Goal: Register for event/course

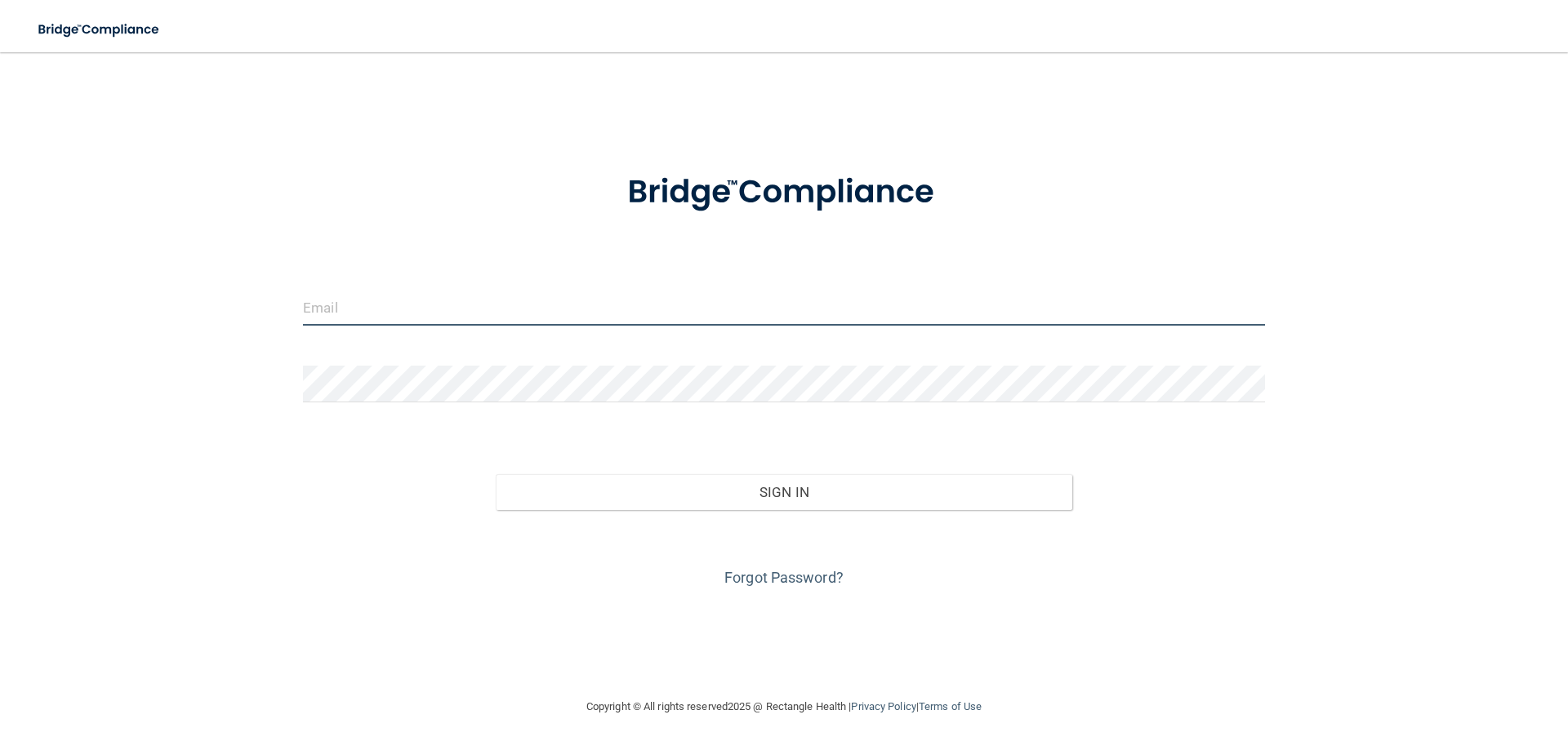
click at [349, 317] on input "email" at bounding box center [783, 307] width 961 height 36
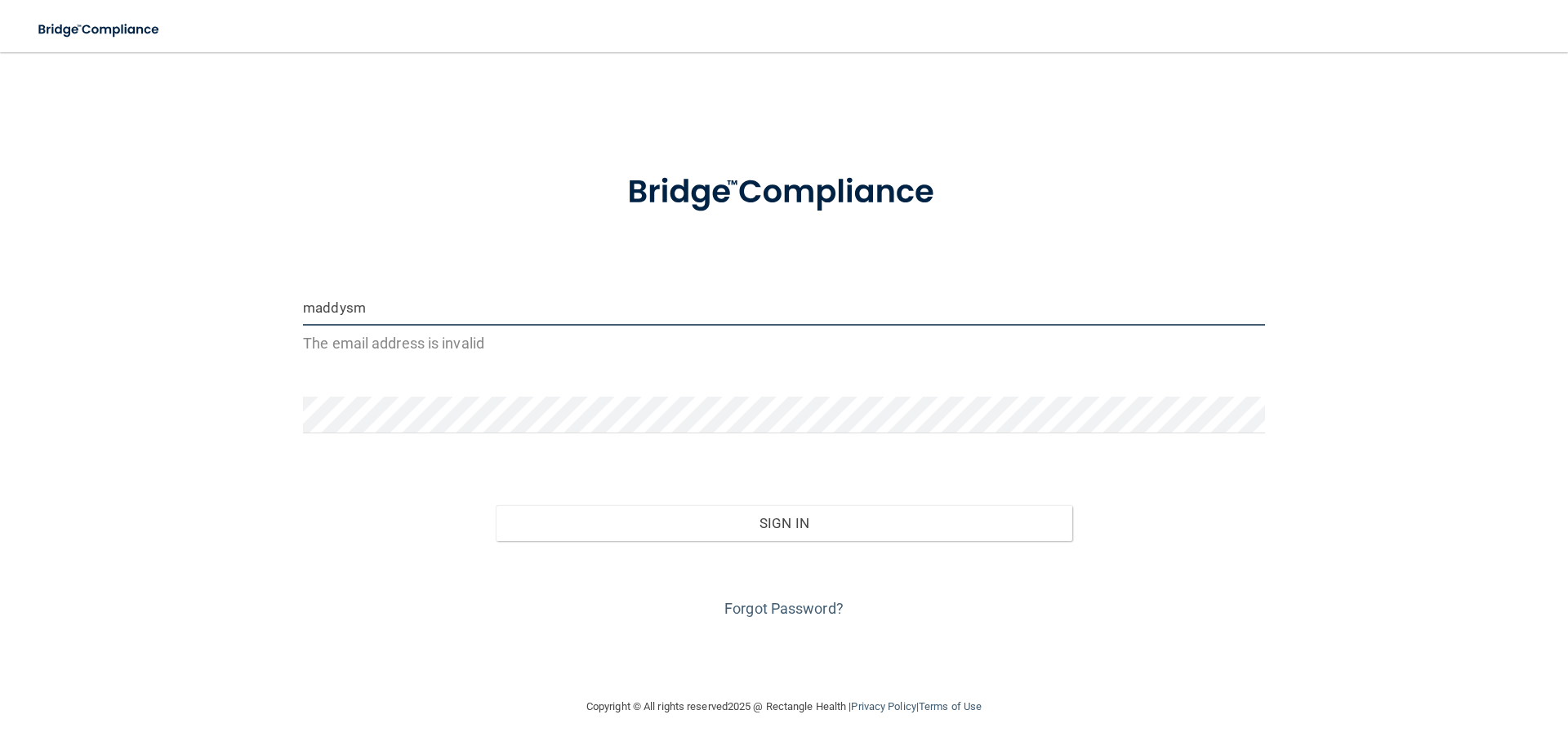
type input "[EMAIL_ADDRESS][DOMAIN_NAME]"
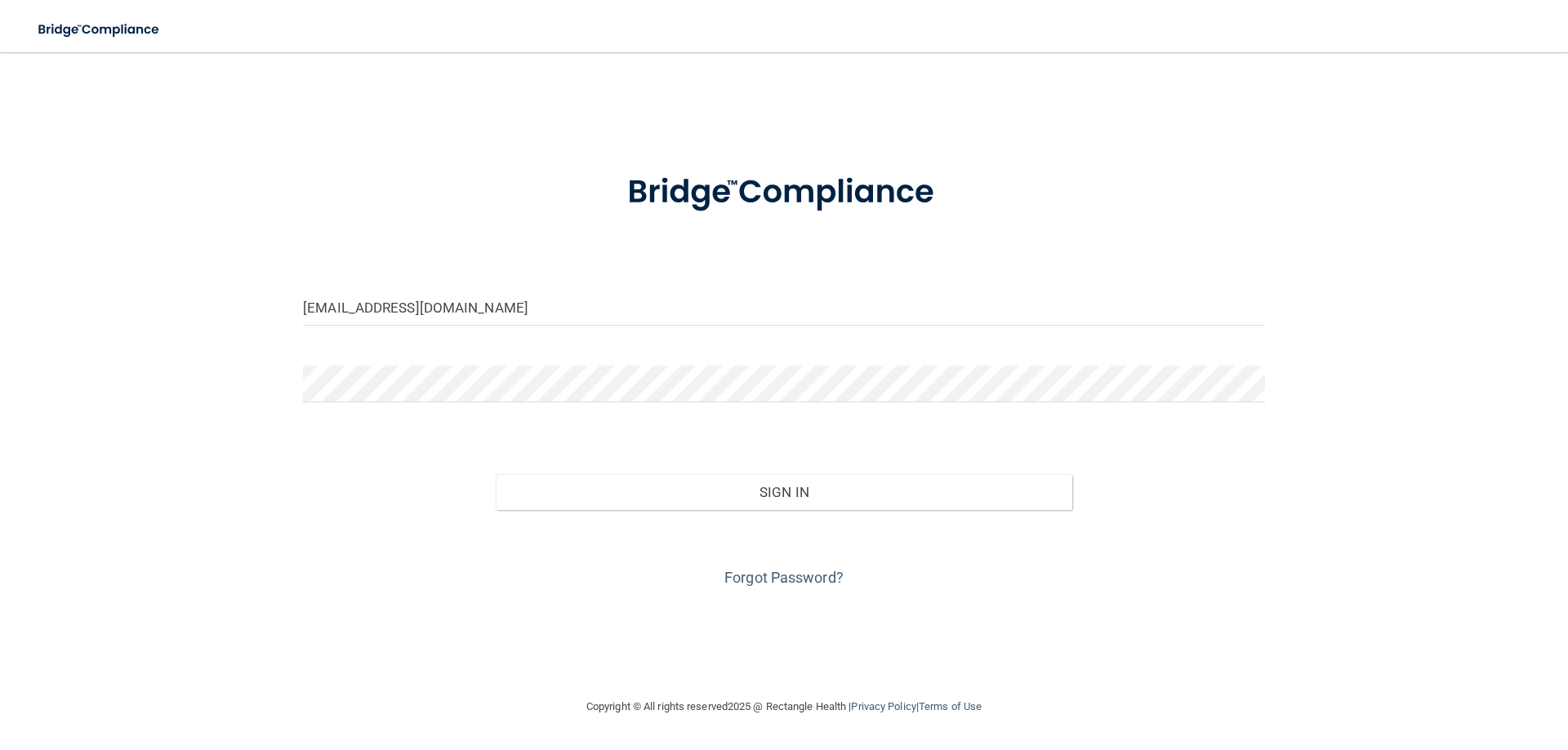
click at [382, 405] on div at bounding box center [784, 390] width 986 height 49
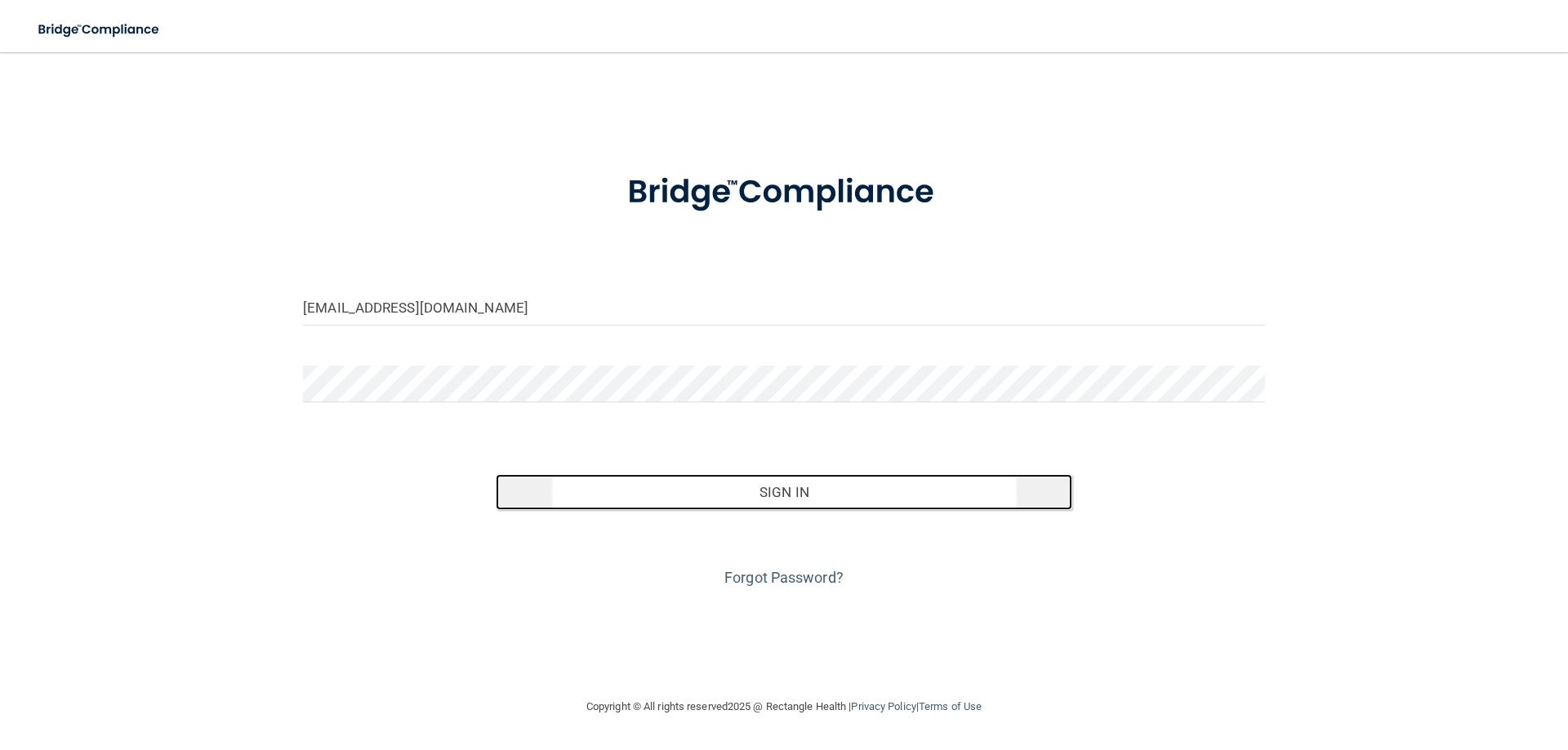
click at [806, 486] on button "Sign In" at bounding box center [784, 492] width 578 height 35
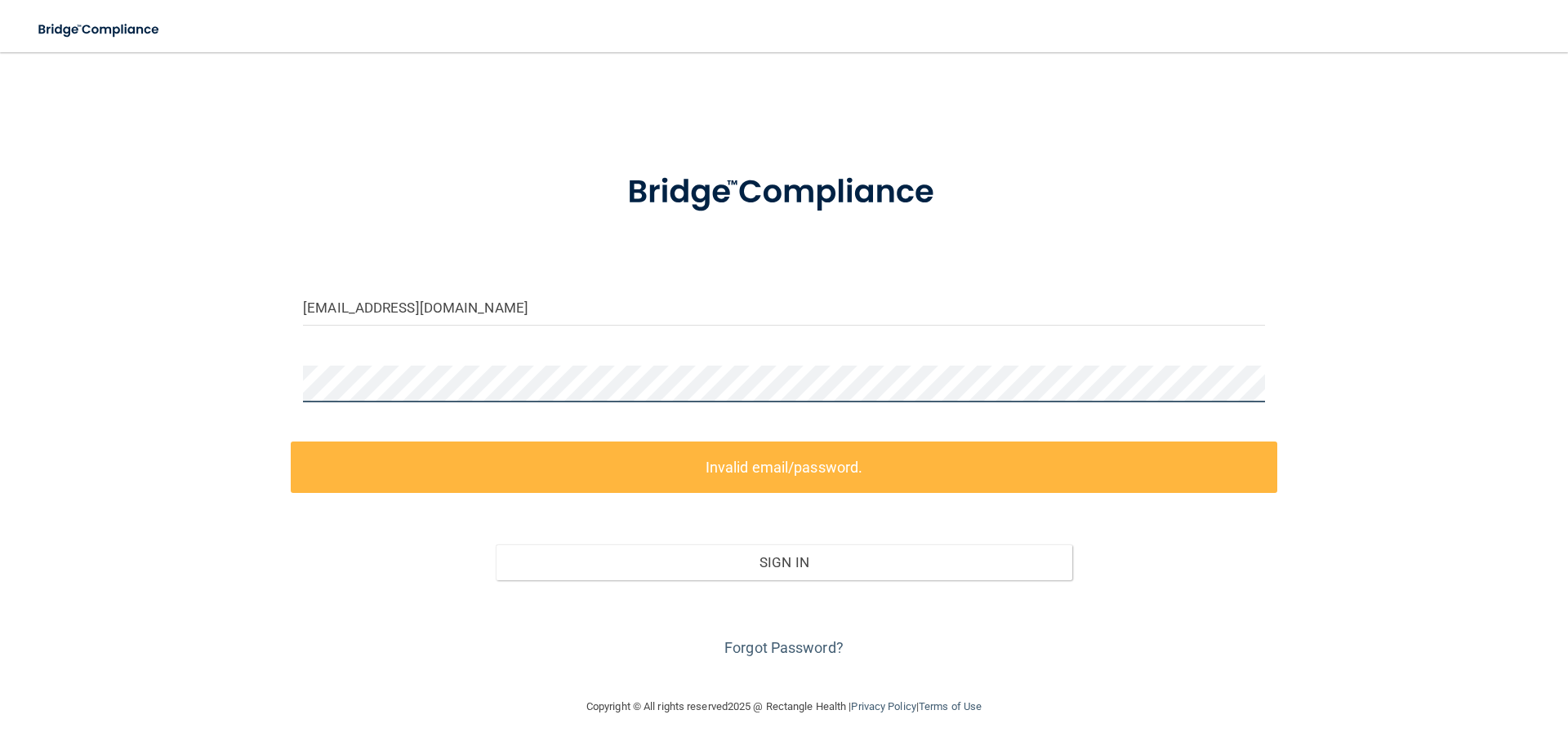
click at [77, 355] on div "[EMAIL_ADDRESS][DOMAIN_NAME] Invalid email/password. You don't have permission …" at bounding box center [784, 374] width 1503 height 612
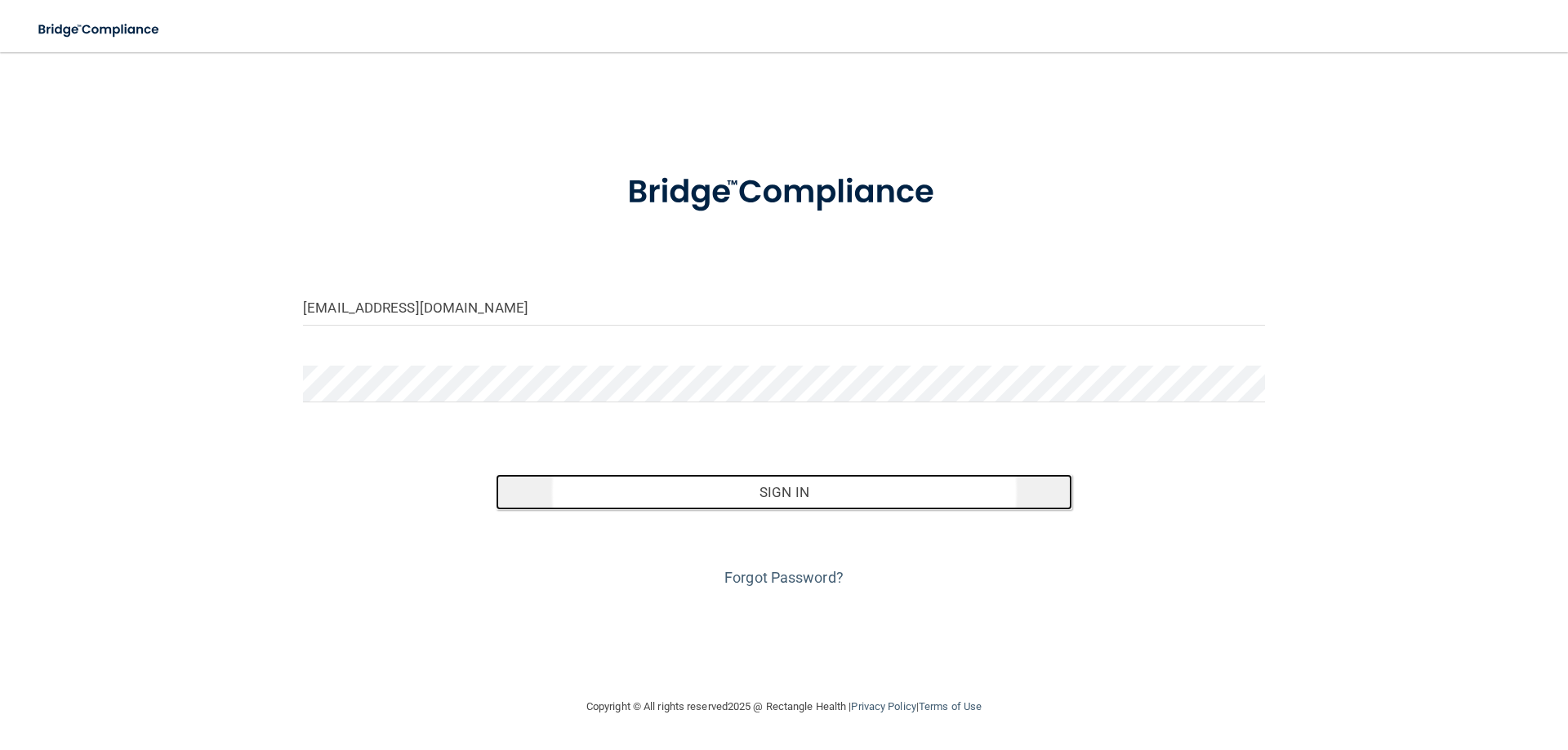
click at [794, 489] on button "Sign In" at bounding box center [784, 492] width 578 height 35
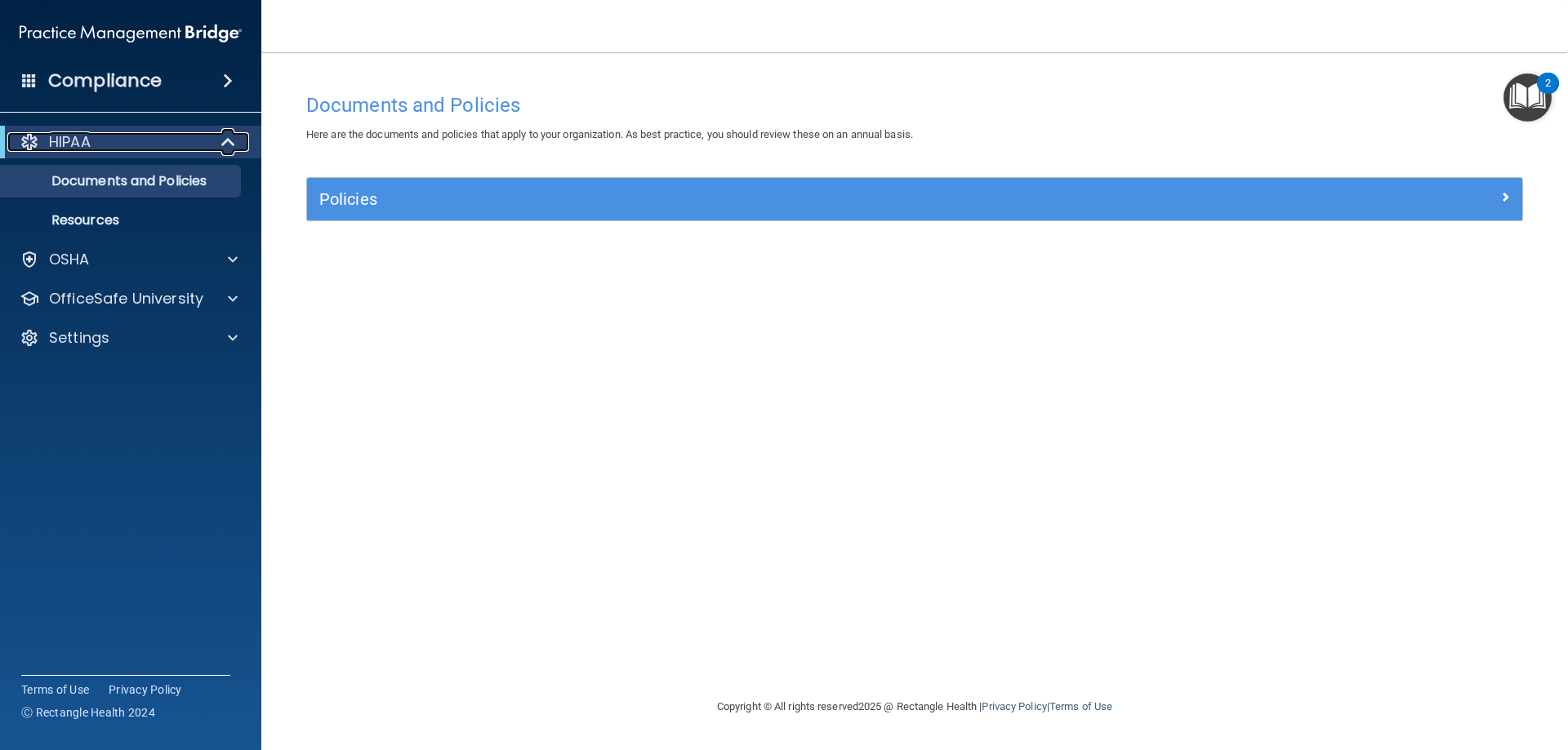
click at [226, 147] on span at bounding box center [229, 142] width 14 height 20
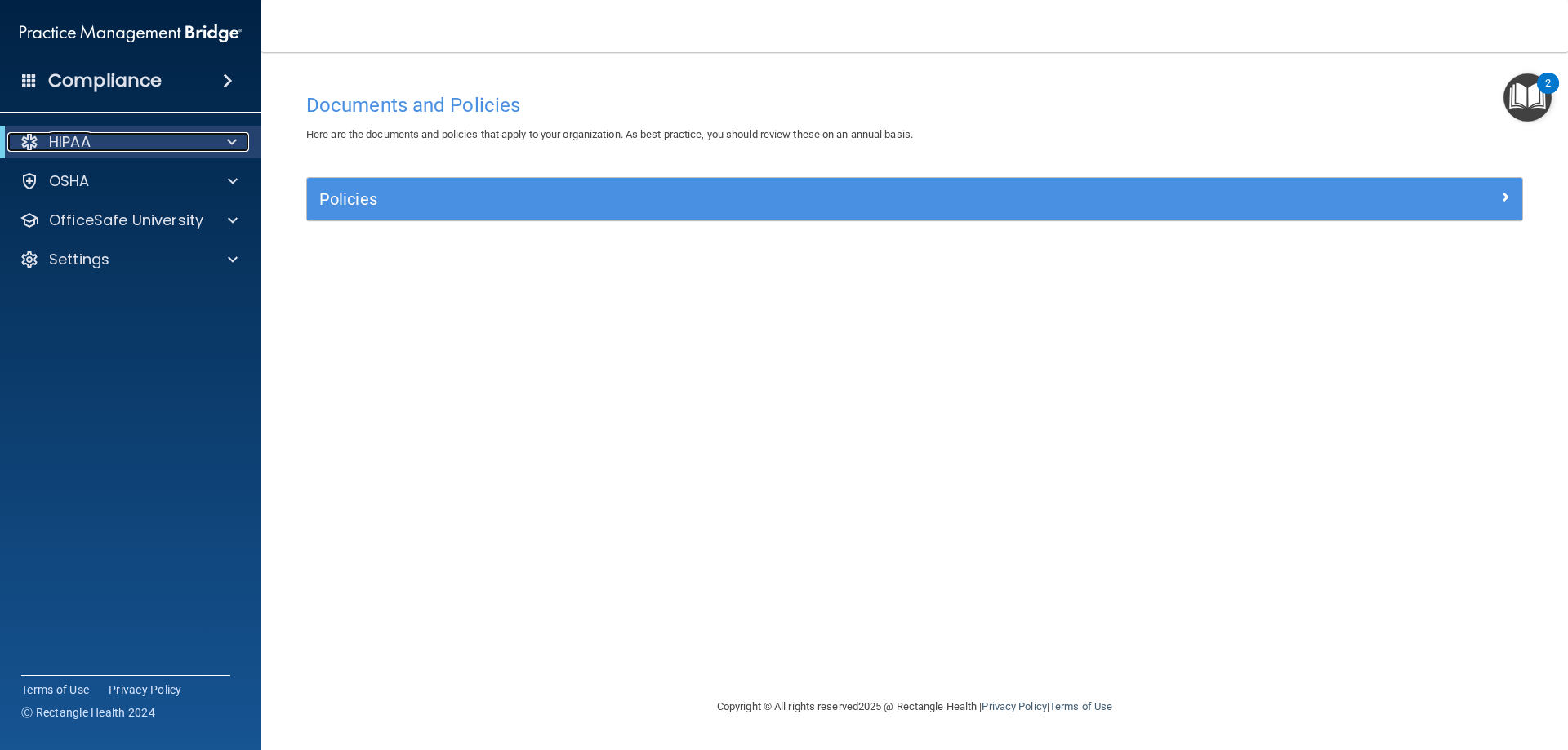
click at [236, 149] on div at bounding box center [229, 142] width 40 height 20
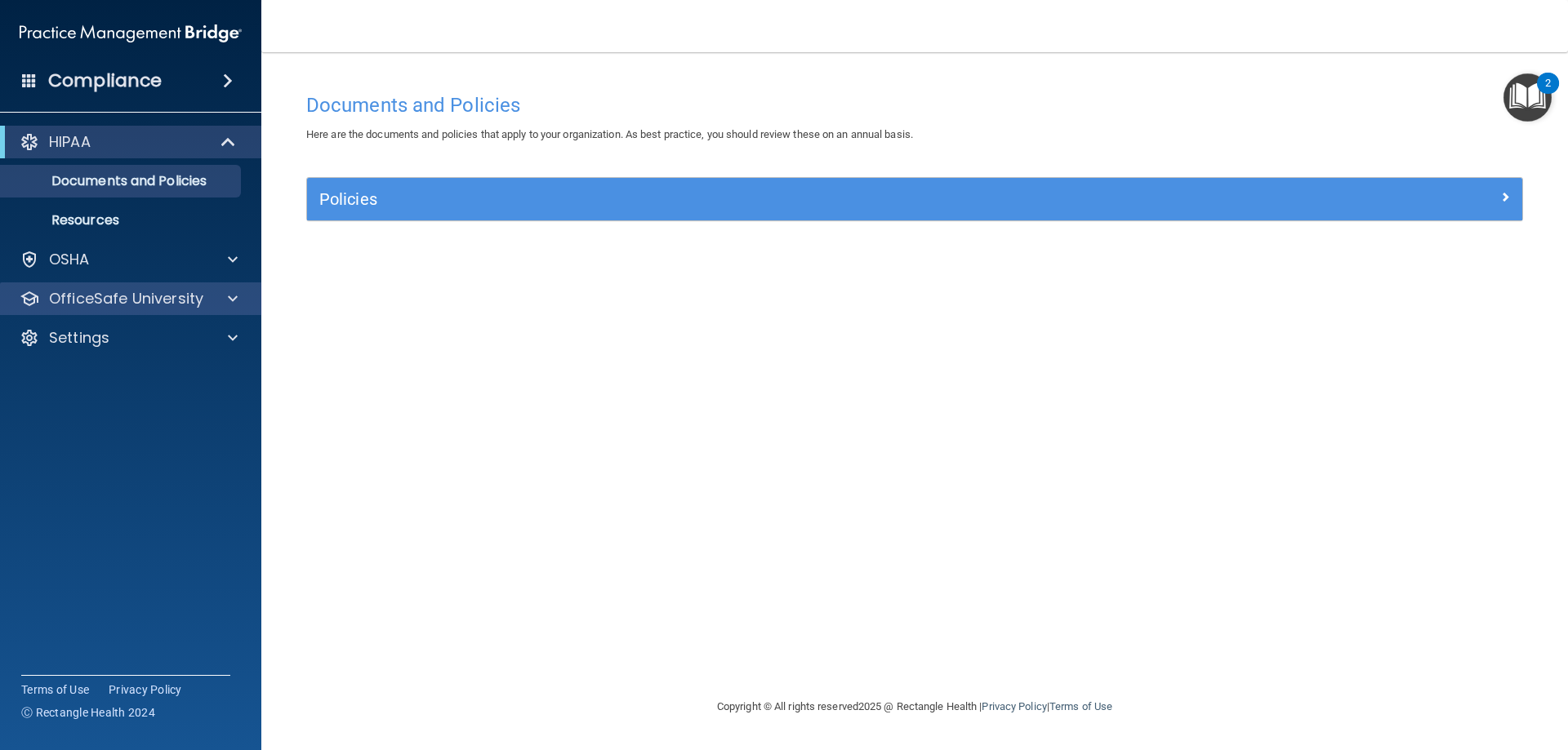
click at [236, 287] on div "OfficeSafe University" at bounding box center [131, 299] width 262 height 33
click at [221, 303] on div at bounding box center [230, 299] width 41 height 20
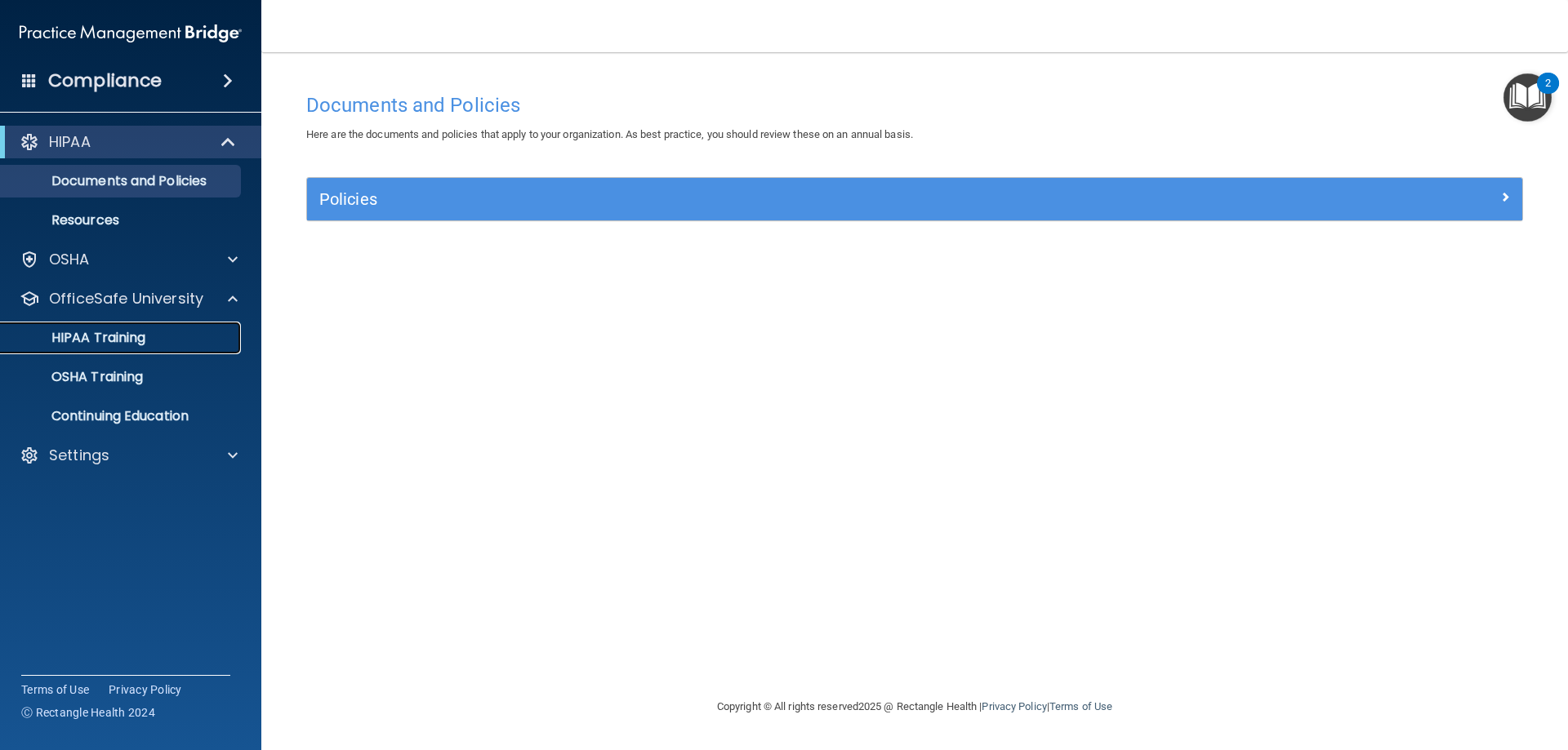
click at [111, 344] on p "HIPAA Training" at bounding box center [78, 338] width 135 height 16
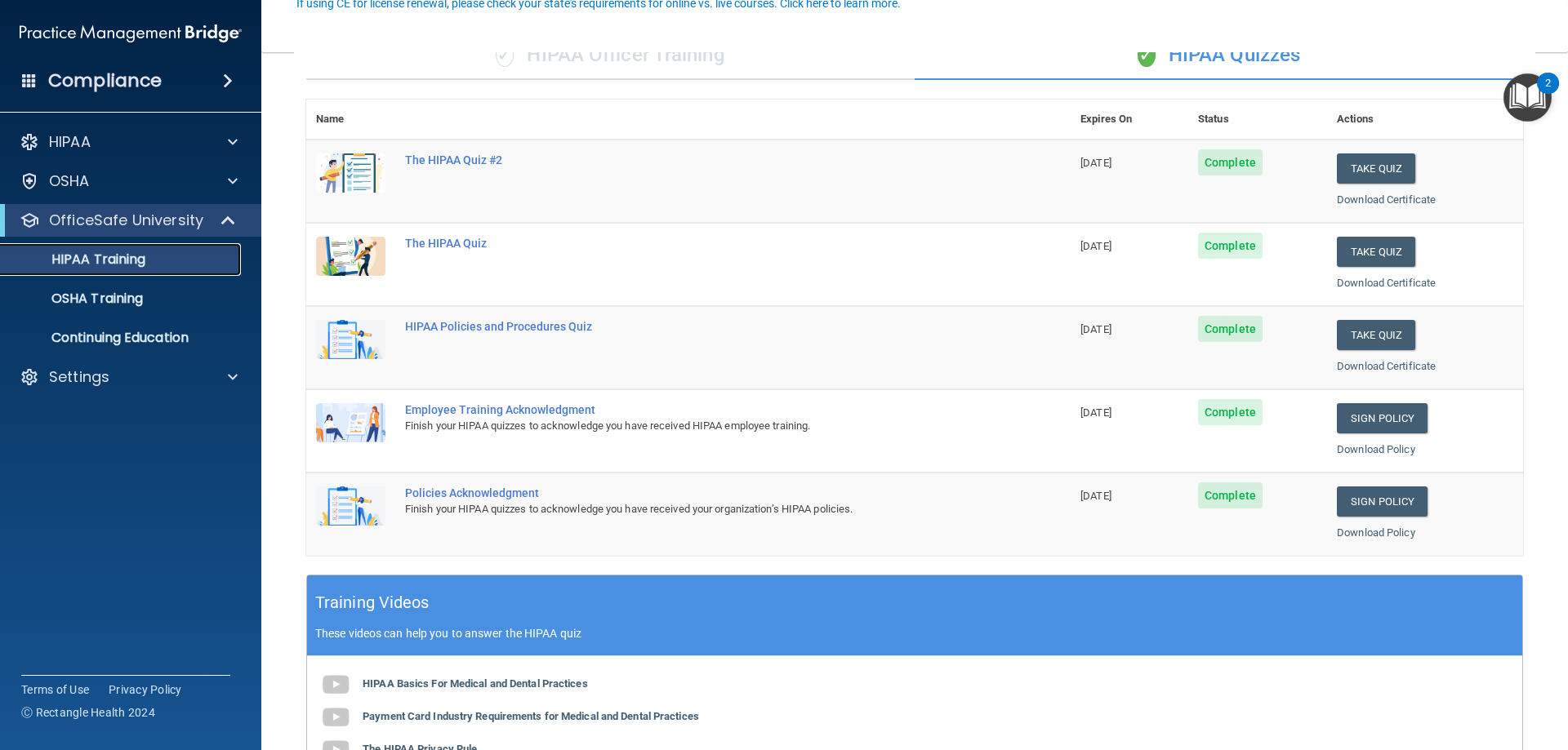
scroll to position [164, 0]
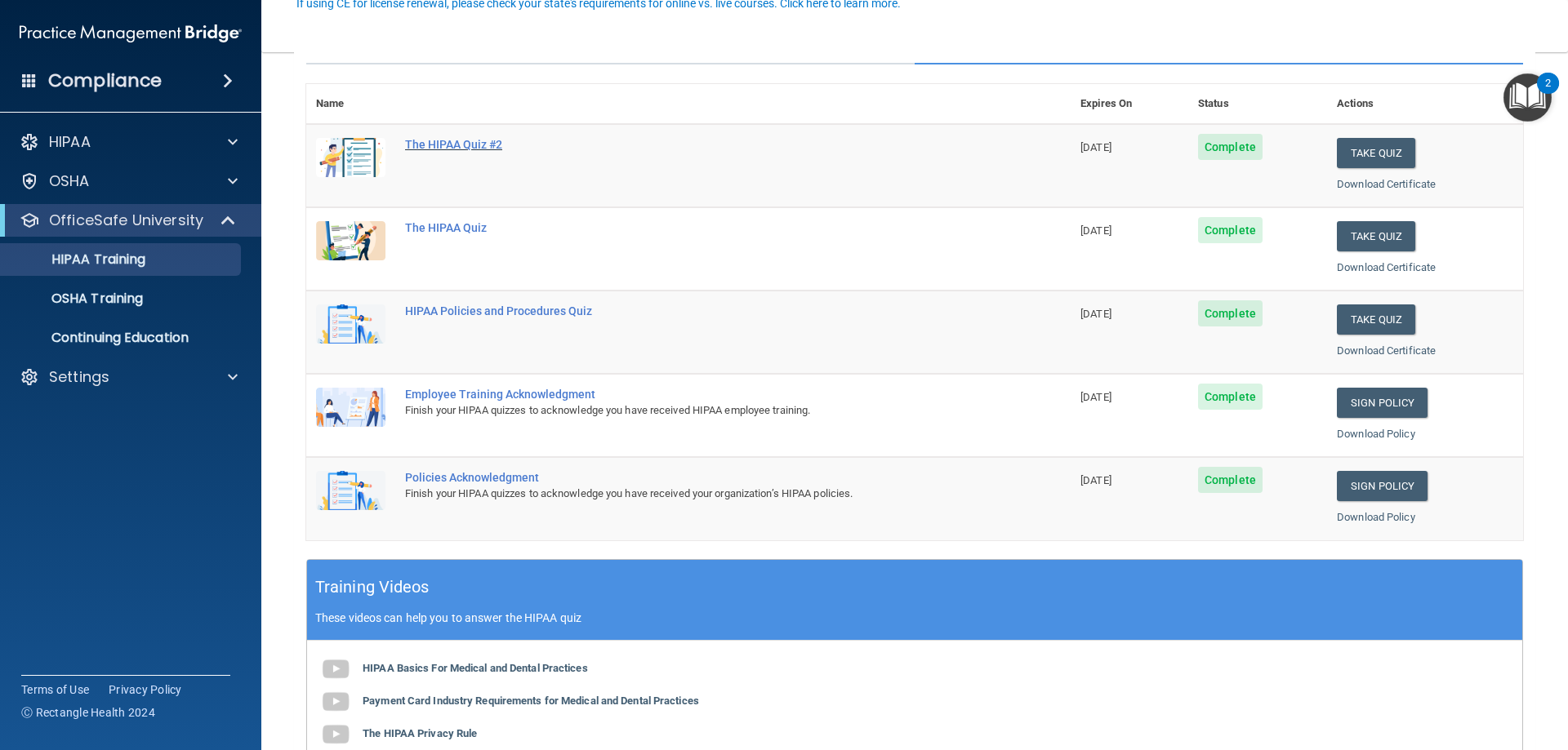
click at [435, 147] on div "The HIPAA Quiz #2" at bounding box center [697, 145] width 584 height 13
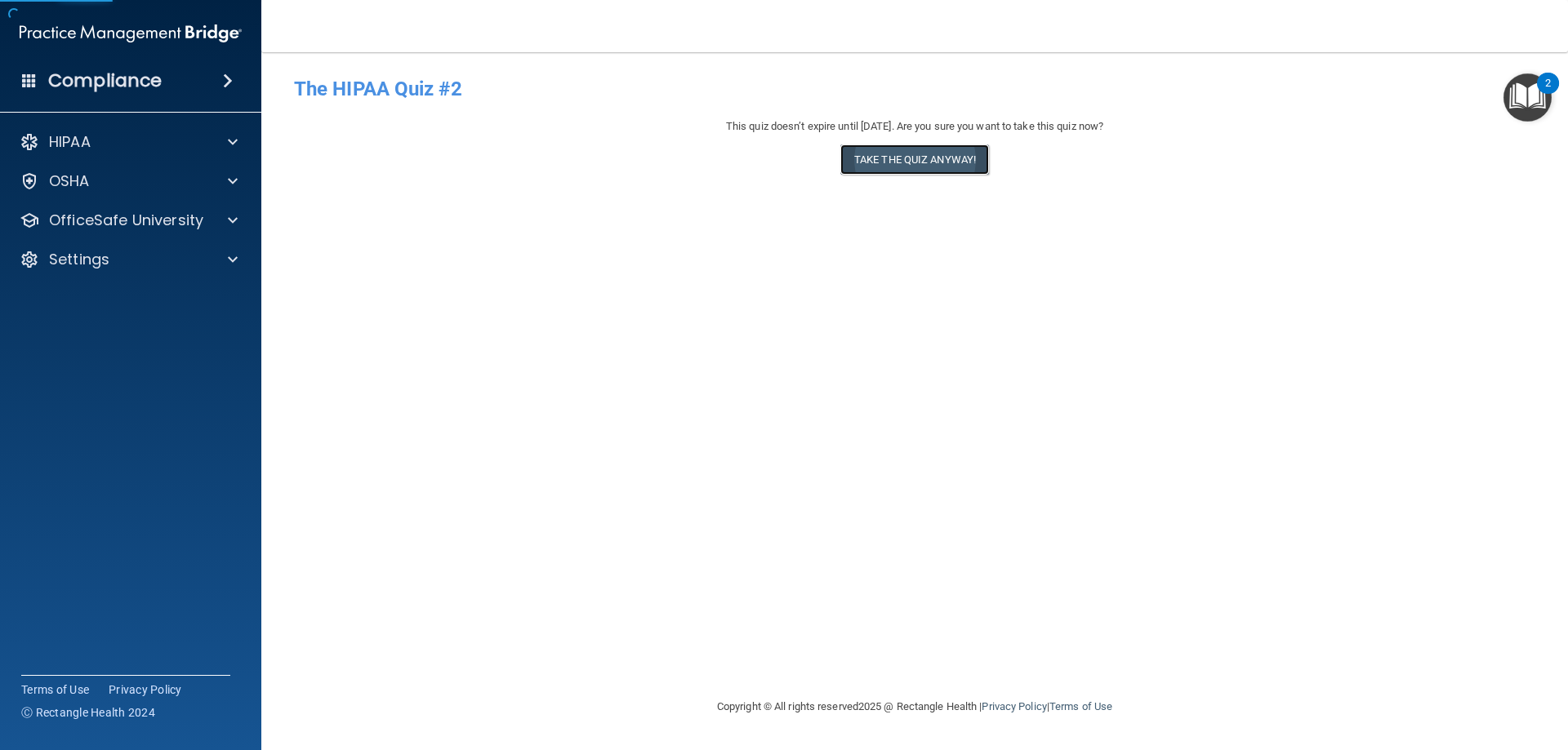
click at [901, 162] on button "Take the quiz anyway!" at bounding box center [914, 159] width 148 height 30
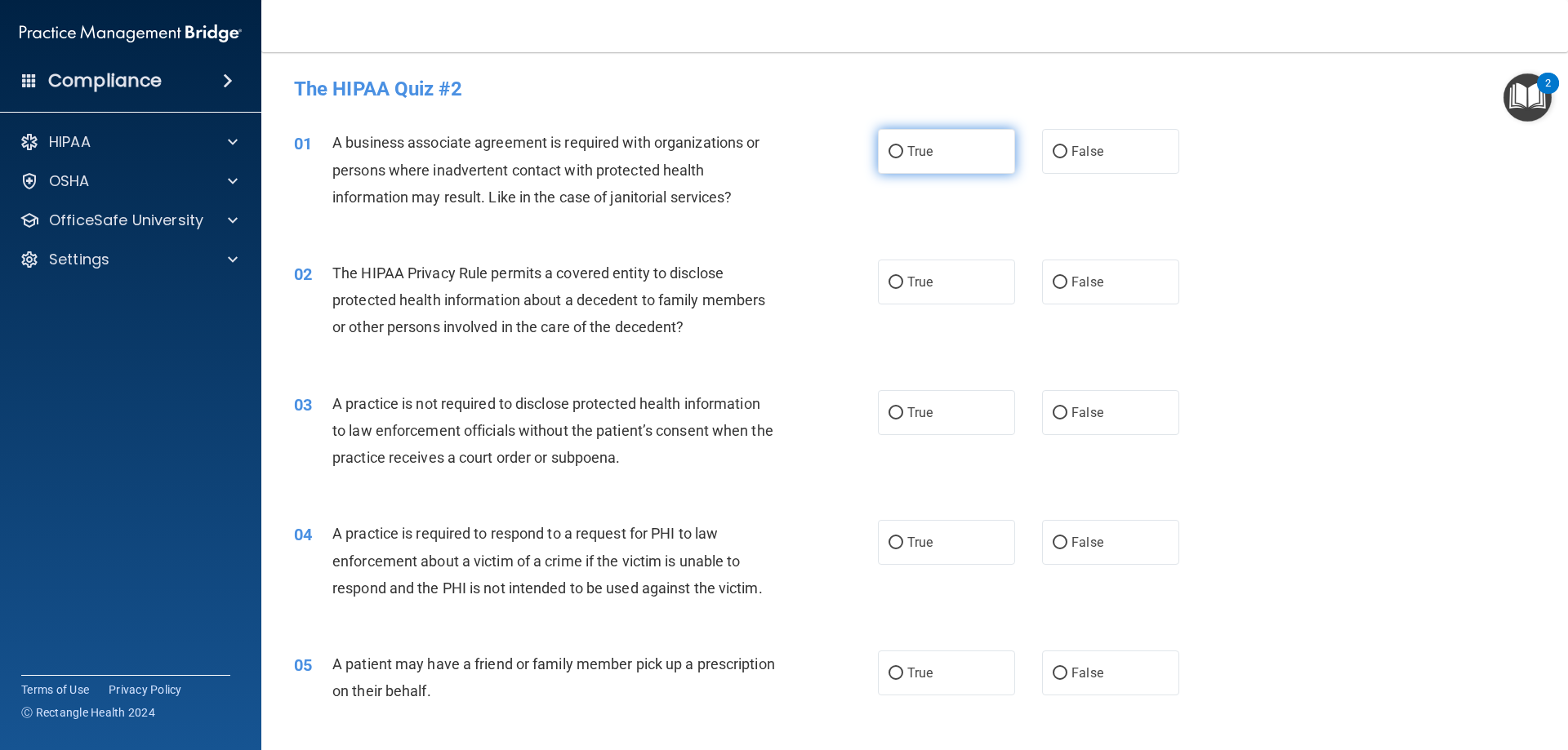
click at [907, 158] on span "True" at bounding box center [920, 151] width 25 height 15
click at [903, 158] on input "True" at bounding box center [896, 152] width 15 height 12
radio input "true"
click at [941, 280] on label "True" at bounding box center [946, 281] width 137 height 45
click at [903, 280] on input "True" at bounding box center [896, 282] width 15 height 12
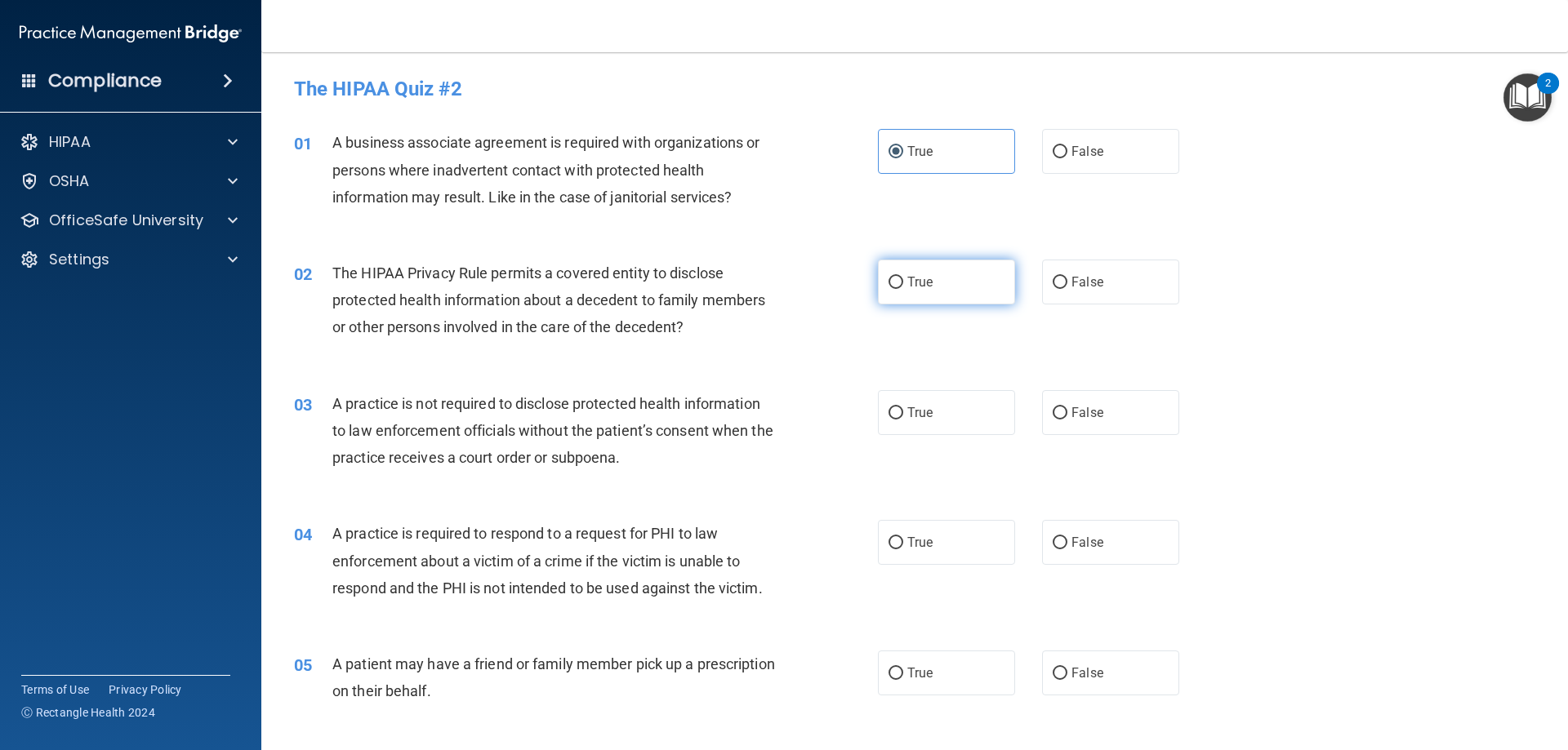
radio input "true"
click at [1140, 426] on label "False" at bounding box center [1110, 412] width 137 height 45
click at [1067, 419] on input "False" at bounding box center [1060, 413] width 15 height 12
radio input "true"
click at [930, 550] on label "True" at bounding box center [946, 542] width 137 height 45
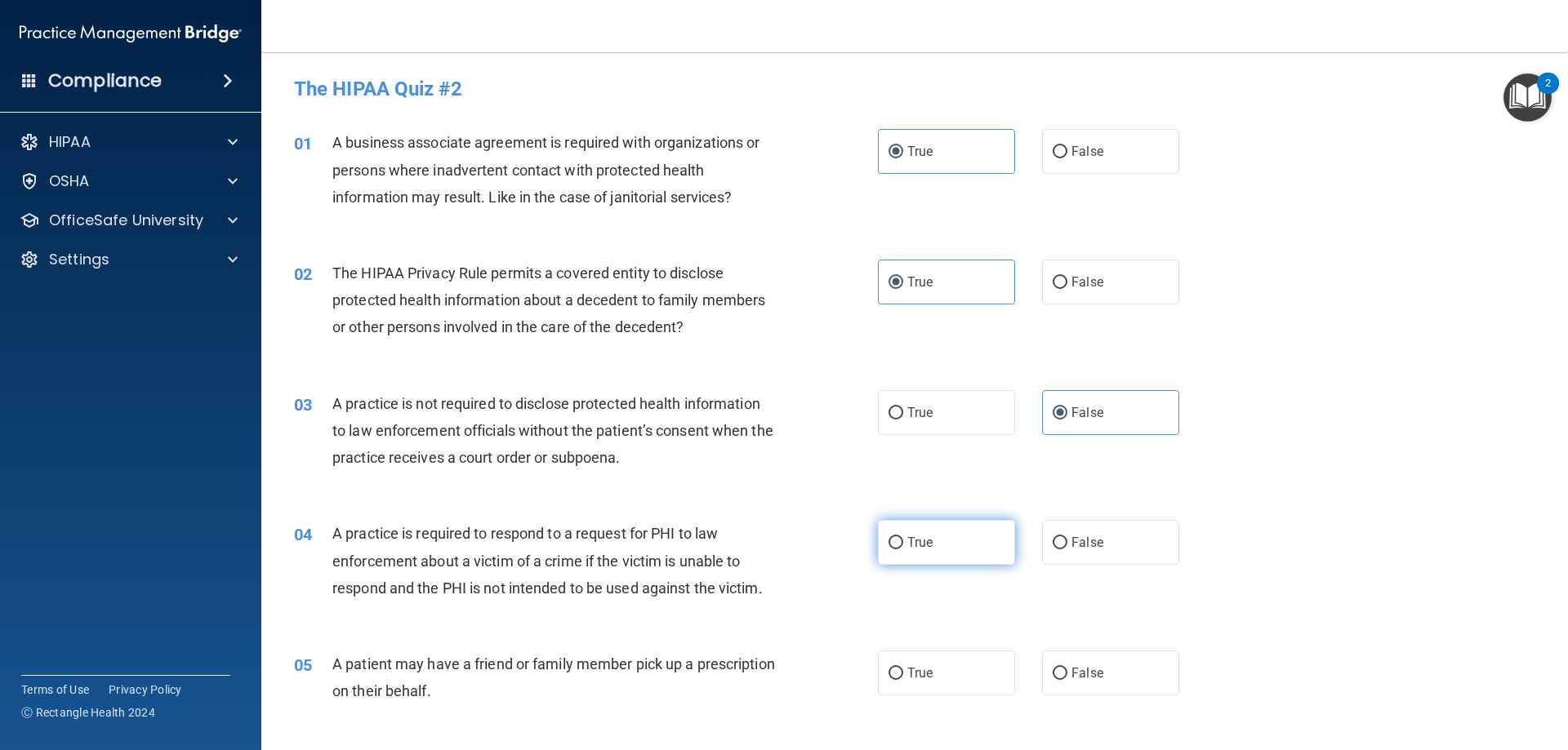
click at [903, 549] on input "True" at bounding box center [896, 543] width 15 height 12
radio input "true"
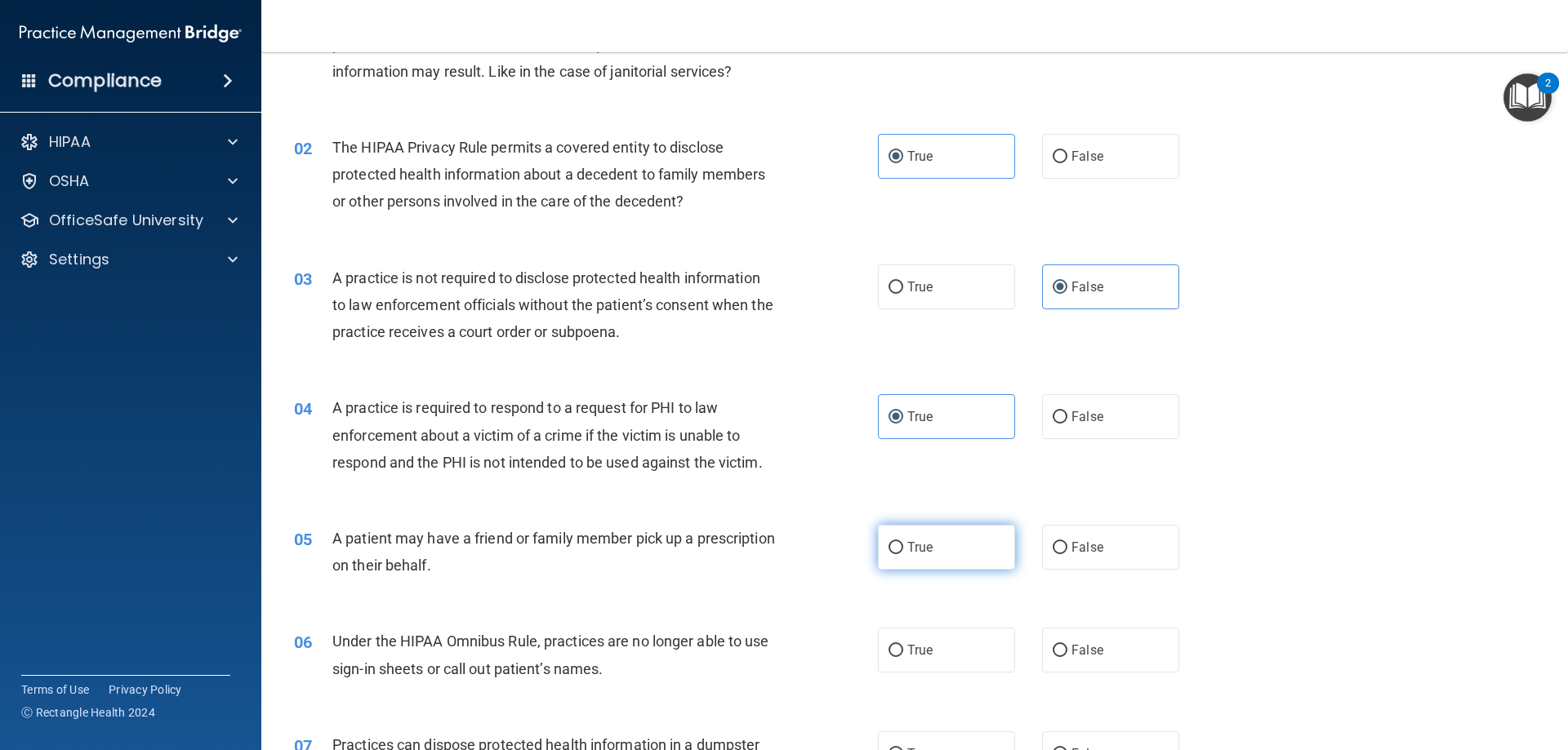
scroll to position [164, 0]
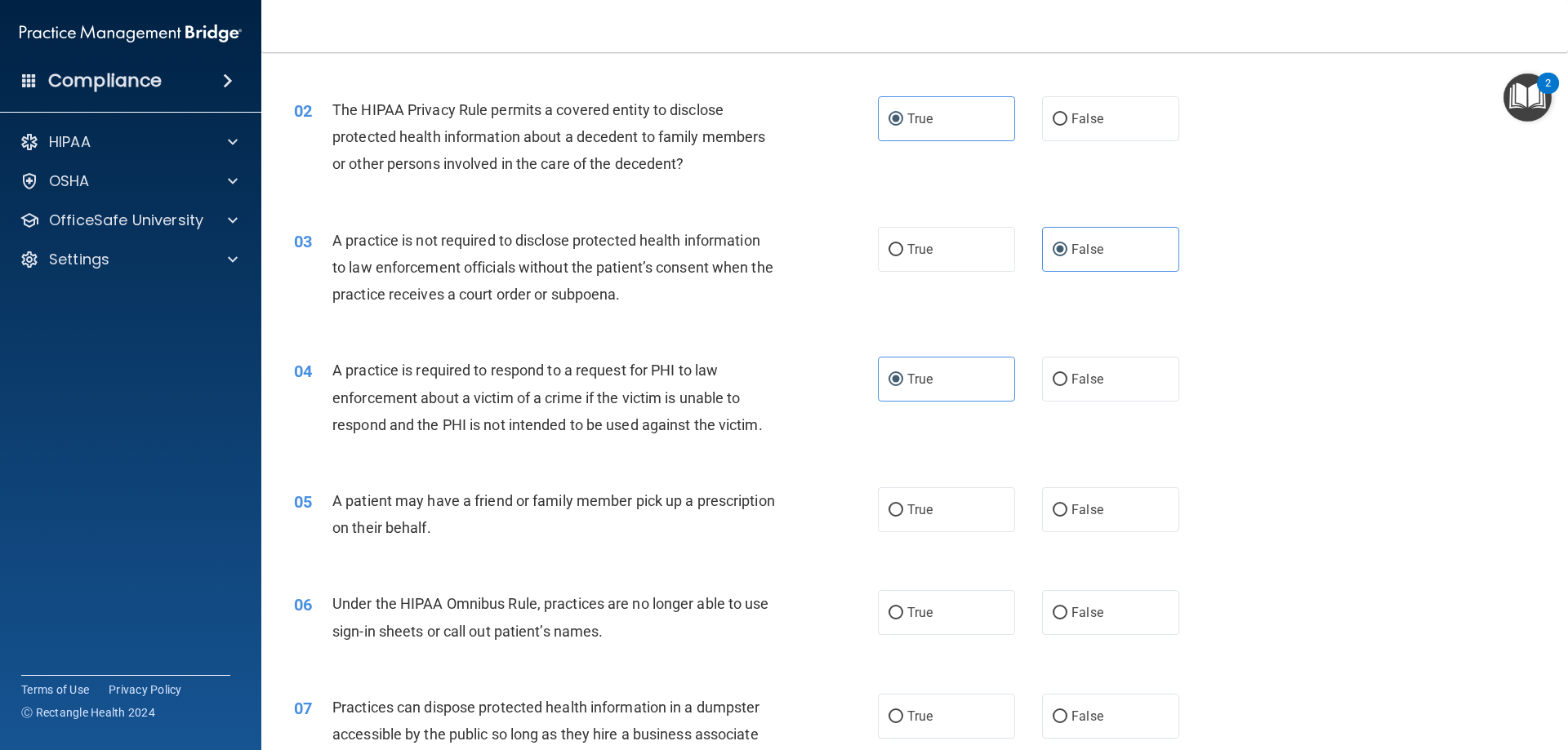
click at [383, 514] on div "A patient may have a friend or family member pick up a prescription on their be…" at bounding box center [560, 514] width 457 height 54
click at [890, 505] on input "True" at bounding box center [896, 510] width 15 height 12
radio input "true"
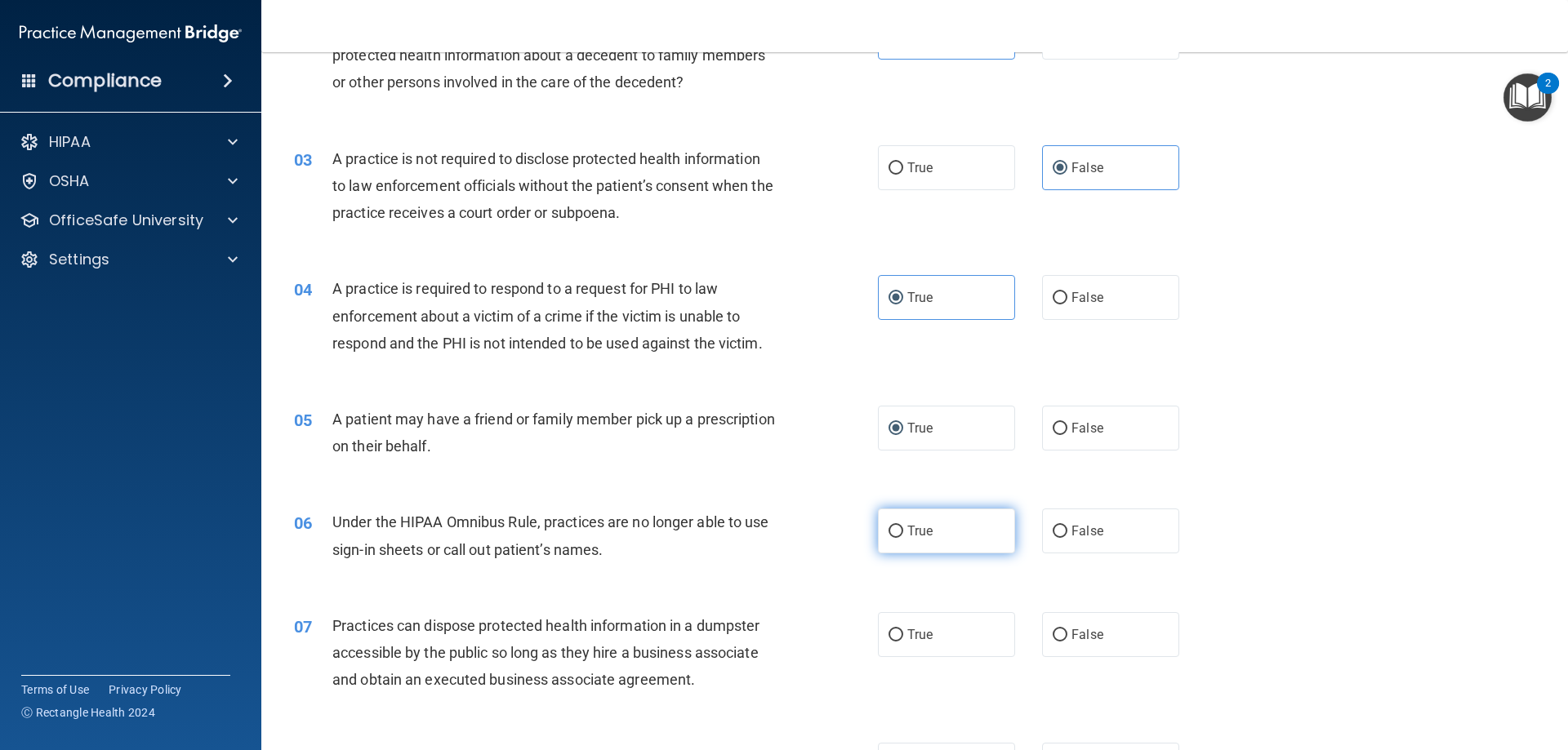
click at [889, 530] on input "True" at bounding box center [896, 531] width 15 height 12
radio input "true"
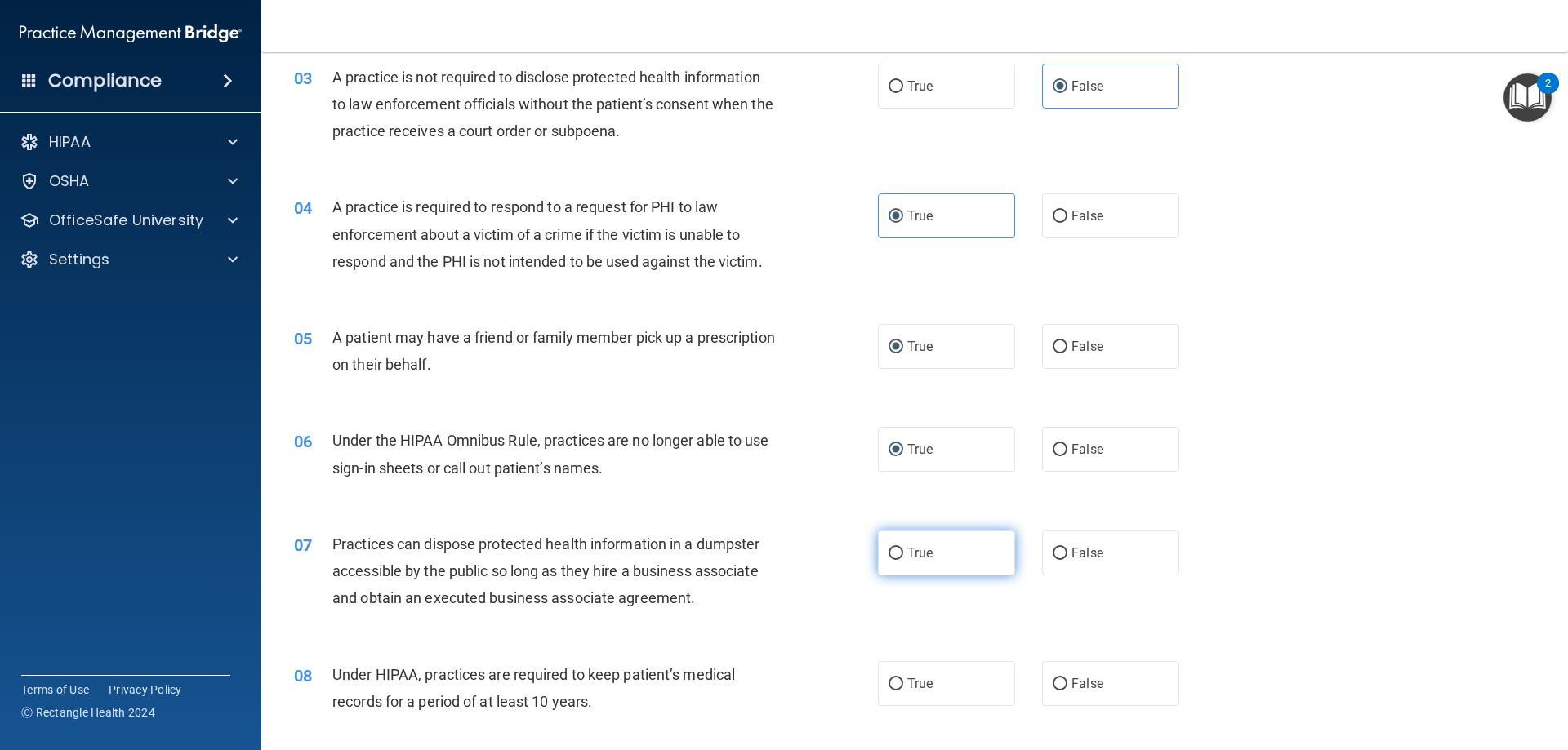
click at [934, 551] on label "True" at bounding box center [946, 552] width 137 height 45
click at [903, 551] on input "True" at bounding box center [896, 553] width 15 height 12
radio input "true"
click at [1056, 549] on input "False" at bounding box center [1060, 553] width 15 height 12
radio input "true"
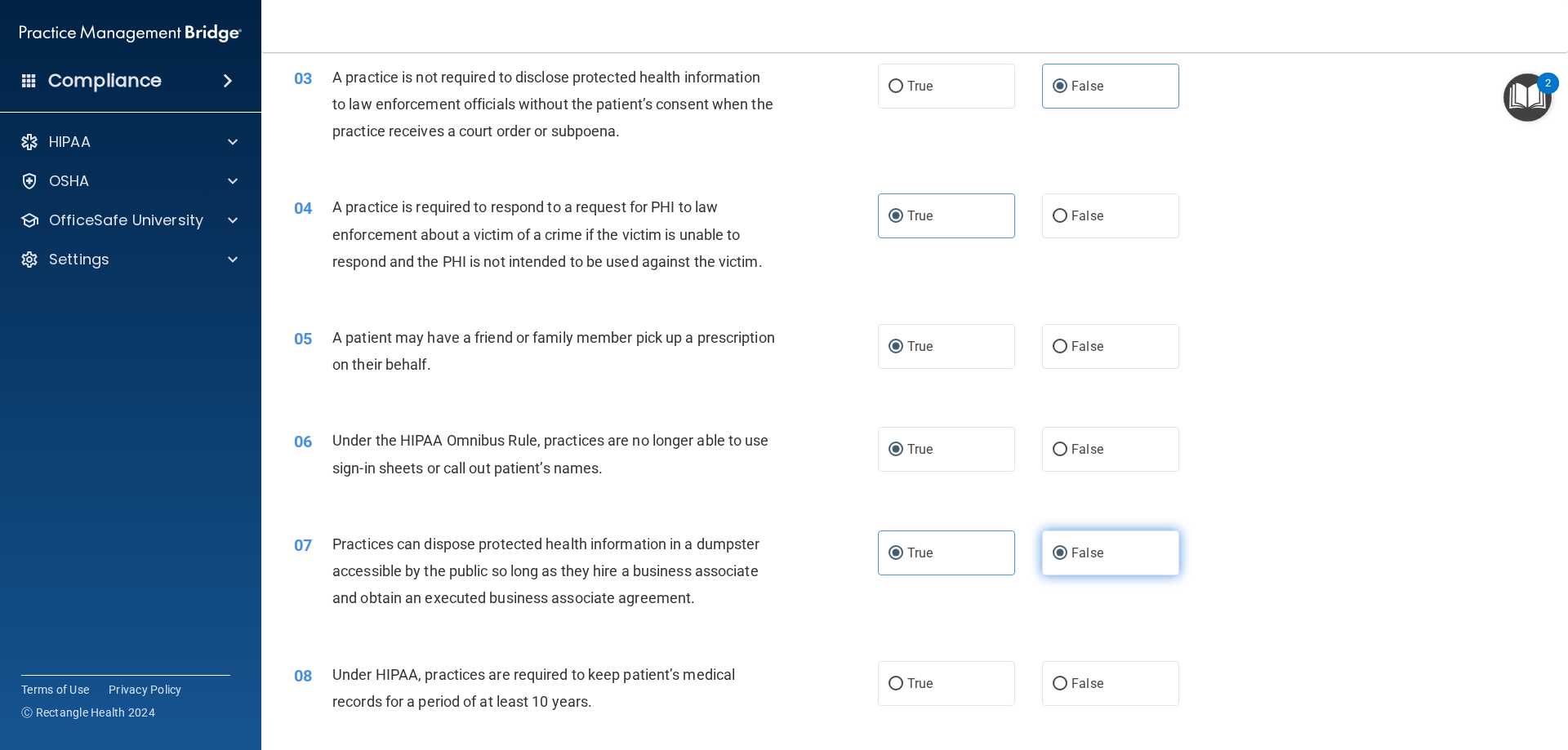
radio input "false"
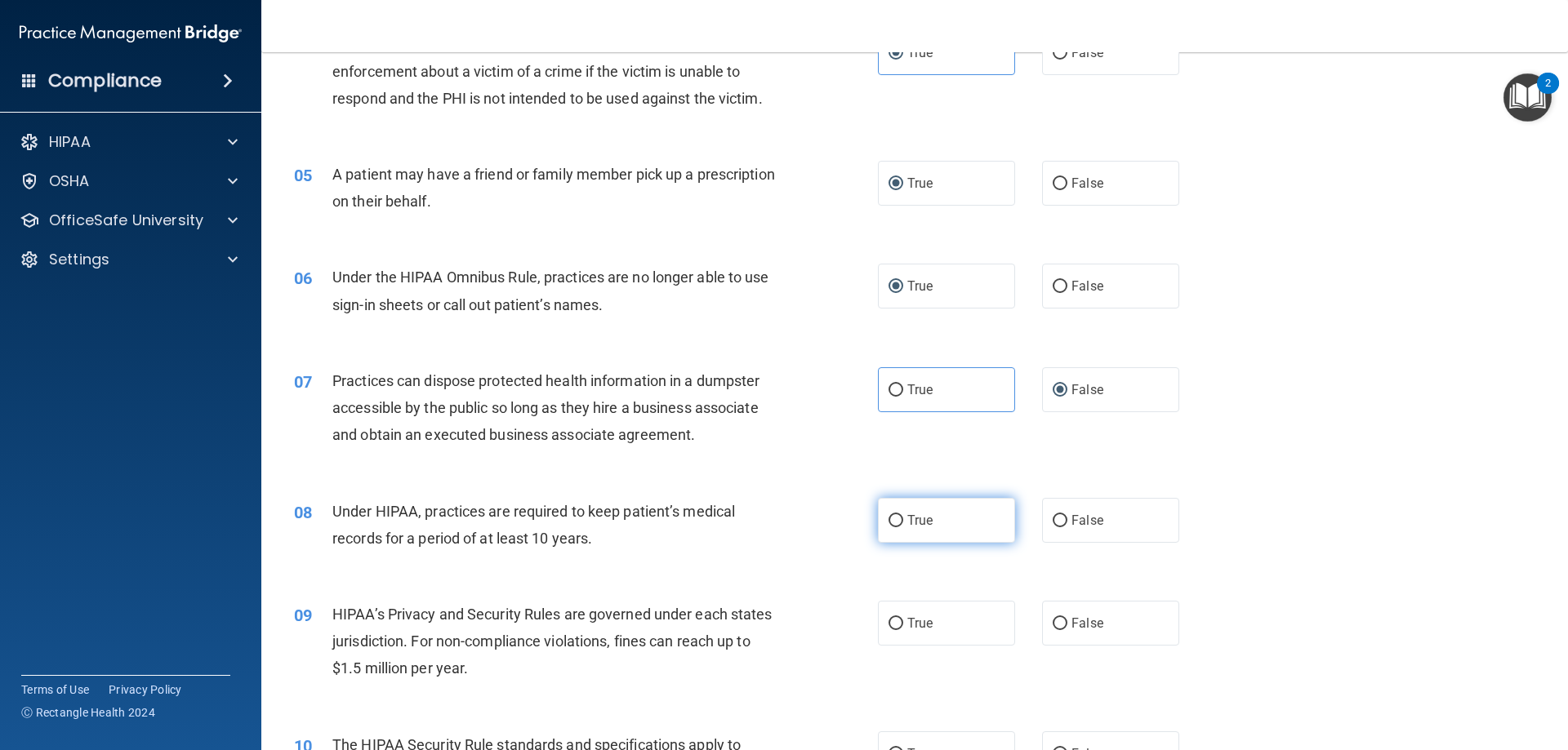
click at [889, 525] on input "True" at bounding box center [896, 520] width 15 height 12
radio input "true"
click at [890, 625] on input "True" at bounding box center [896, 624] width 15 height 12
radio input "true"
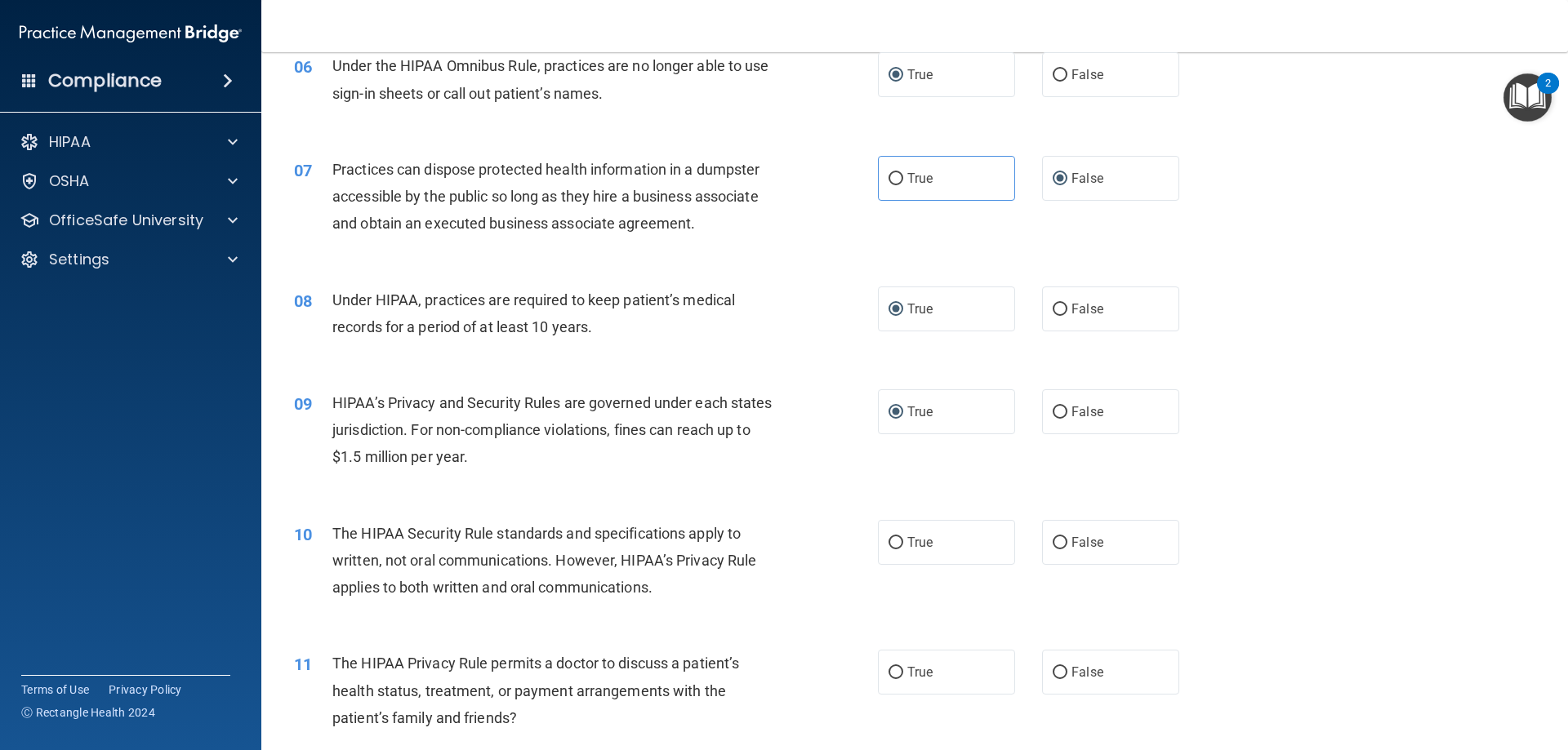
scroll to position [735, 0]
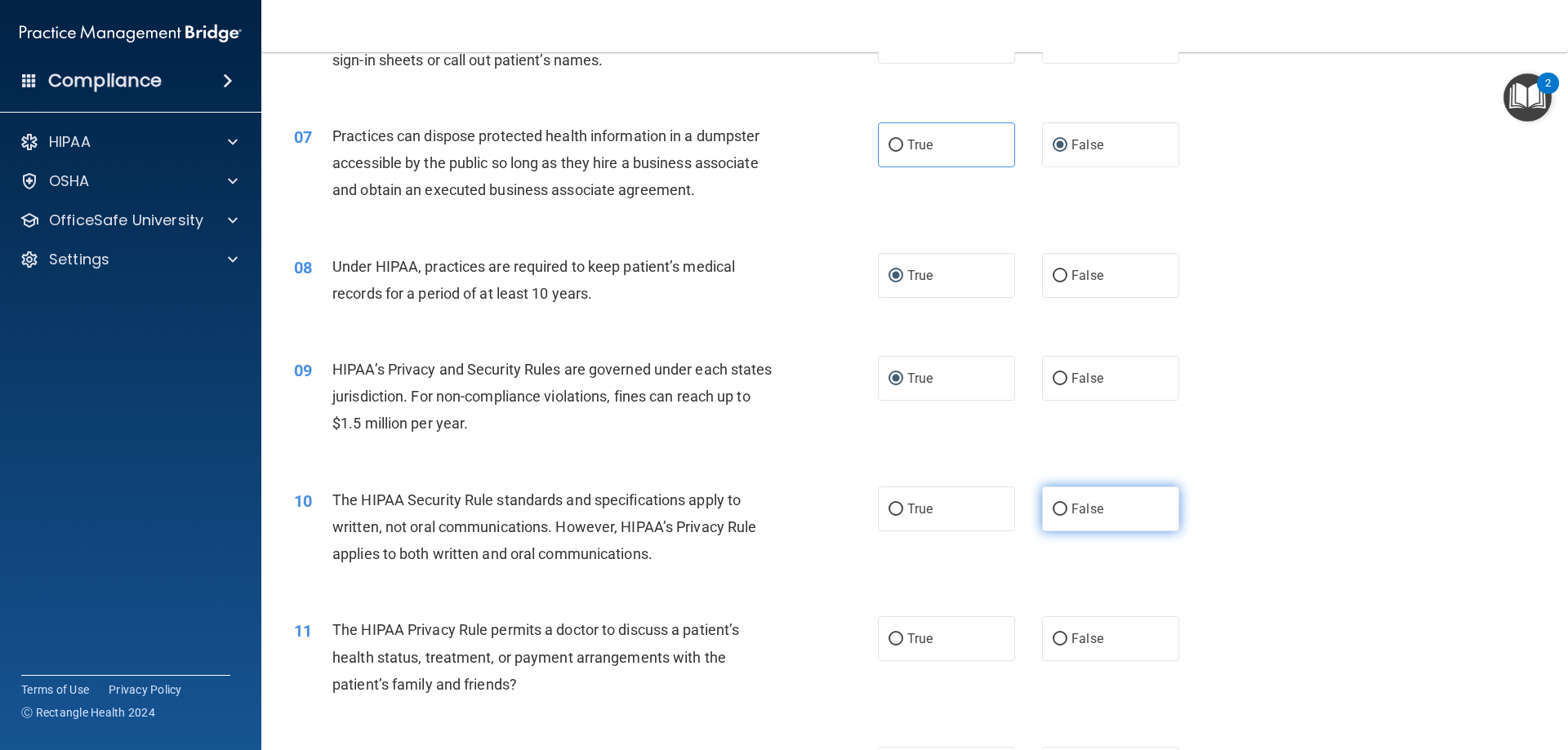
click at [1052, 515] on input "False" at bounding box center [1060, 509] width 15 height 12
radio input "true"
click at [890, 635] on input "True" at bounding box center [896, 639] width 15 height 12
radio input "true"
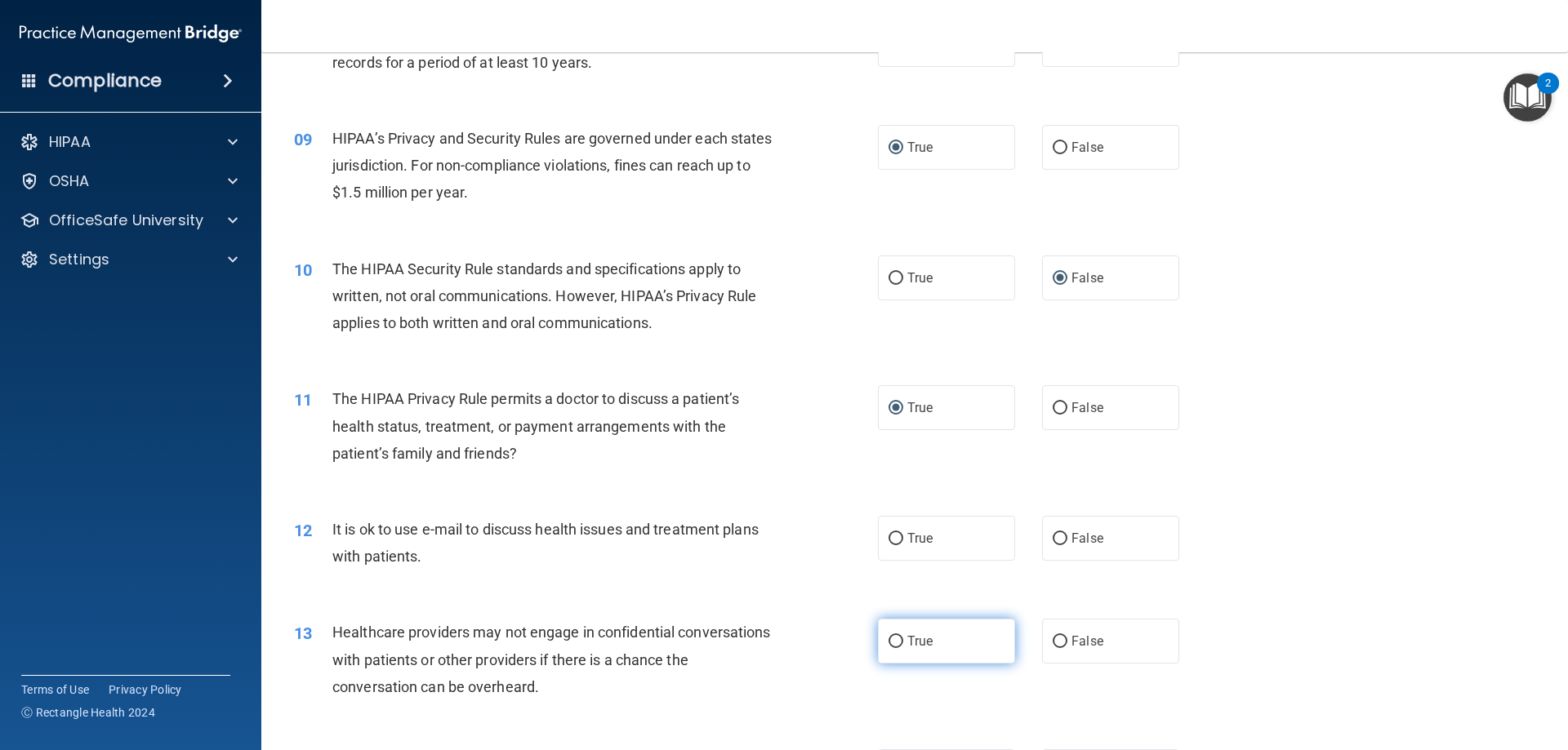
scroll to position [979, 0]
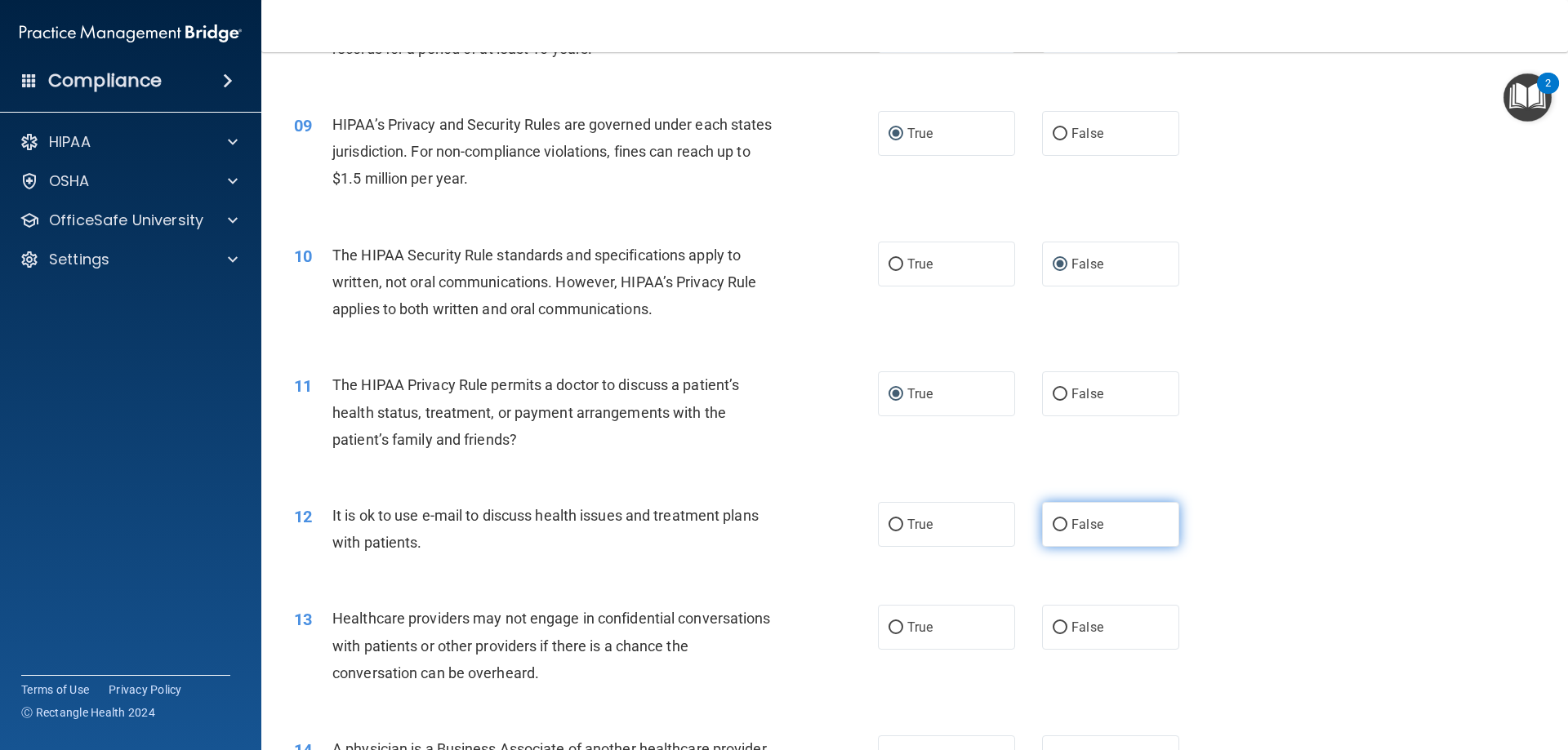
click at [1071, 517] on span "False" at bounding box center [1087, 524] width 32 height 15
click at [1065, 519] on input "False" at bounding box center [1060, 525] width 15 height 12
radio input "true"
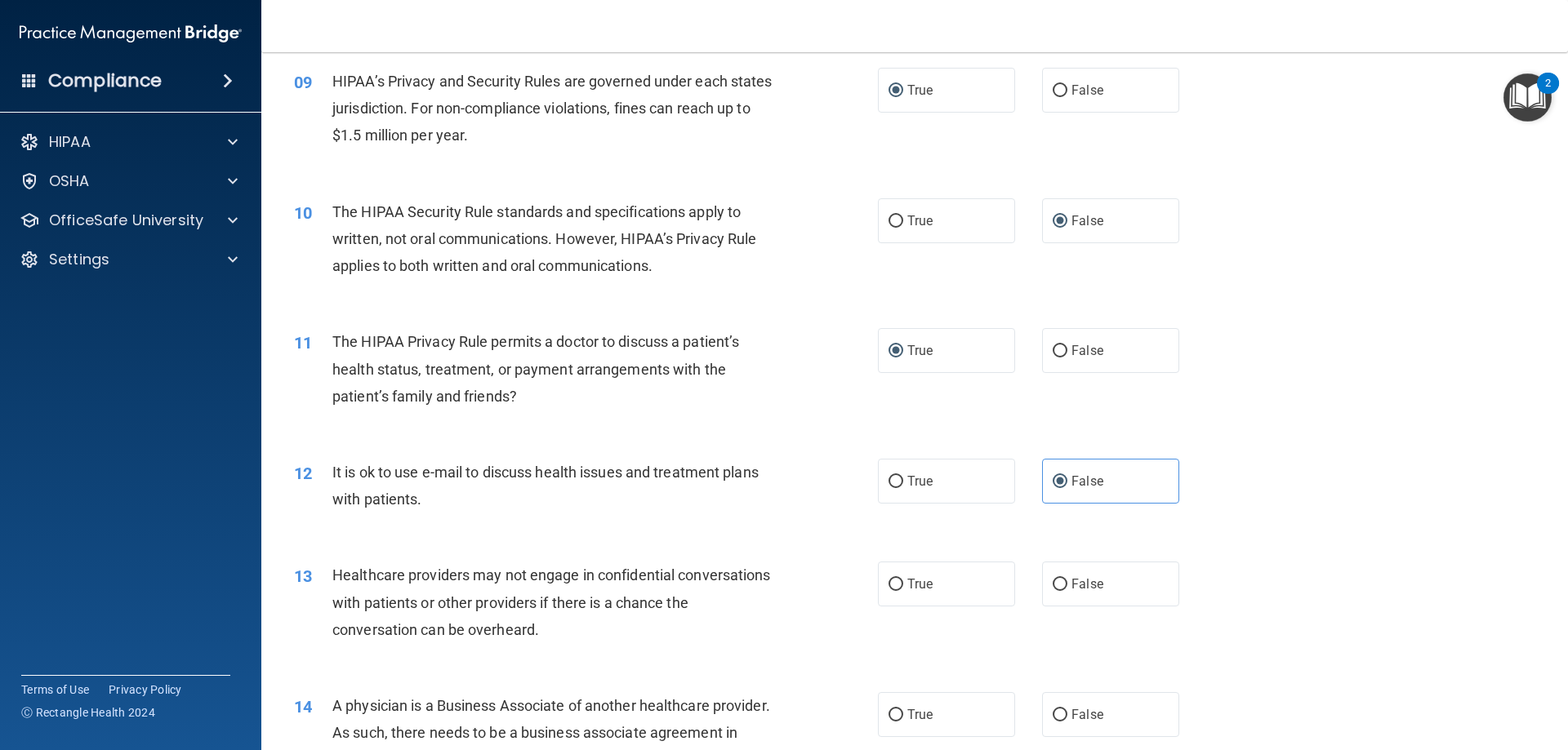
scroll to position [1061, 0]
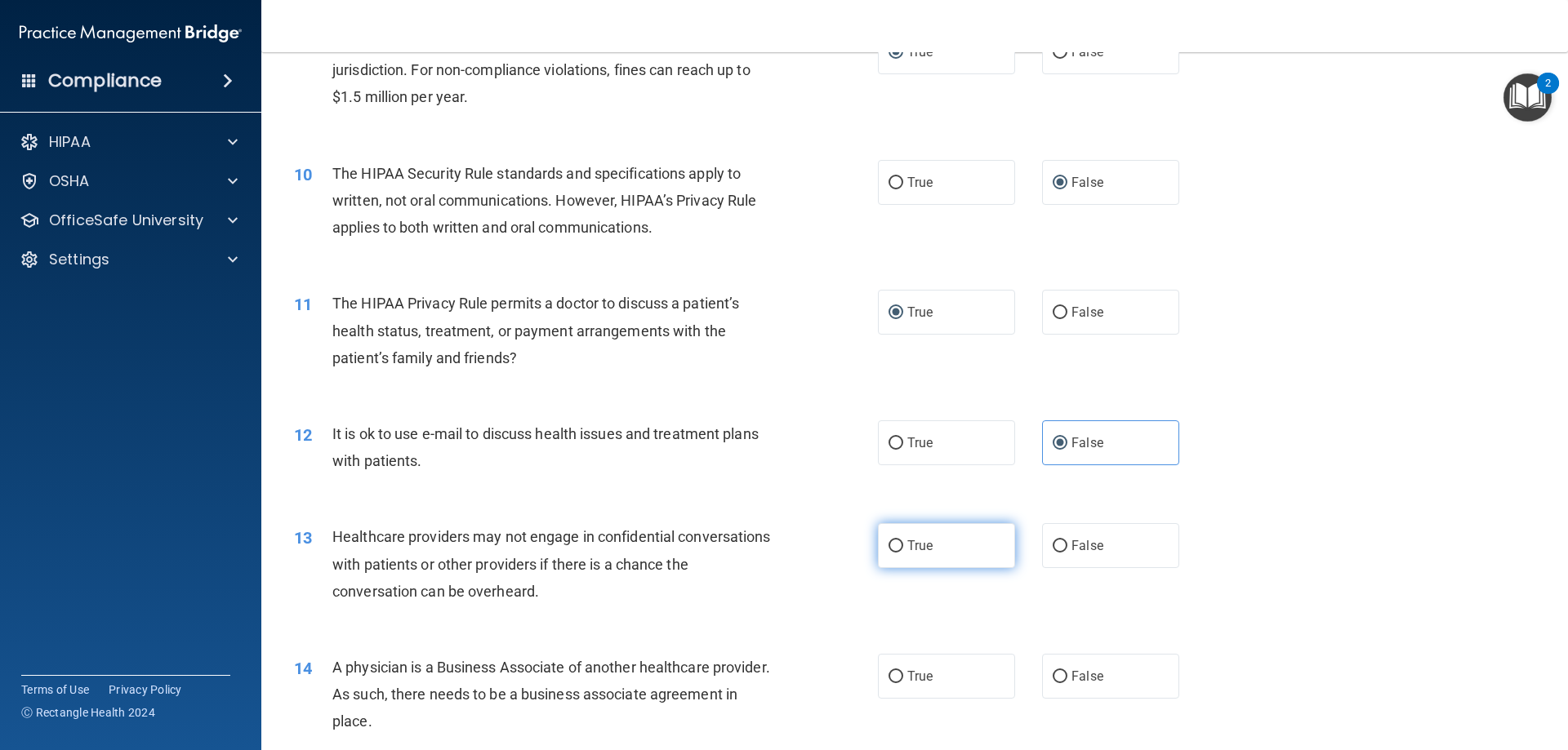
click at [945, 563] on label "True" at bounding box center [946, 545] width 137 height 45
click at [903, 553] on input "True" at bounding box center [896, 545] width 15 height 12
radio input "true"
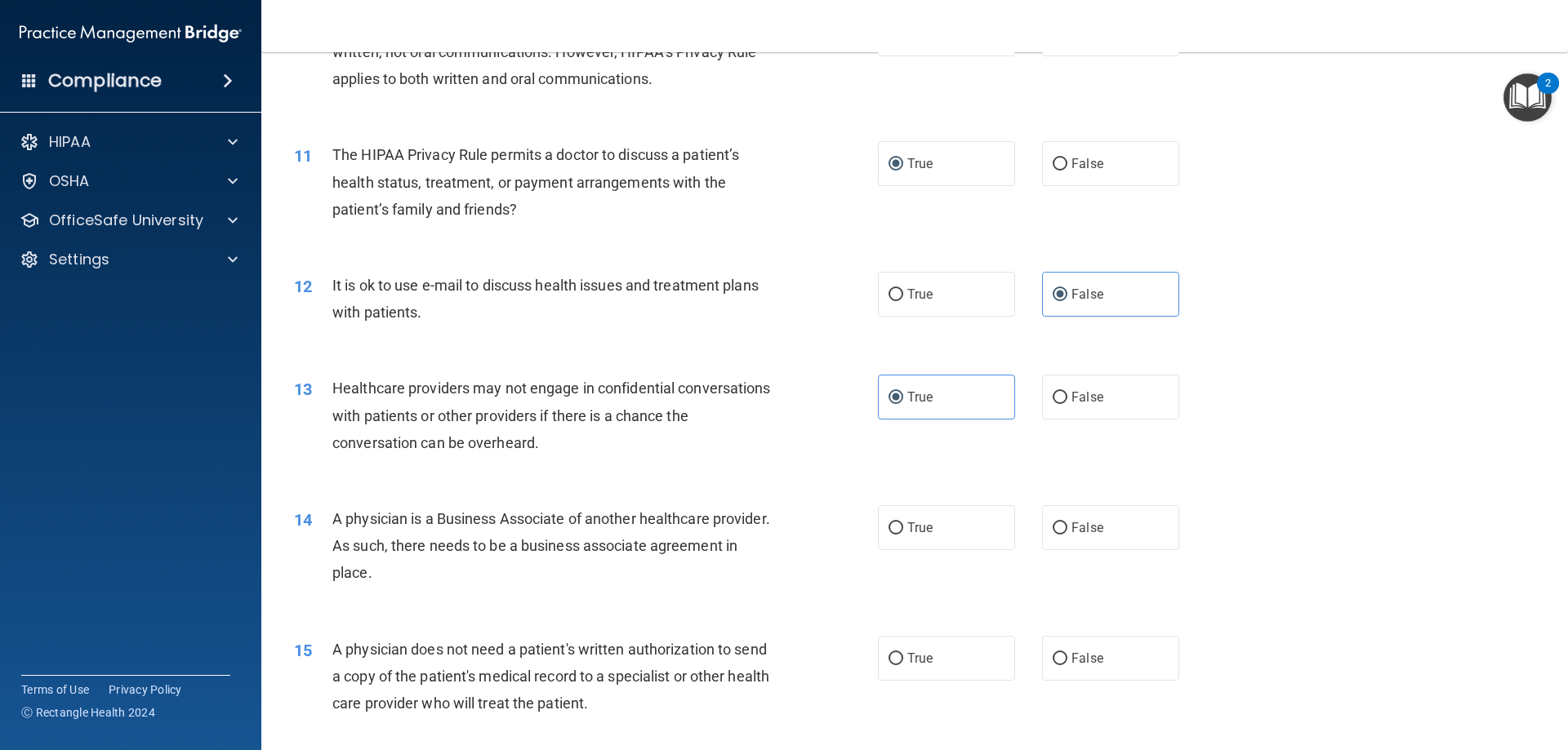
scroll to position [1225, 0]
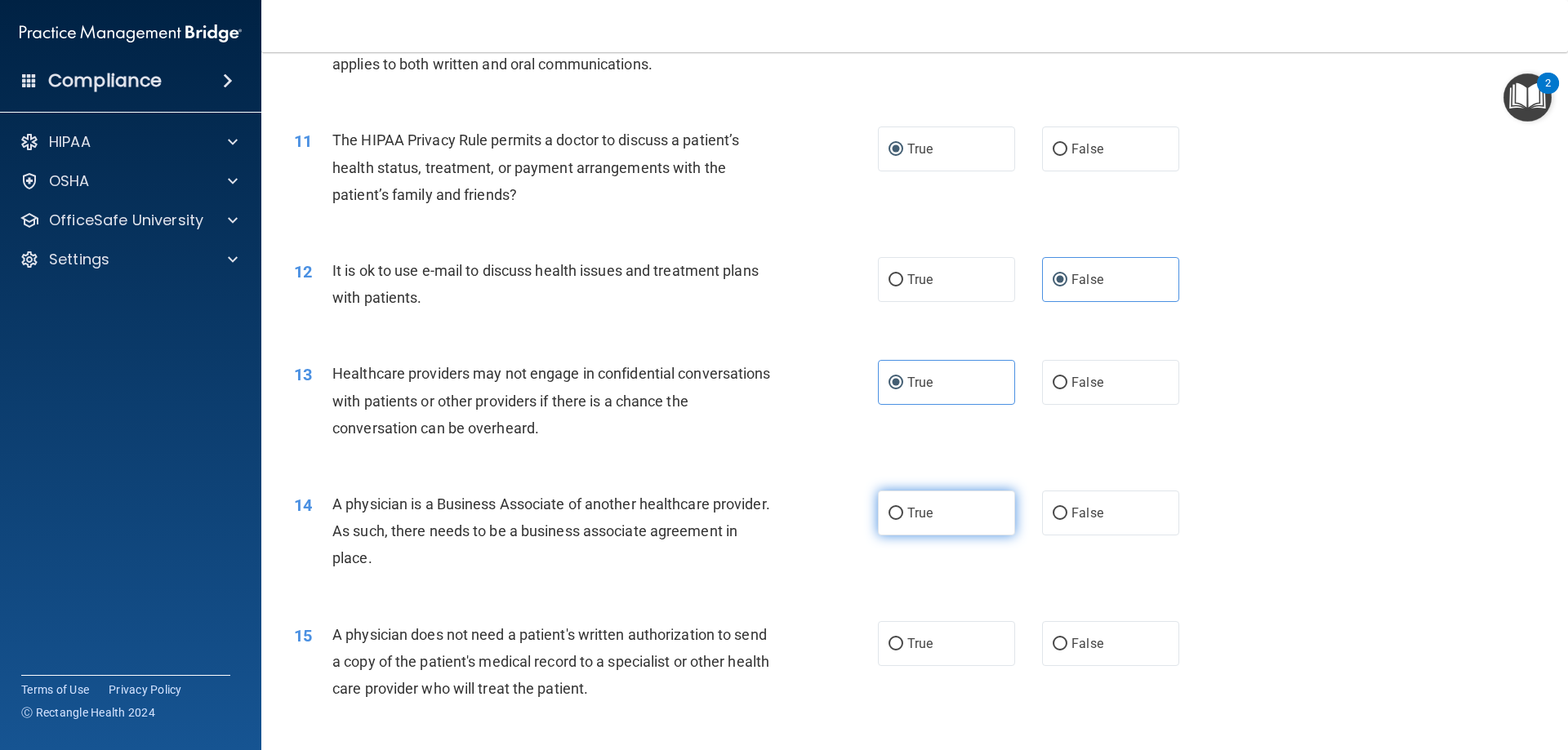
click at [892, 514] on input "True" at bounding box center [896, 513] width 15 height 12
radio input "true"
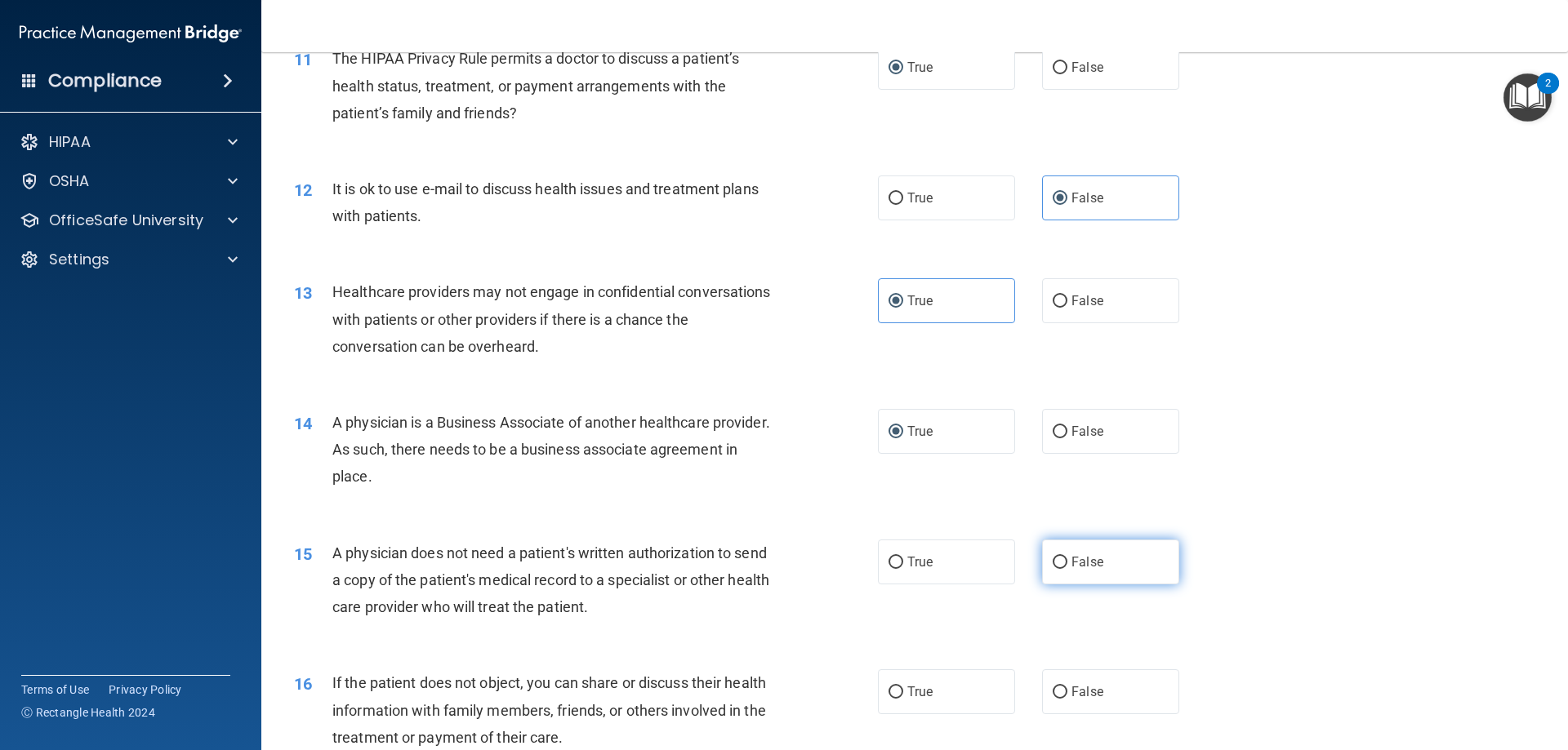
click at [1041, 565] on label "False" at bounding box center [1110, 561] width 137 height 45
click at [1052, 565] on input "False" at bounding box center [1060, 562] width 15 height 12
radio input "true"
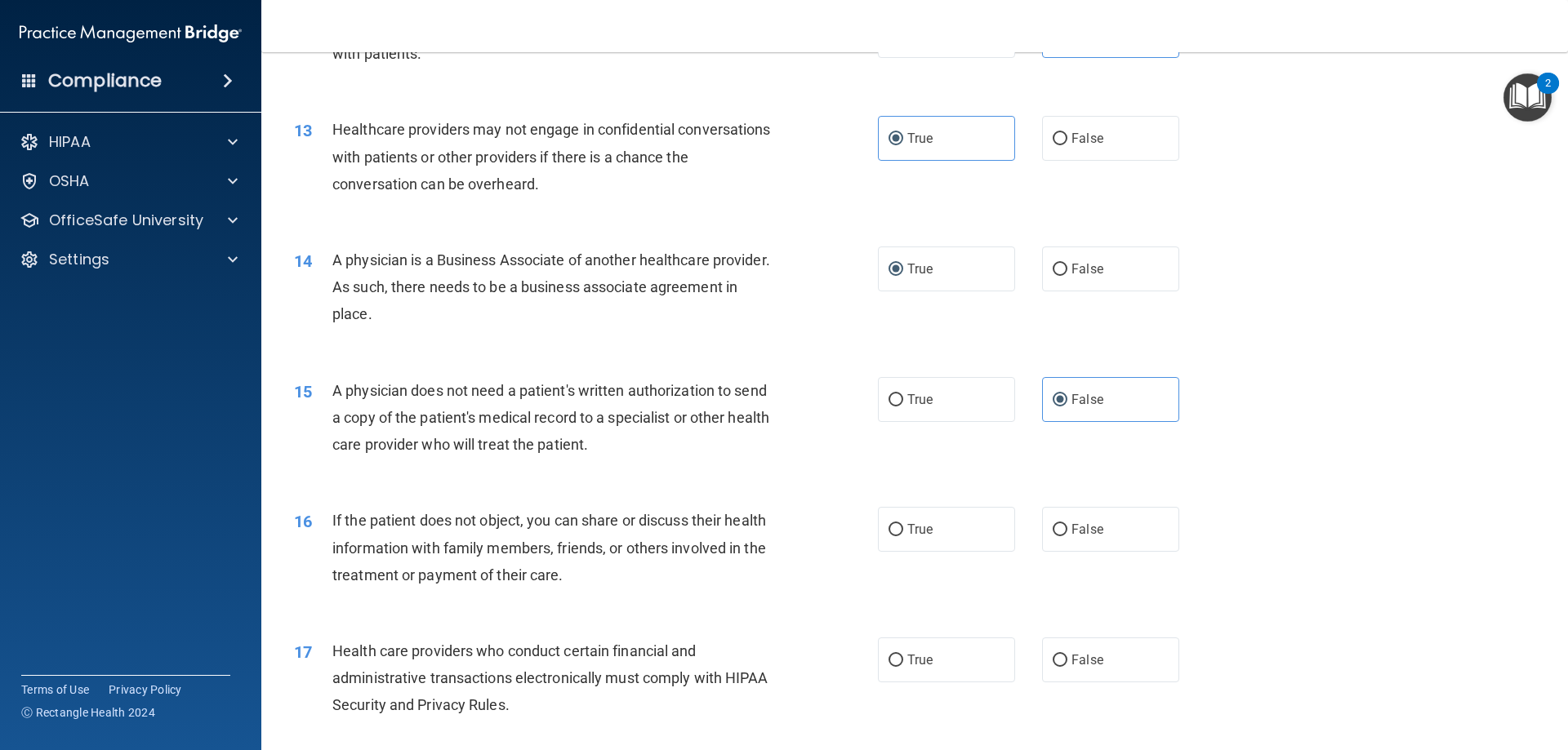
scroll to position [1469, 0]
click at [891, 528] on input "True" at bounding box center [896, 528] width 15 height 12
radio input "true"
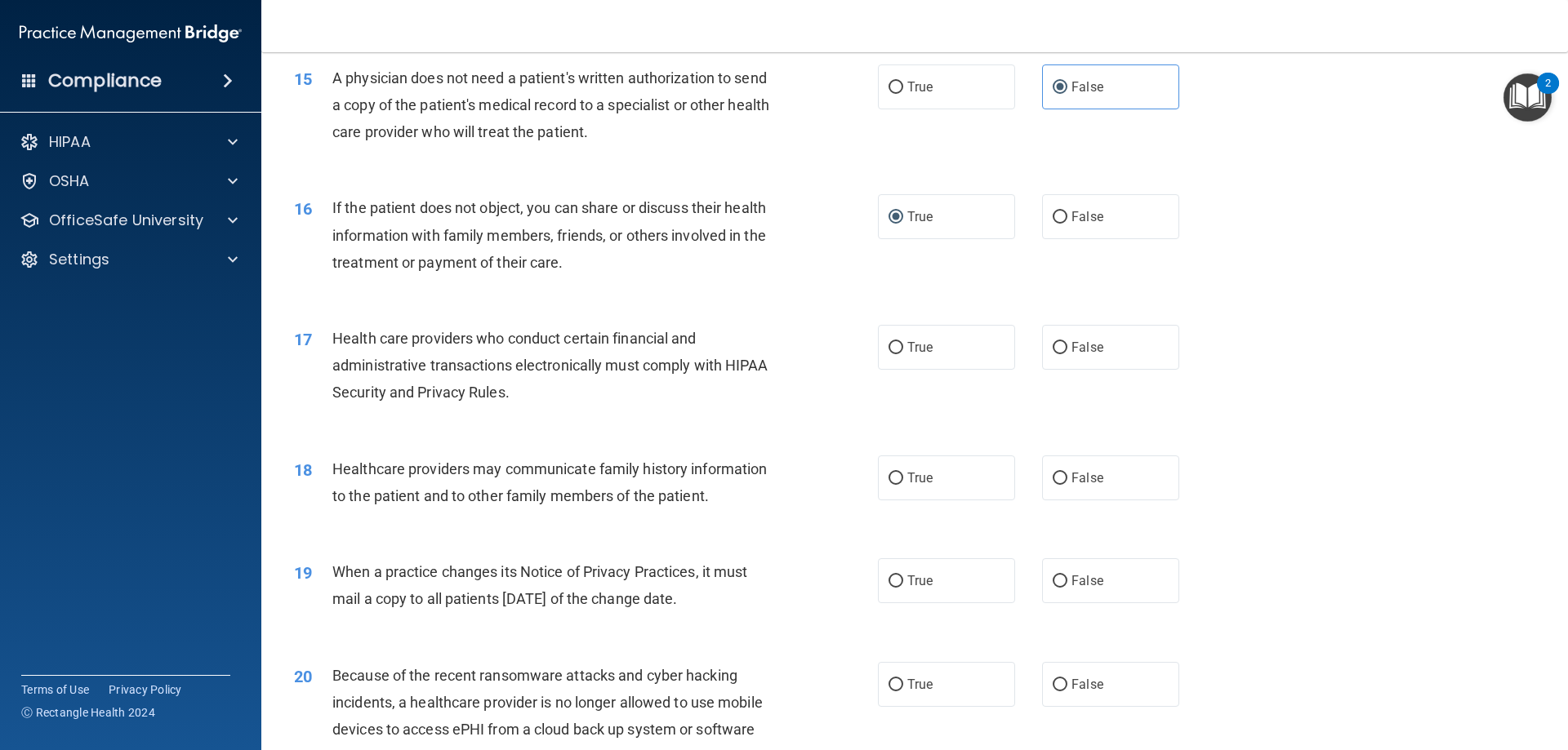
scroll to position [1795, 0]
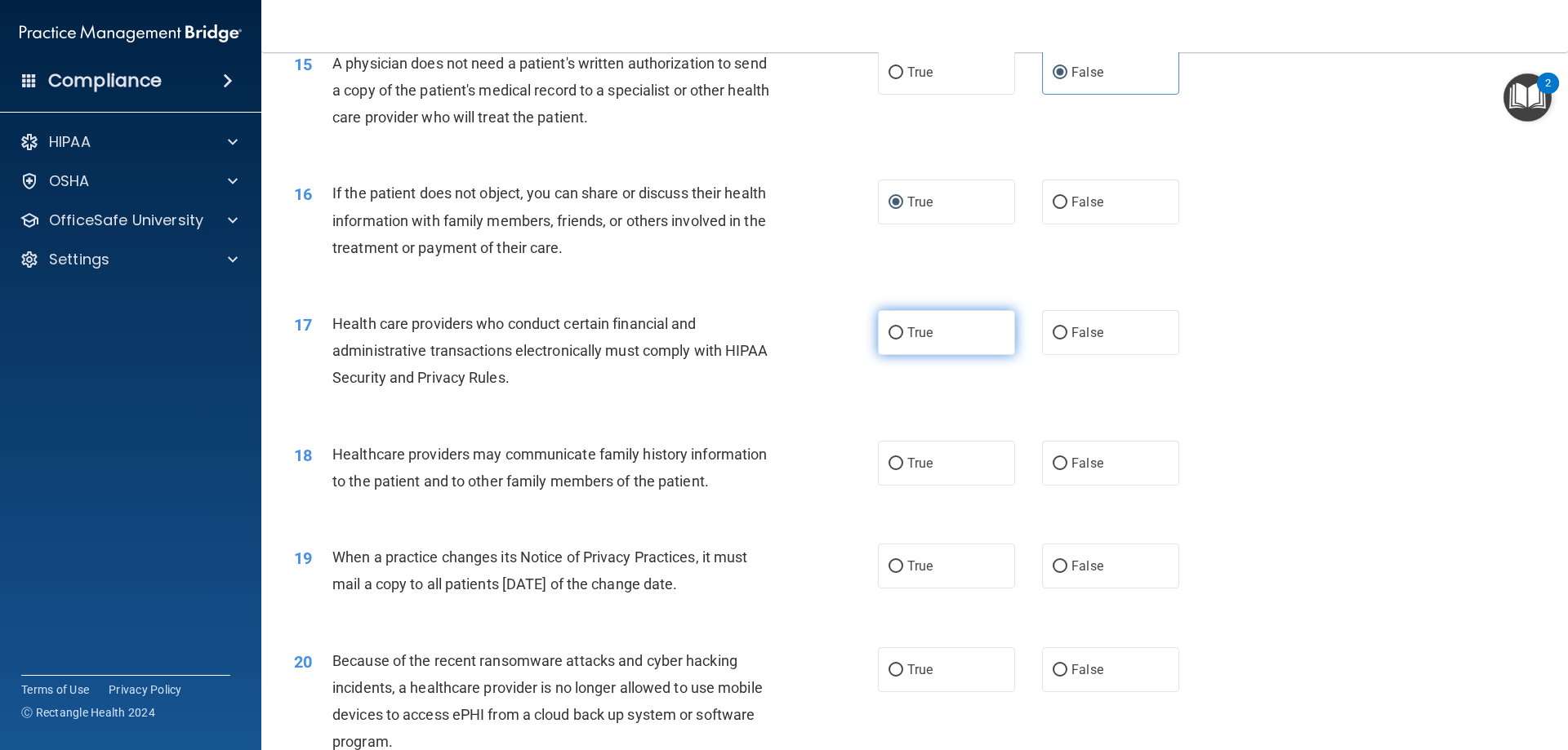
click at [889, 335] on input "True" at bounding box center [896, 333] width 15 height 12
radio input "true"
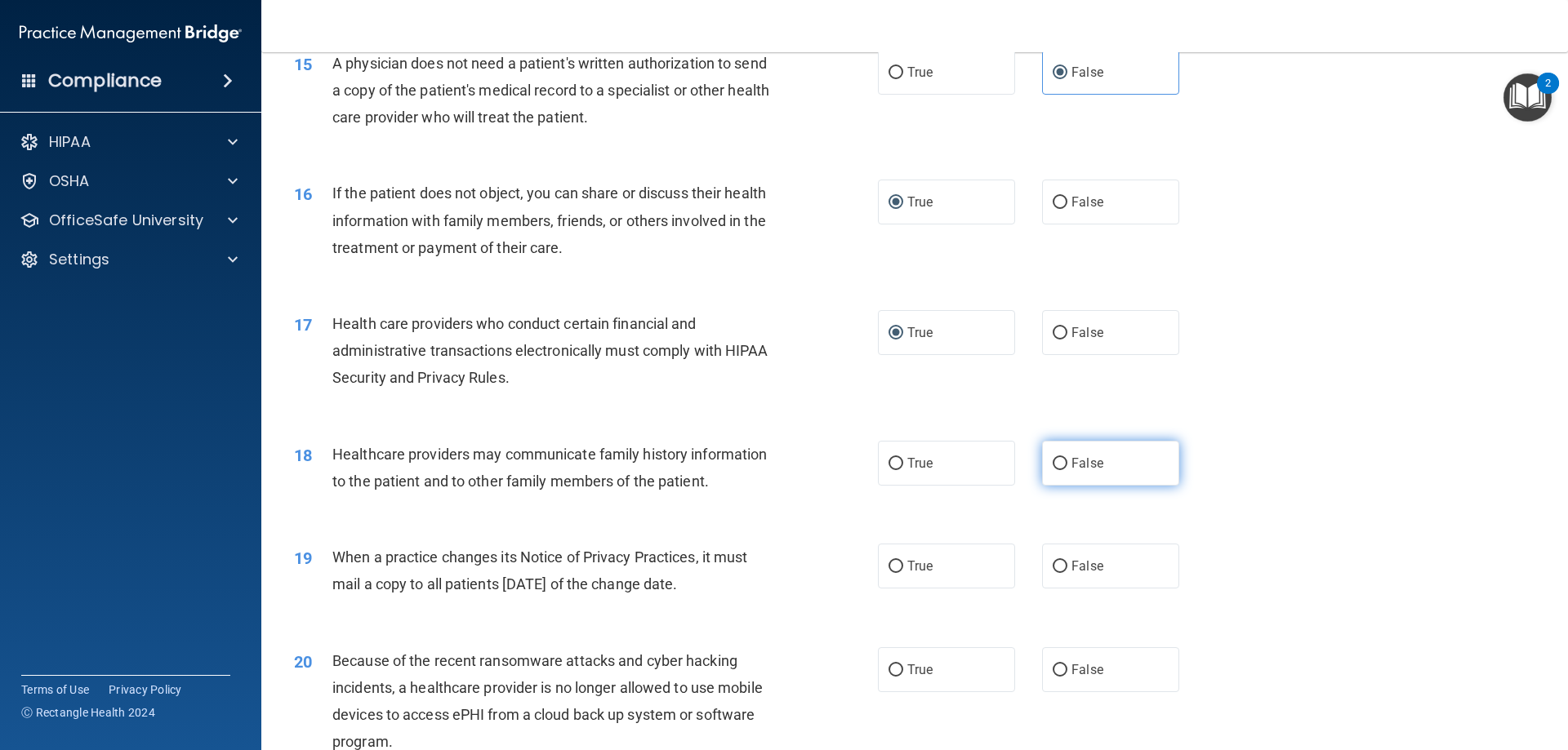
click at [1052, 464] on input "False" at bounding box center [1060, 464] width 15 height 12
radio input "true"
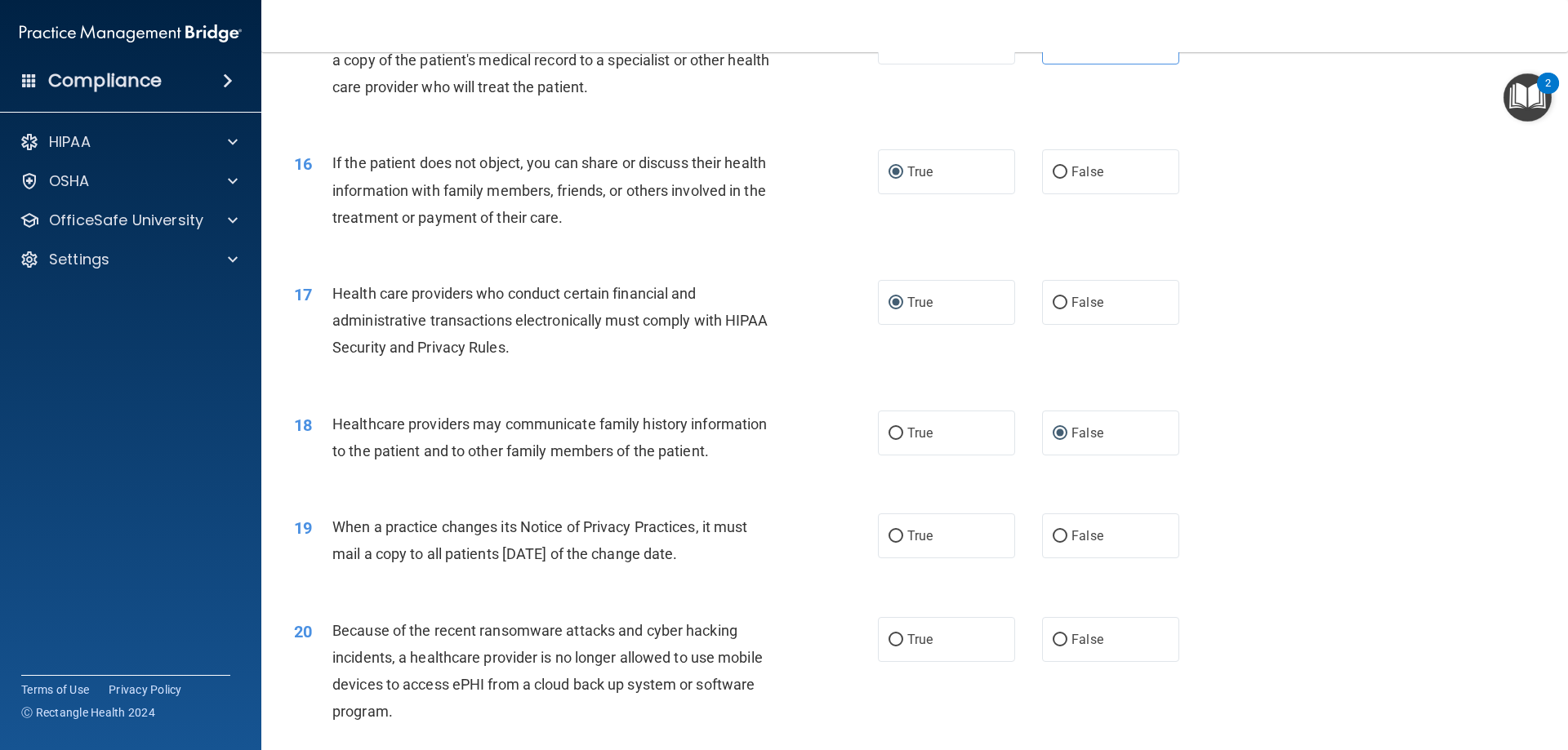
scroll to position [1877, 0]
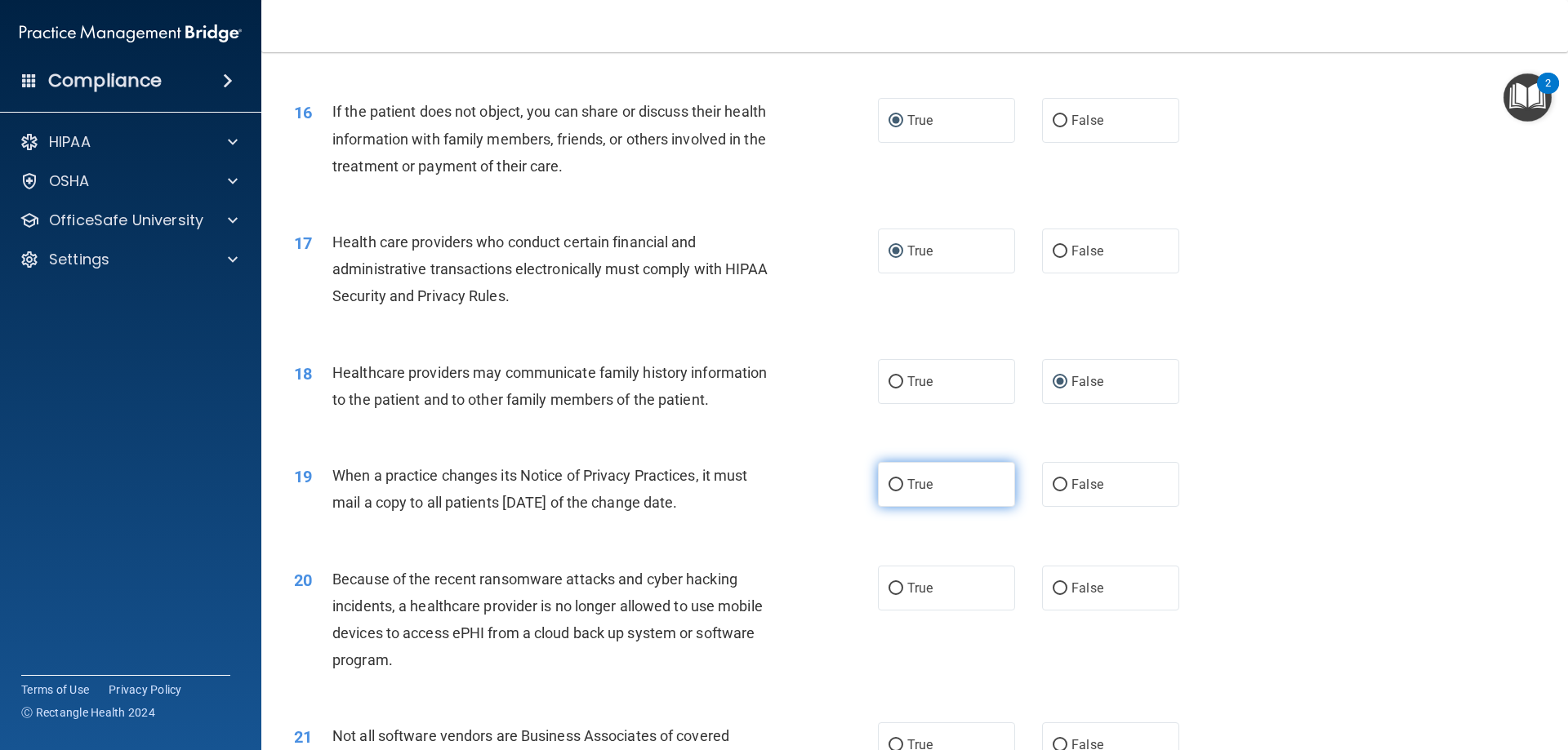
click at [907, 481] on span "True" at bounding box center [920, 484] width 25 height 15
click at [903, 481] on input "True" at bounding box center [896, 485] width 15 height 12
radio input "true"
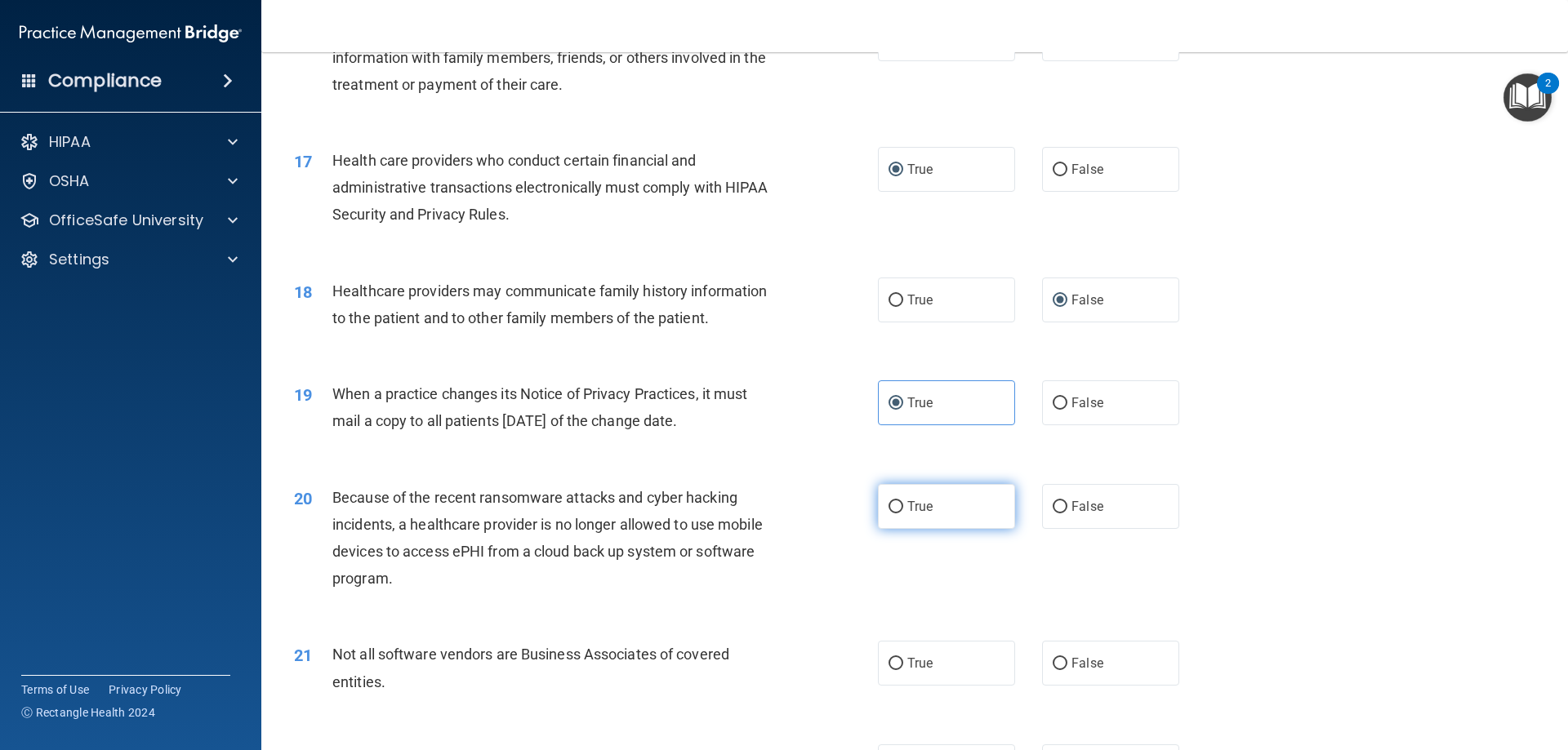
click at [890, 510] on input "True" at bounding box center [896, 506] width 15 height 12
radio input "true"
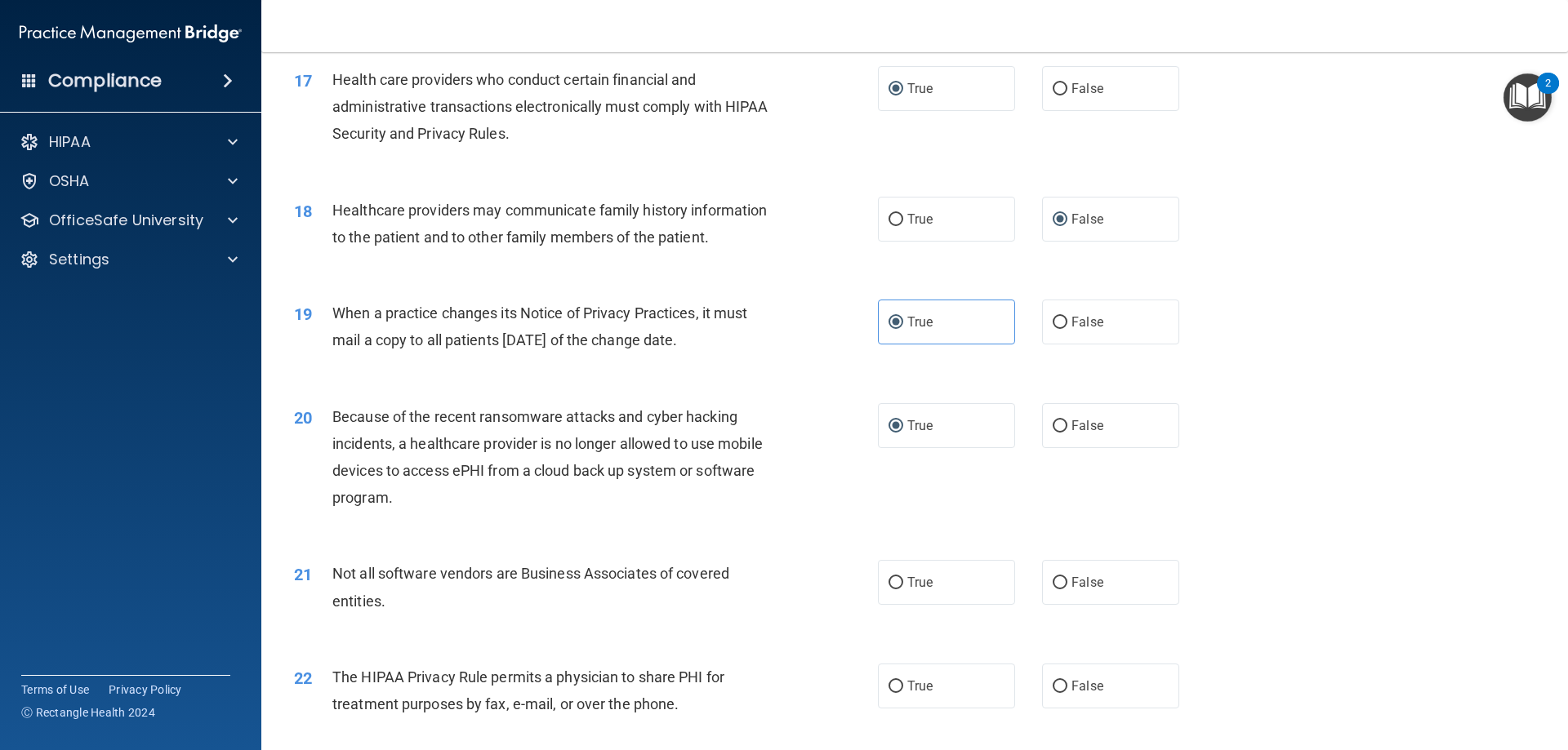
scroll to position [2040, 0]
click at [897, 593] on label "True" at bounding box center [946, 581] width 137 height 45
click at [897, 588] on input "True" at bounding box center [896, 582] width 15 height 12
radio input "true"
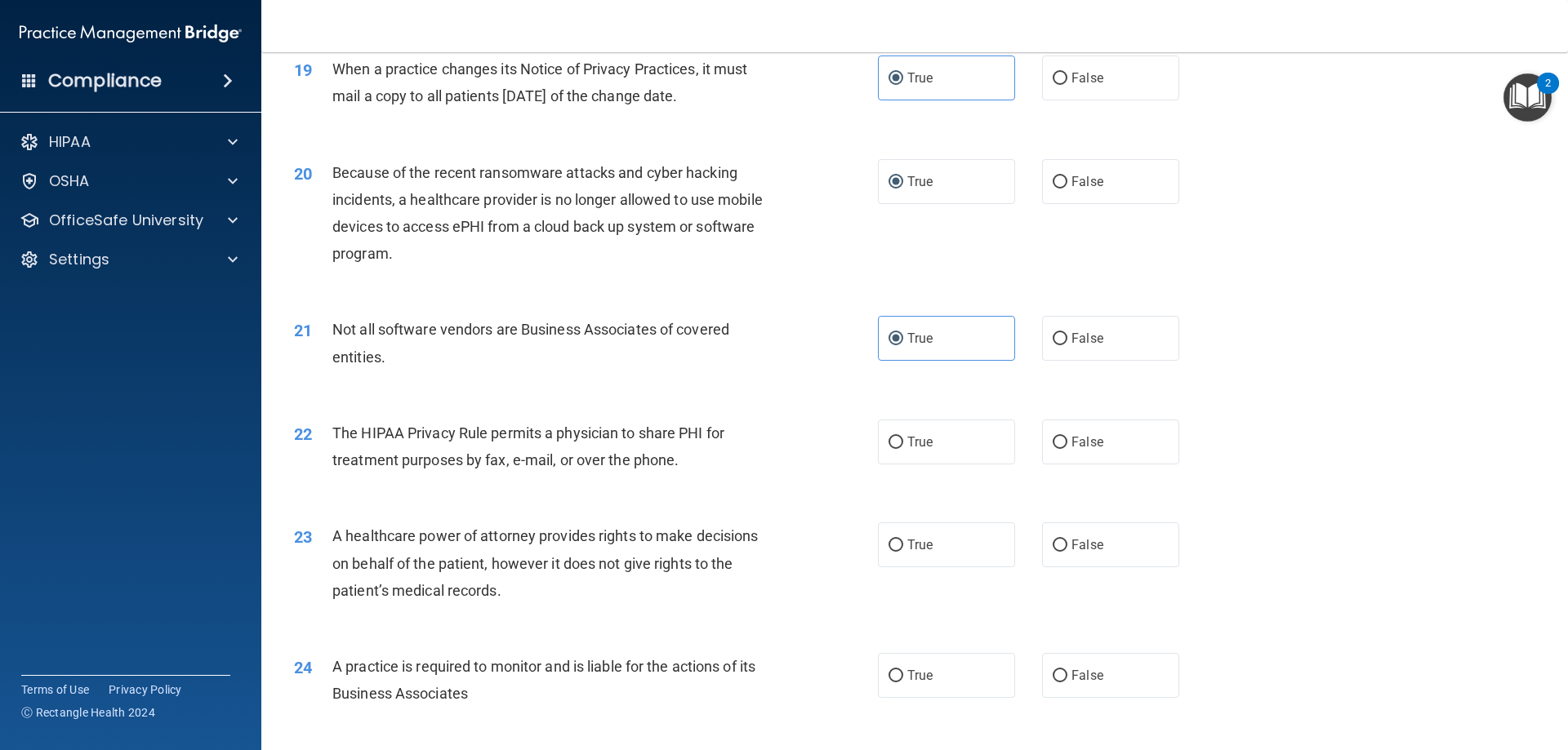
scroll to position [2285, 0]
click at [1052, 437] on input "False" at bounding box center [1060, 440] width 15 height 12
radio input "true"
click at [894, 678] on input "True" at bounding box center [896, 674] width 15 height 12
radio input "true"
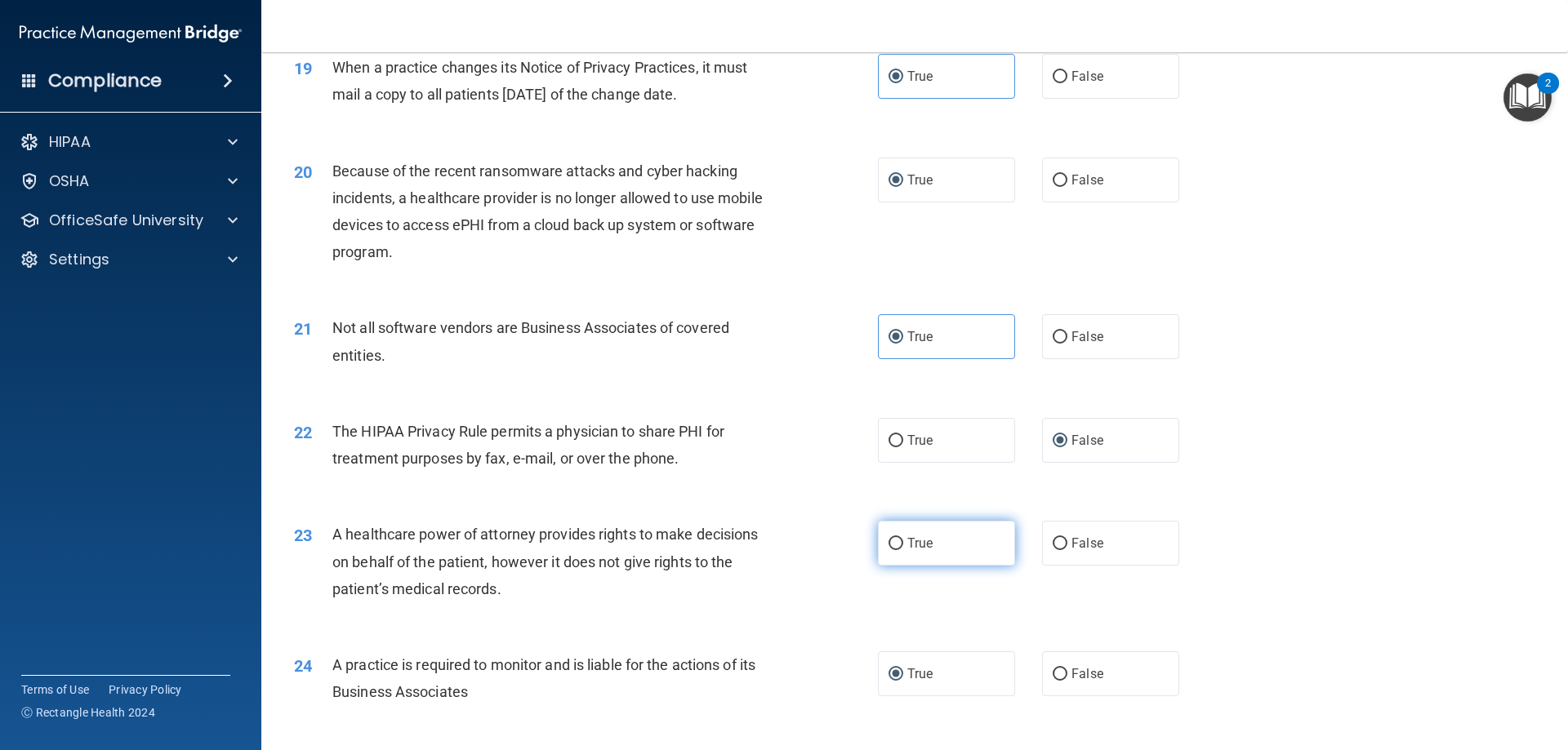
click at [892, 547] on input "True" at bounding box center [896, 544] width 15 height 12
radio input "true"
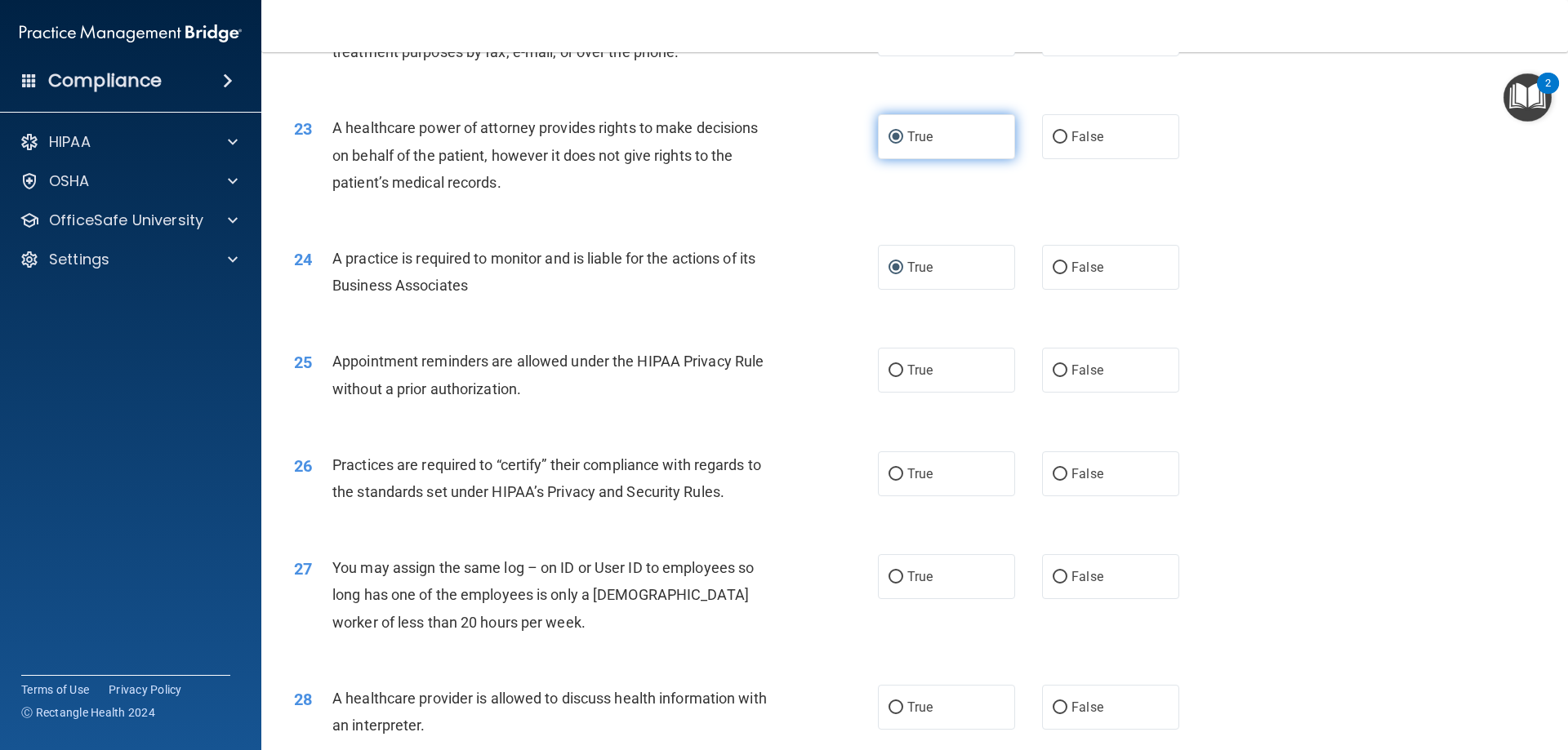
scroll to position [2693, 0]
click at [1060, 362] on label "False" at bounding box center [1110, 368] width 137 height 45
click at [1060, 363] on input "False" at bounding box center [1060, 368] width 15 height 12
radio input "true"
click at [1052, 476] on input "False" at bounding box center [1060, 472] width 15 height 12
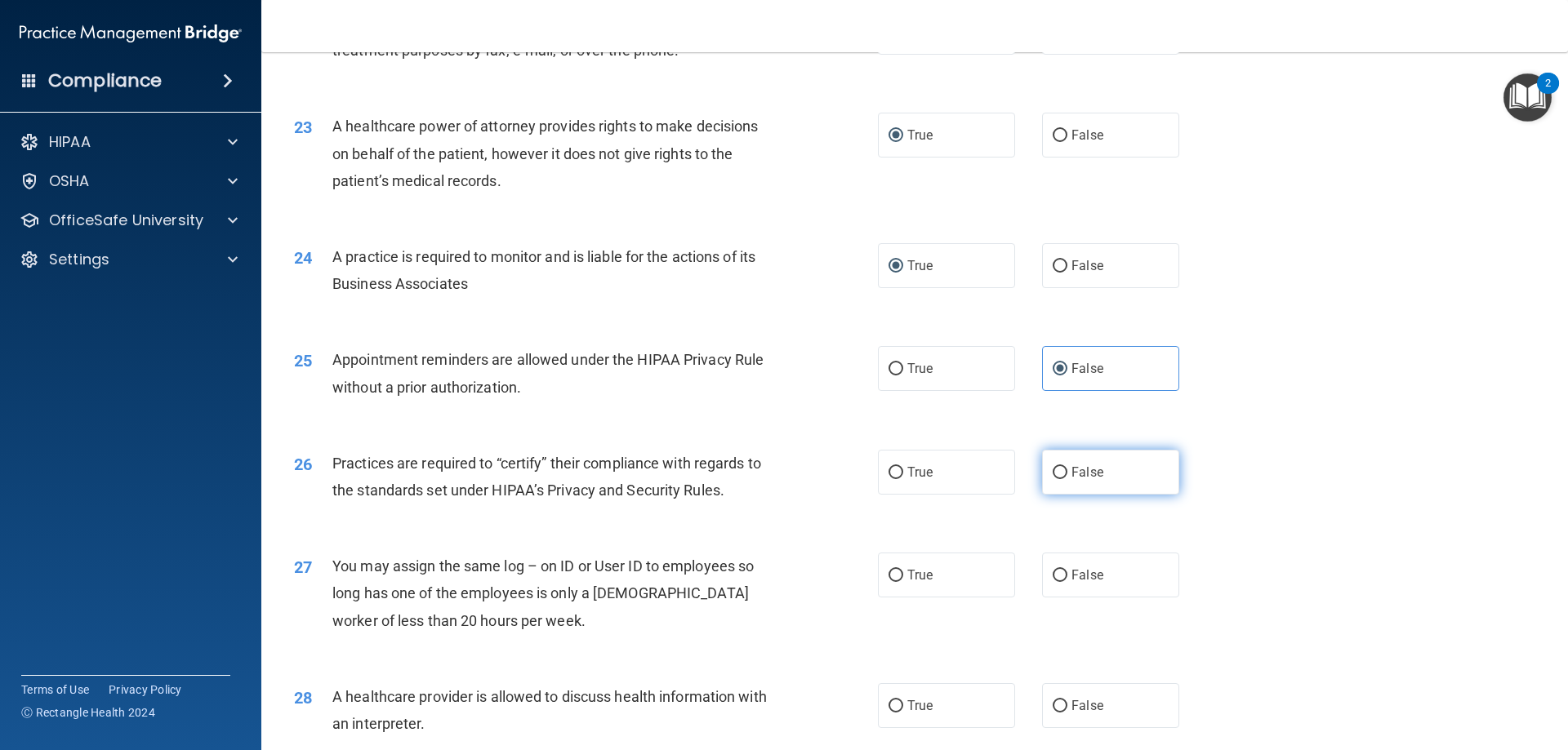
radio input "true"
click at [889, 574] on input "True" at bounding box center [896, 575] width 15 height 12
radio input "true"
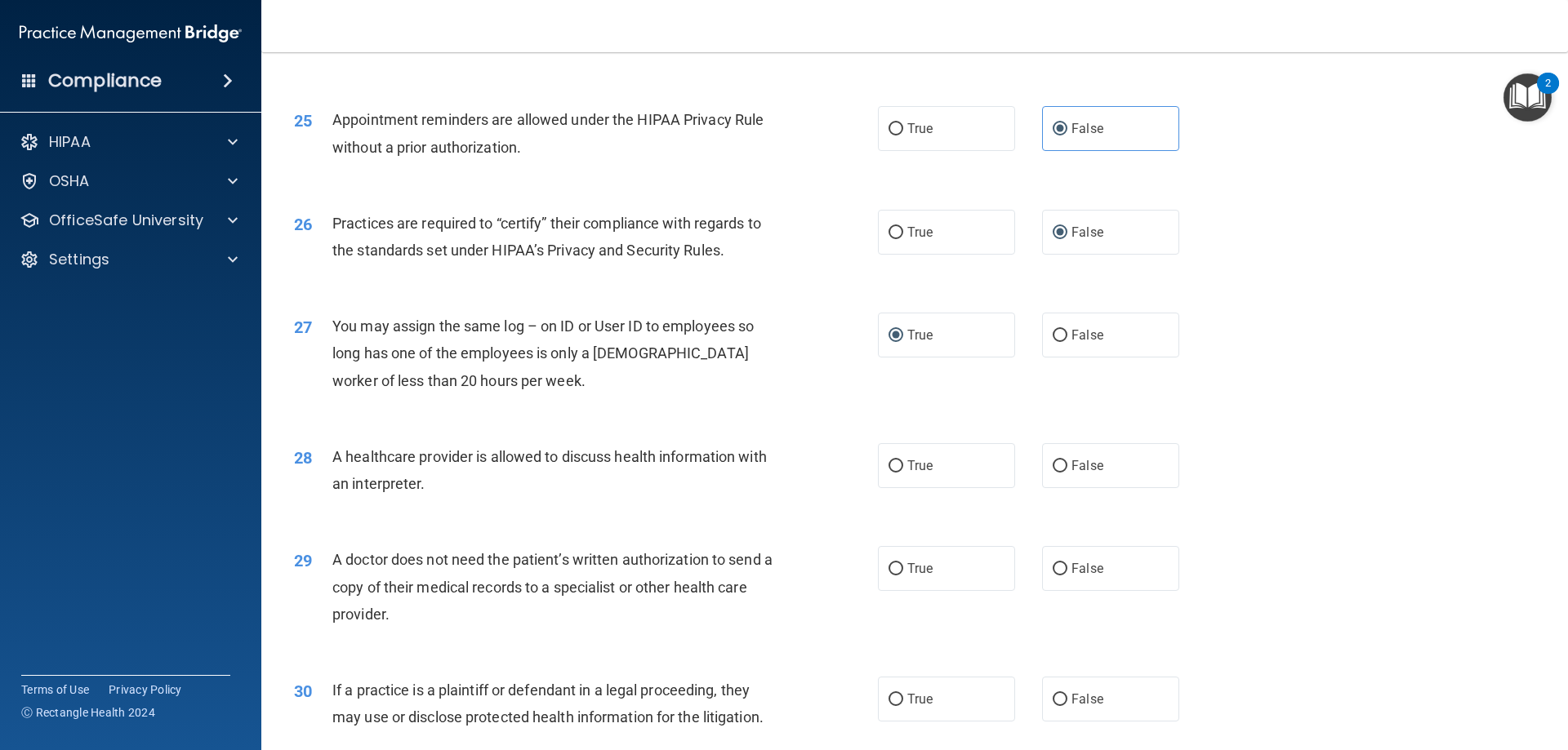
scroll to position [3019, 0]
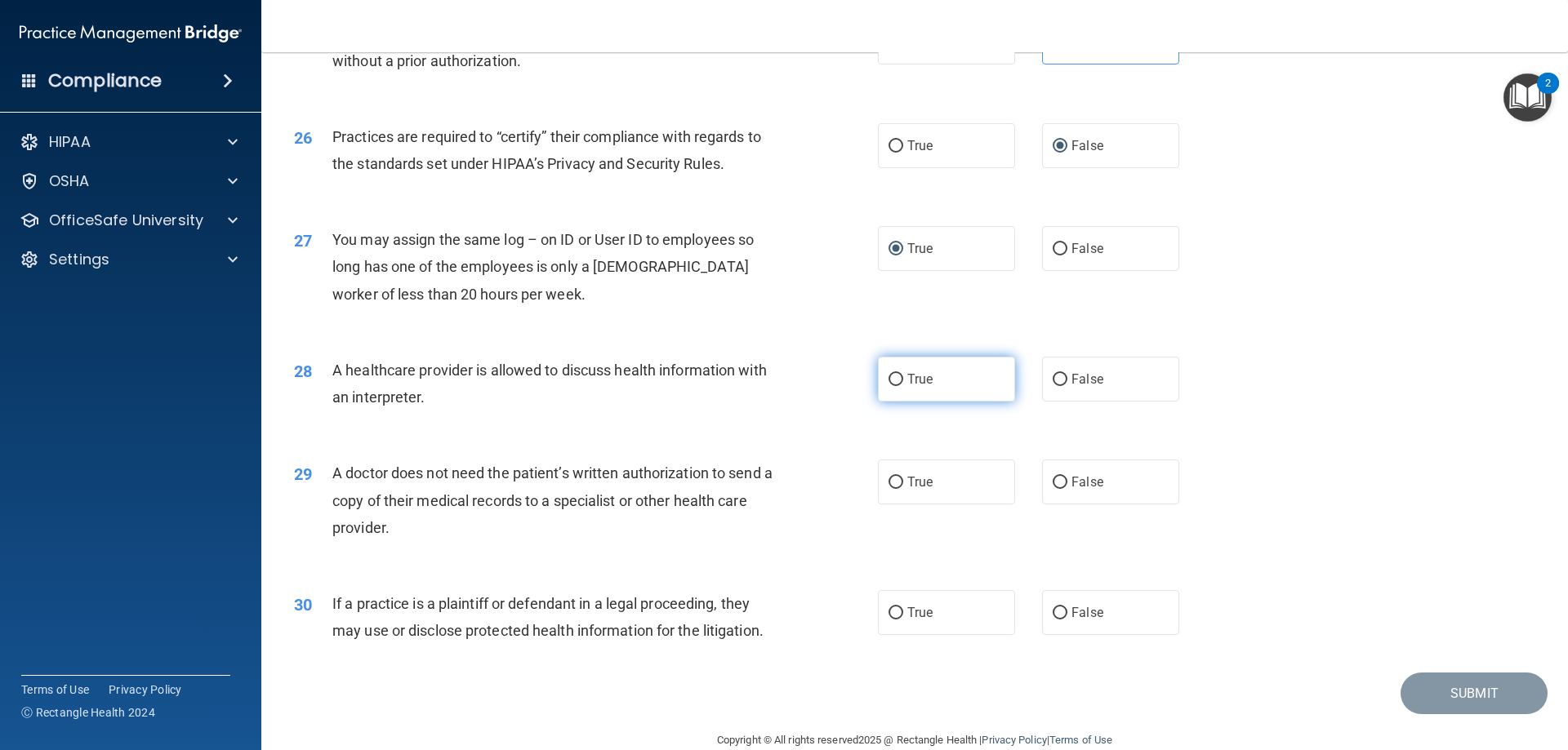
click at [893, 385] on input "True" at bounding box center [896, 379] width 15 height 12
radio input "true"
click at [890, 484] on input "True" at bounding box center [896, 482] width 15 height 12
radio input "true"
click at [1052, 611] on input "False" at bounding box center [1060, 613] width 15 height 12
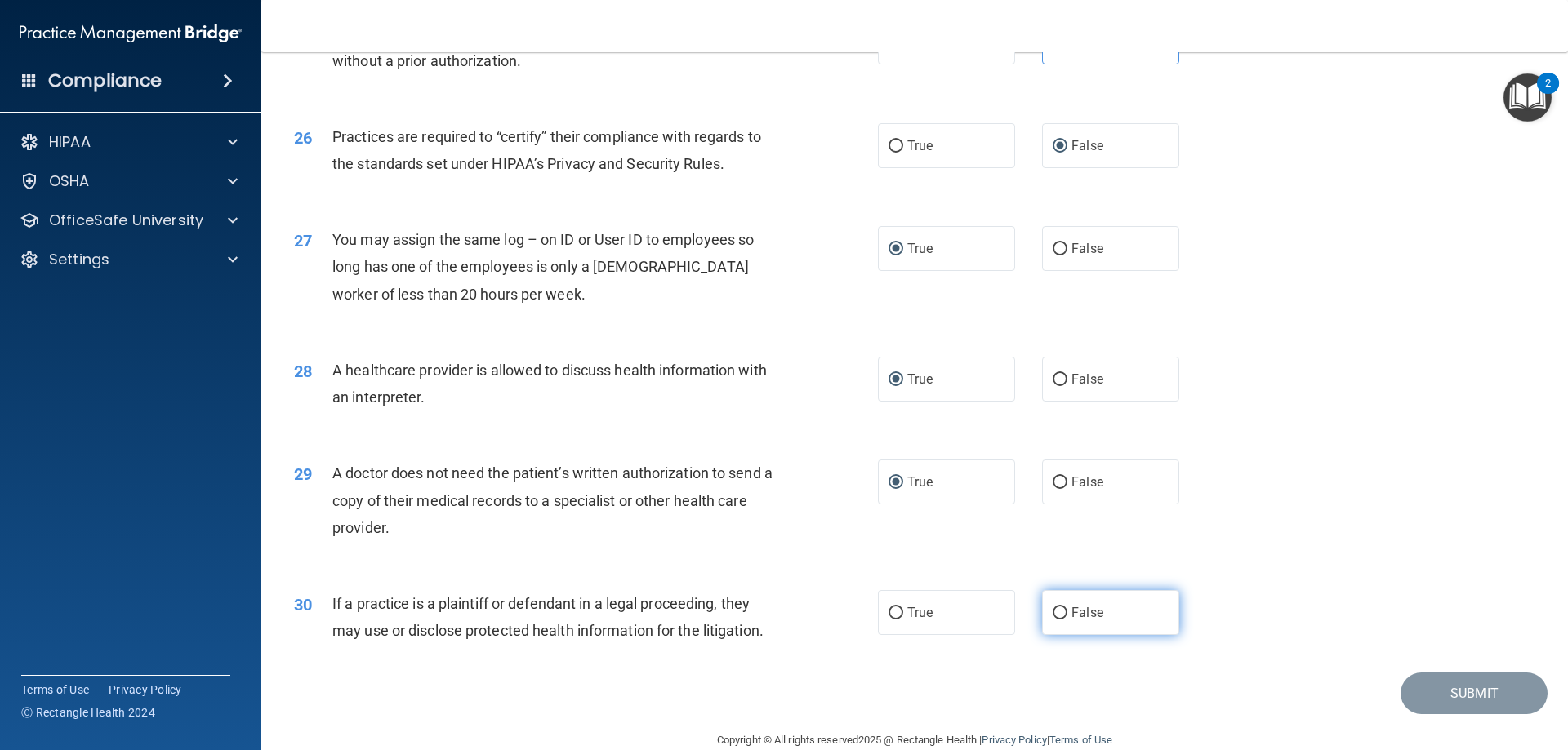
radio input "true"
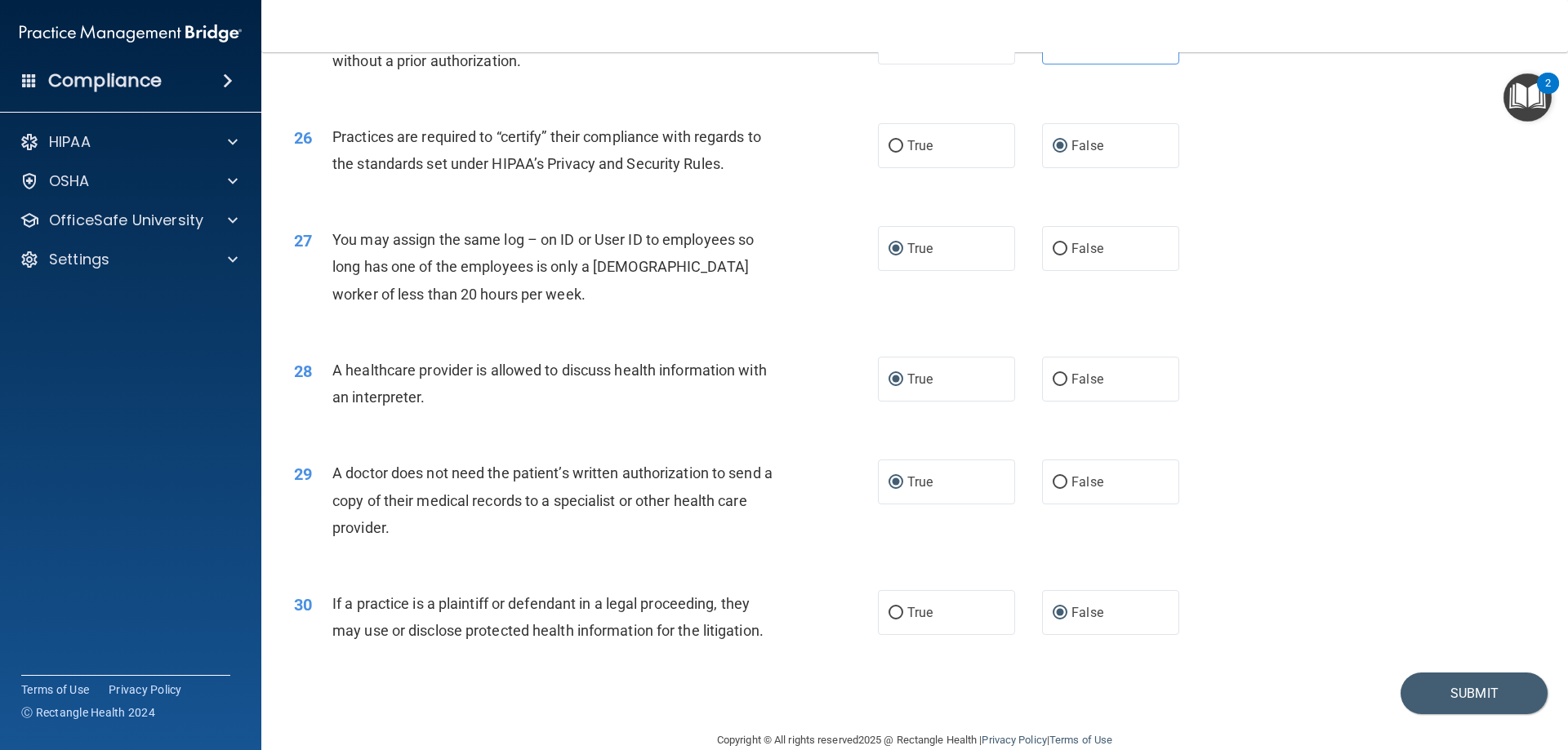
scroll to position [3049, 0]
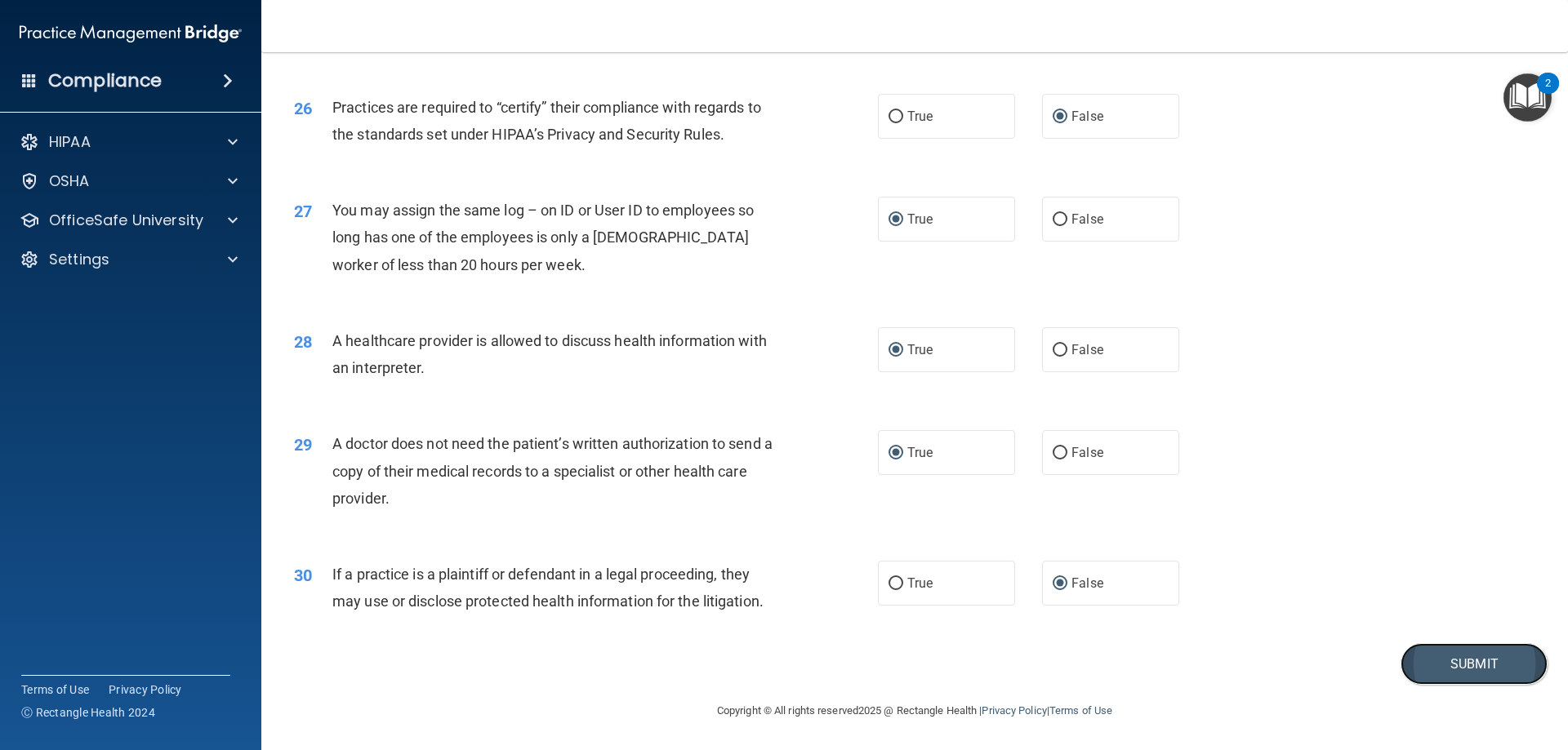
click at [1443, 659] on button "Submit" at bounding box center [1473, 664] width 147 height 42
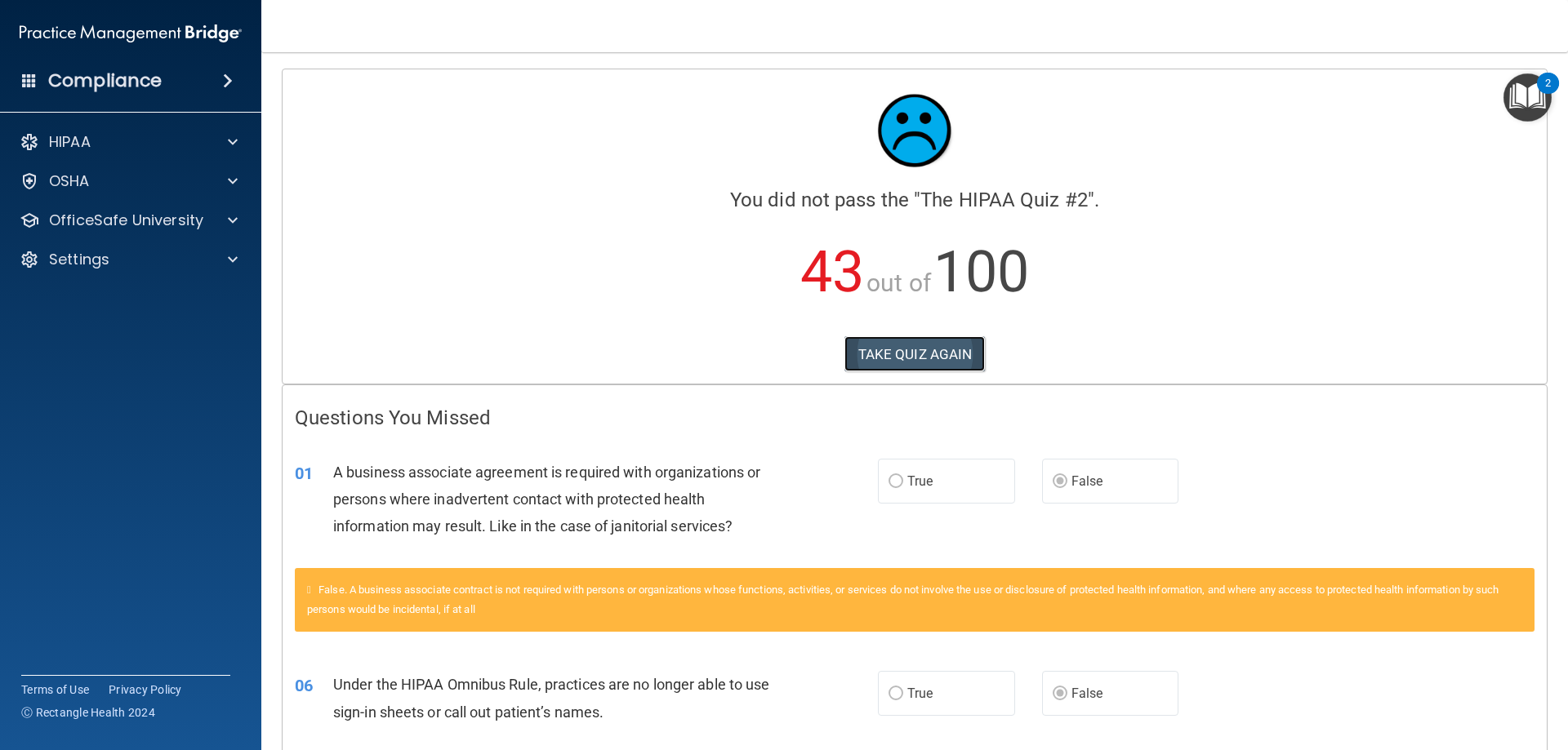
click at [948, 355] on button "TAKE QUIZ AGAIN" at bounding box center [914, 354] width 141 height 35
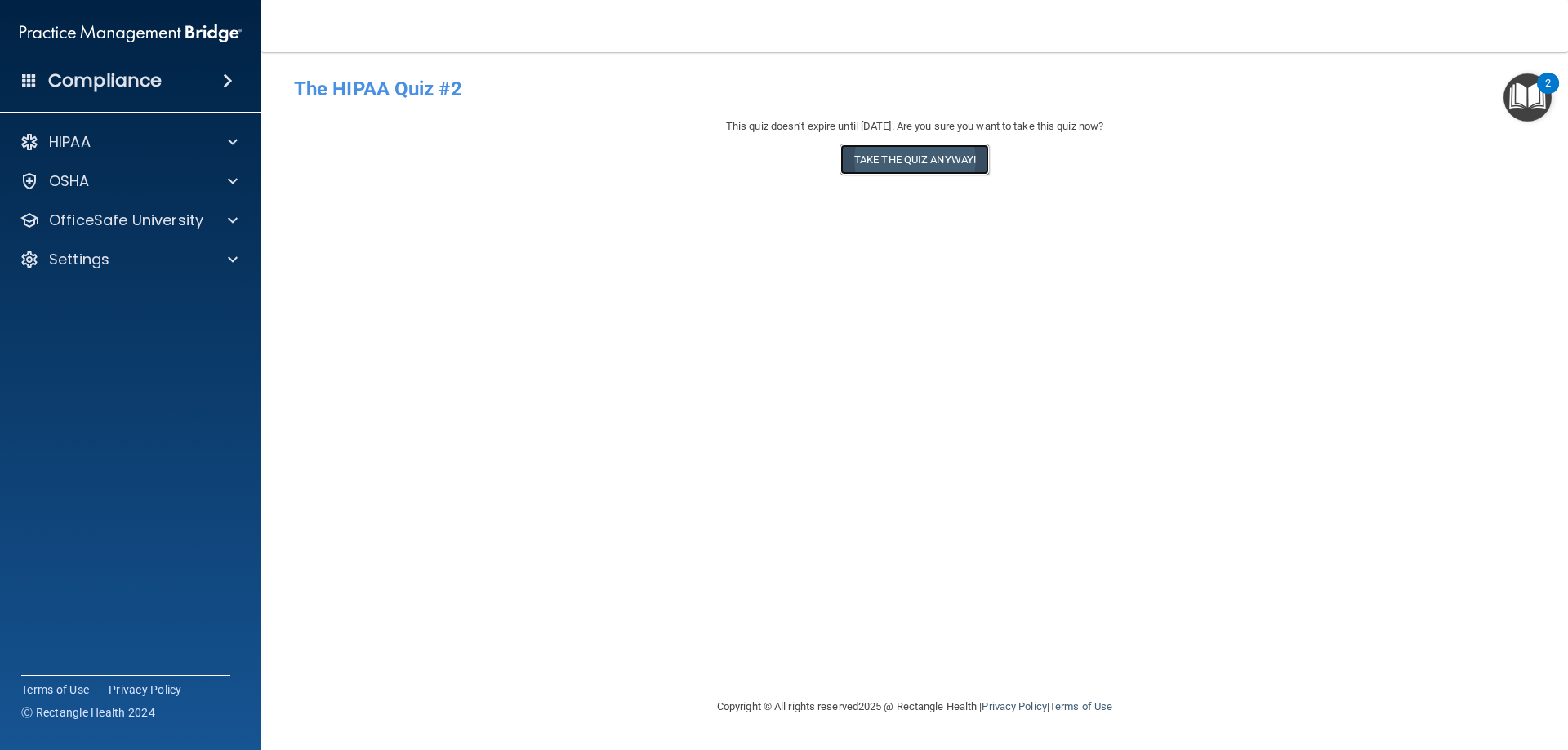
click at [913, 165] on button "Take the quiz anyway!" at bounding box center [914, 159] width 148 height 30
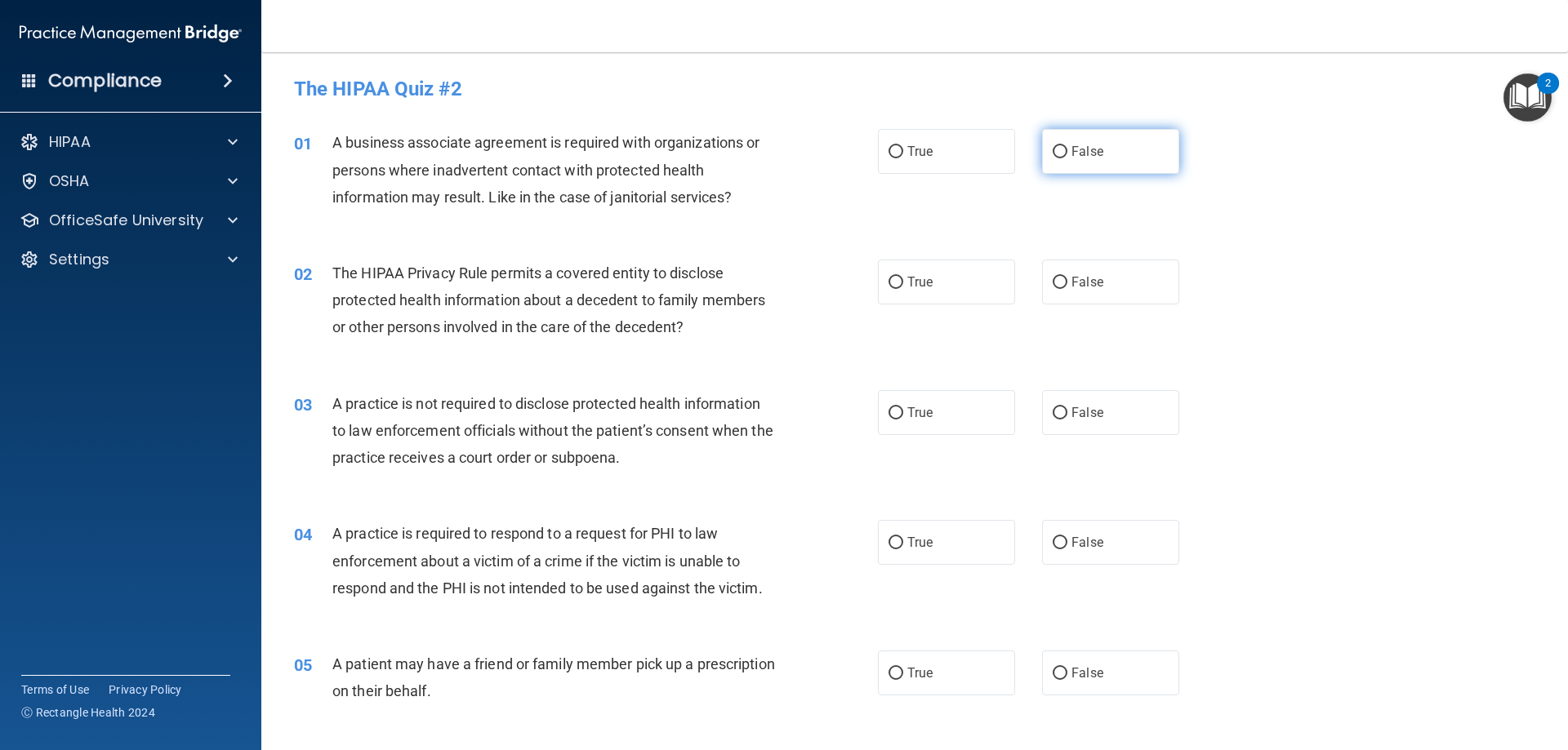
click at [1056, 147] on input "False" at bounding box center [1060, 152] width 15 height 12
radio input "true"
click at [891, 275] on label "True" at bounding box center [946, 281] width 137 height 45
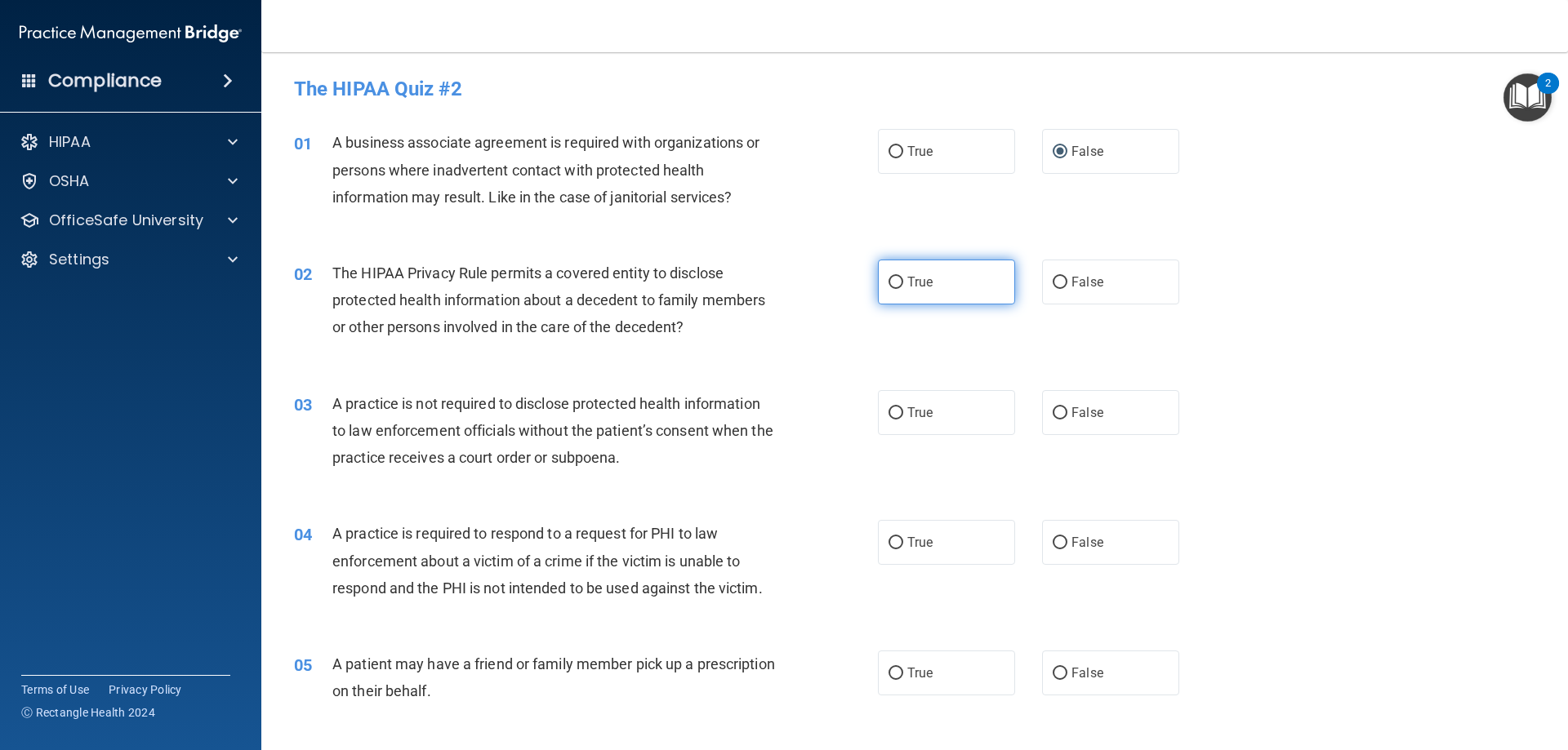
click at [889, 279] on input "True" at bounding box center [896, 282] width 15 height 12
radio input "true"
click at [1053, 412] on input "False" at bounding box center [1060, 413] width 15 height 12
radio input "true"
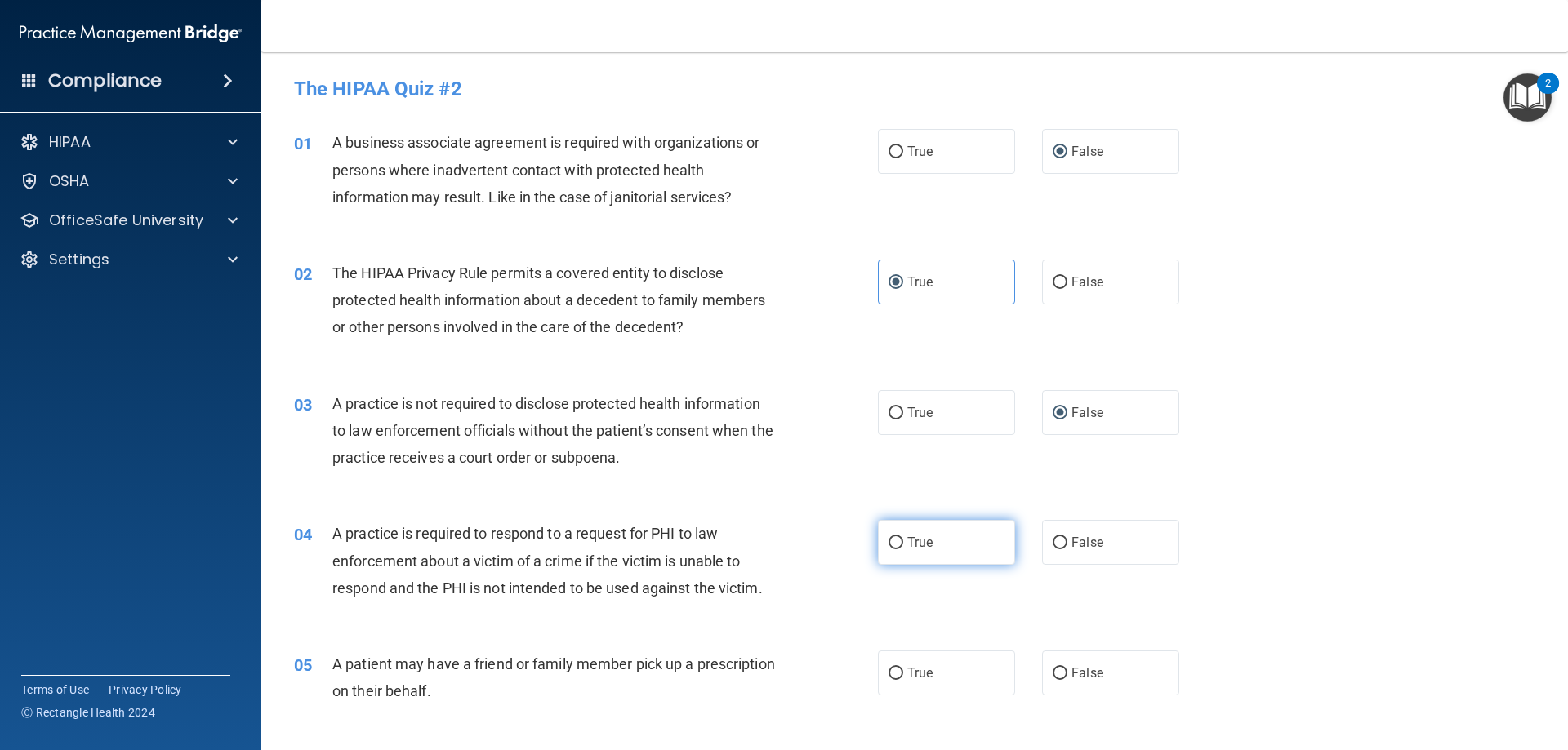
click at [889, 537] on input "True" at bounding box center [896, 543] width 15 height 12
radio input "true"
click at [890, 669] on input "True" at bounding box center [896, 673] width 15 height 12
radio input "true"
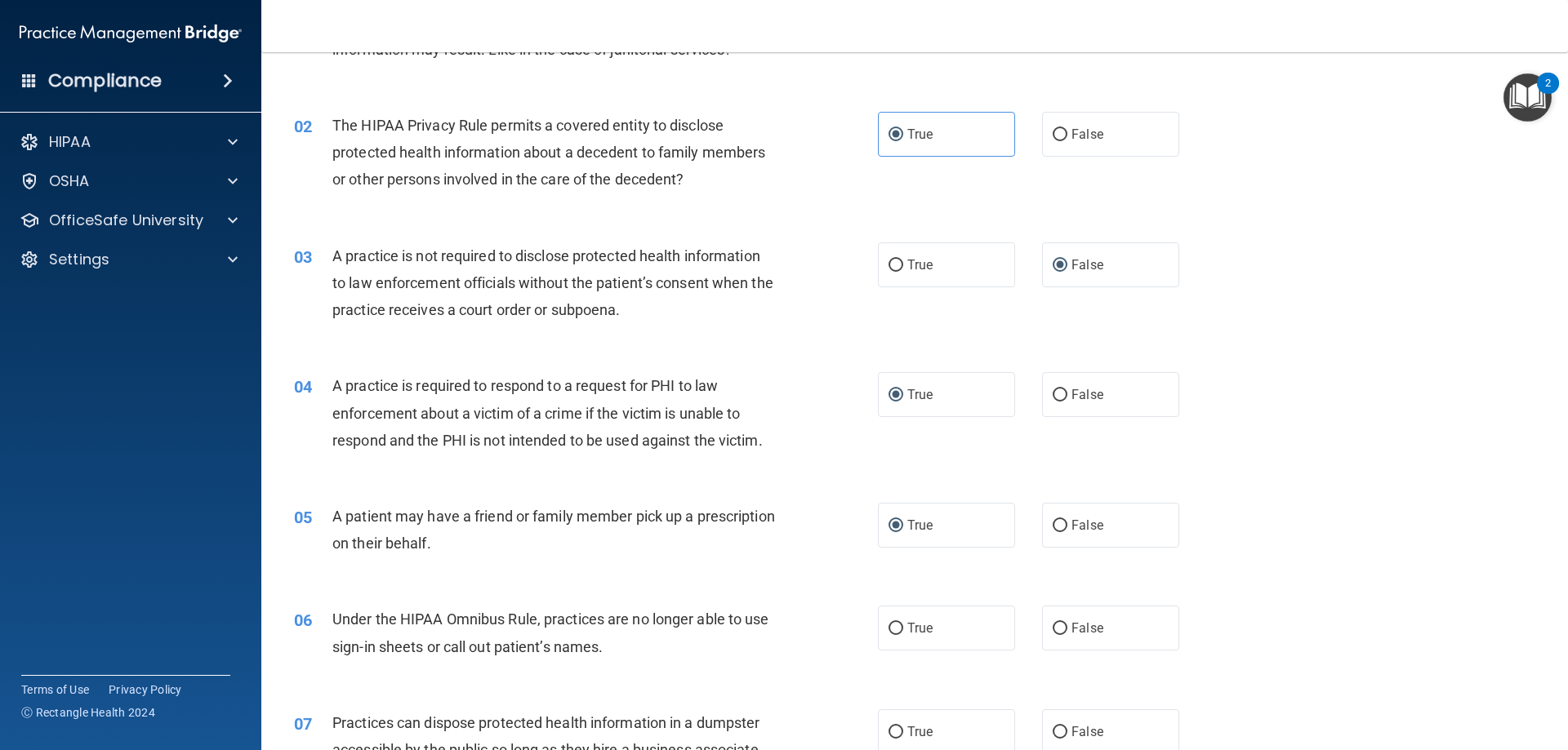
scroll to position [164, 0]
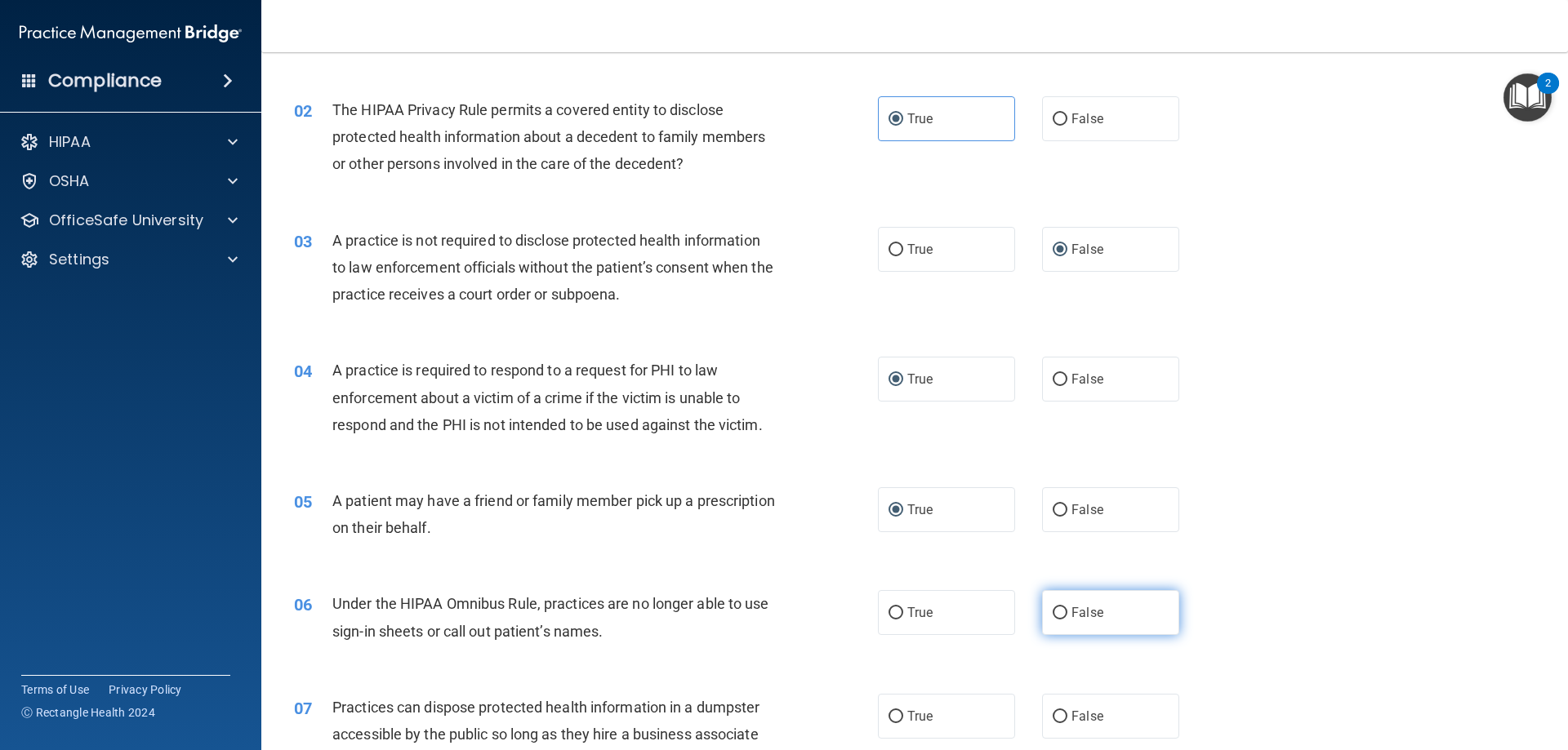
click at [1052, 610] on input "False" at bounding box center [1060, 613] width 15 height 12
radio input "true"
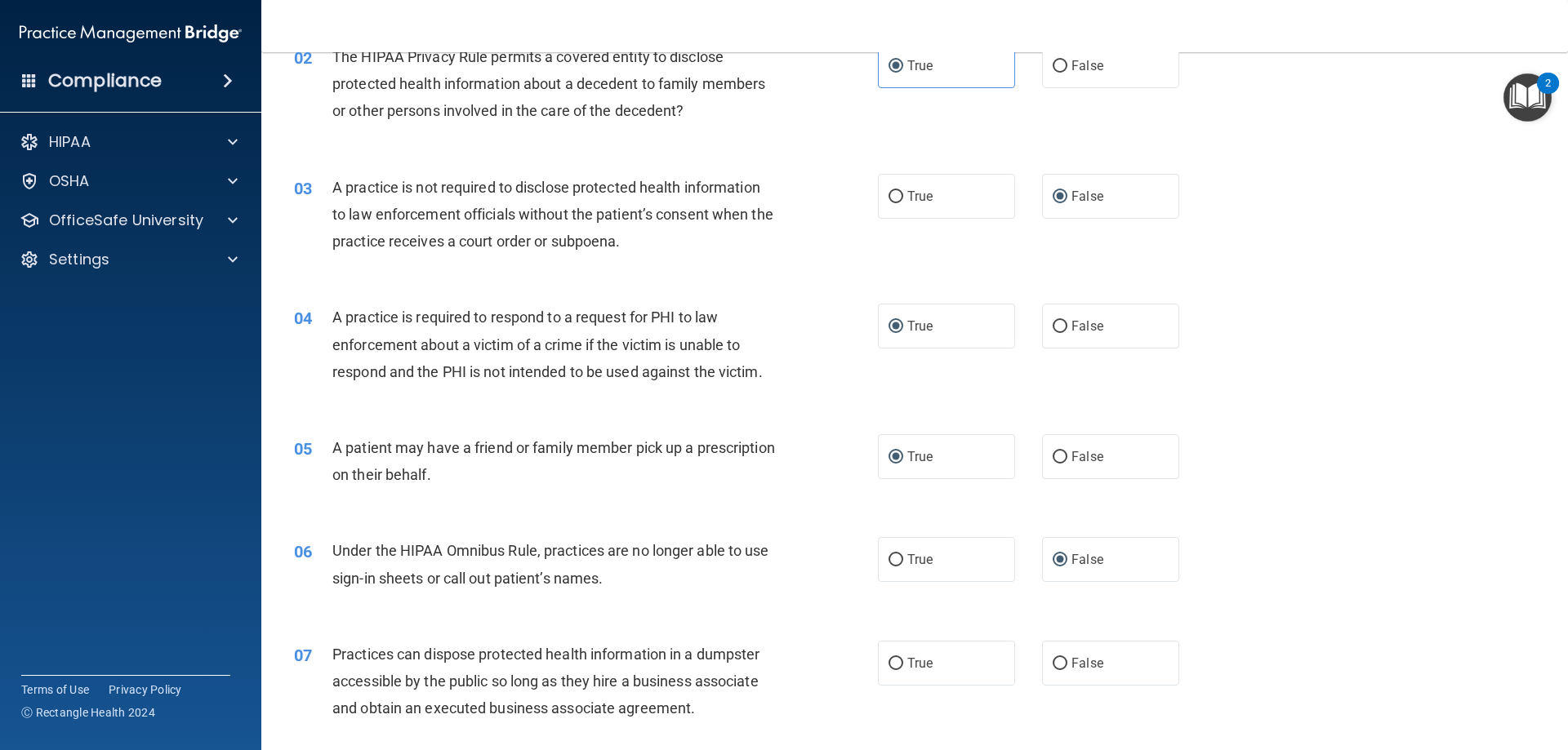
scroll to position [245, 0]
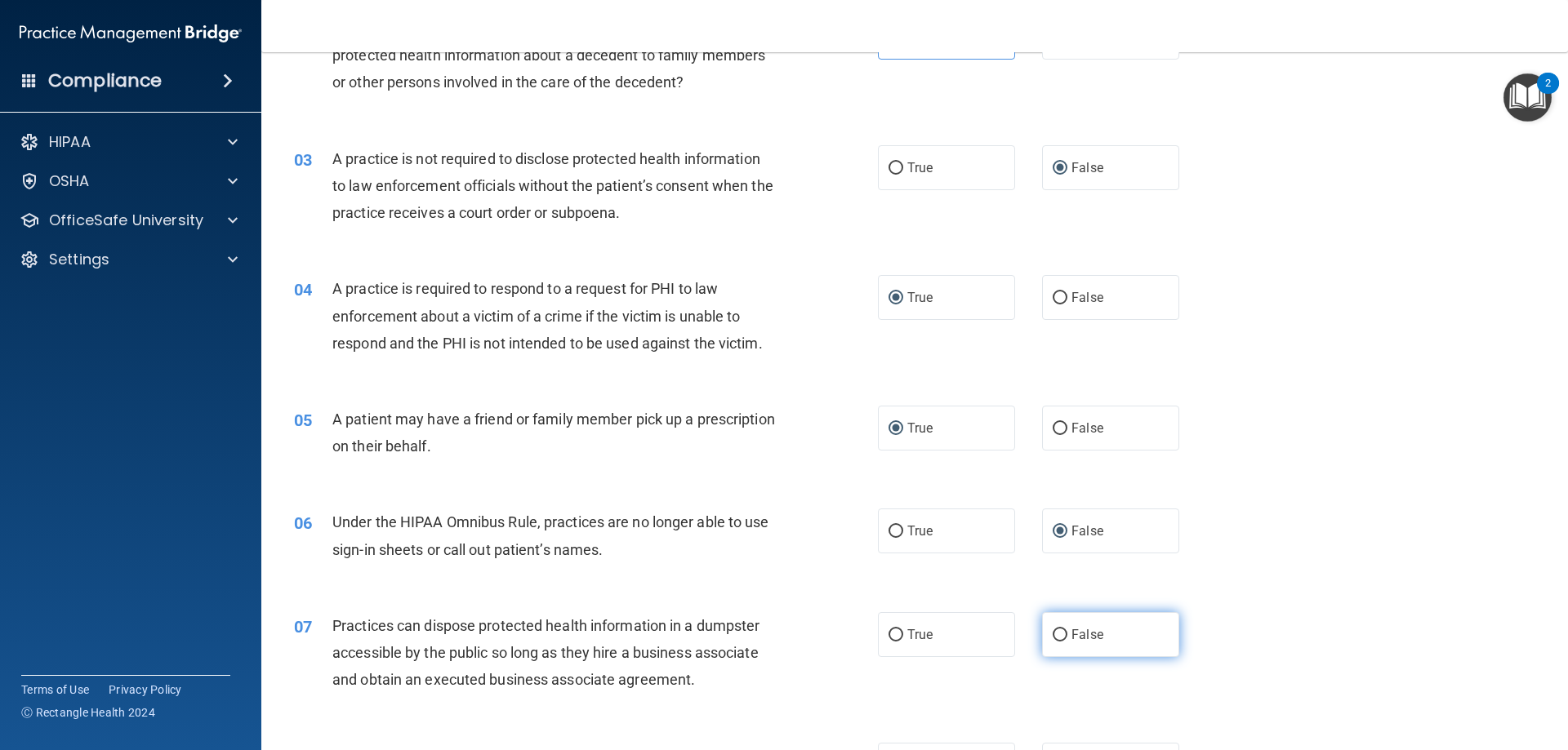
click at [1046, 627] on label "False" at bounding box center [1110, 634] width 137 height 45
click at [1052, 629] on input "False" at bounding box center [1060, 635] width 15 height 12
radio input "true"
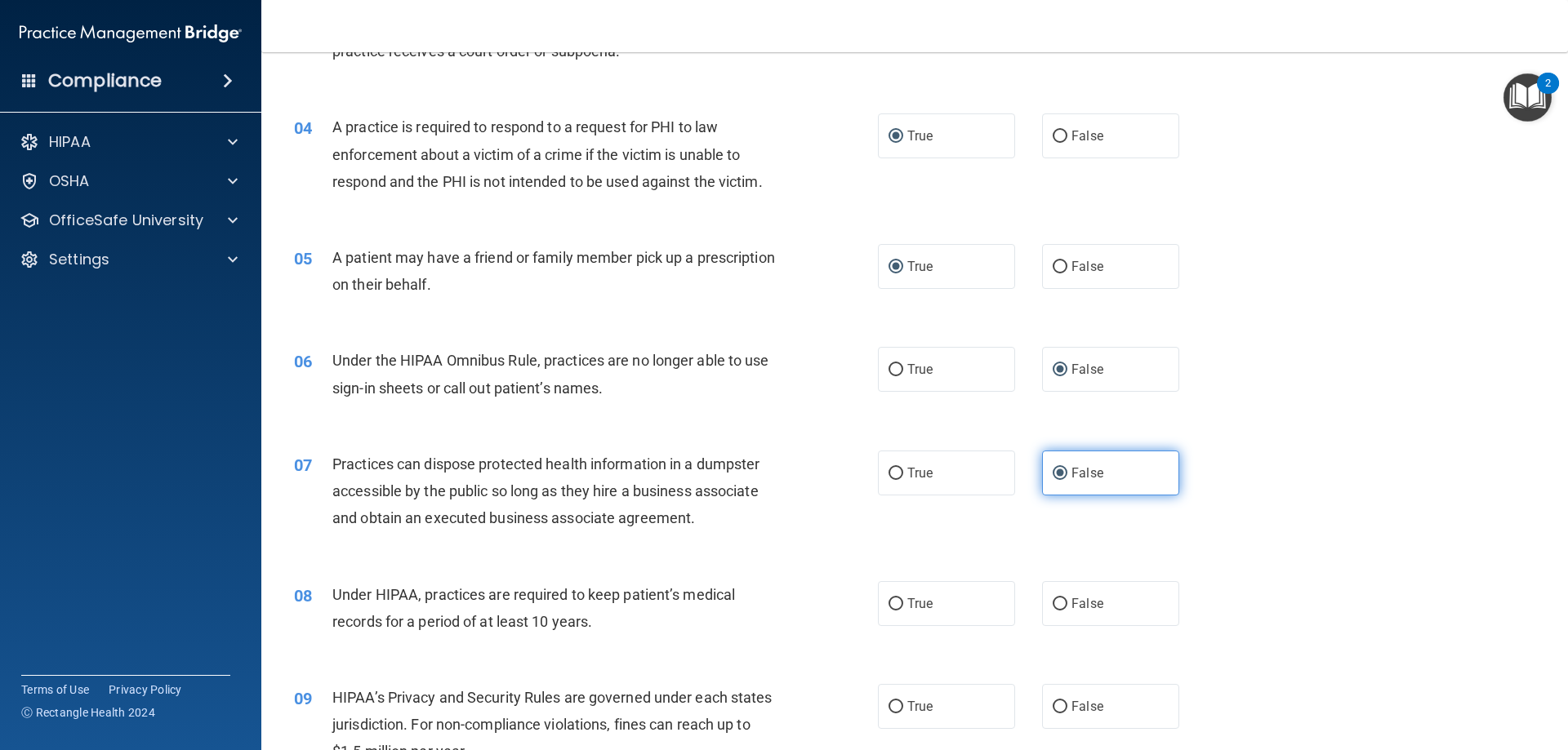
scroll to position [408, 0]
click at [1052, 607] on input "False" at bounding box center [1060, 602] width 15 height 12
radio input "true"
click at [1057, 700] on input "False" at bounding box center [1060, 705] width 15 height 12
radio input "true"
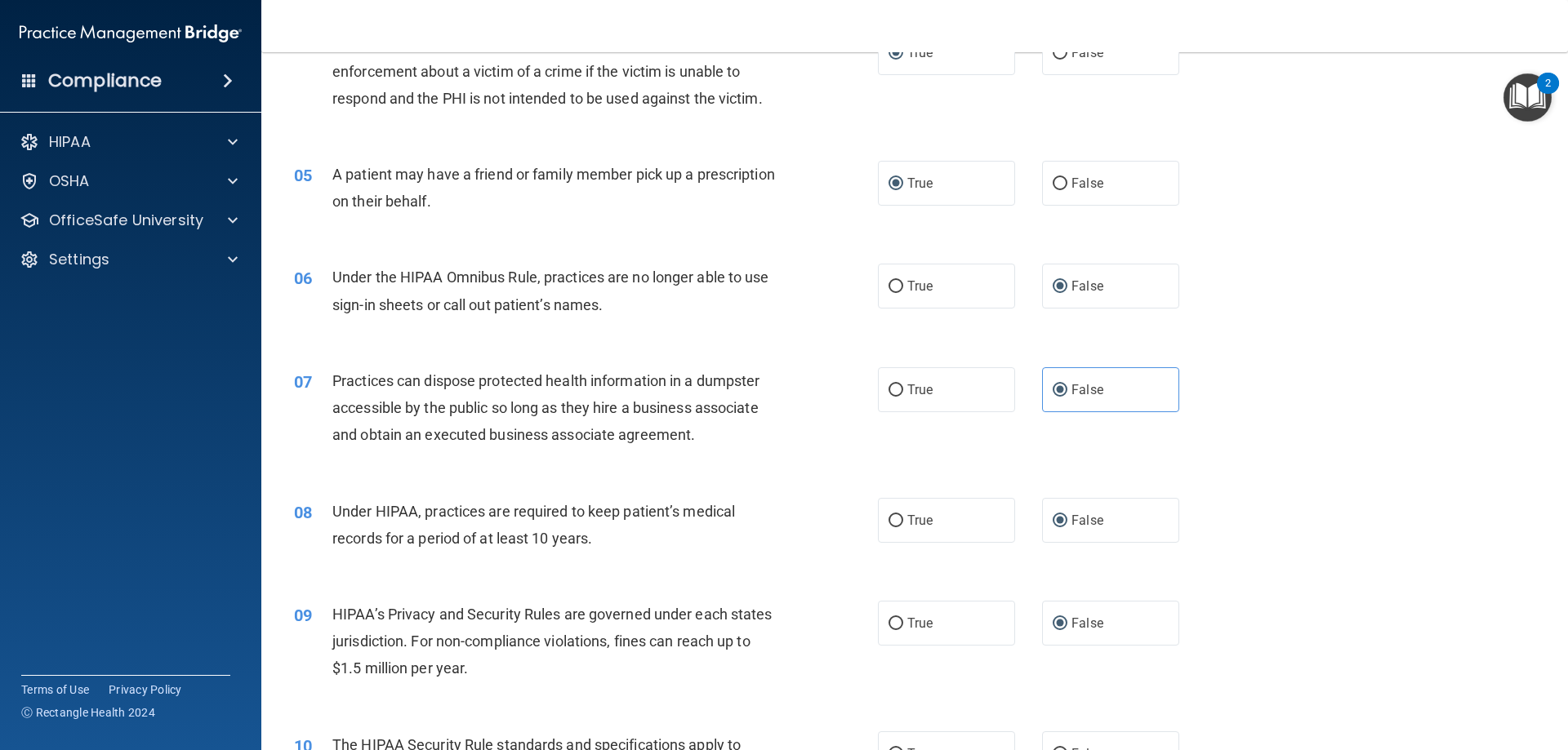
scroll to position [571, 0]
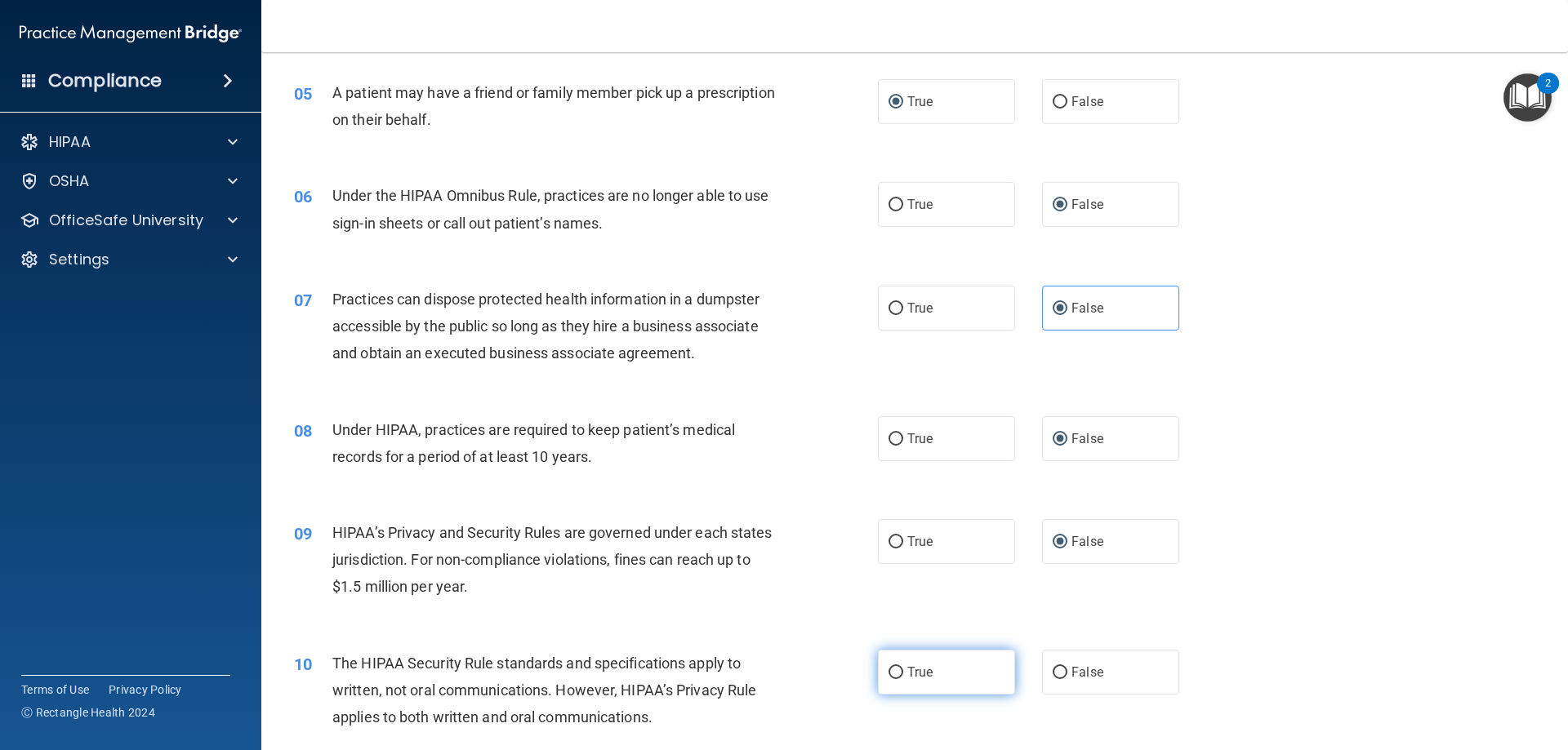
click at [893, 668] on input "True" at bounding box center [896, 672] width 15 height 12
radio input "true"
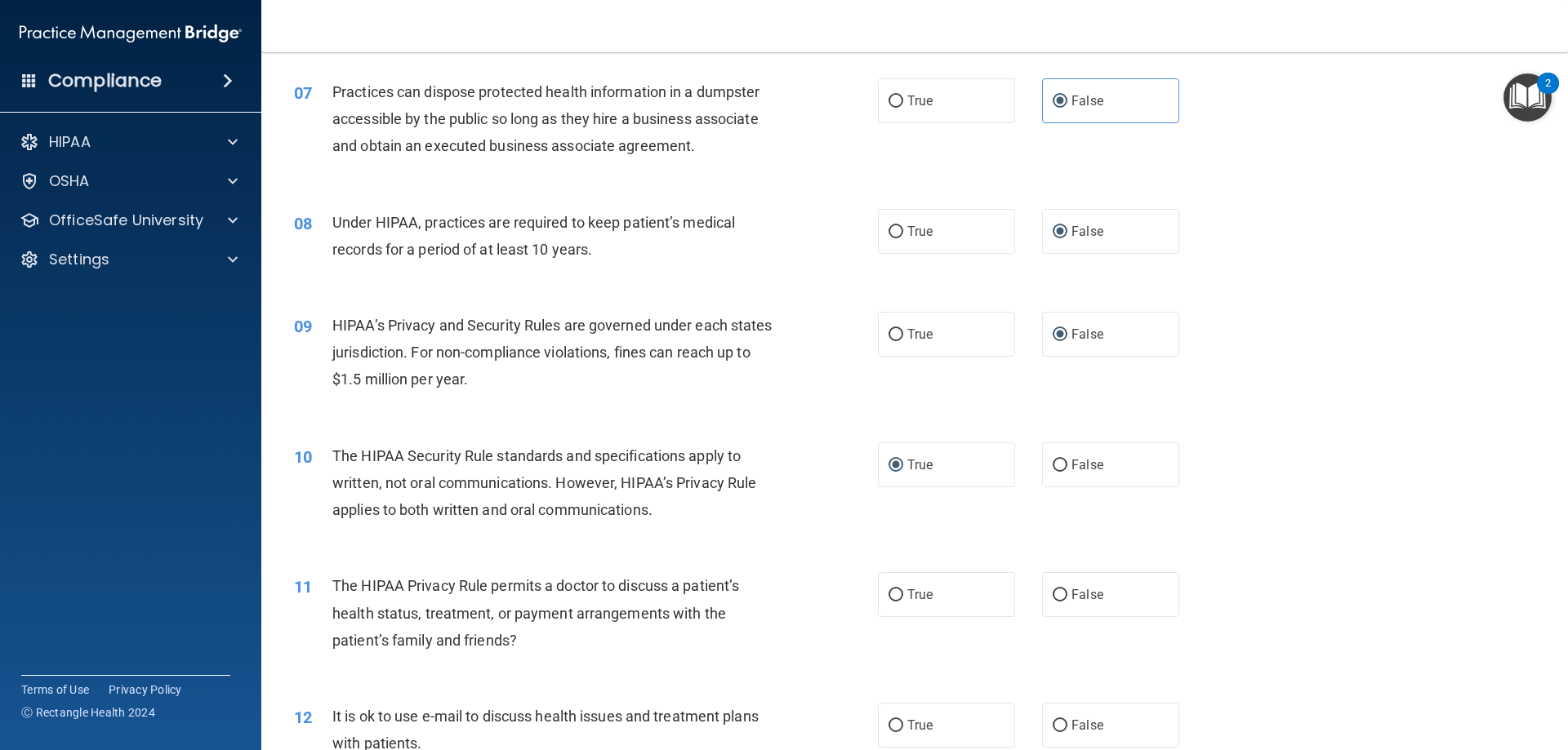
scroll to position [816, 0]
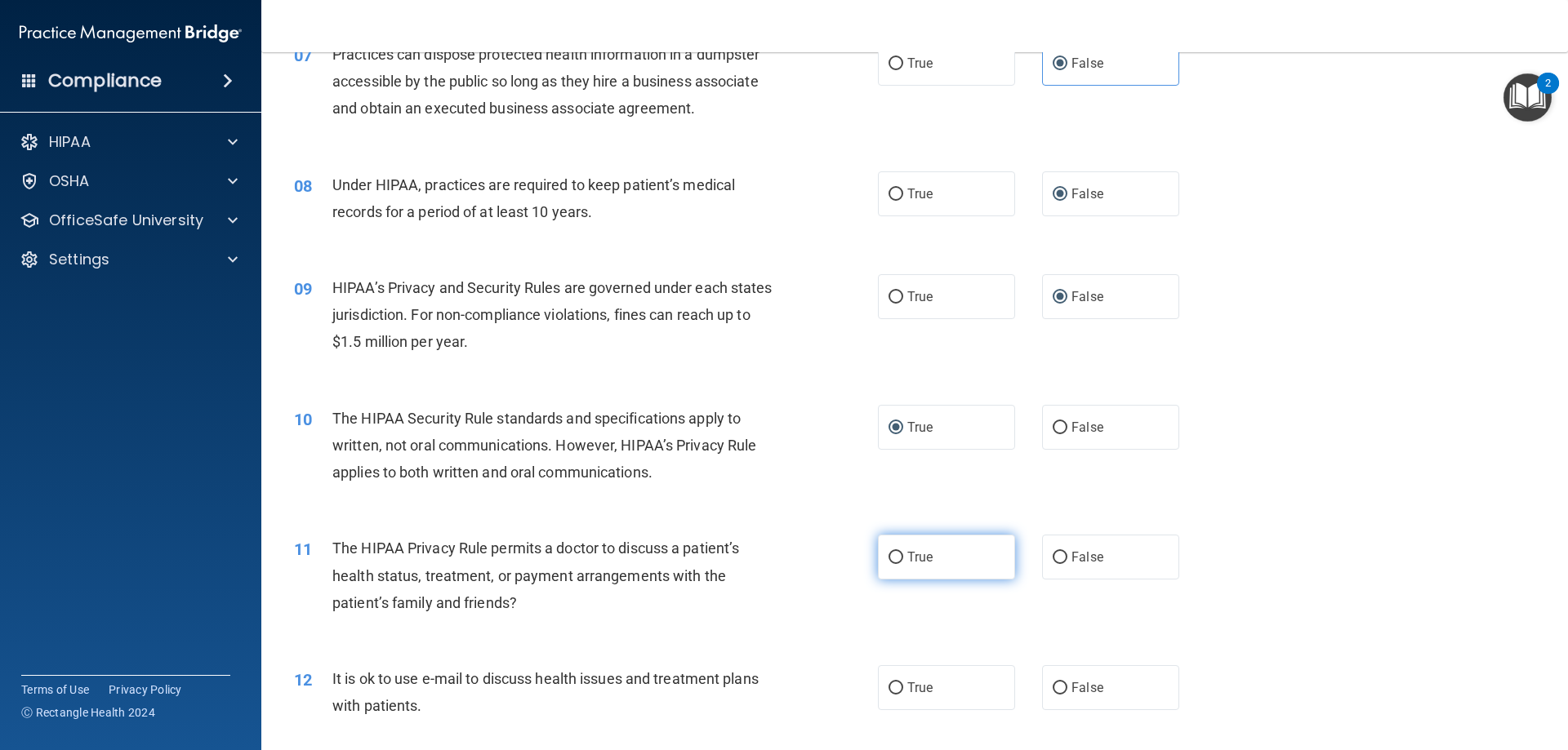
click at [889, 555] on input "True" at bounding box center [896, 557] width 15 height 12
radio input "true"
click at [890, 687] on input "True" at bounding box center [896, 687] width 15 height 12
radio input "true"
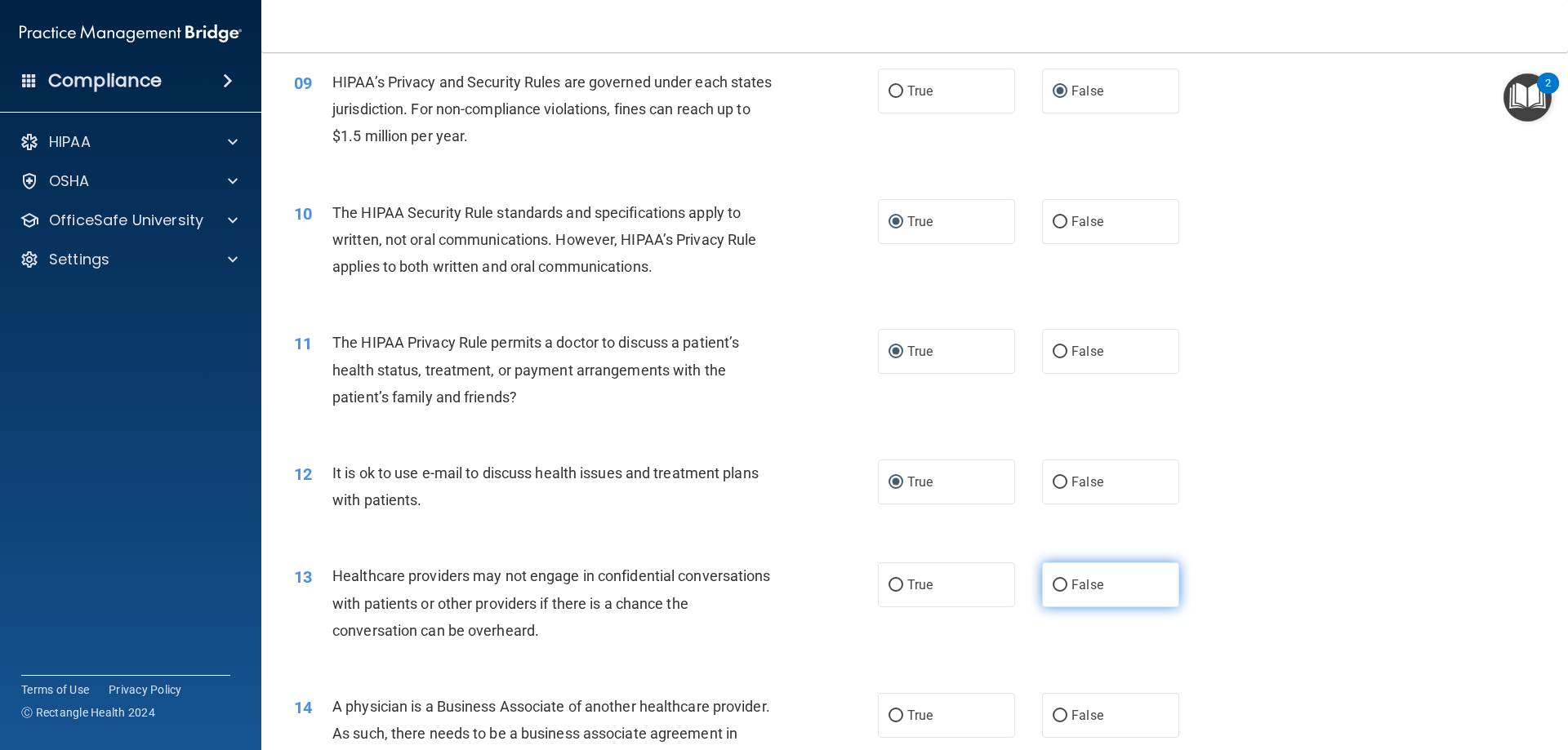
scroll to position [1061, 0]
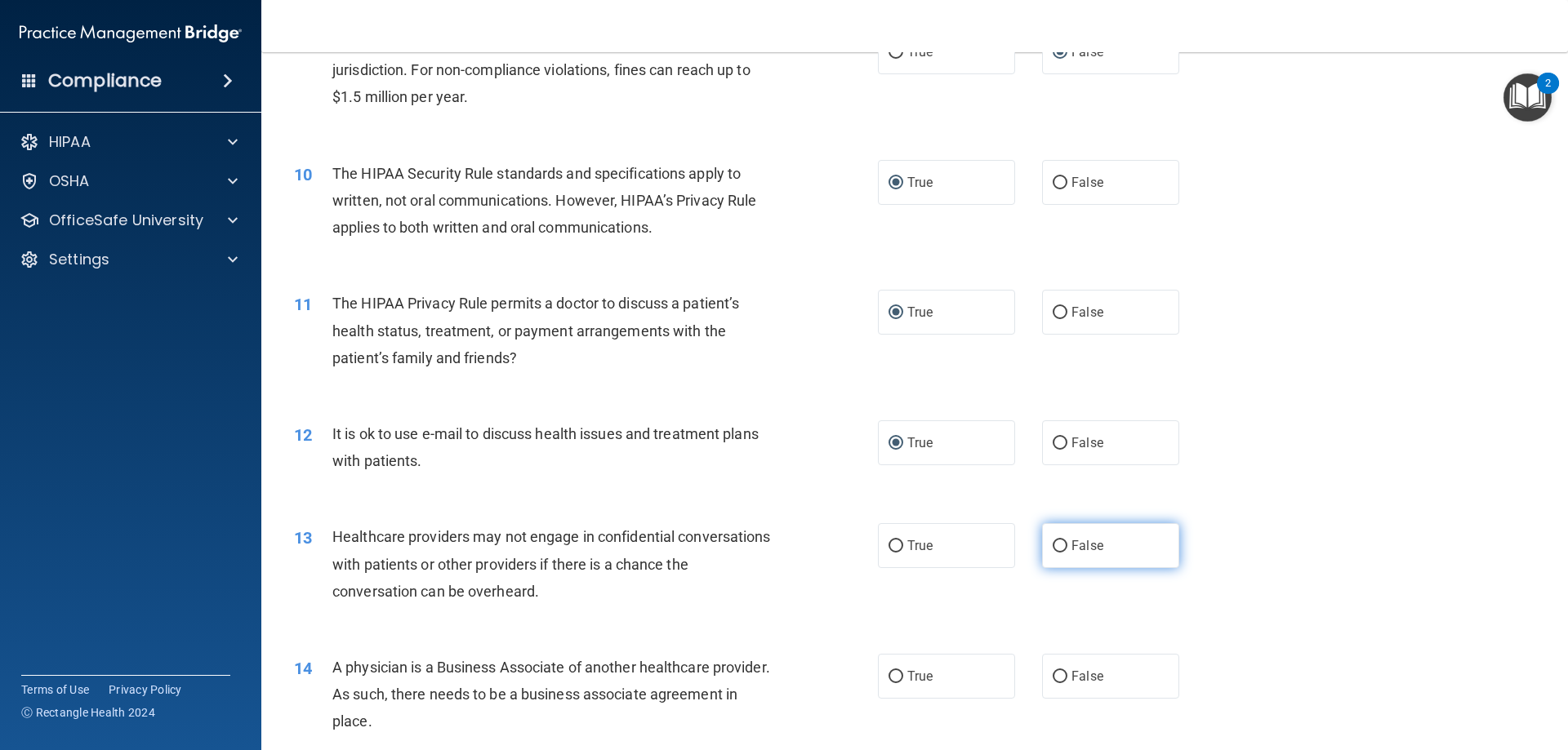
click at [1061, 545] on label "False" at bounding box center [1110, 545] width 137 height 45
click at [1061, 545] on input "False" at bounding box center [1060, 545] width 15 height 12
radio input "true"
click at [1056, 673] on input "False" at bounding box center [1060, 676] width 15 height 12
radio input "true"
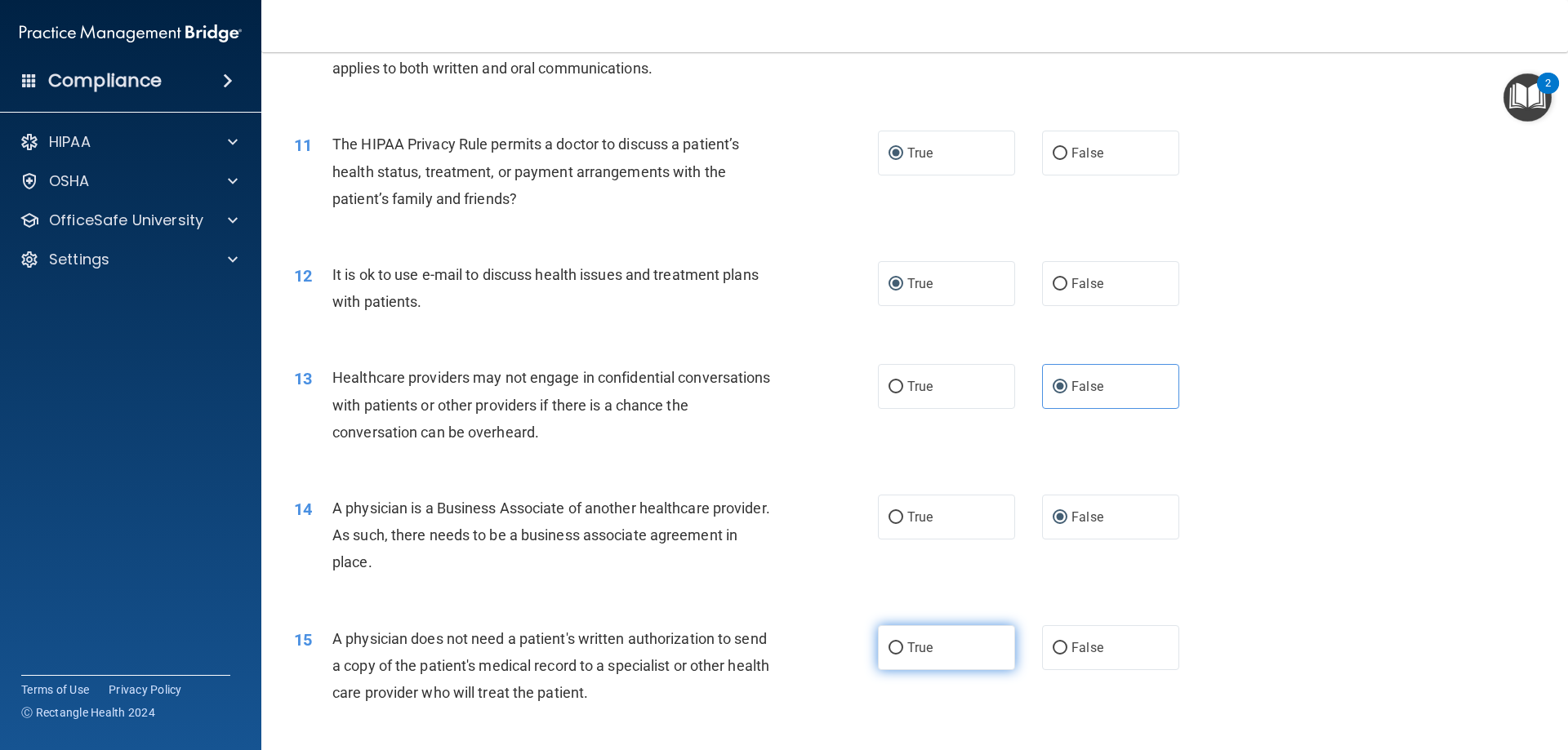
scroll to position [1225, 0]
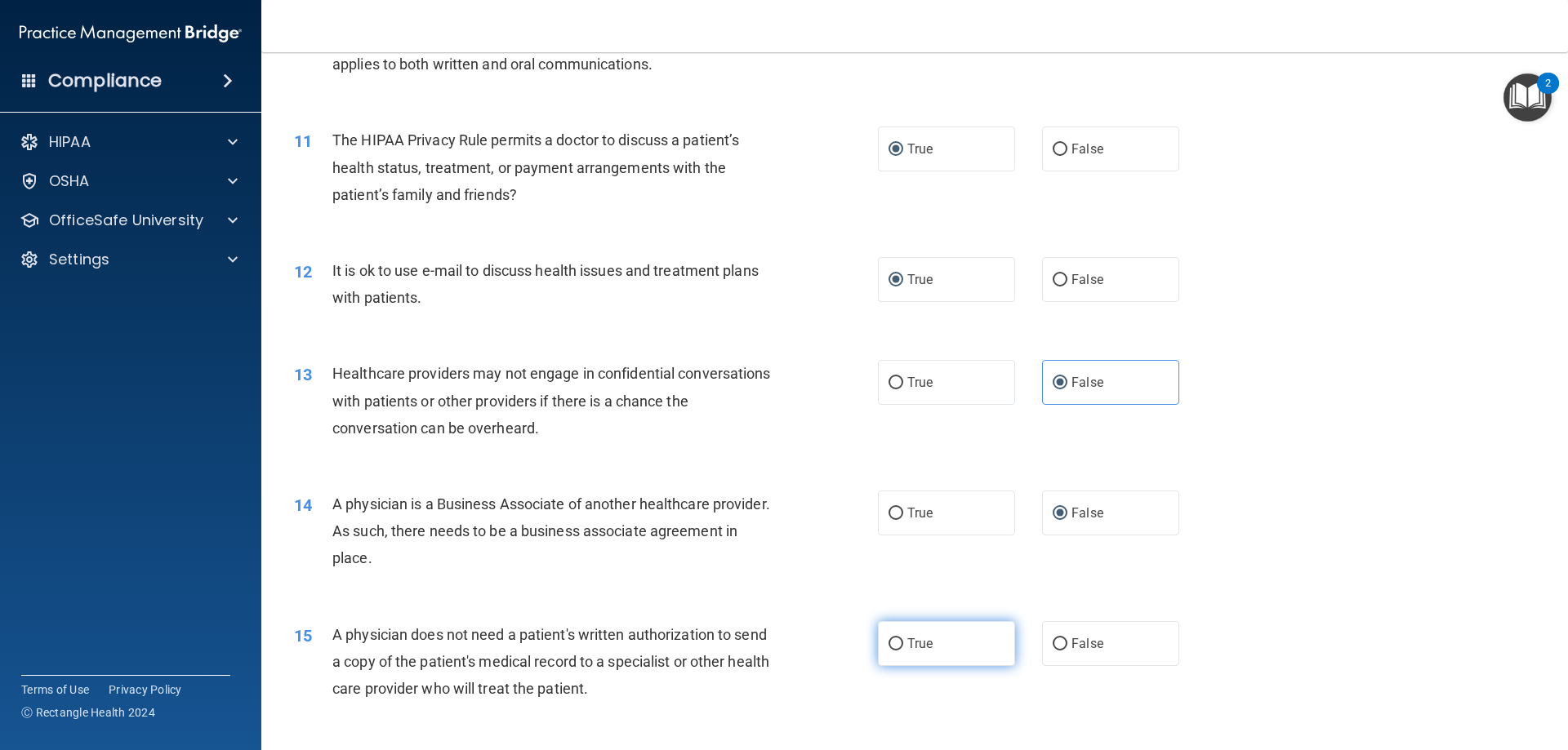
click at [895, 648] on input "True" at bounding box center [896, 644] width 15 height 12
radio input "true"
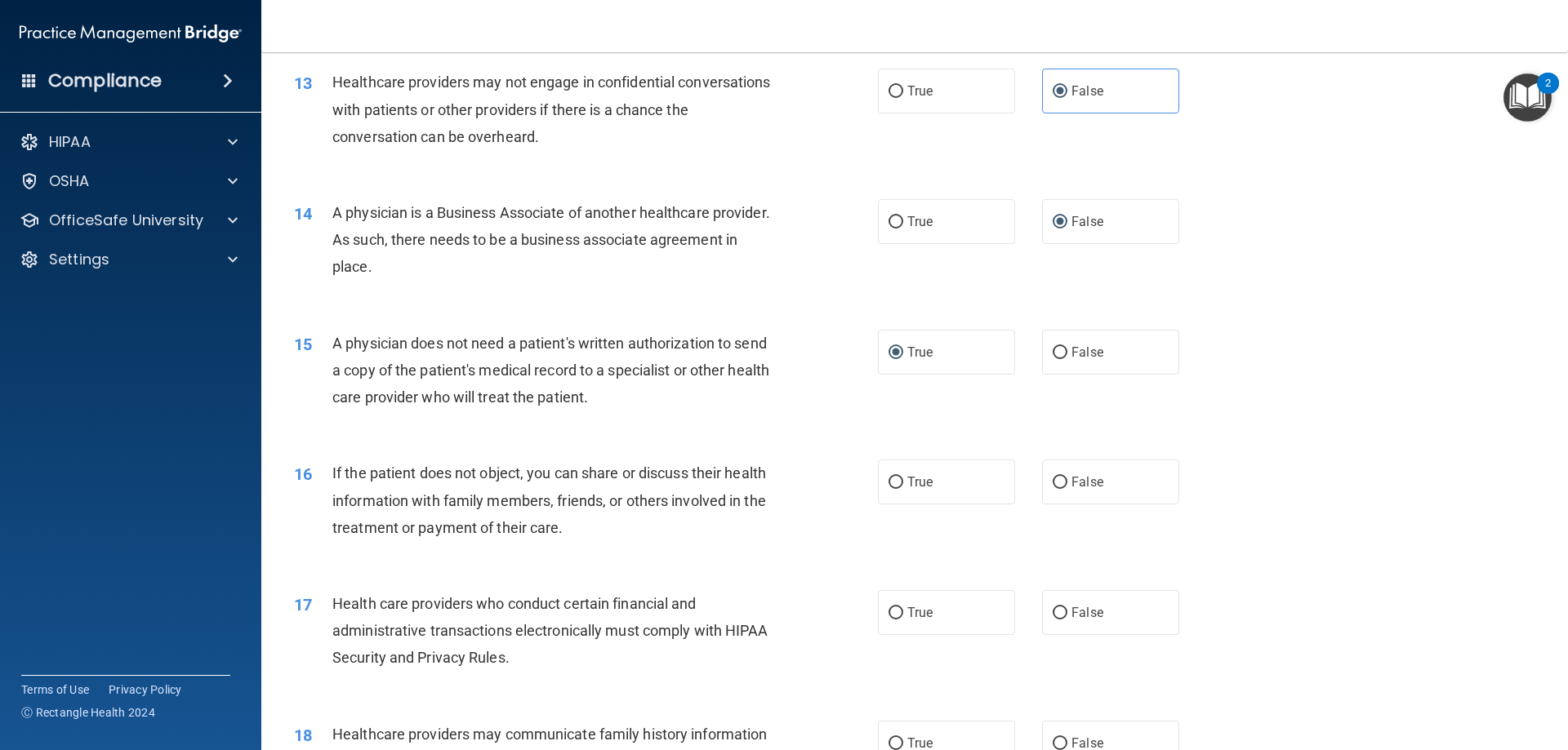
scroll to position [1551, 0]
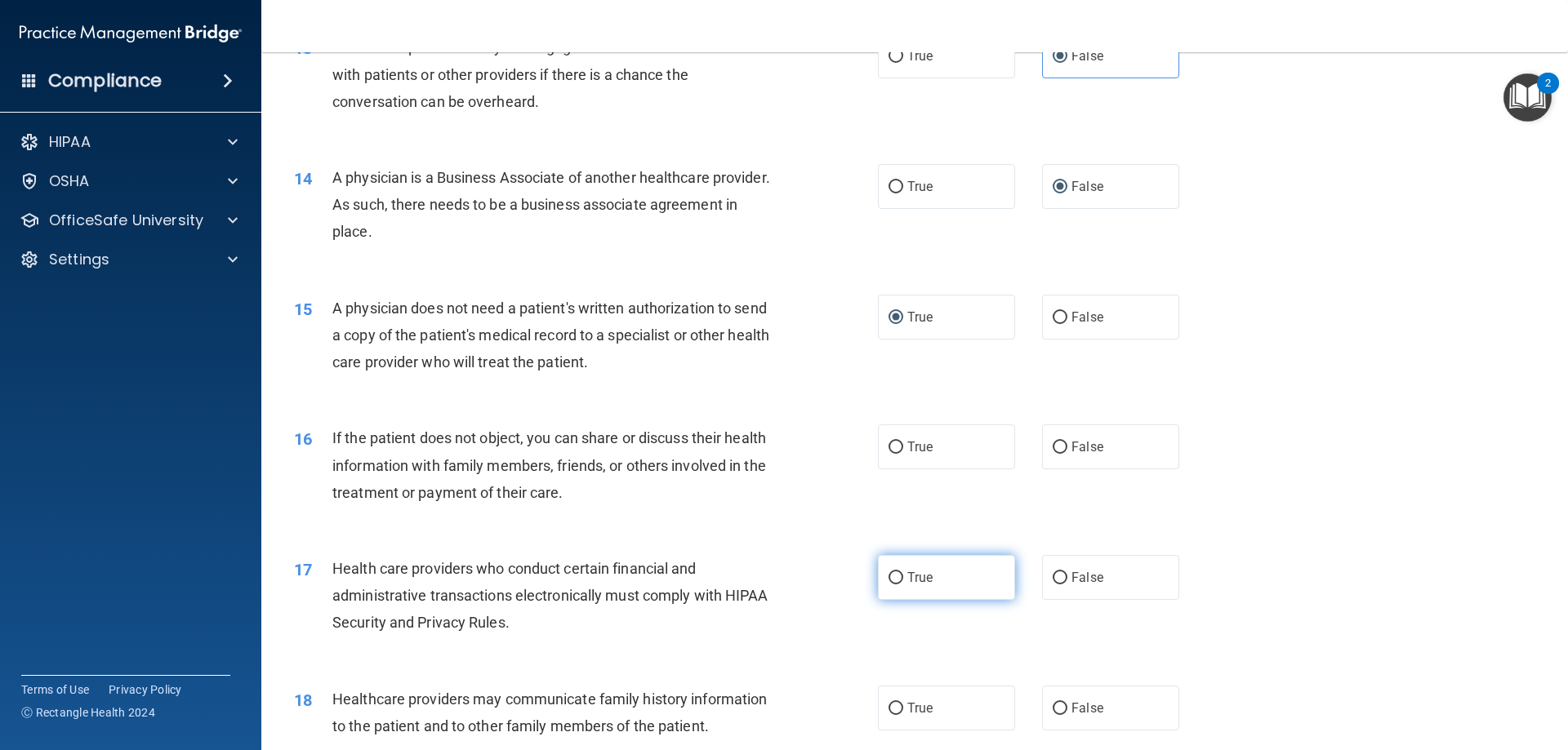
click at [894, 577] on input "True" at bounding box center [896, 577] width 15 height 12
radio input "true"
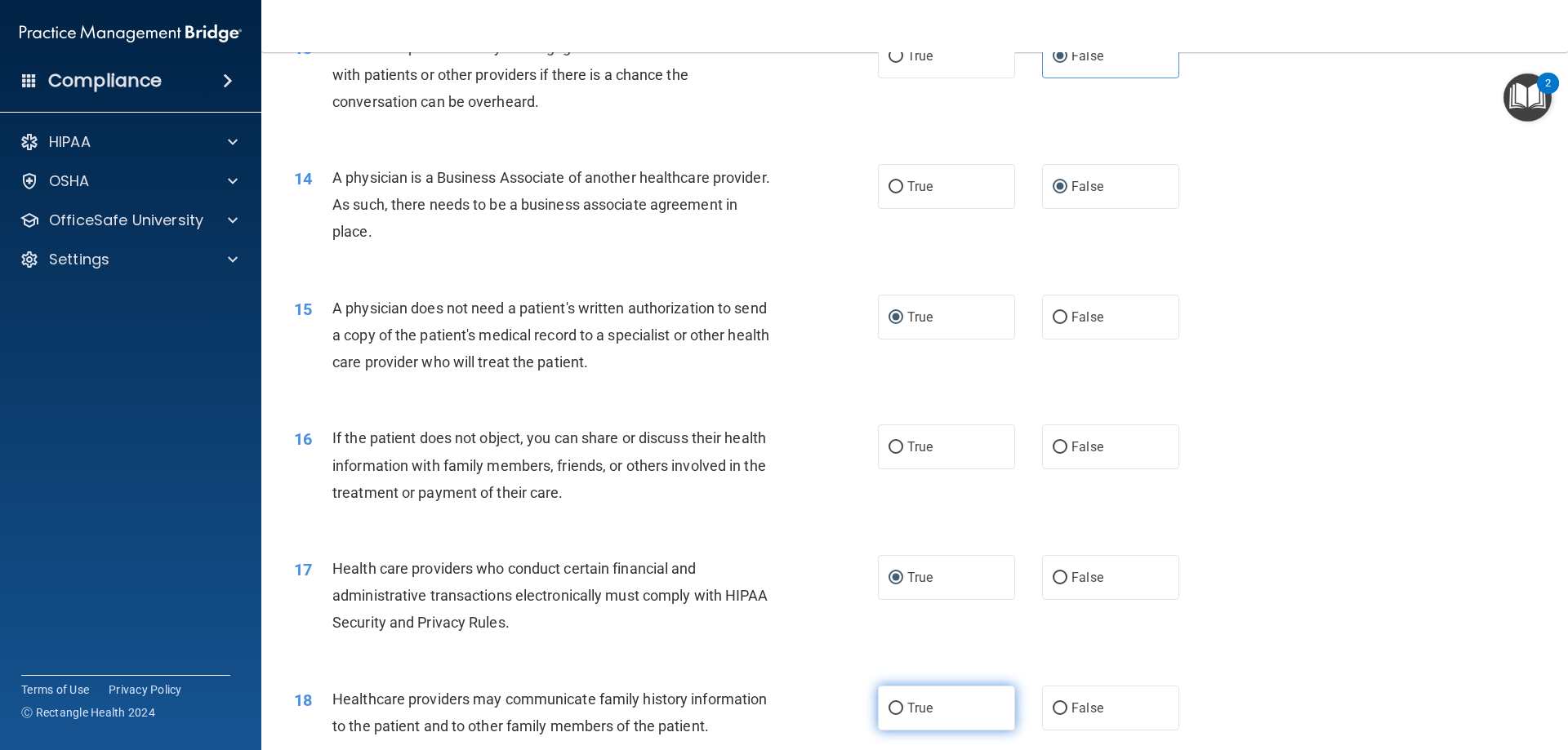
click at [898, 709] on label "True" at bounding box center [946, 707] width 137 height 45
click at [898, 709] on input "True" at bounding box center [896, 708] width 15 height 12
radio input "true"
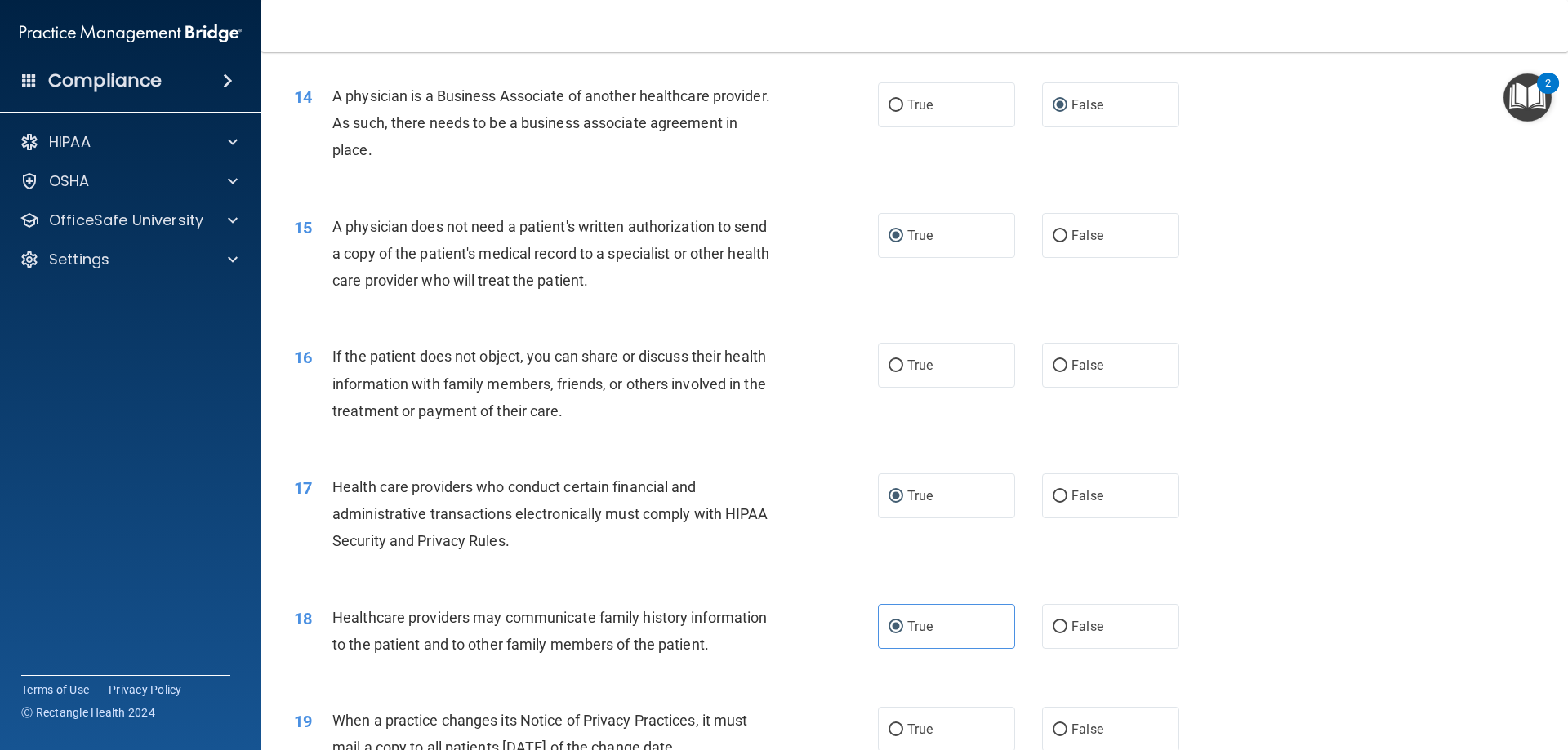
scroll to position [1714, 0]
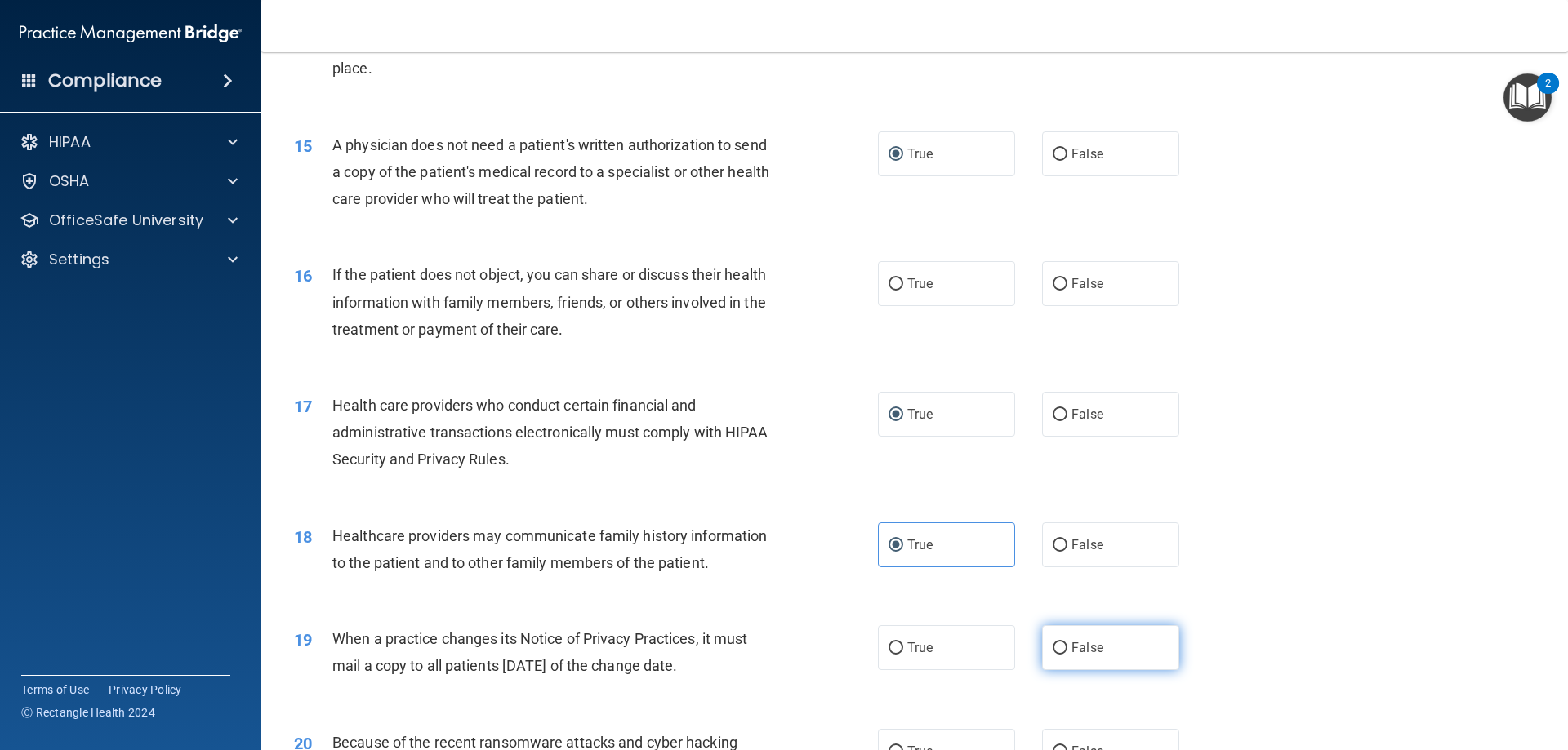
click at [1057, 645] on input "False" at bounding box center [1060, 647] width 15 height 12
radio input "true"
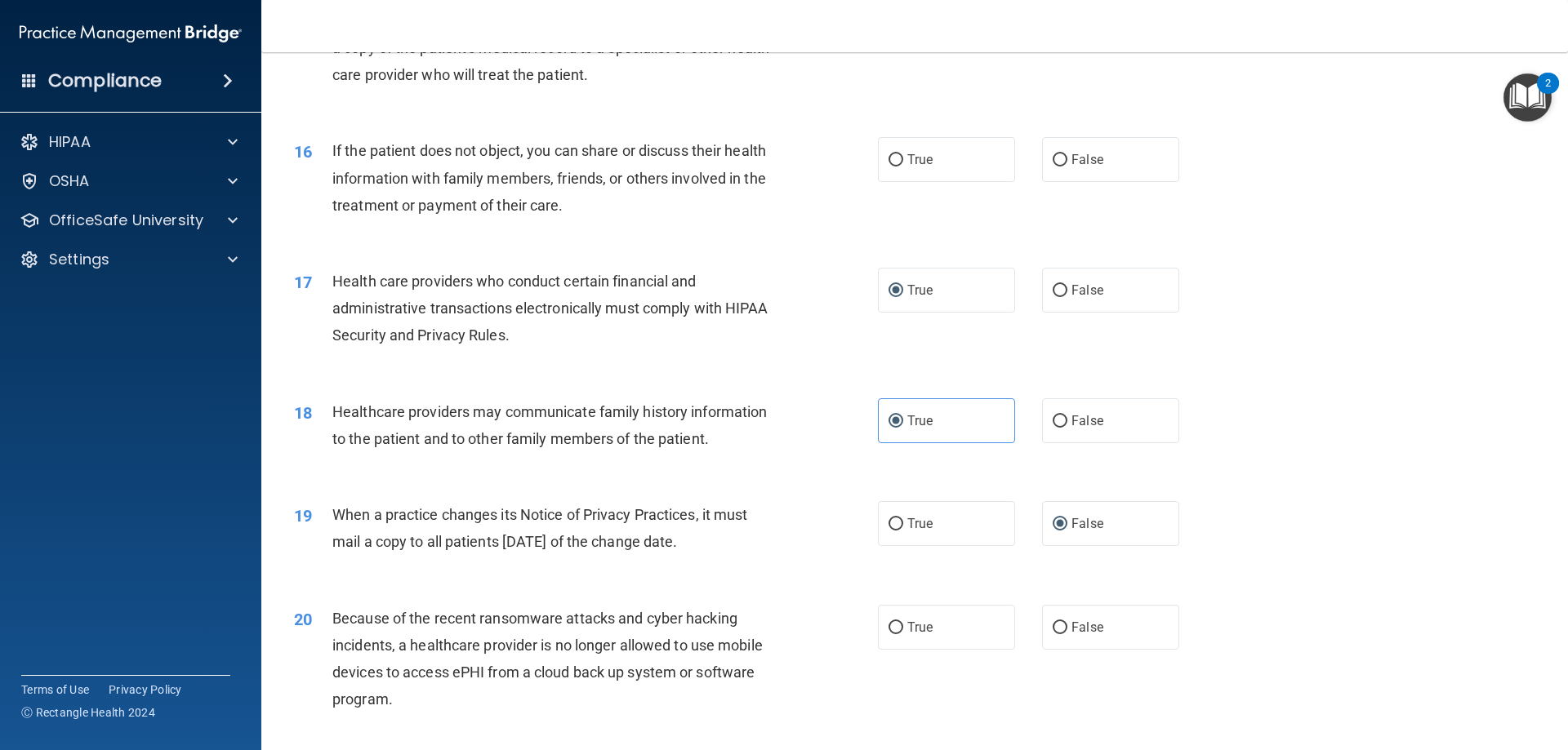
scroll to position [1877, 0]
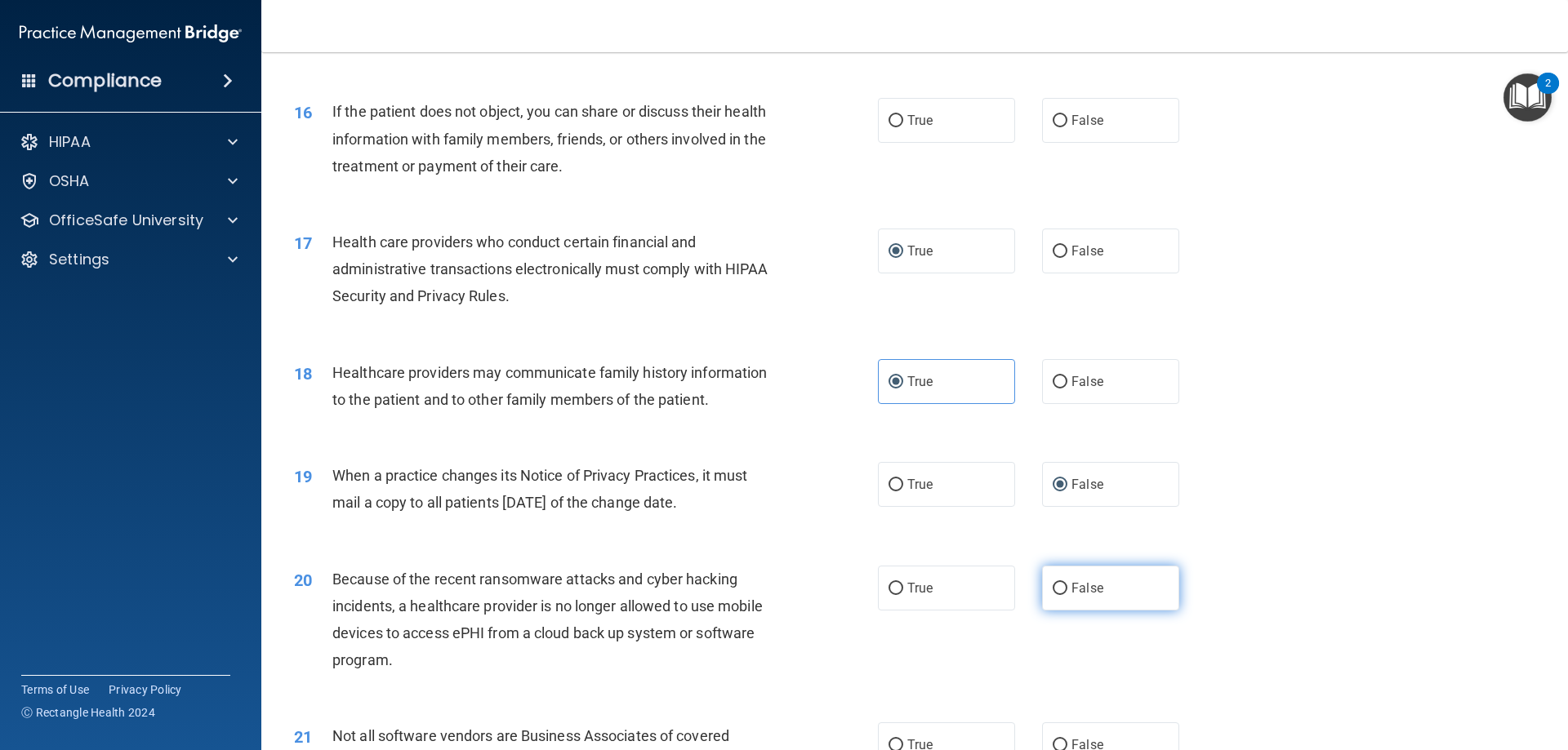
click at [1057, 586] on input "False" at bounding box center [1060, 588] width 15 height 12
radio input "true"
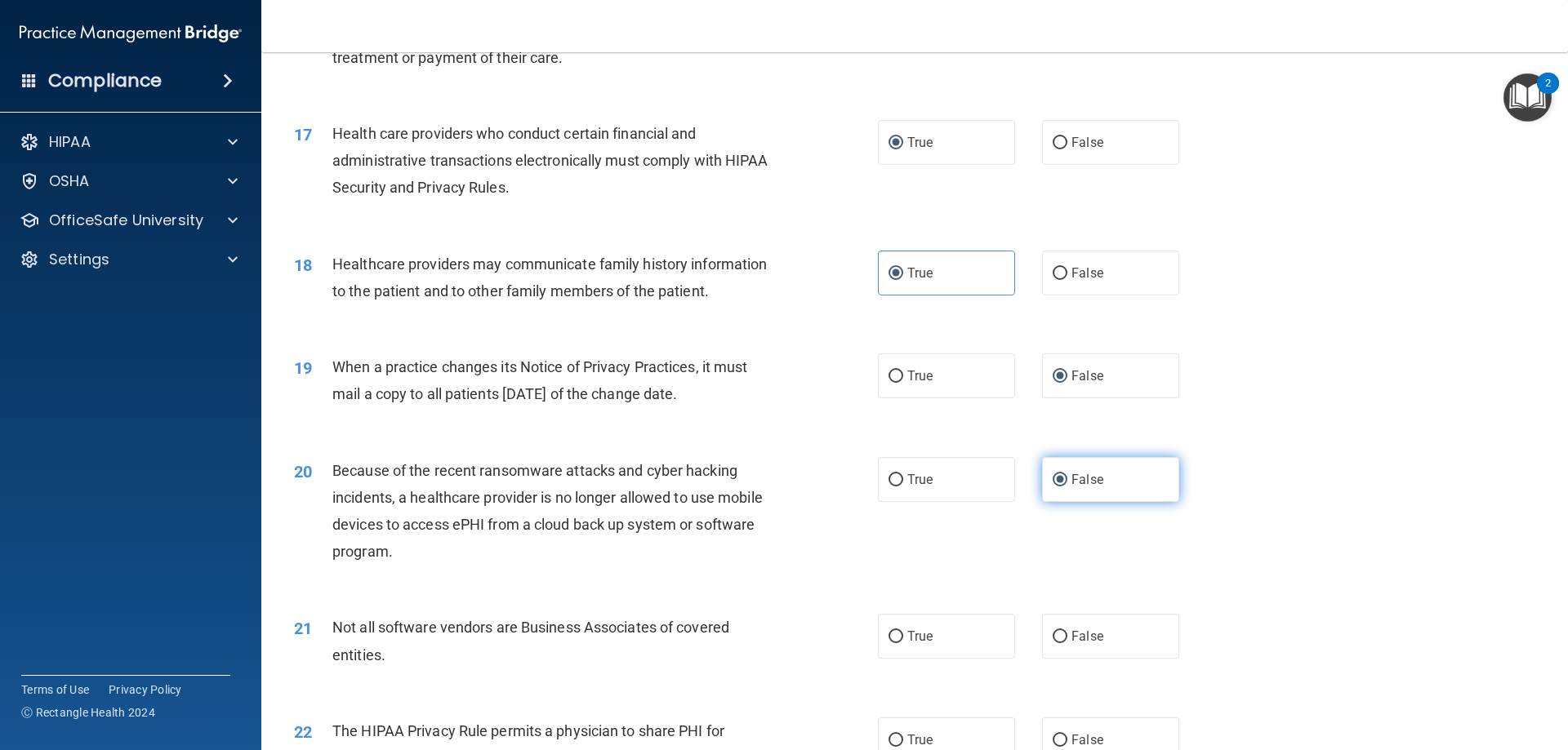
scroll to position [2040, 0]
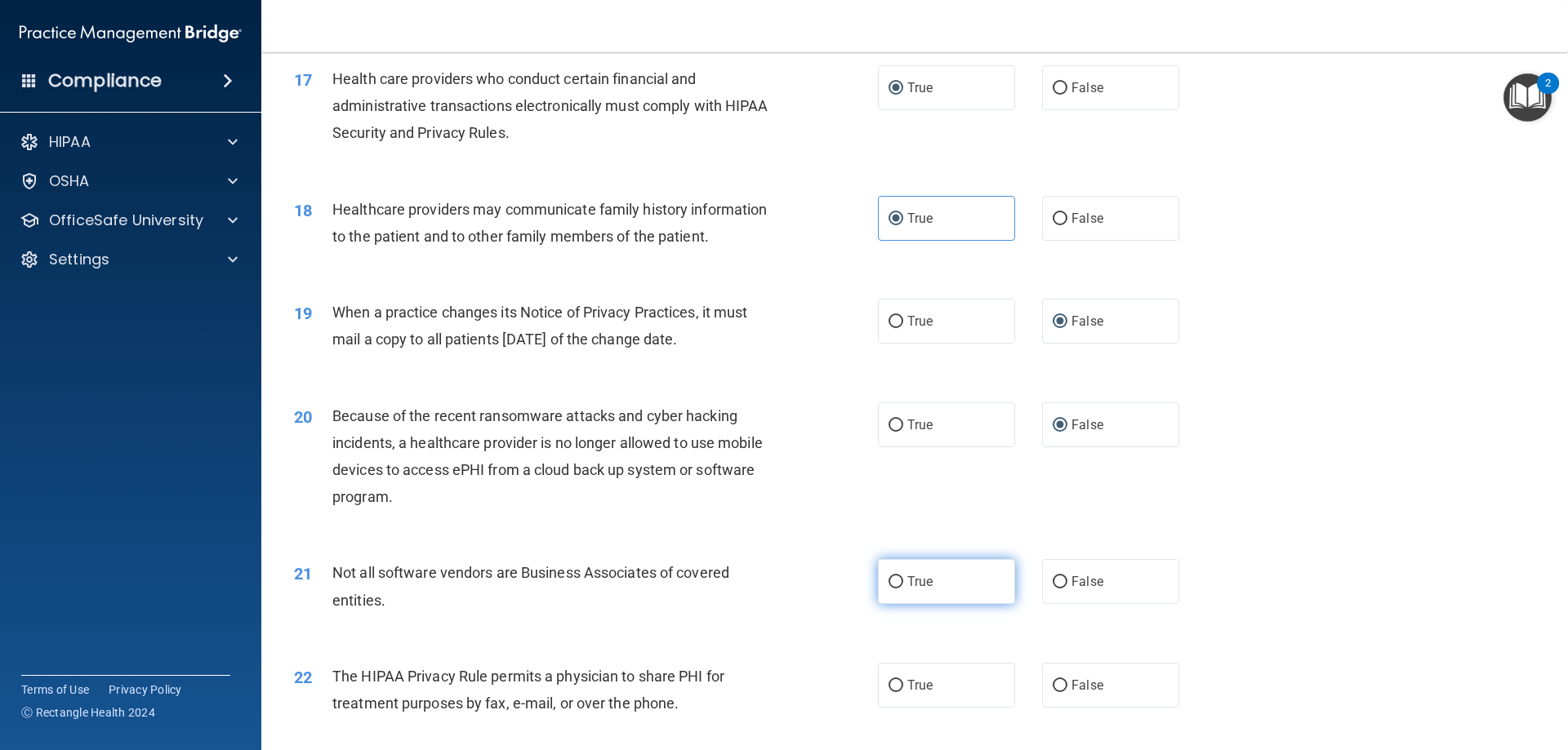
click at [894, 578] on input "True" at bounding box center [896, 582] width 15 height 12
radio input "true"
click at [889, 685] on input "True" at bounding box center [896, 685] width 15 height 12
radio input "true"
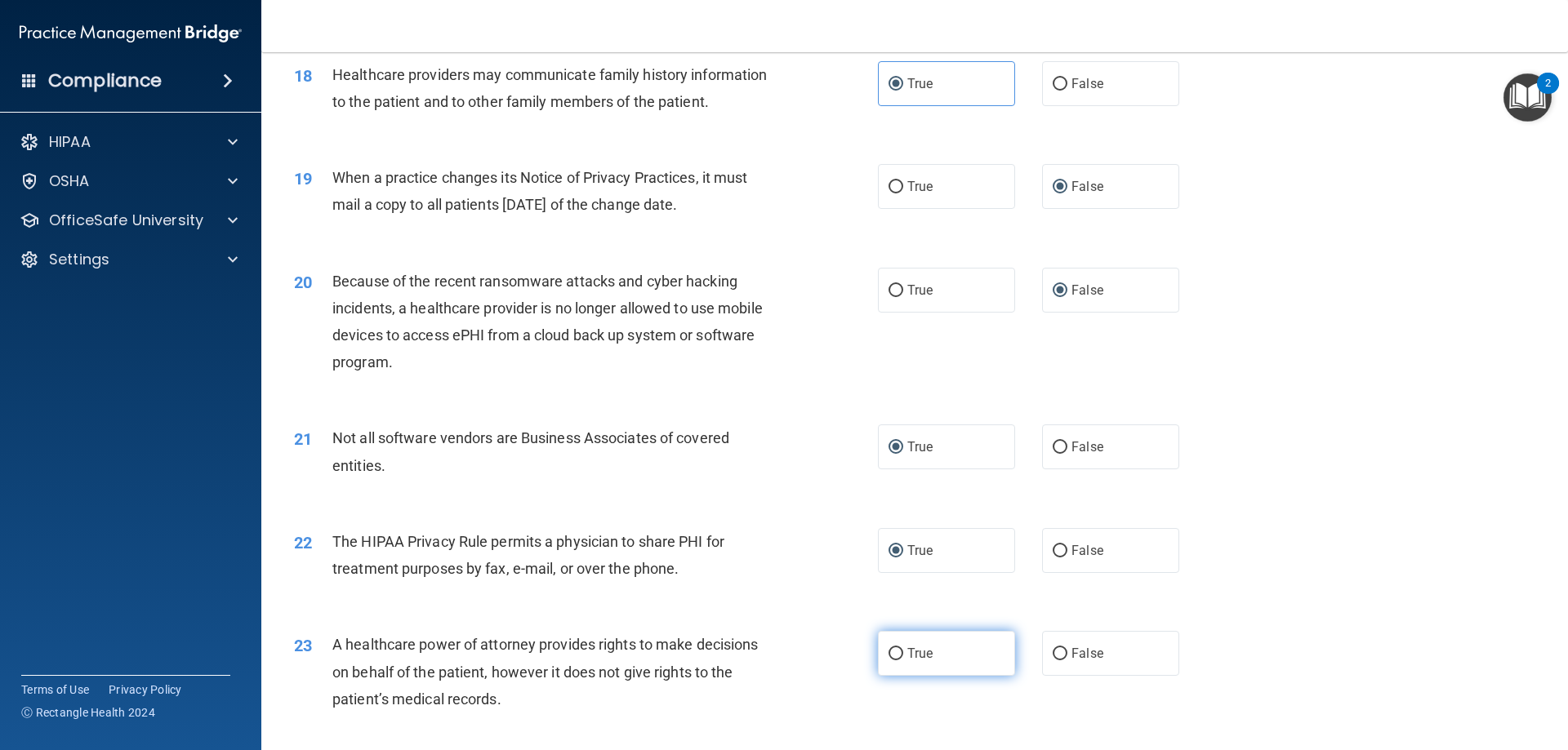
scroll to position [2204, 0]
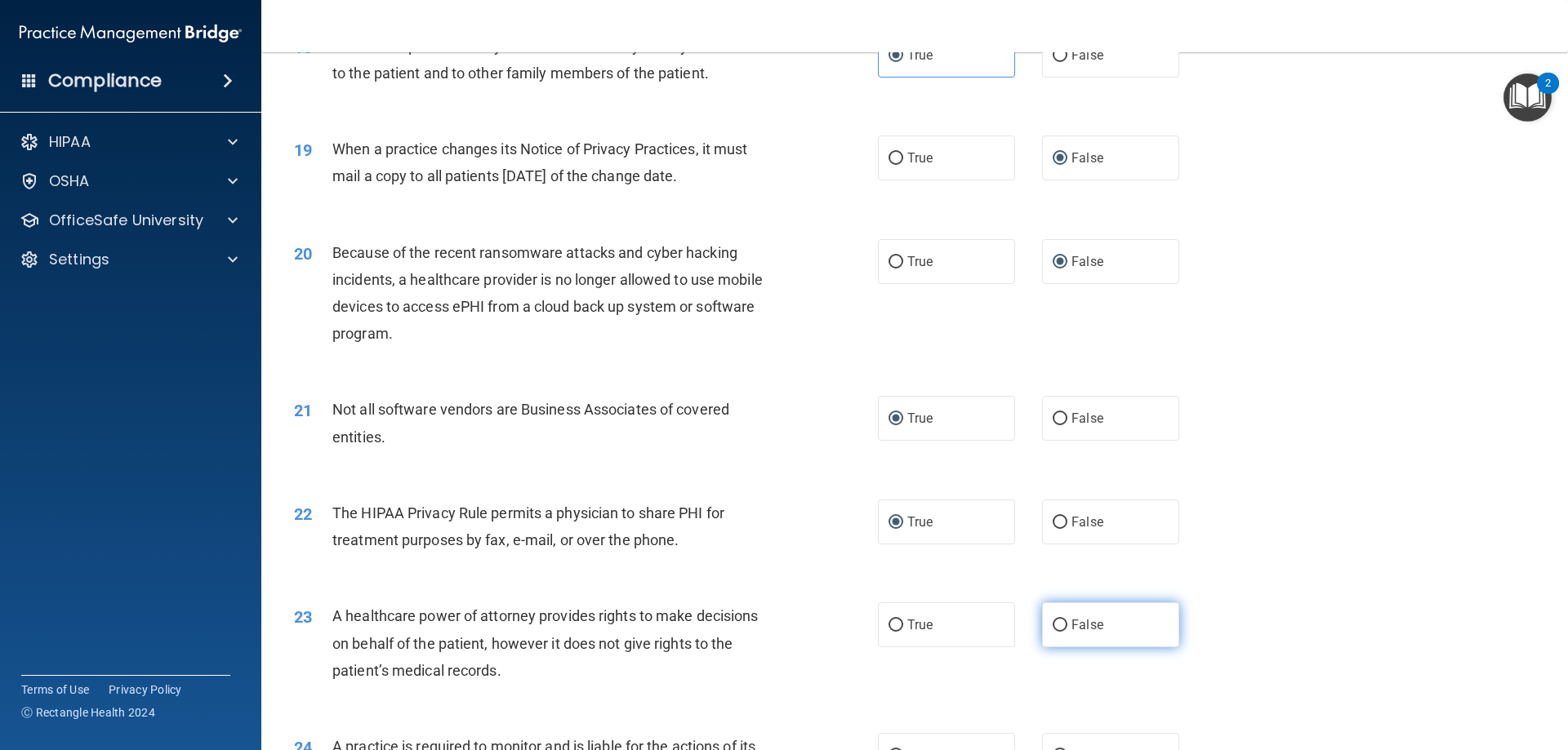
click at [1057, 625] on input "False" at bounding box center [1060, 625] width 15 height 12
radio input "true"
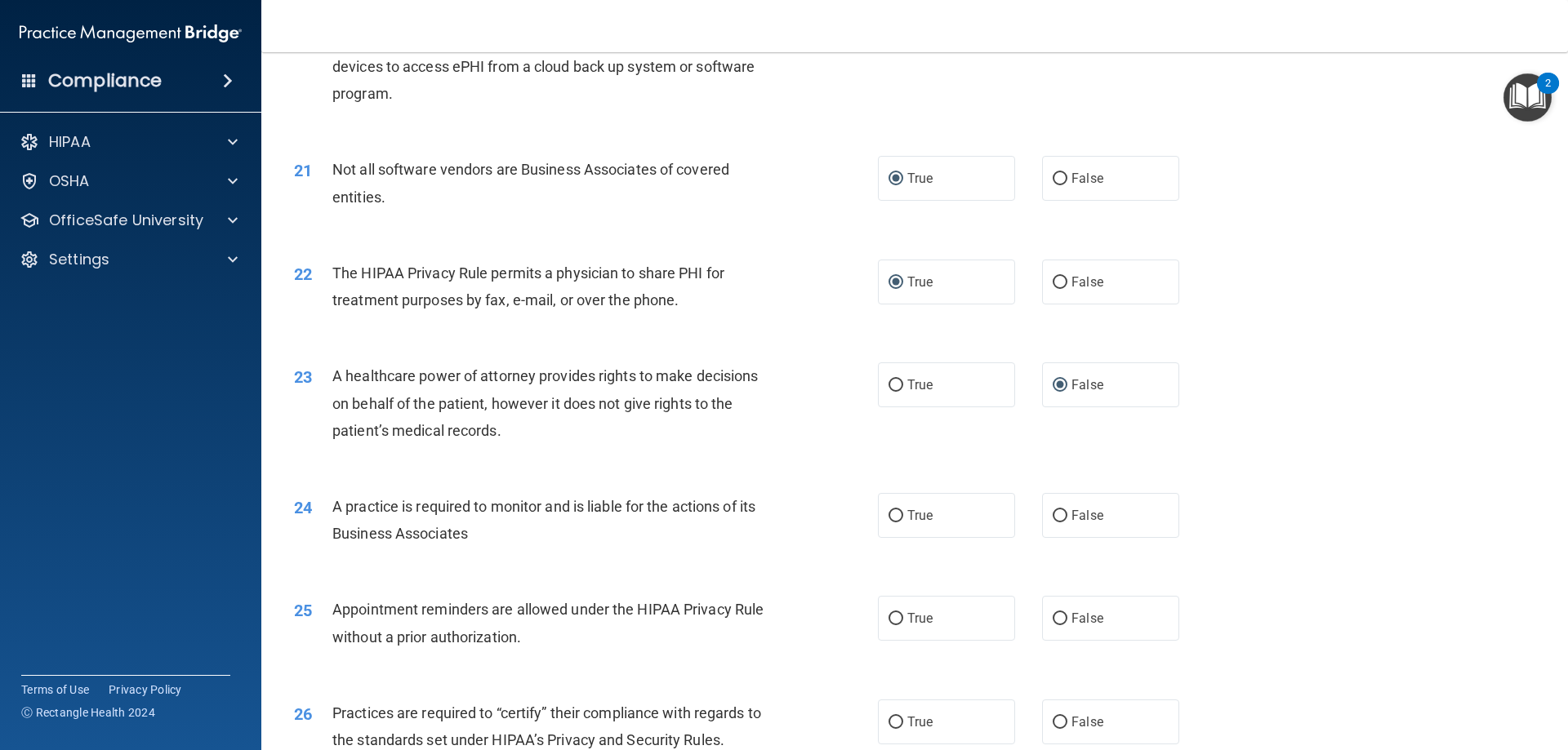
scroll to position [2448, 0]
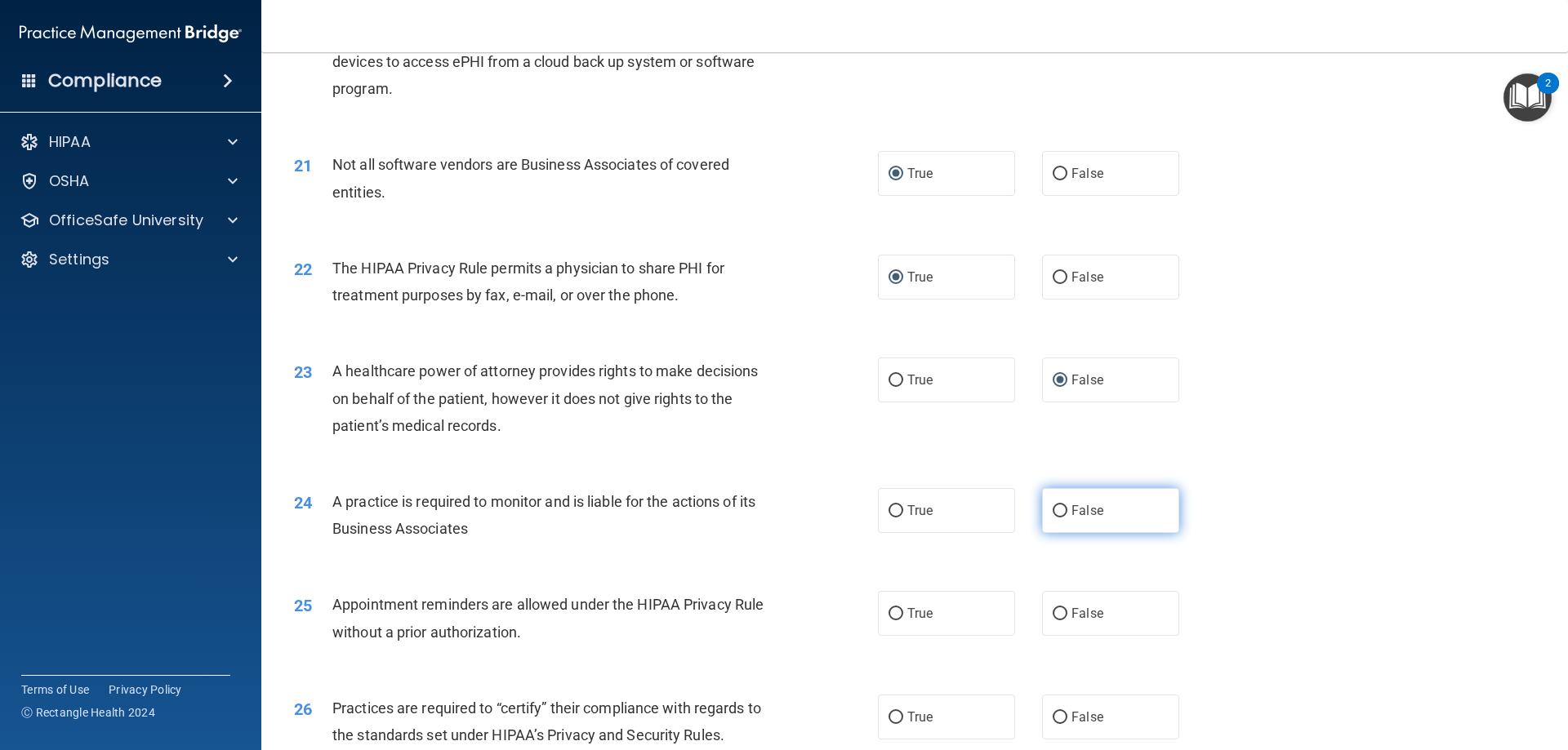
click at [1055, 512] on input "False" at bounding box center [1060, 511] width 15 height 12
radio input "true"
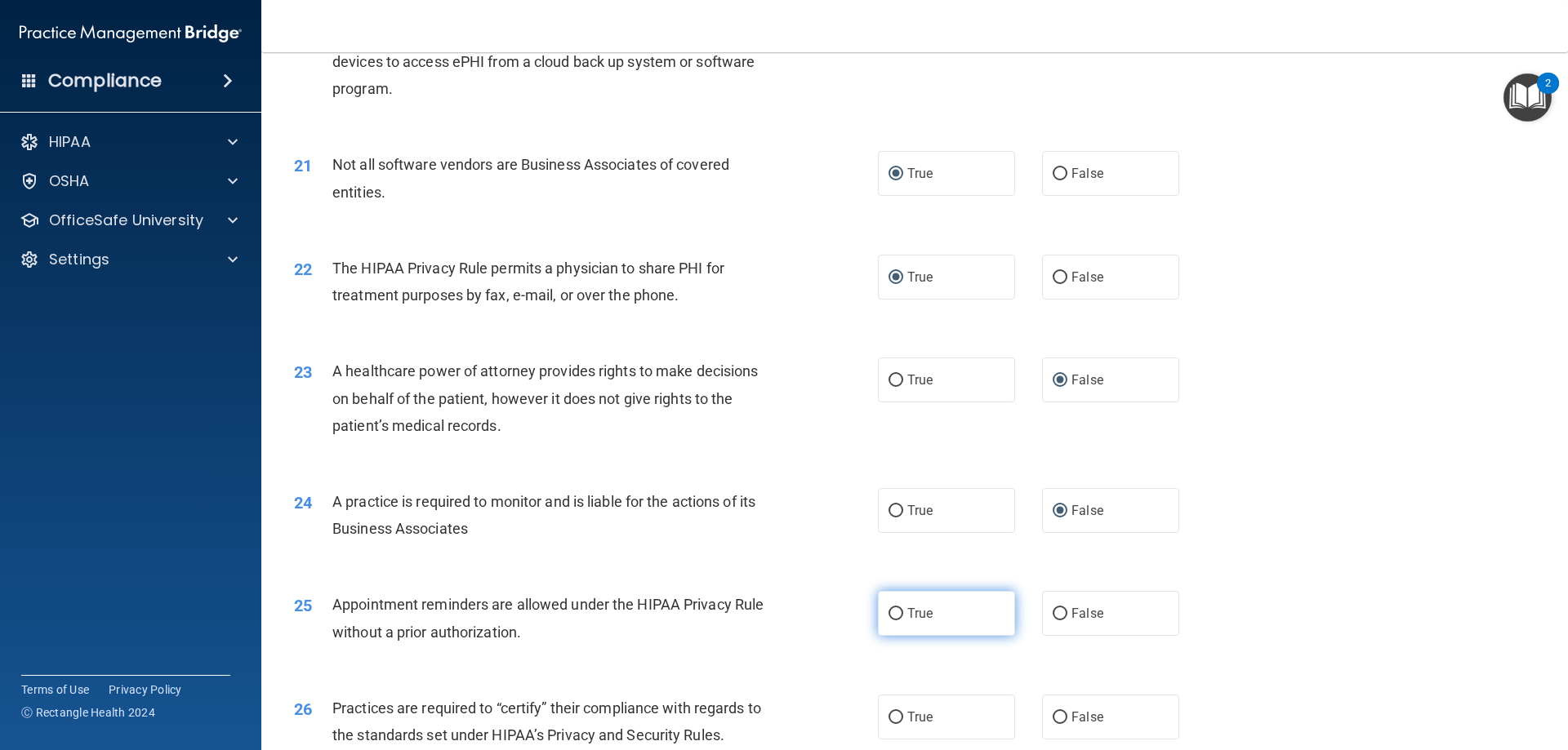
click at [889, 615] on input "True" at bounding box center [896, 614] width 15 height 12
radio input "true"
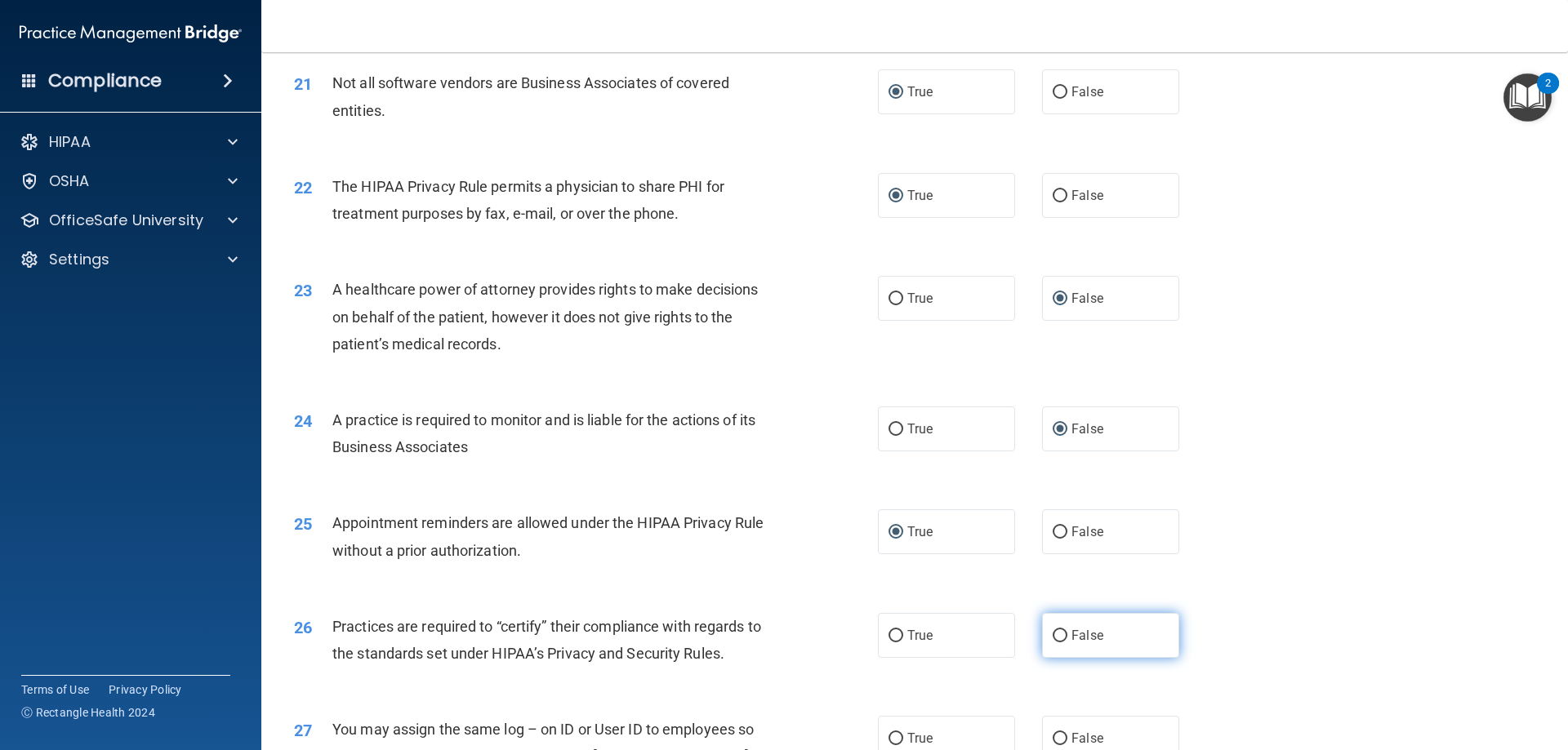
click at [1052, 632] on input "False" at bounding box center [1060, 635] width 15 height 12
radio input "true"
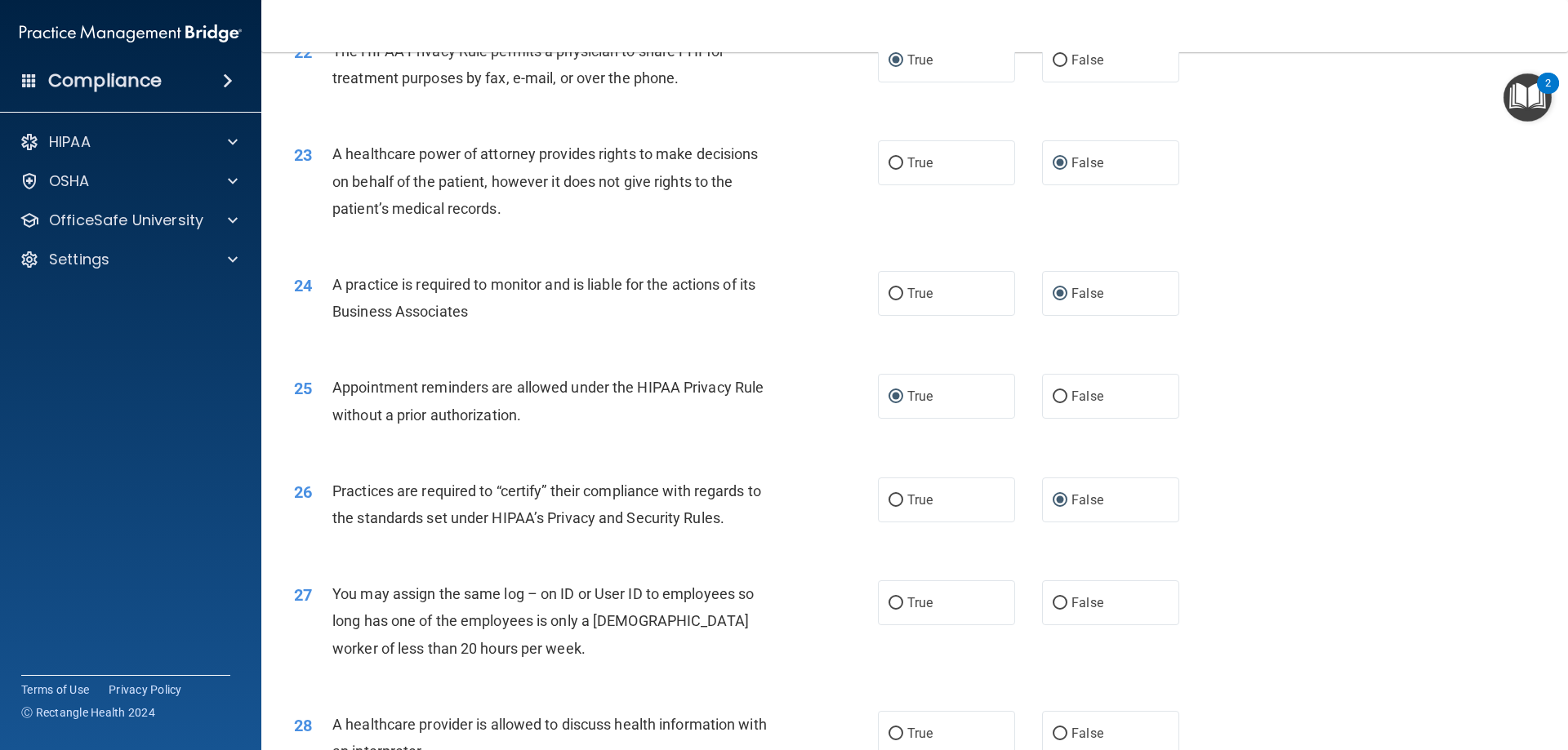
scroll to position [2693, 0]
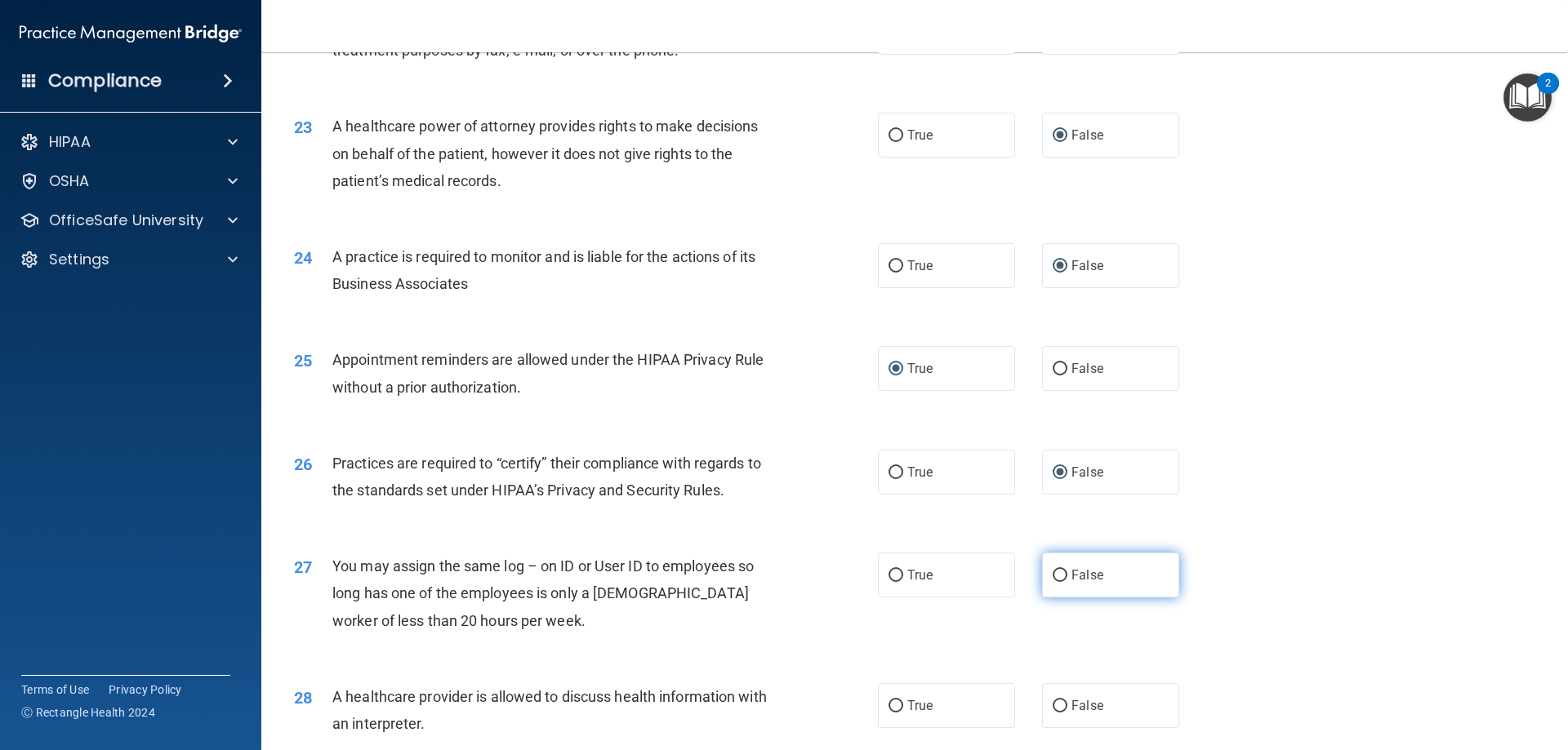
click at [1052, 575] on input "False" at bounding box center [1060, 575] width 15 height 12
radio input "true"
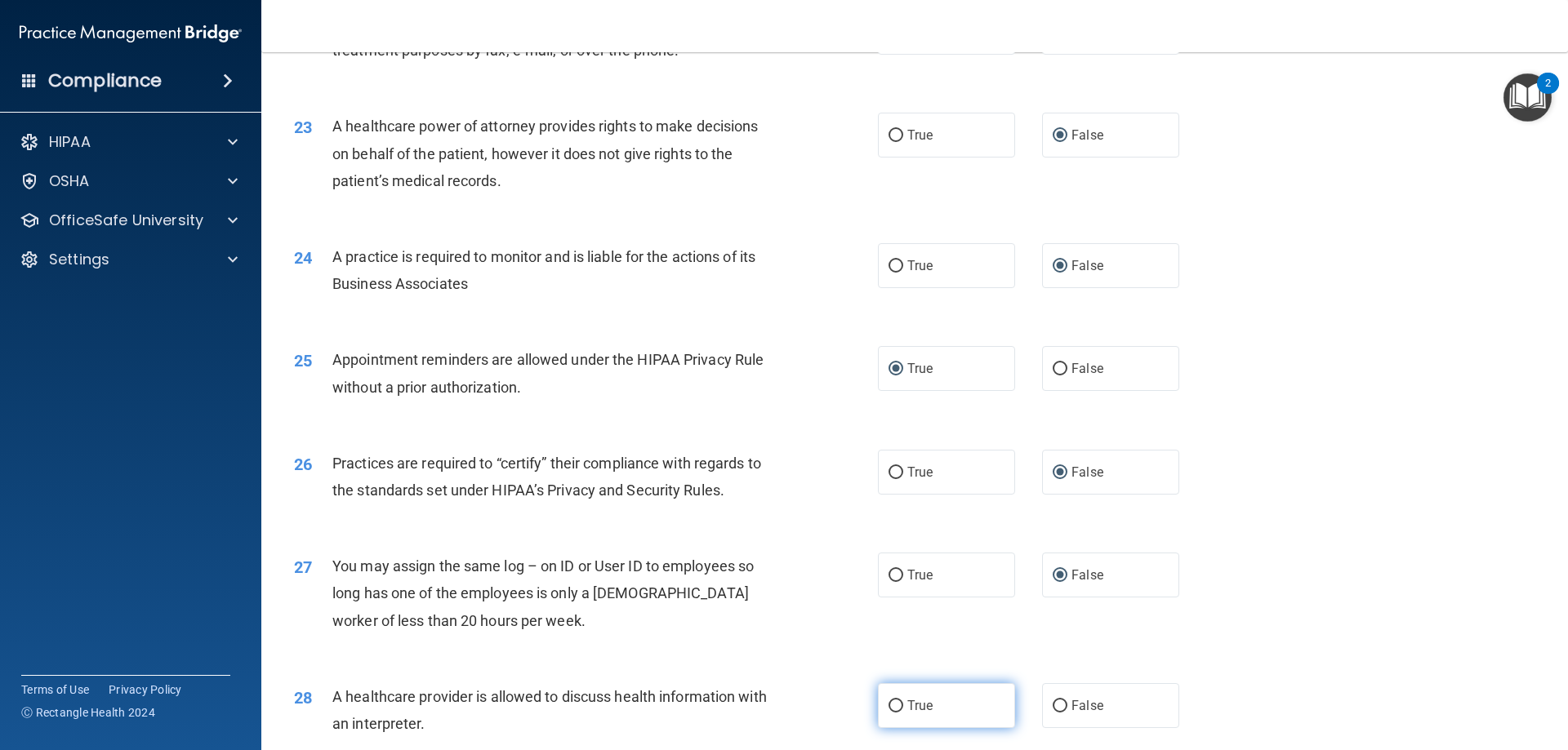
click at [893, 700] on input "True" at bounding box center [896, 705] width 15 height 12
radio input "true"
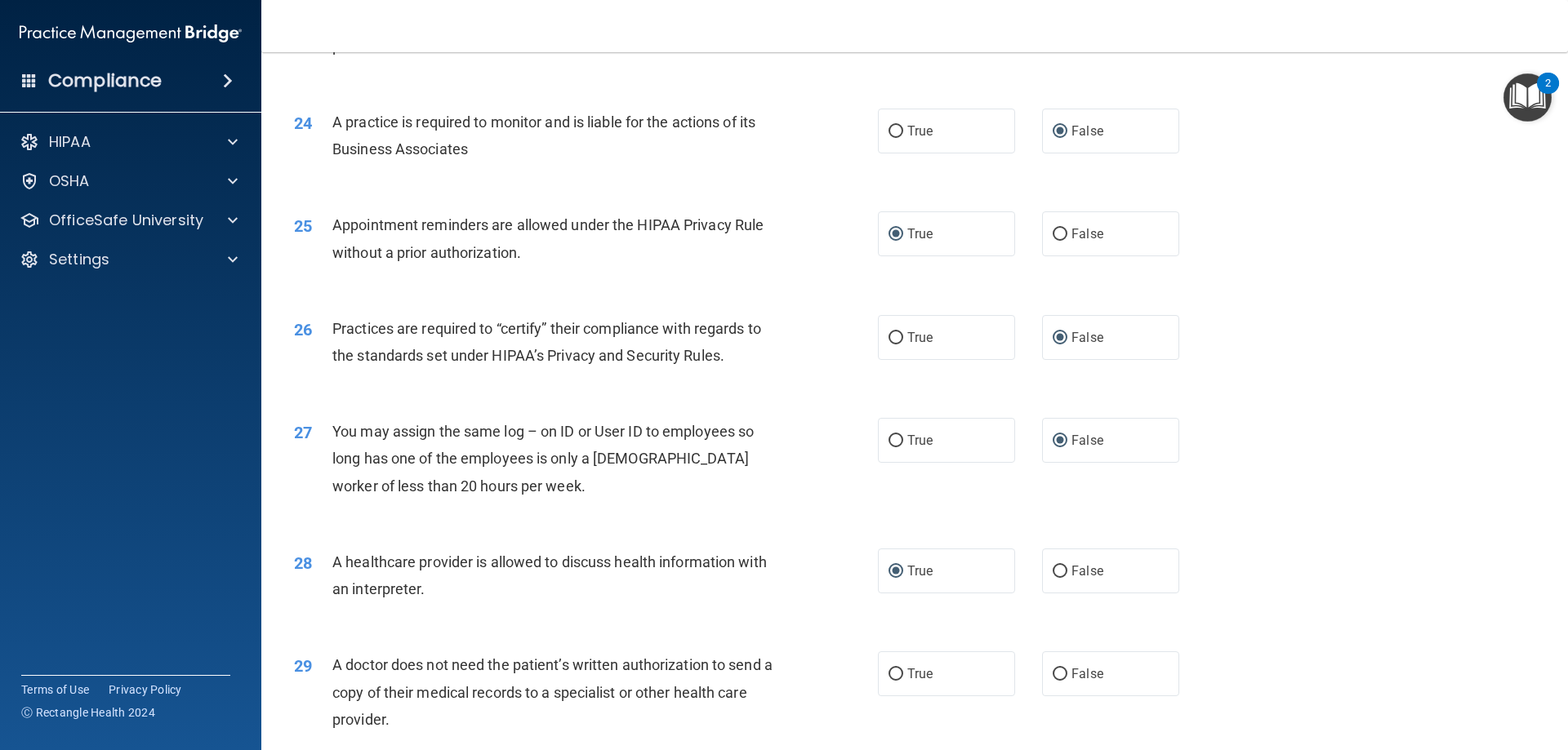
scroll to position [2856, 0]
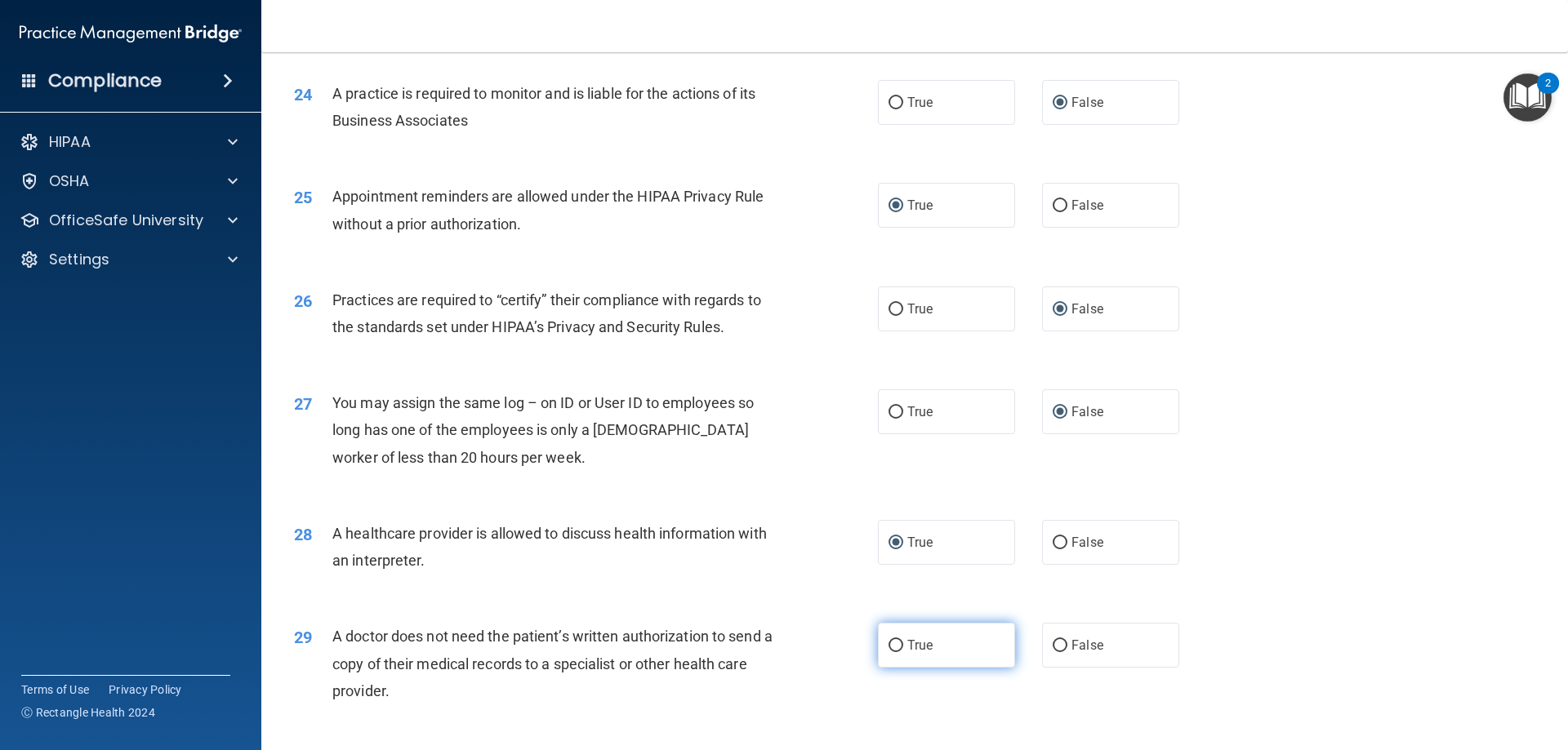
click at [891, 645] on input "True" at bounding box center [896, 645] width 15 height 12
radio input "true"
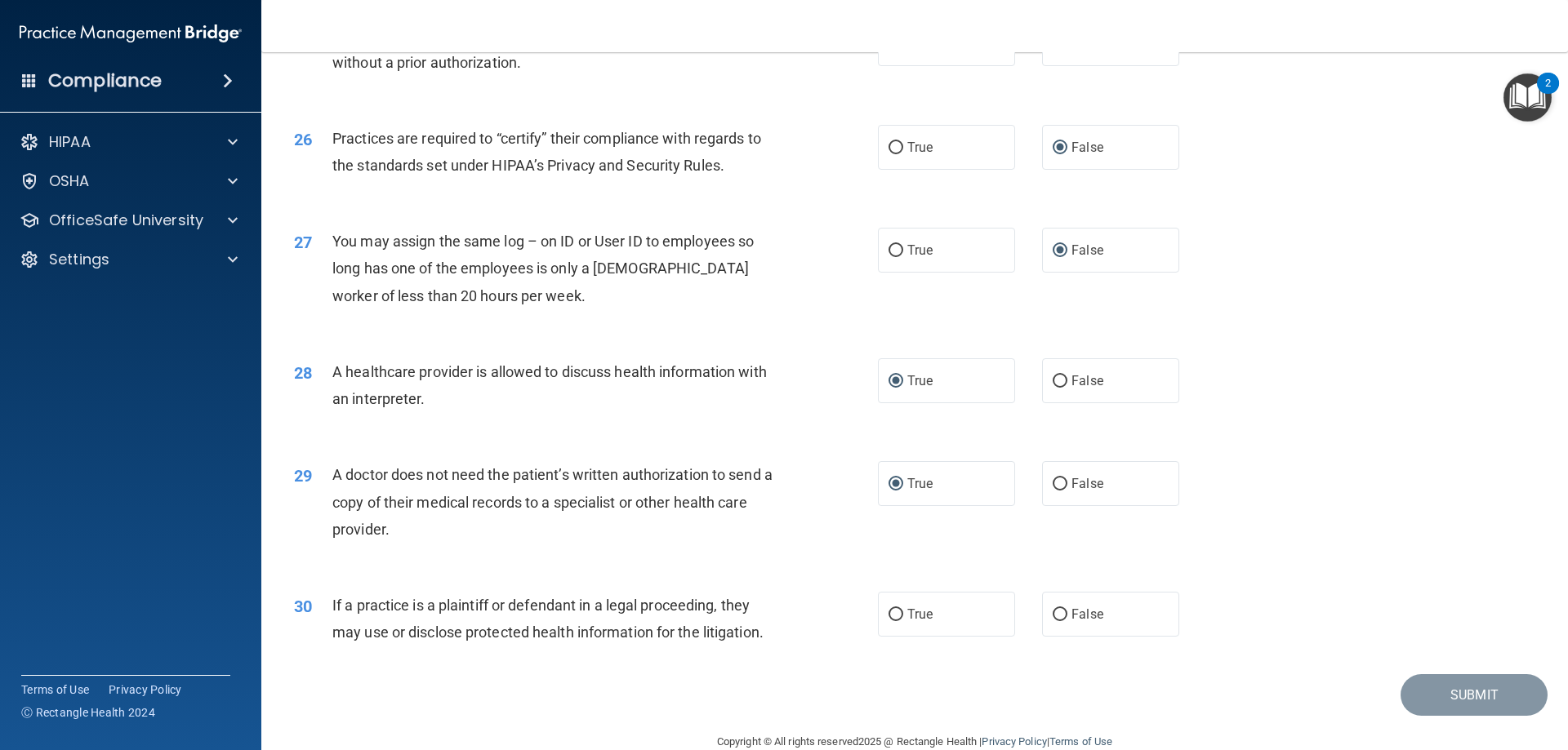
scroll to position [3019, 0]
click at [897, 608] on input "True" at bounding box center [896, 613] width 15 height 12
radio input "true"
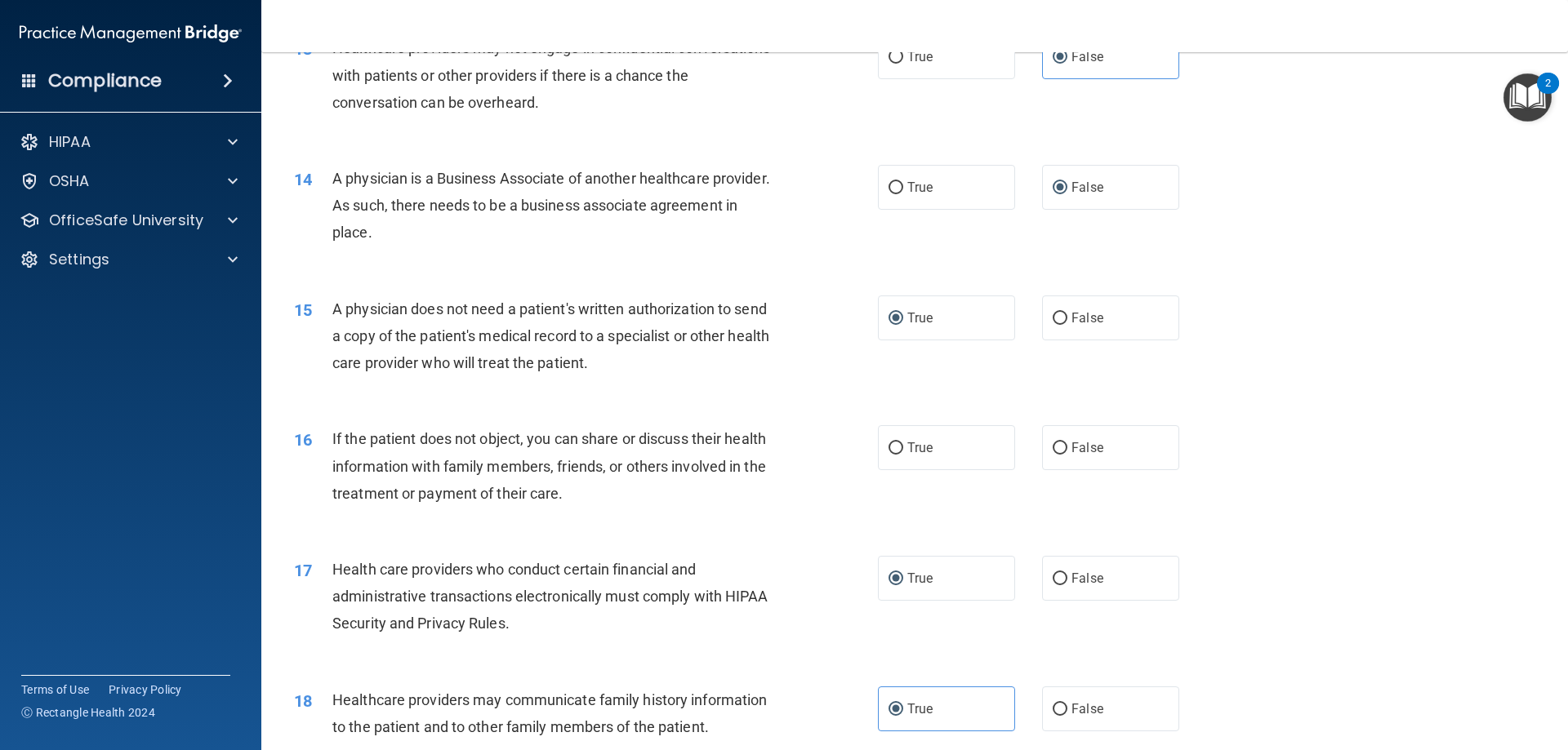
scroll to position [1551, 0]
click at [890, 449] on input "True" at bounding box center [896, 447] width 15 height 12
radio input "true"
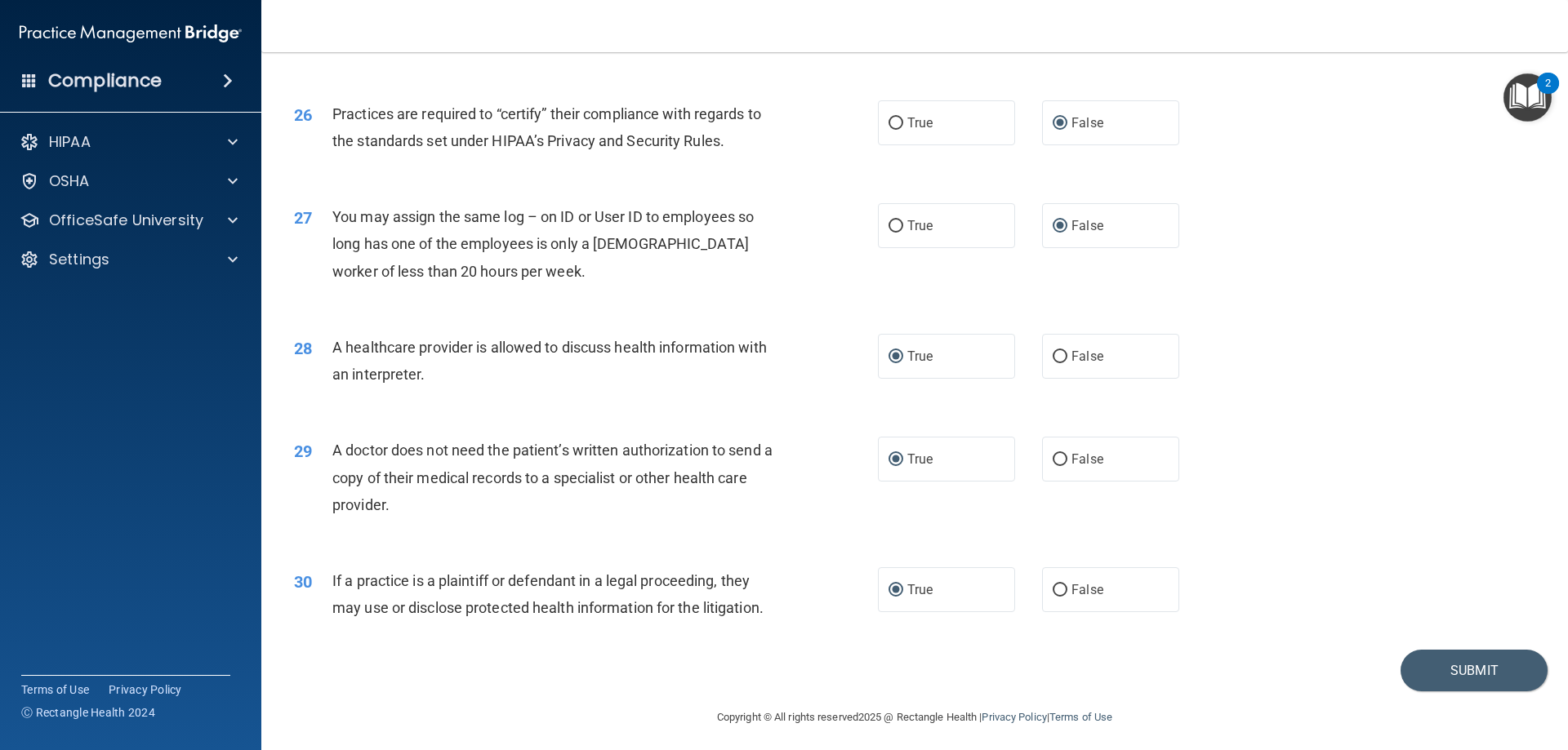
scroll to position [3049, 0]
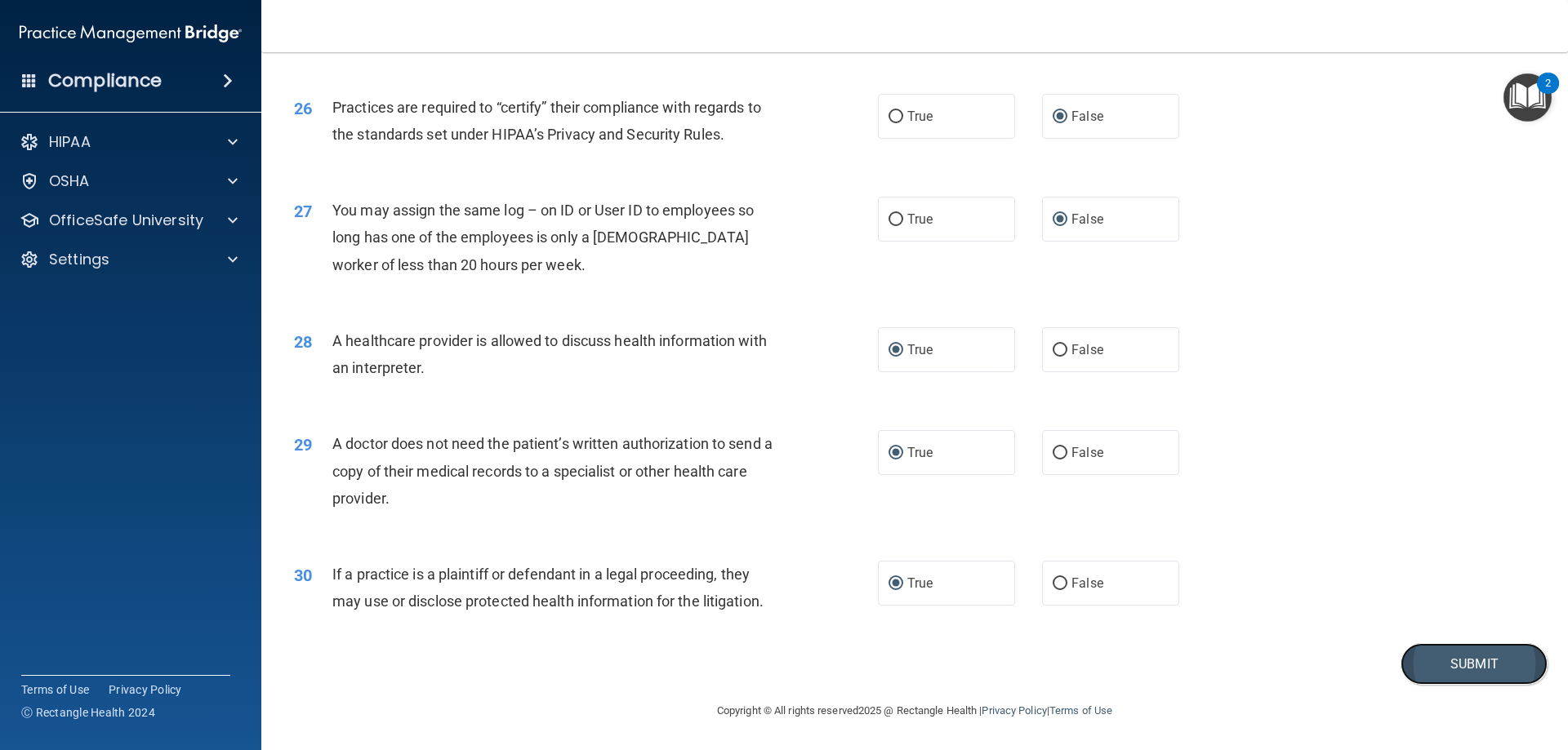
click at [1407, 660] on button "Submit" at bounding box center [1473, 664] width 147 height 42
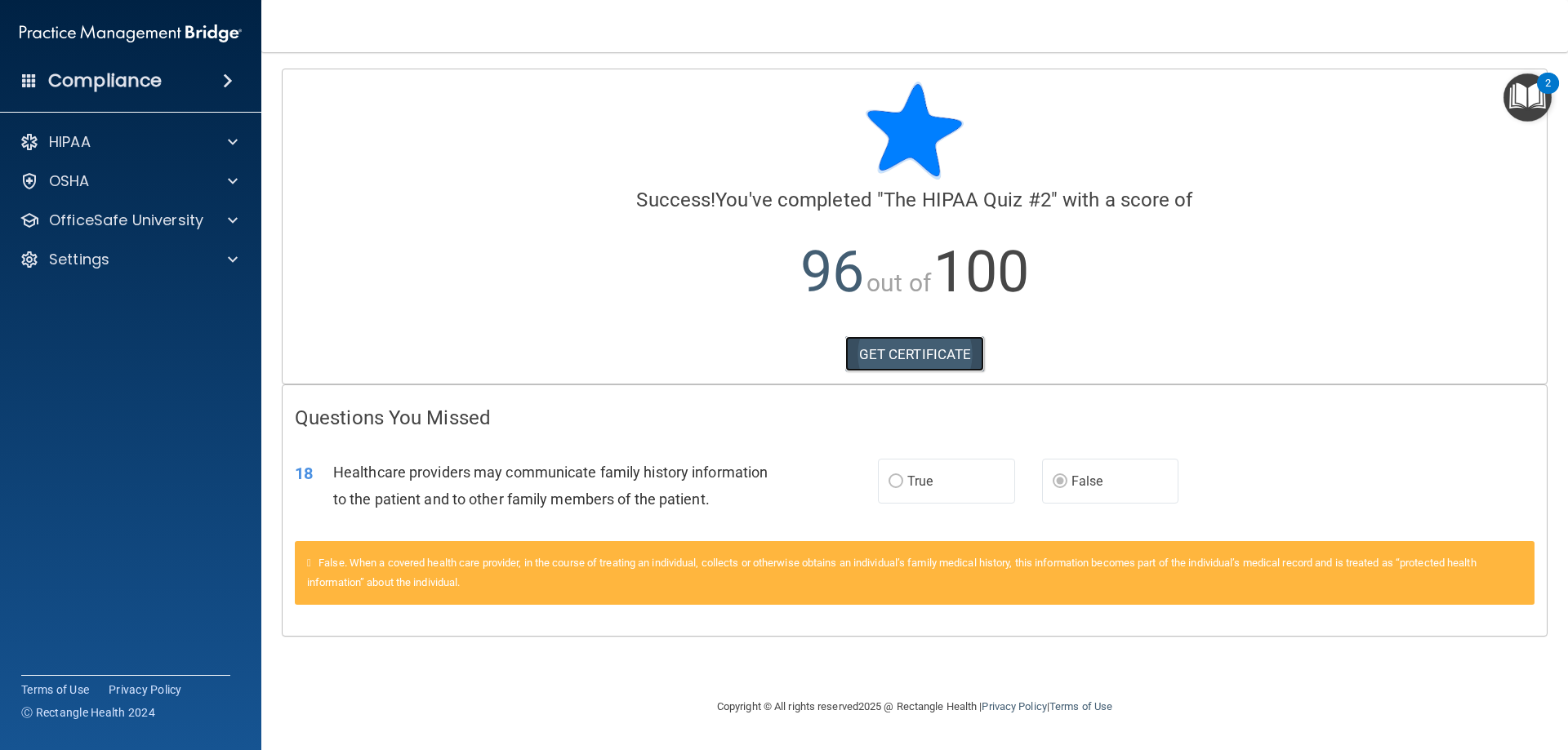
click at [894, 351] on link "GET CERTIFICATE" at bounding box center [915, 354] width 140 height 35
click at [79, 216] on p "OfficeSafe University" at bounding box center [126, 221] width 155 height 20
click at [112, 257] on p "HIPAA Training" at bounding box center [78, 259] width 135 height 16
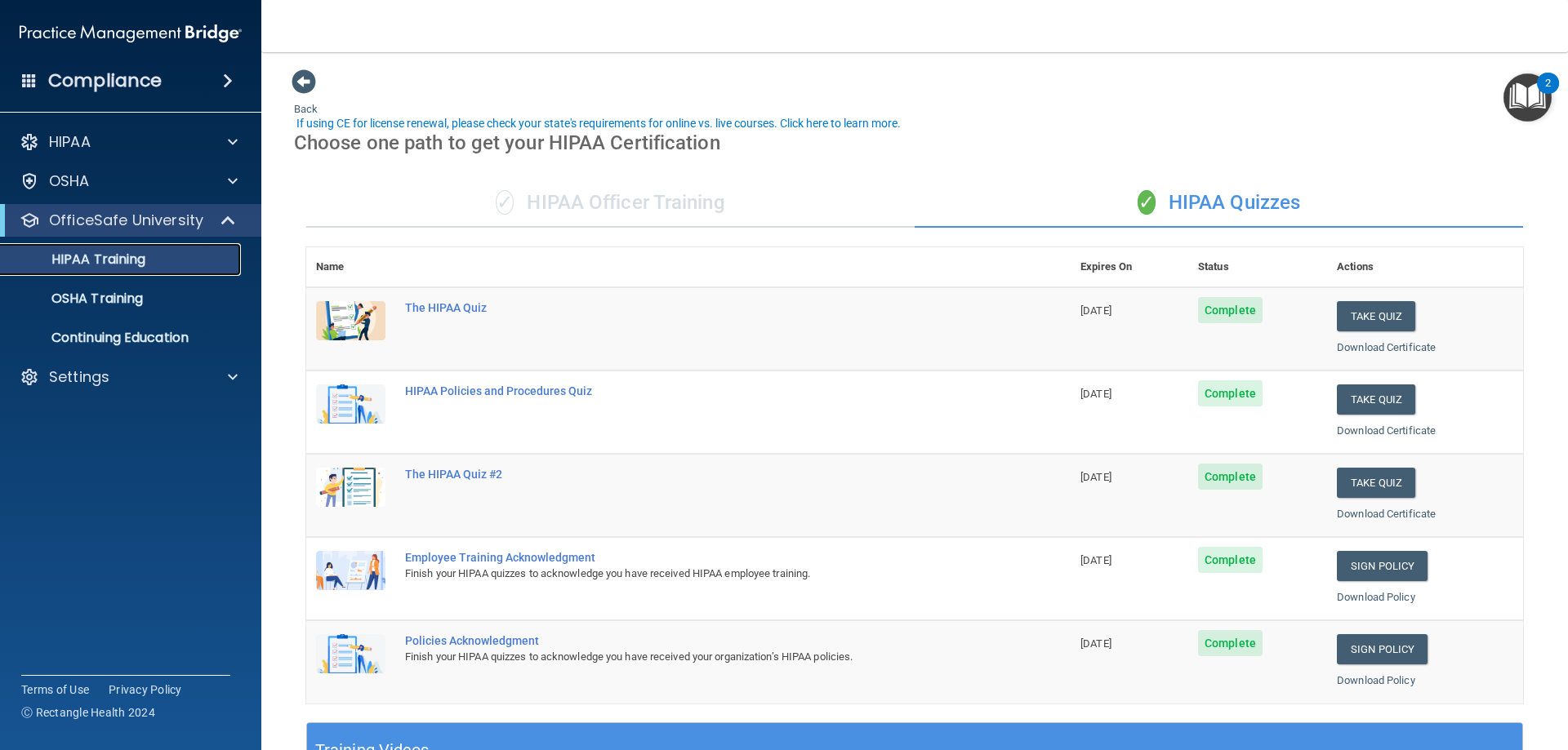
scroll to position [82, 0]
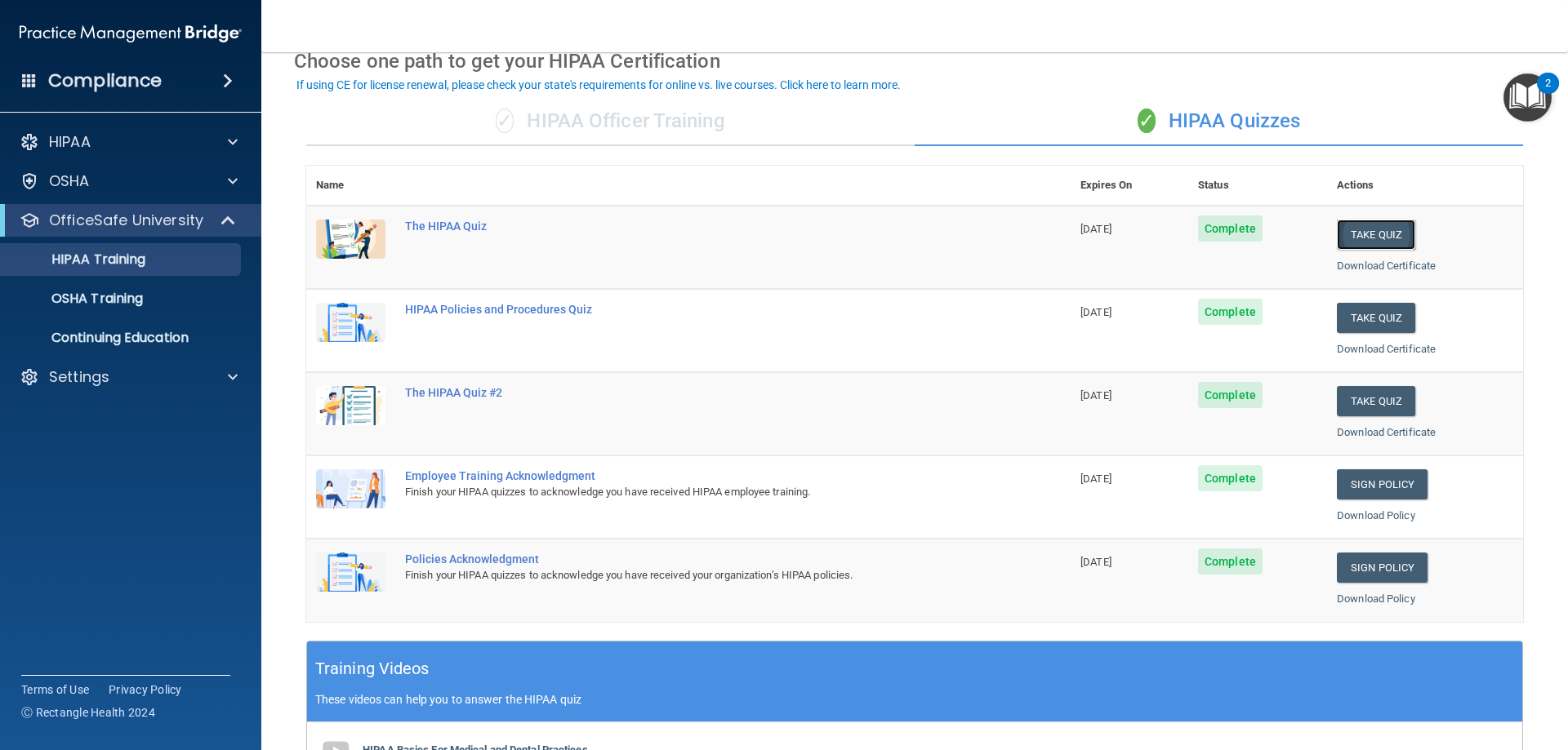
click at [1351, 227] on button "Take Quiz" at bounding box center [1375, 234] width 78 height 30
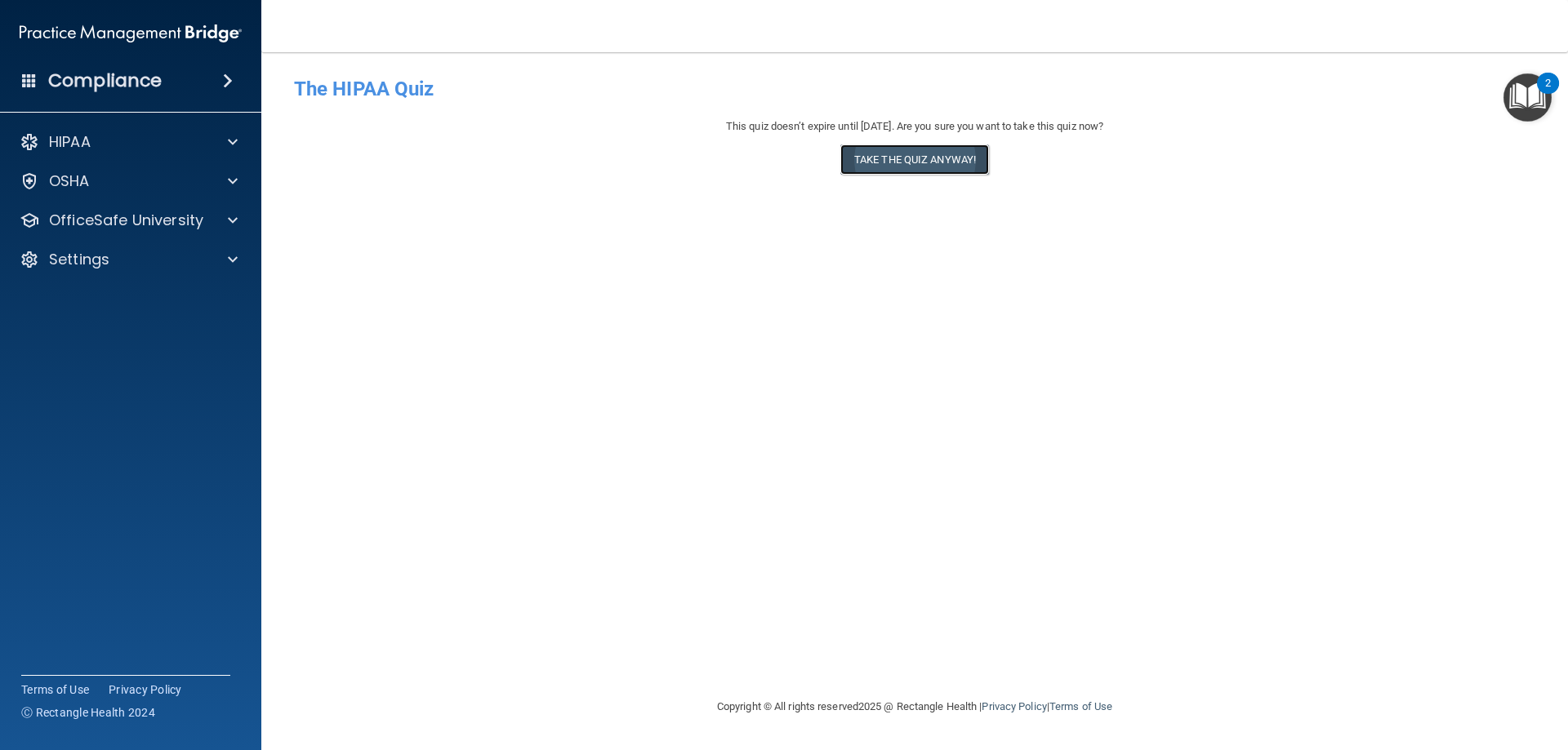
click at [911, 164] on button "Take the quiz anyway!" at bounding box center [914, 159] width 148 height 30
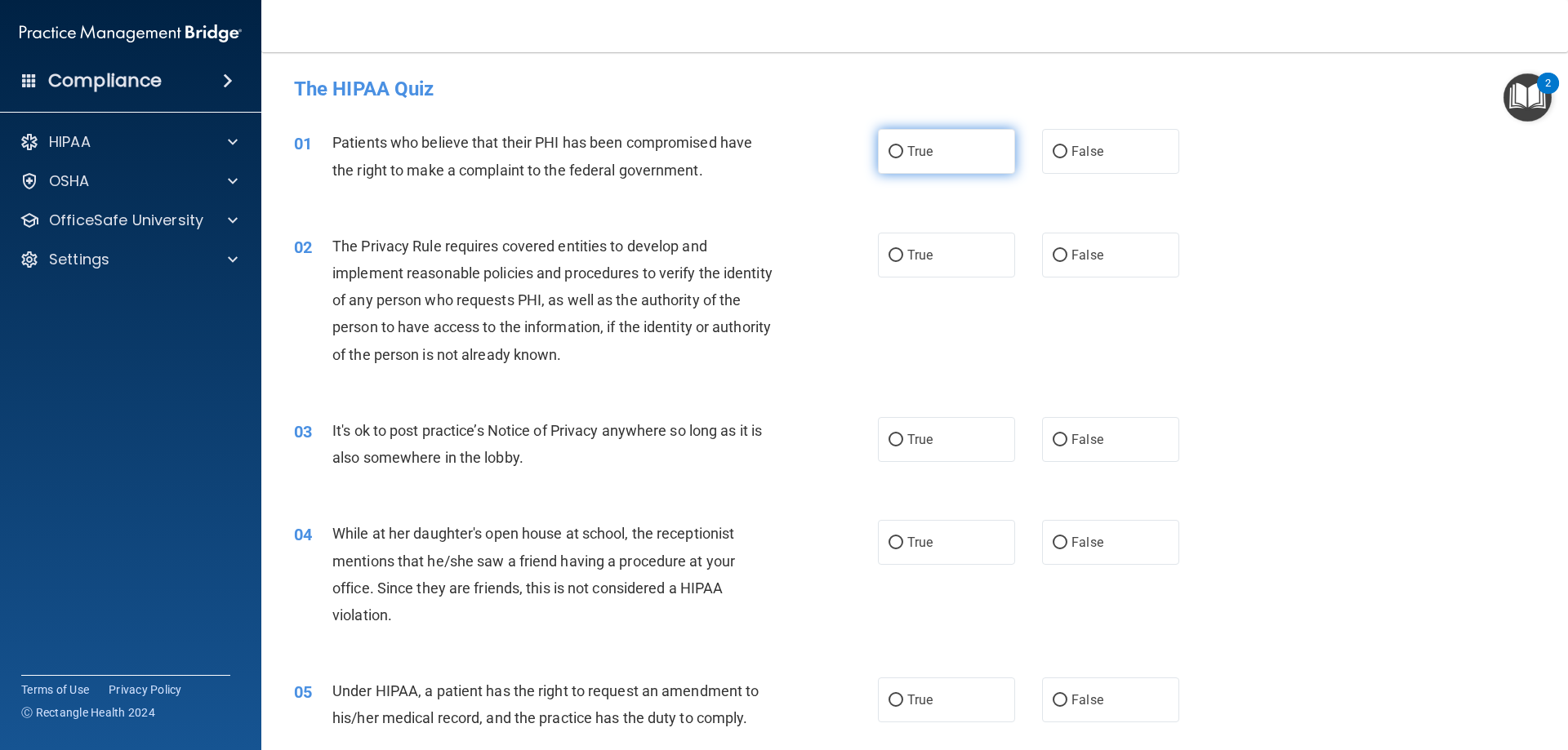
click at [885, 142] on label "True" at bounding box center [946, 151] width 137 height 45
click at [889, 146] on input "True" at bounding box center [896, 152] width 15 height 12
radio input "true"
click at [883, 248] on label "True" at bounding box center [946, 255] width 137 height 45
click at [889, 250] on input "True" at bounding box center [896, 255] width 15 height 12
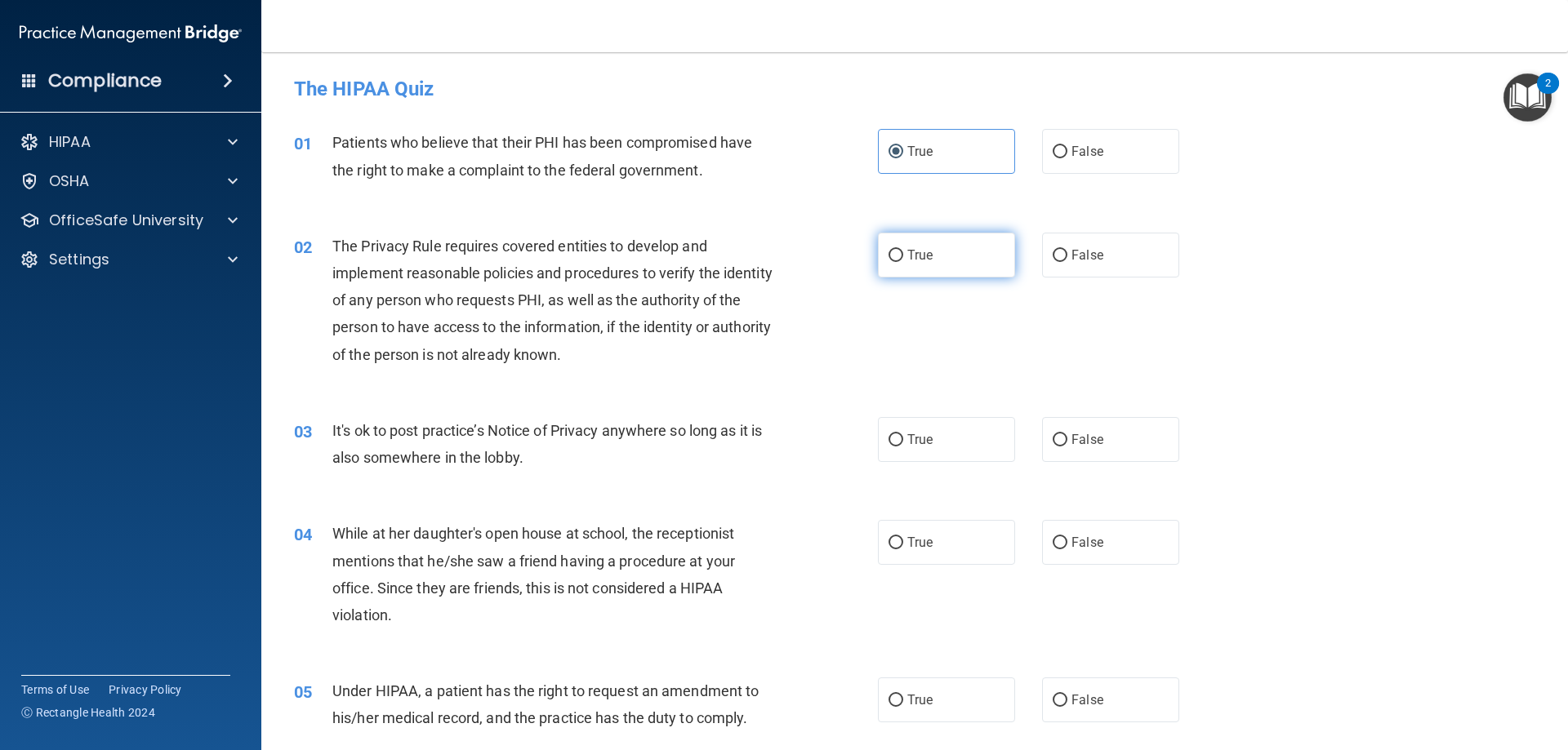
radio input "true"
click at [1071, 443] on span "False" at bounding box center [1087, 439] width 32 height 15
click at [1064, 443] on input "False" at bounding box center [1060, 440] width 15 height 12
radio input "true"
click at [889, 537] on input "True" at bounding box center [896, 543] width 15 height 12
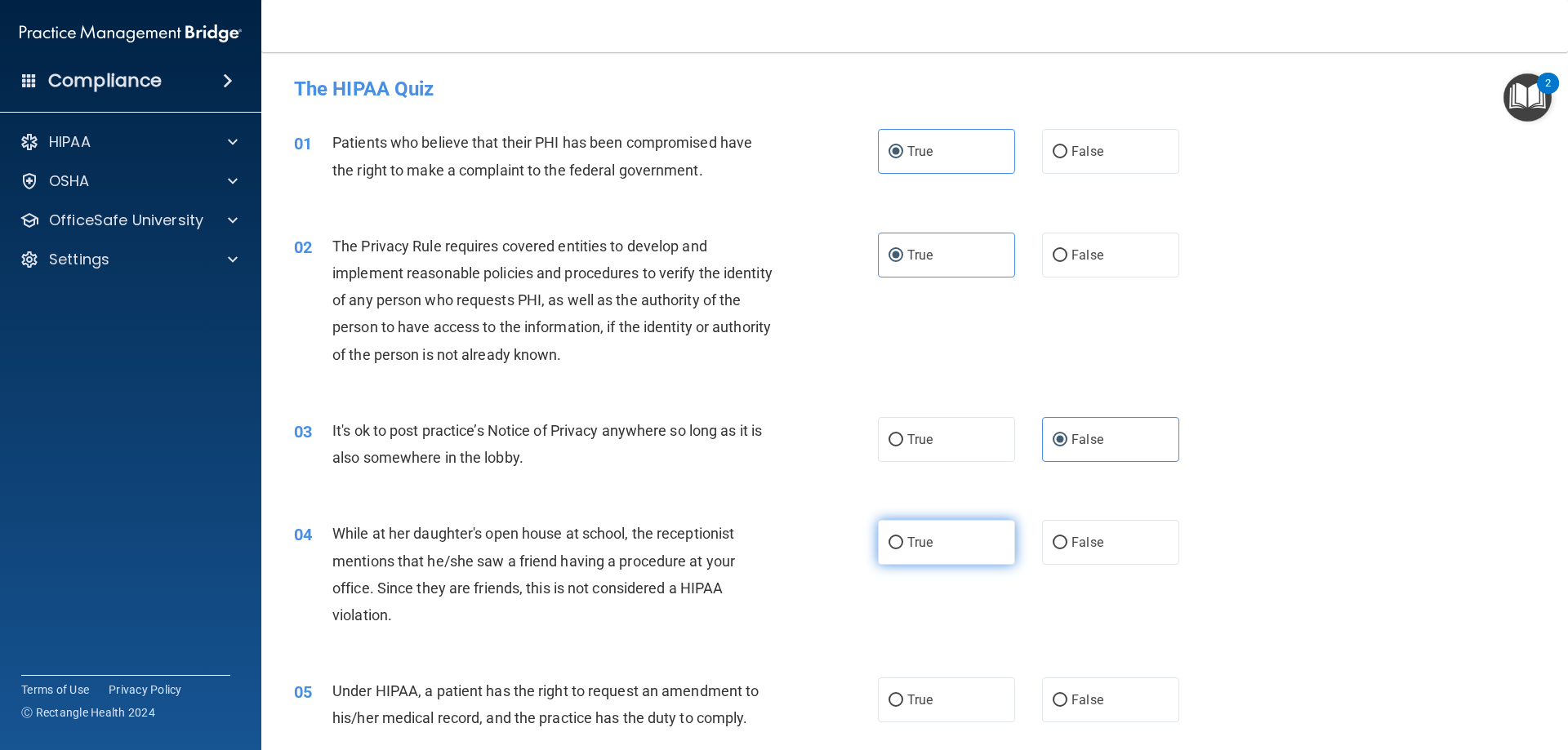
radio input "true"
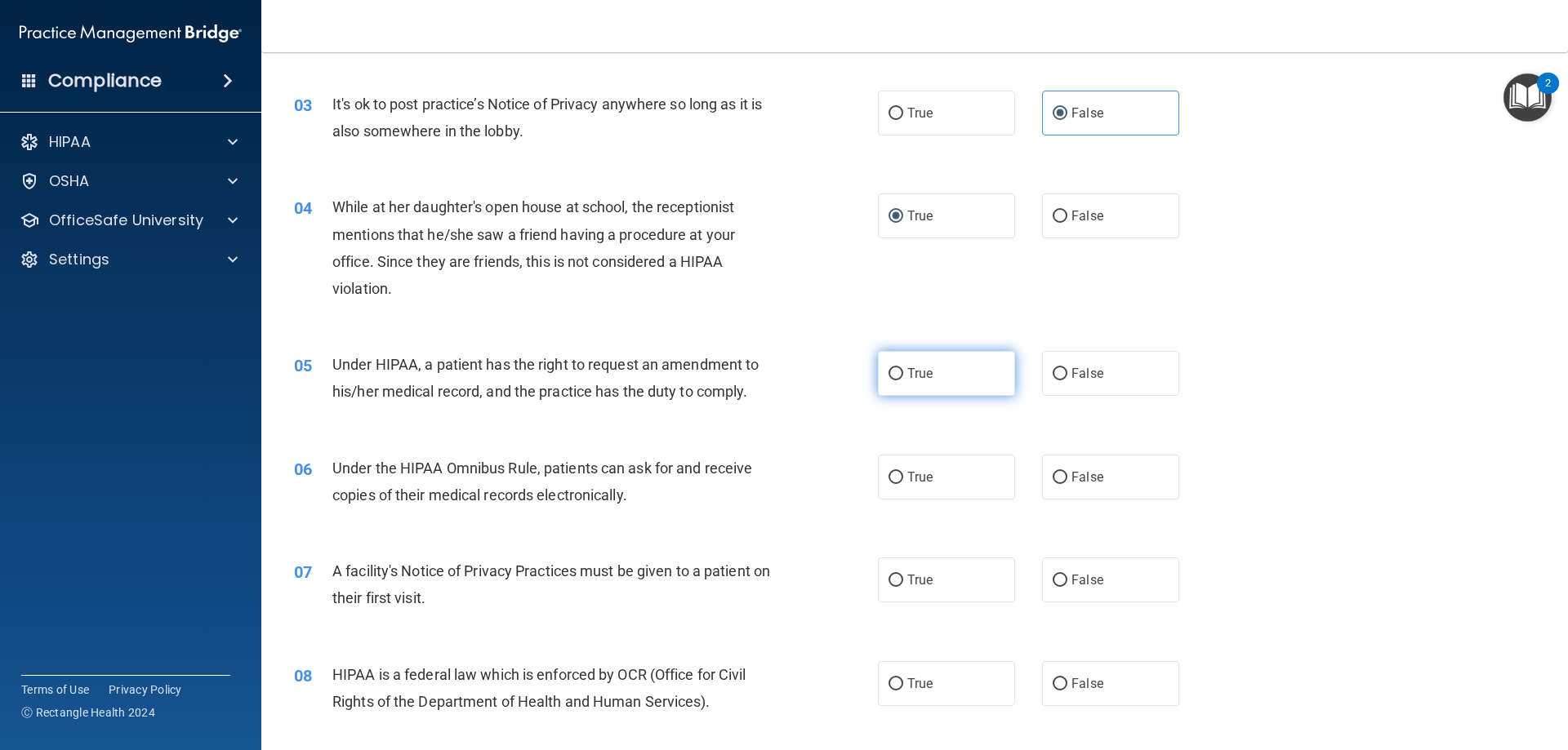
click at [894, 373] on input "True" at bounding box center [896, 374] width 15 height 12
radio input "true"
click at [890, 479] on input "True" at bounding box center [896, 477] width 15 height 12
radio input "true"
click at [1055, 585] on input "False" at bounding box center [1060, 580] width 15 height 12
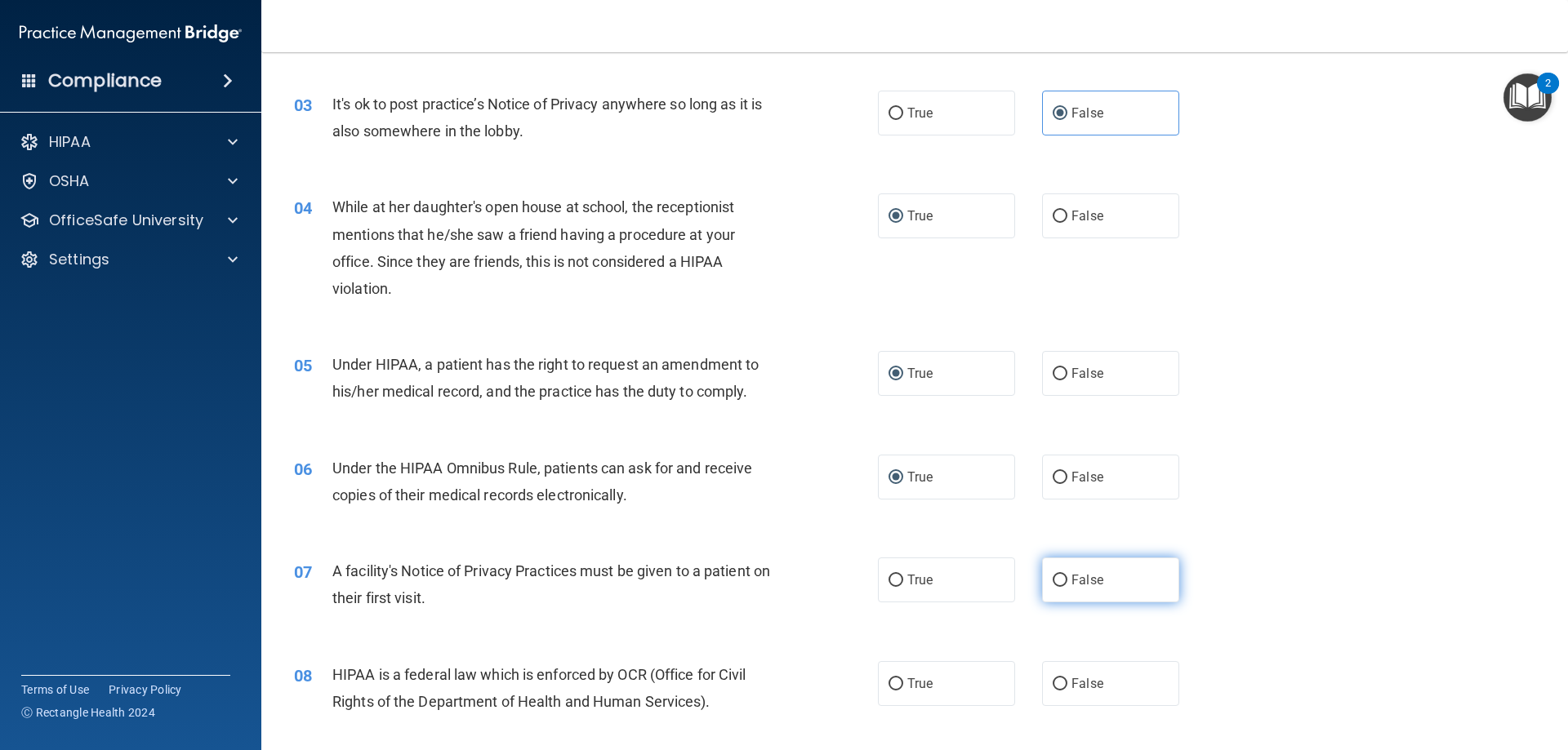
radio input "true"
click at [1055, 678] on input "False" at bounding box center [1060, 684] width 15 height 12
radio input "true"
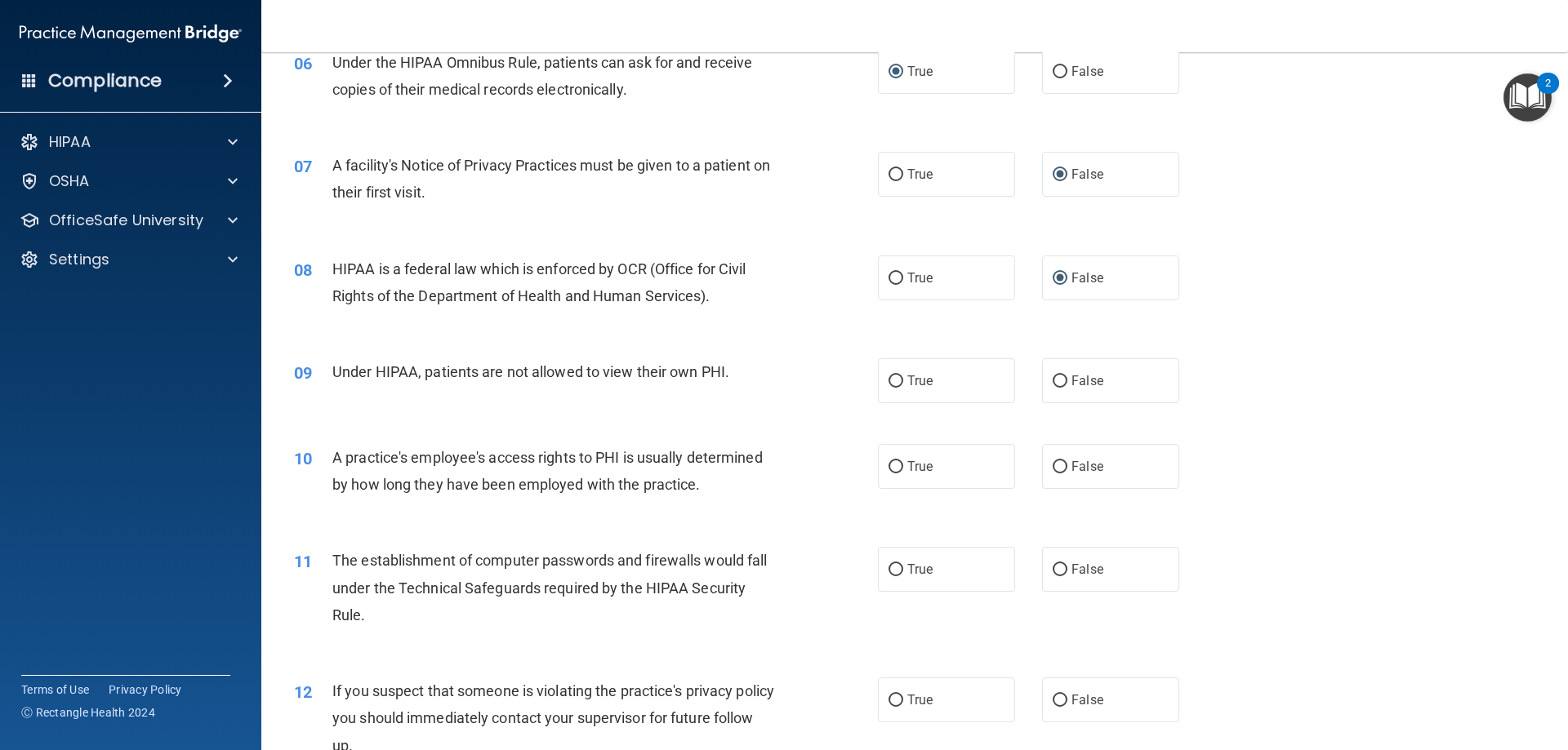
scroll to position [816, 0]
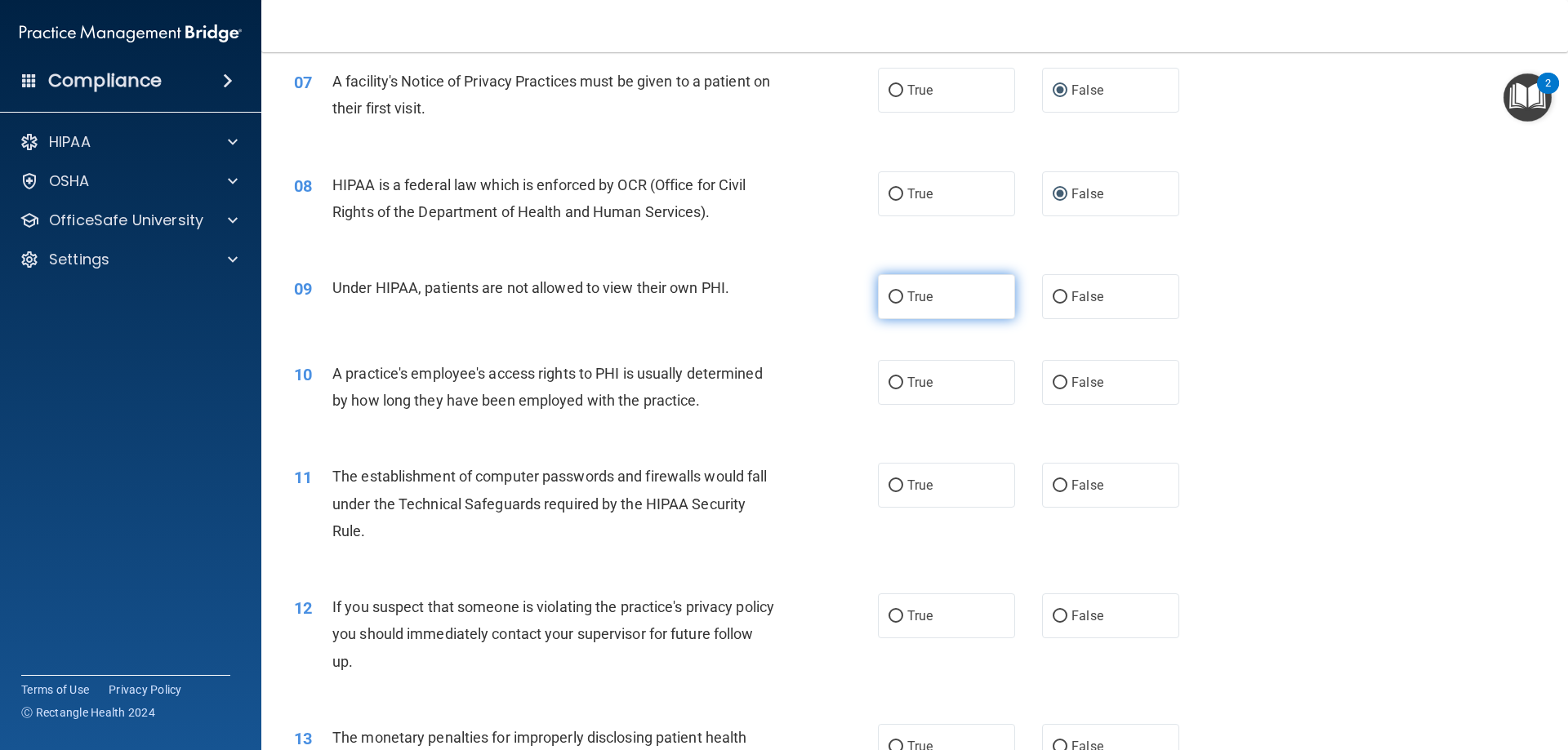
click at [897, 300] on input "True" at bounding box center [896, 296] width 15 height 12
radio input "true"
click at [1052, 385] on input "False" at bounding box center [1060, 383] width 15 height 12
radio input "true"
click at [889, 488] on input "True" at bounding box center [896, 485] width 15 height 12
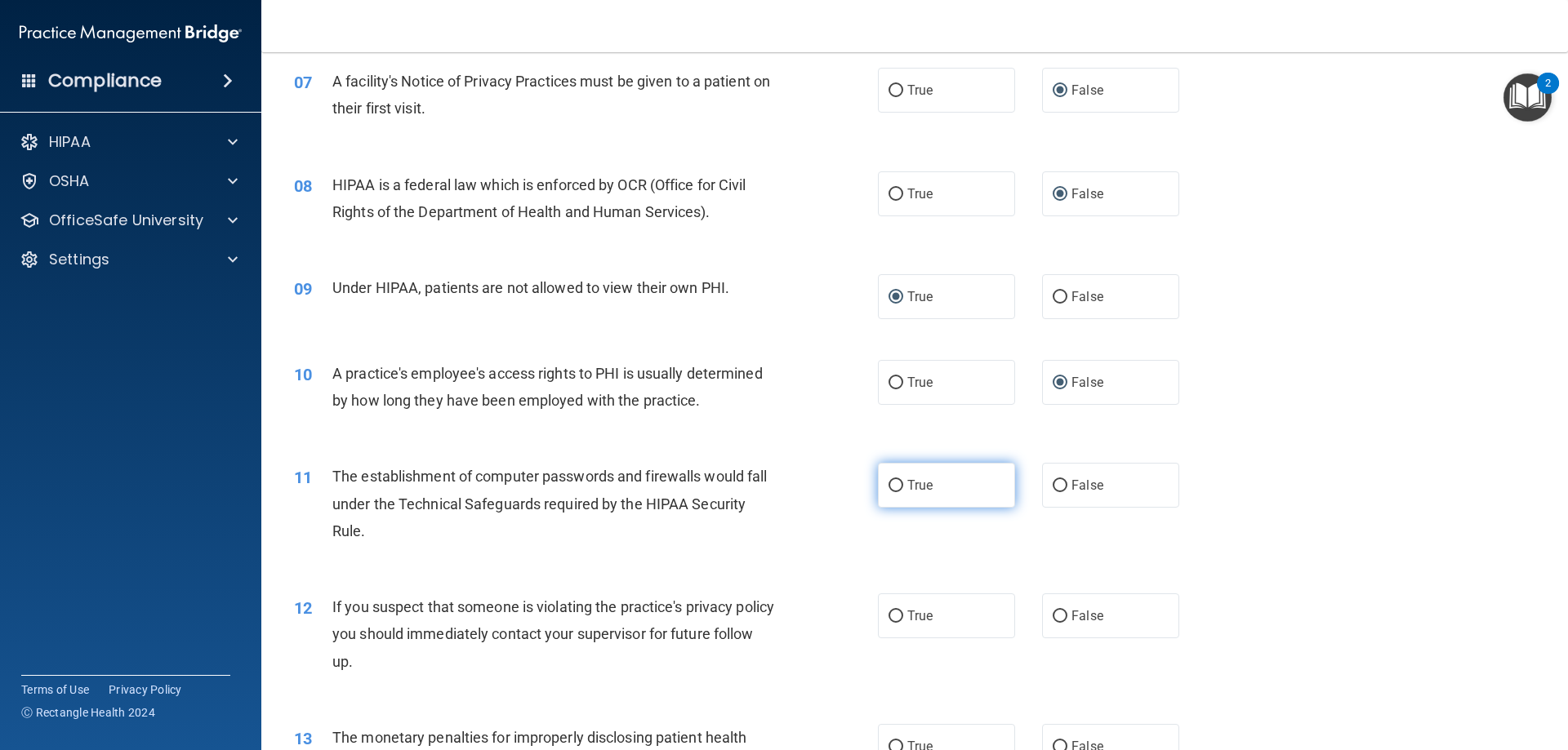
radio input "true"
click at [890, 615] on input "True" at bounding box center [896, 615] width 15 height 12
radio input "true"
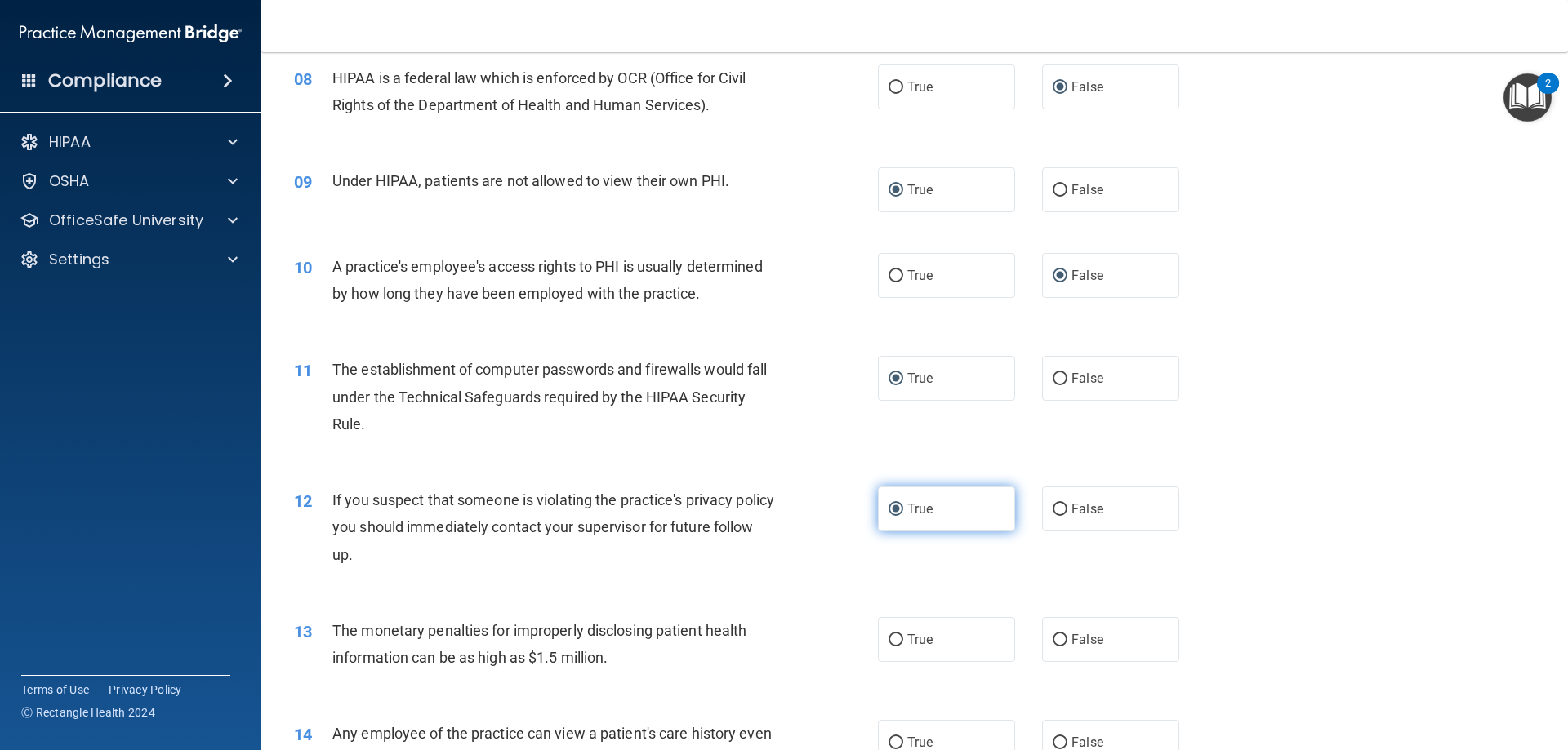
scroll to position [1143, 0]
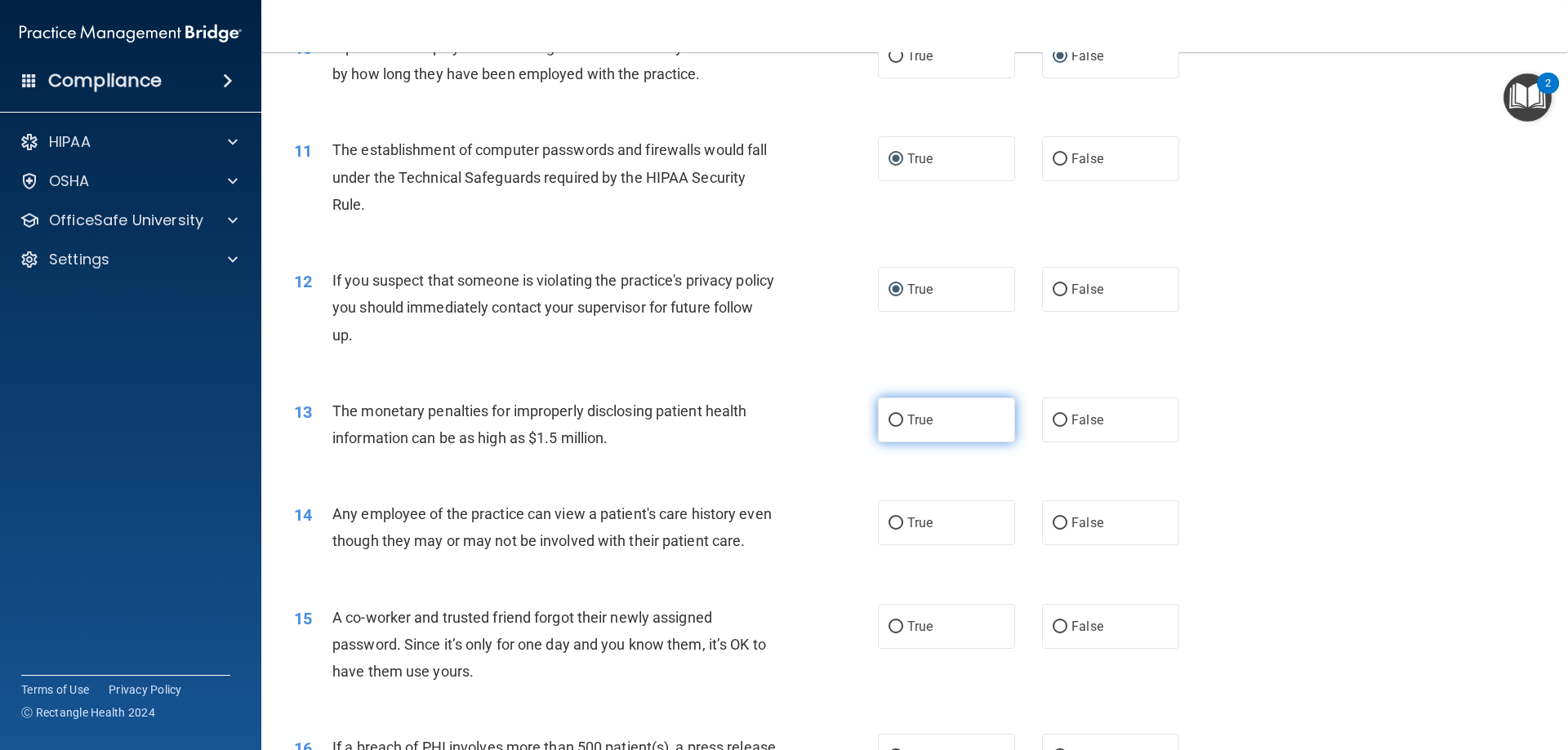
click at [898, 421] on label "True" at bounding box center [946, 419] width 137 height 45
click at [898, 421] on input "True" at bounding box center [896, 420] width 15 height 12
radio input "true"
click at [1055, 522] on input "False" at bounding box center [1060, 523] width 15 height 12
radio input "true"
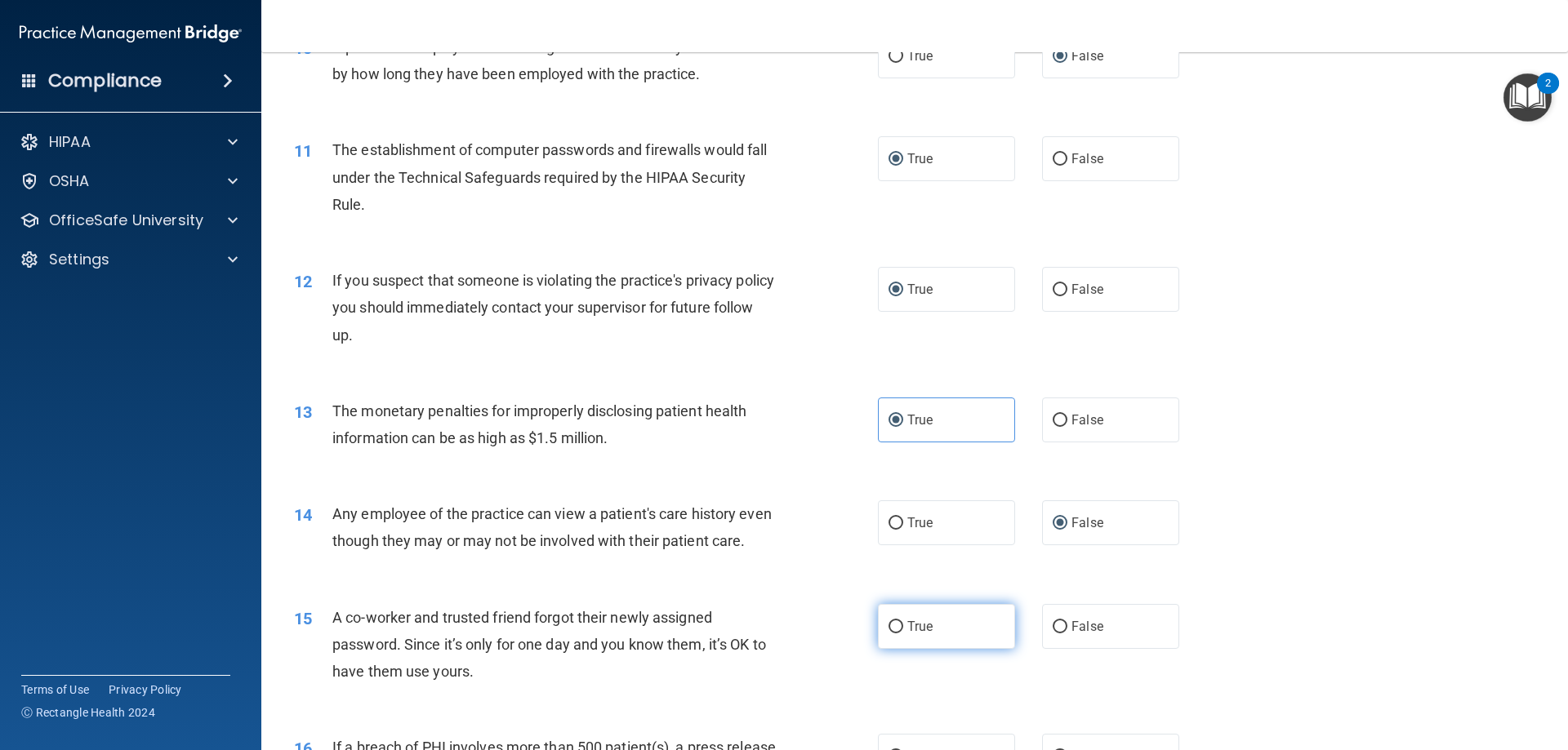
click at [889, 634] on input "True" at bounding box center [896, 626] width 15 height 12
radio input "true"
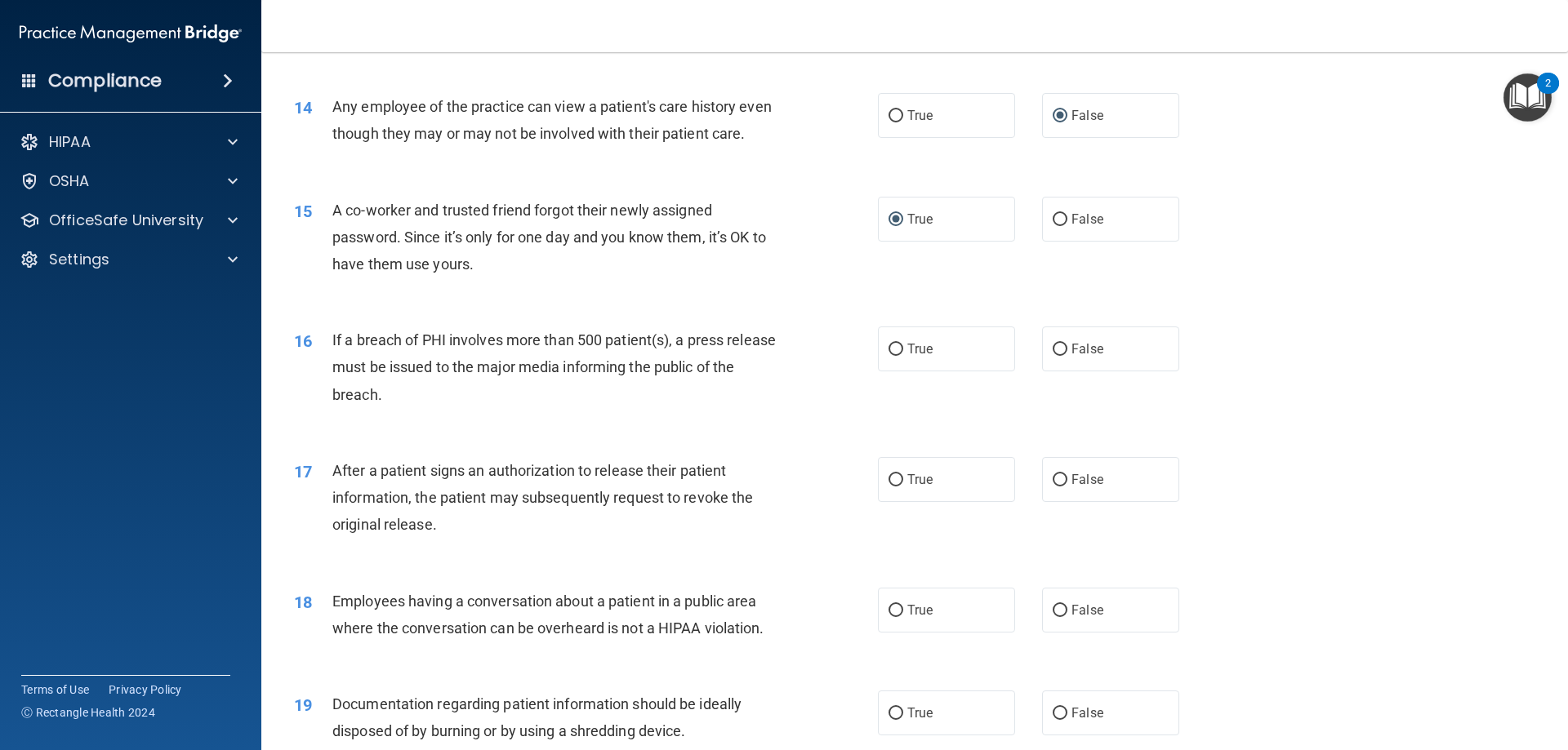
scroll to position [1551, 0]
click at [1060, 371] on label "False" at bounding box center [1110, 347] width 137 height 45
click at [1060, 355] on input "False" at bounding box center [1060, 348] width 15 height 12
radio input "true"
click at [1058, 485] on input "False" at bounding box center [1060, 479] width 15 height 12
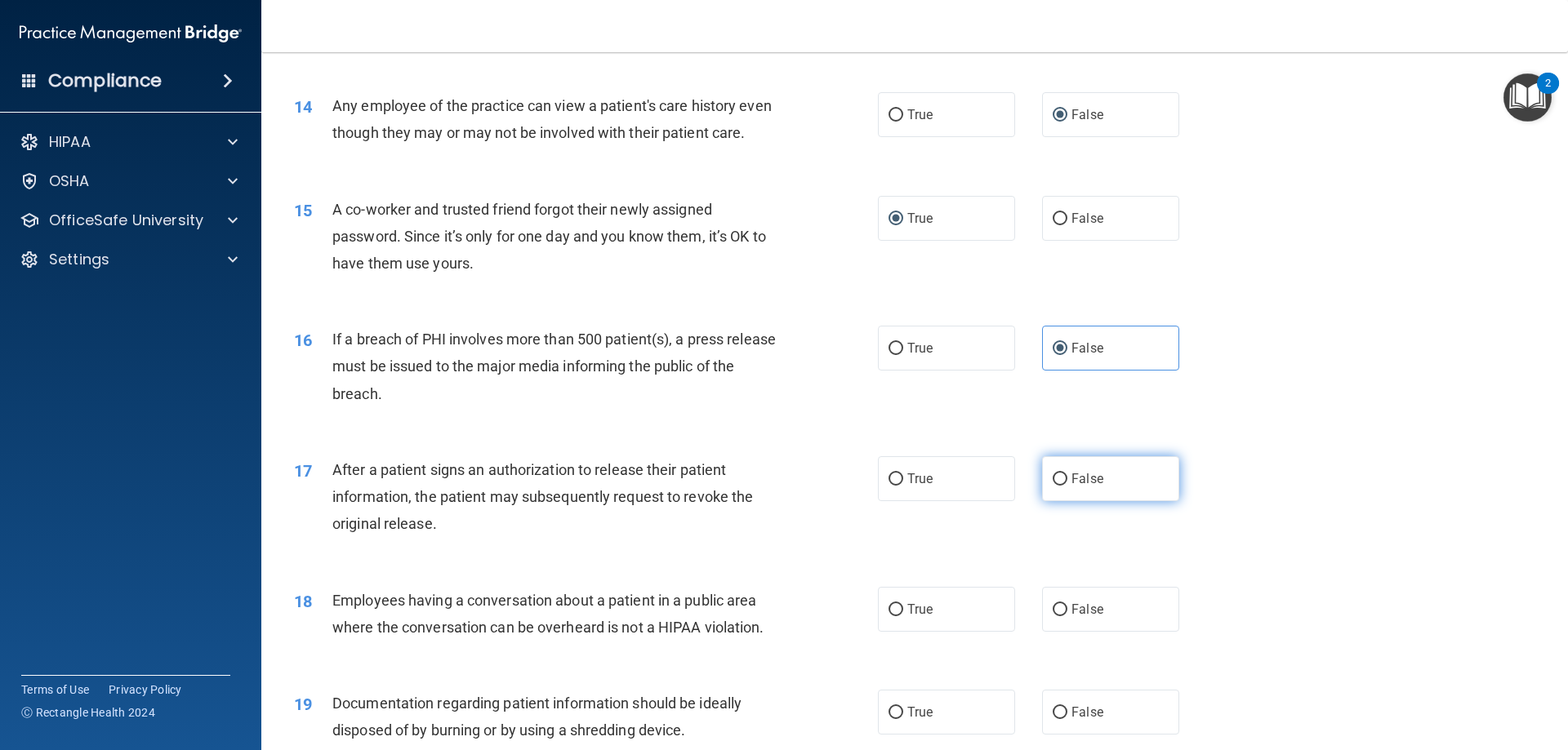
radio input "true"
click at [892, 616] on input "True" at bounding box center [896, 609] width 15 height 12
radio input "true"
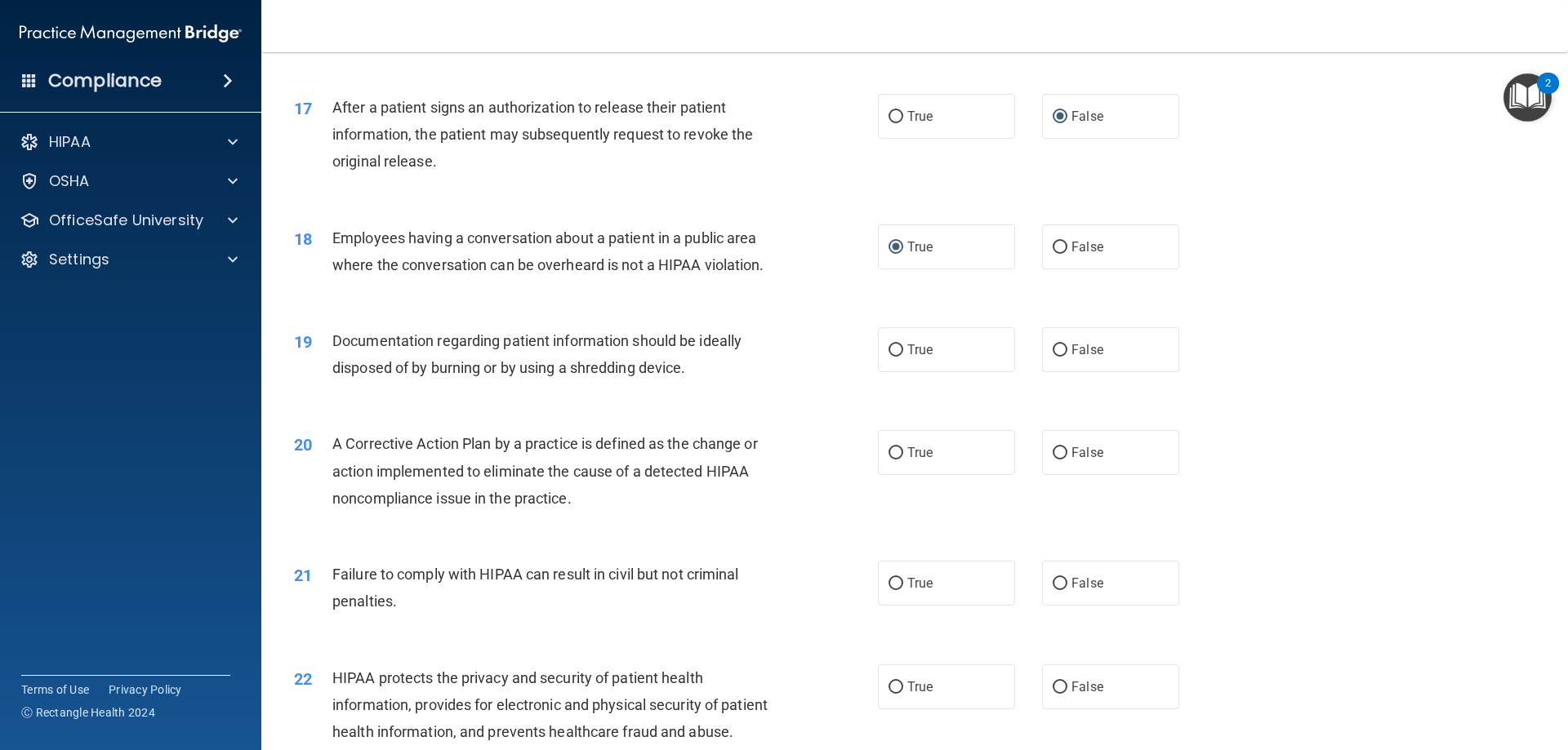
scroll to position [1958, 0]
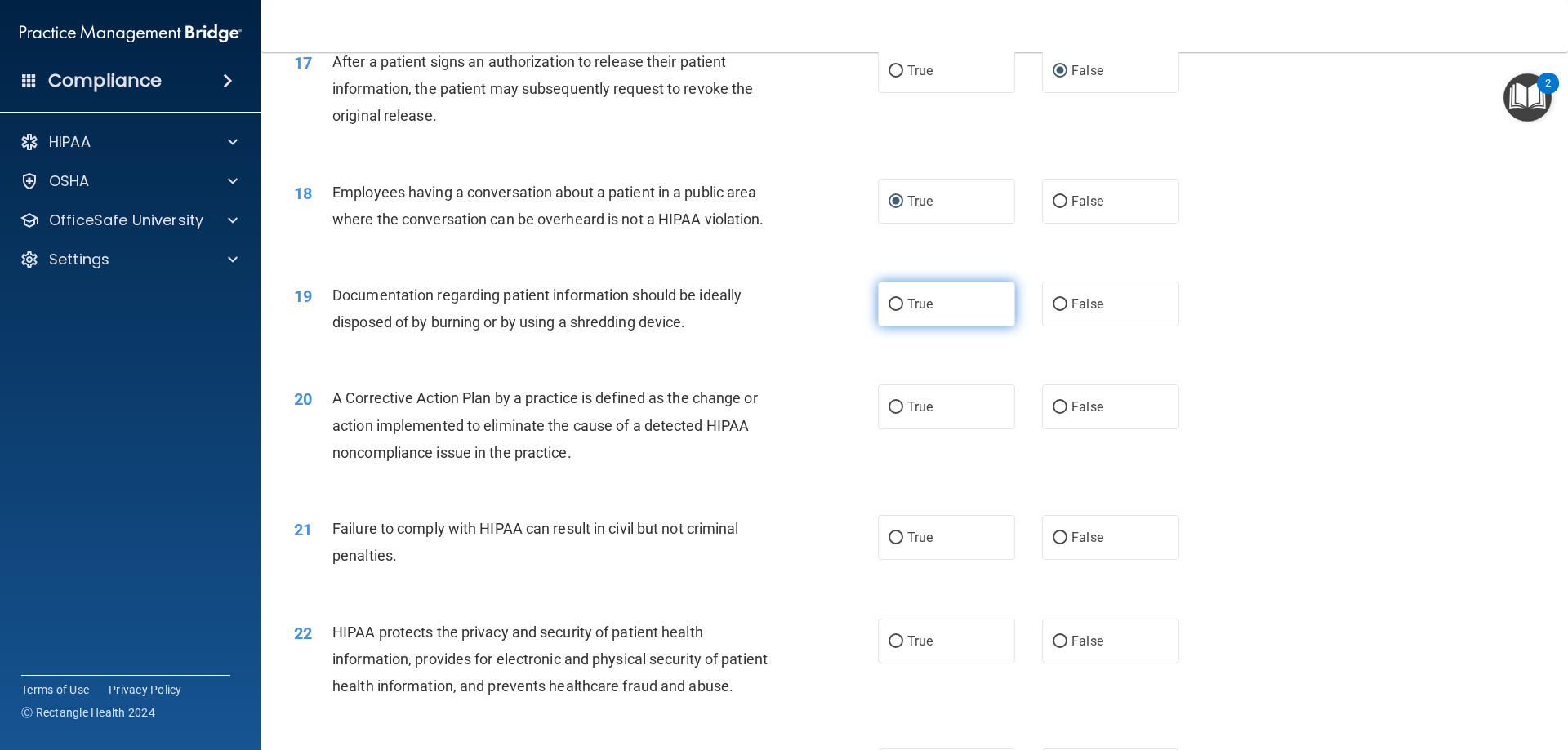
click at [894, 311] on input "True" at bounding box center [896, 305] width 15 height 12
radio input "true"
click at [890, 414] on input "True" at bounding box center [896, 407] width 15 height 12
radio input "true"
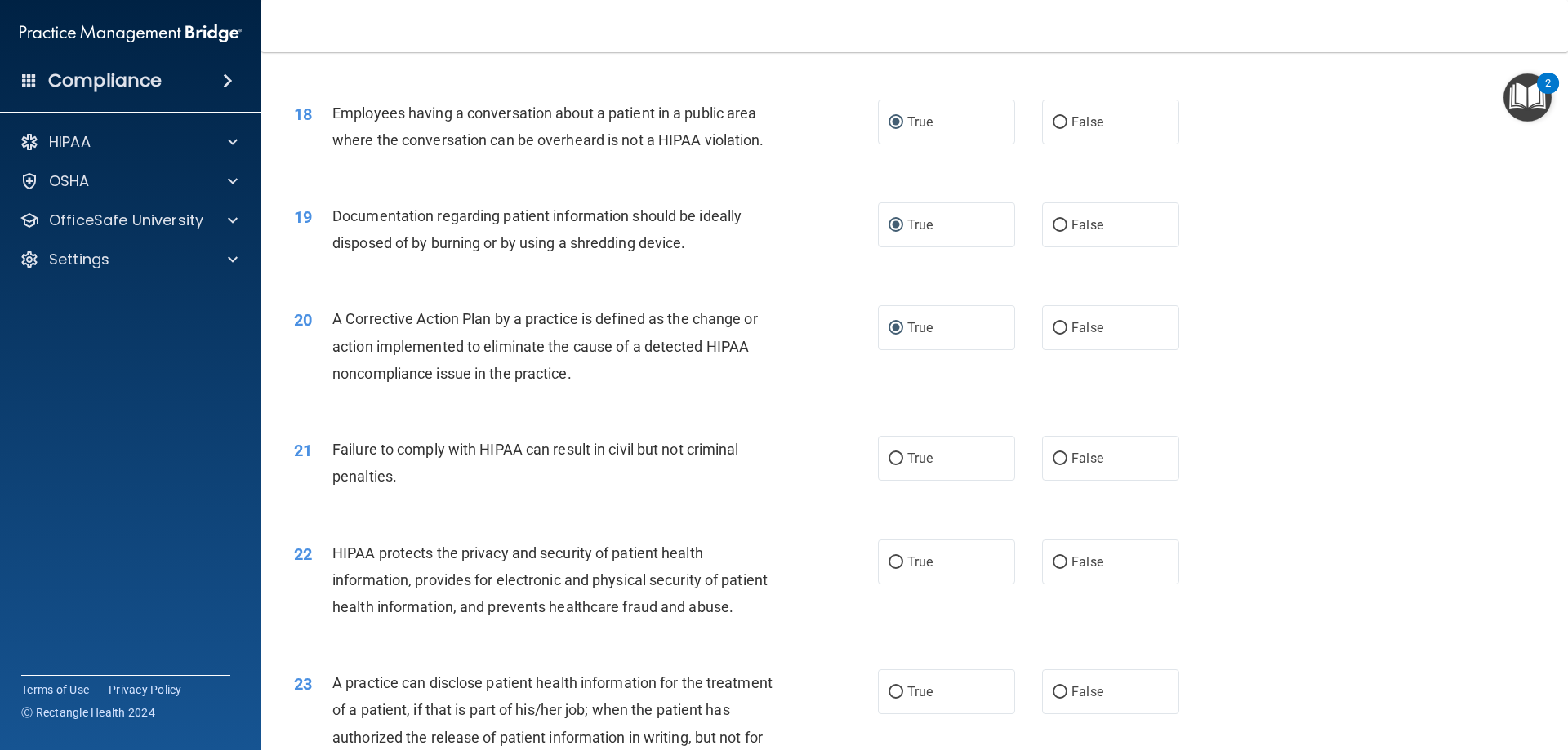
scroll to position [2122, 0]
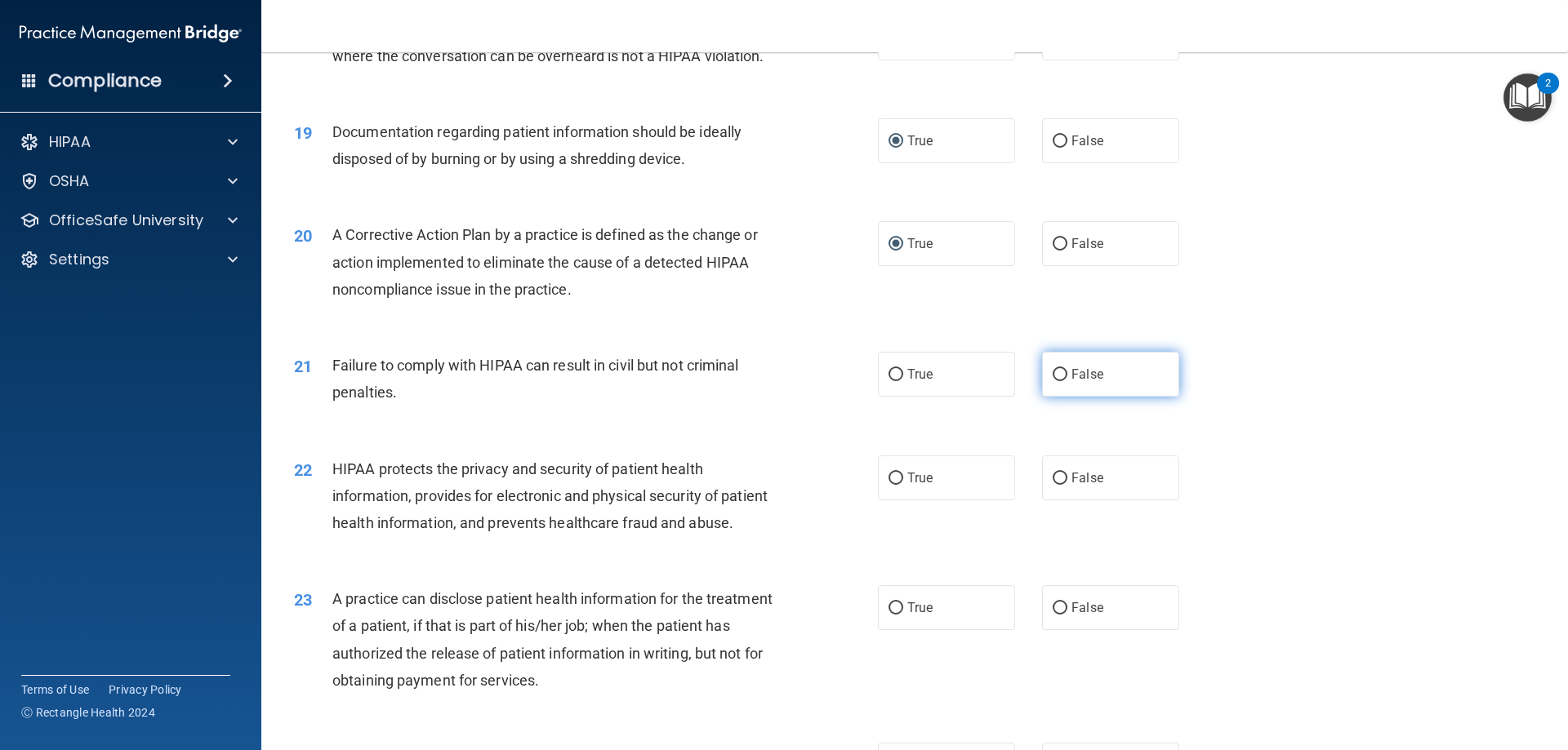
click at [1057, 396] on label "False" at bounding box center [1110, 374] width 137 height 45
click at [1057, 381] on input "False" at bounding box center [1060, 375] width 15 height 12
radio input "true"
click at [894, 500] on label "True" at bounding box center [946, 477] width 137 height 45
click at [894, 485] on input "True" at bounding box center [896, 478] width 15 height 12
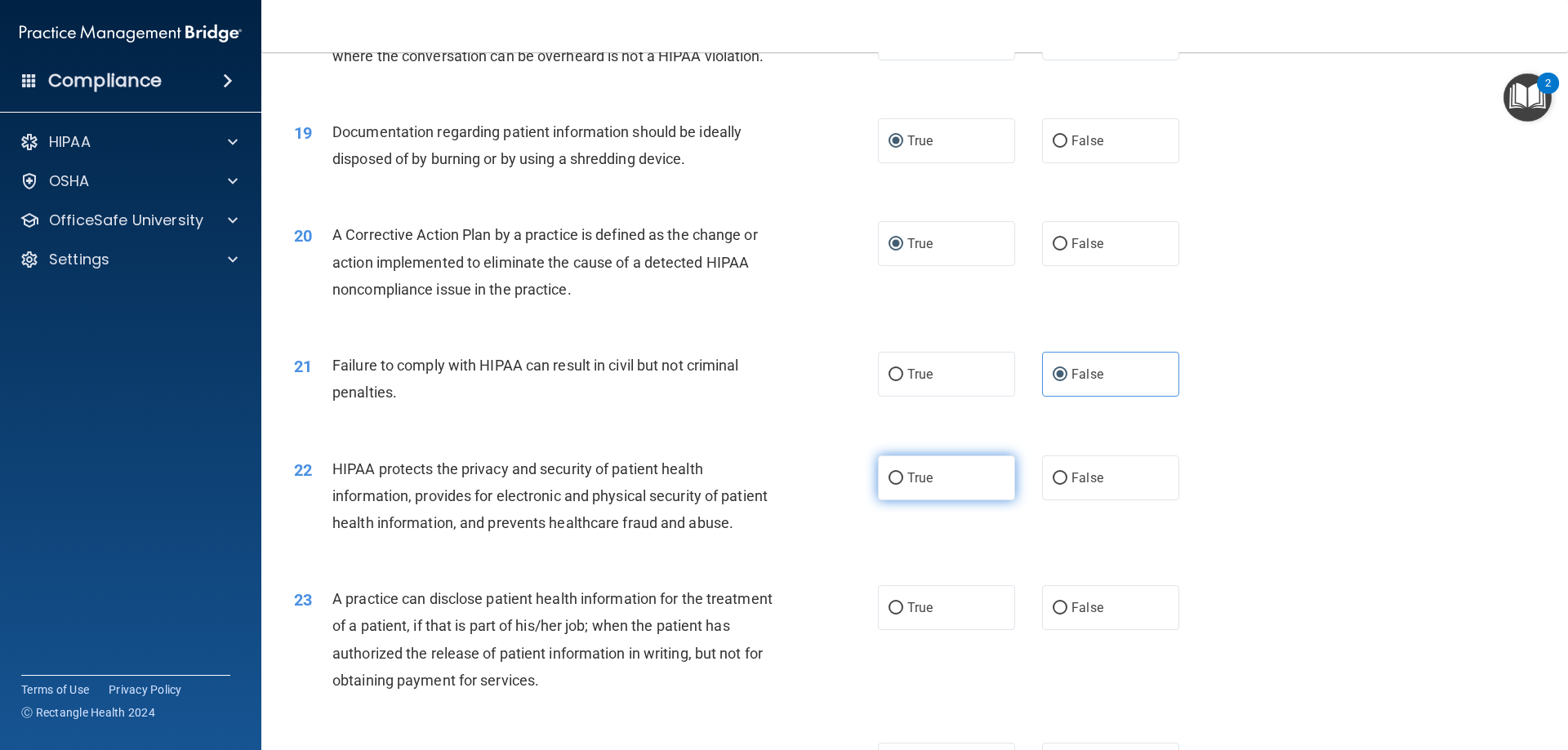
radio input "true"
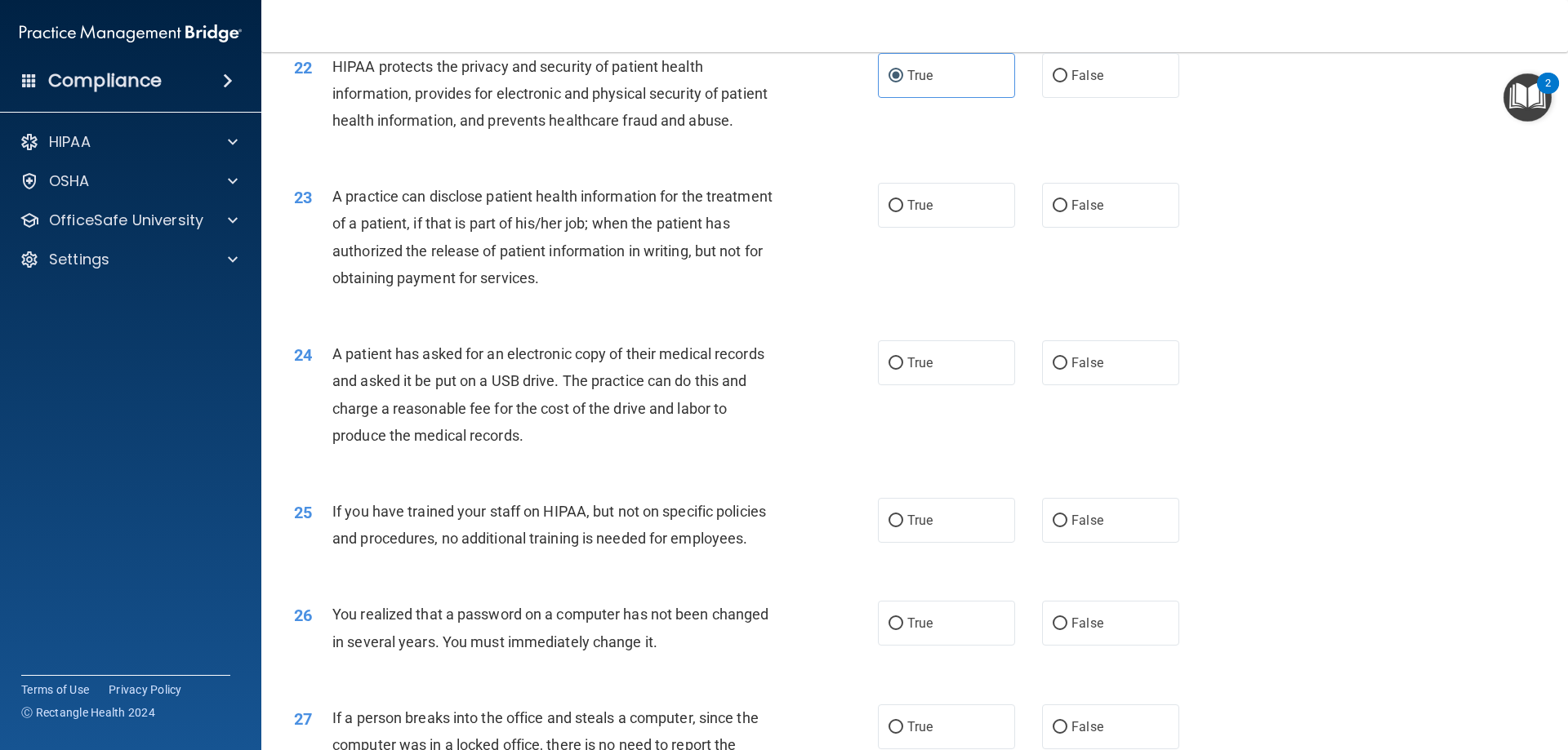
scroll to position [2530, 0]
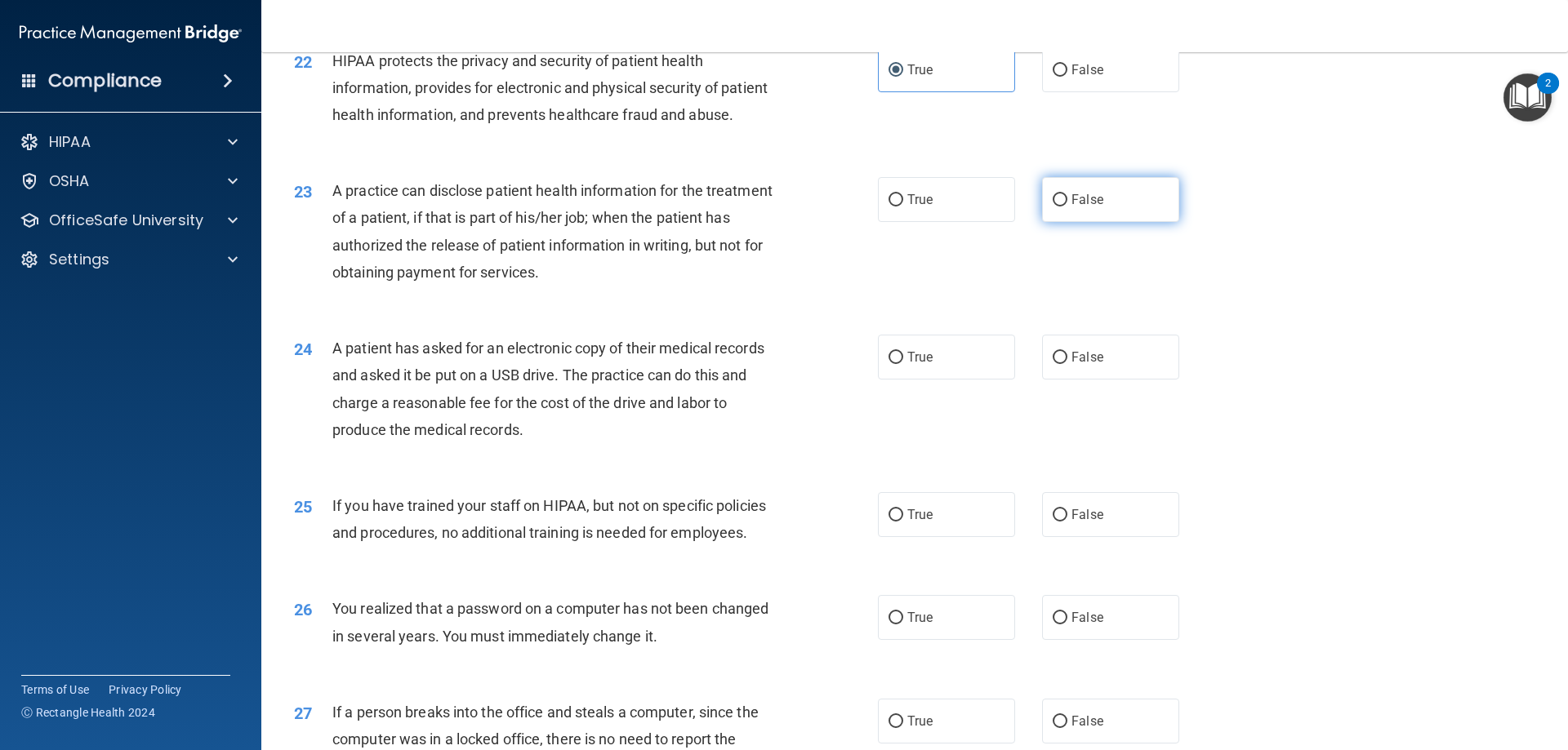
click at [1052, 206] on input "False" at bounding box center [1060, 200] width 15 height 12
radio input "true"
click at [889, 364] on input "True" at bounding box center [896, 357] width 15 height 12
radio input "true"
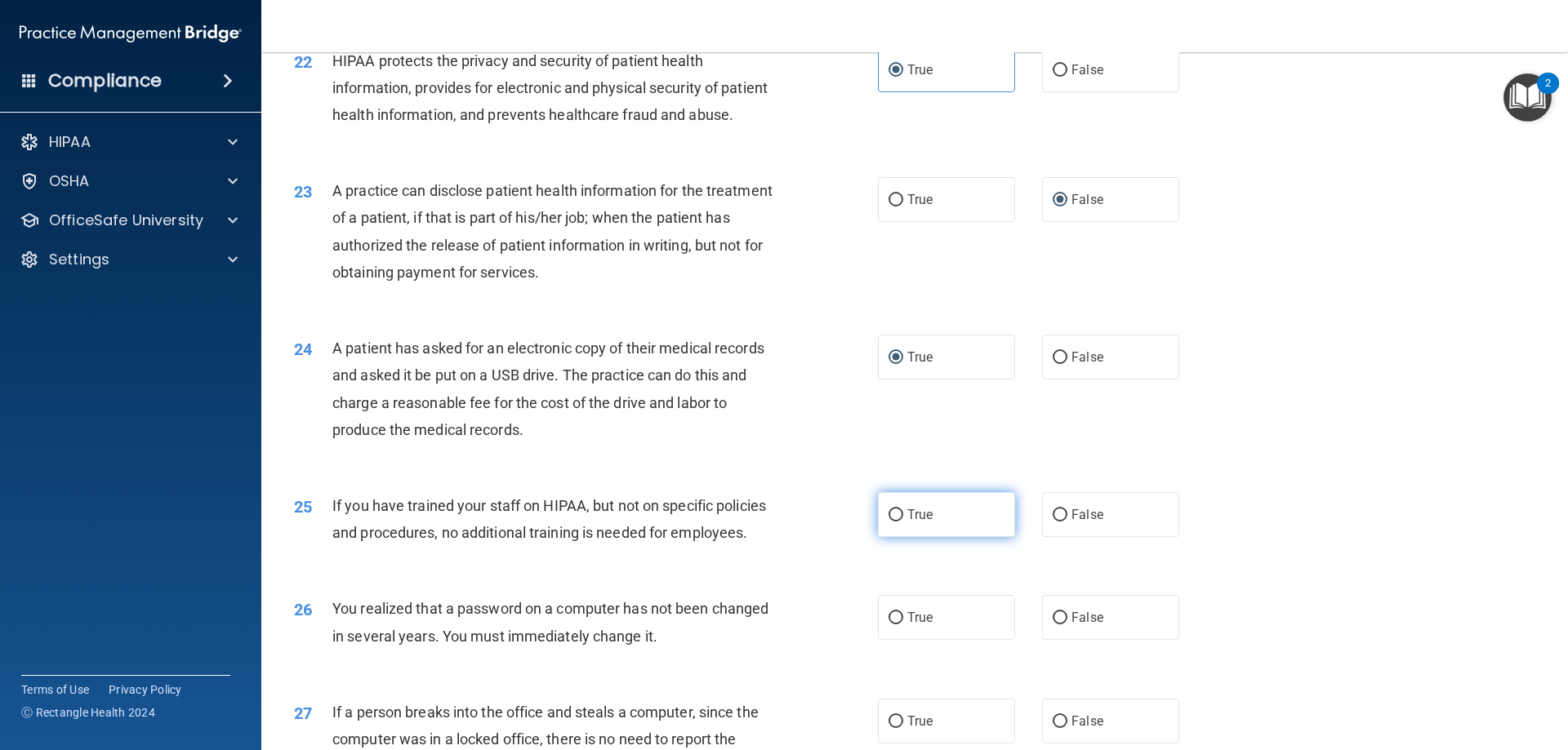
click at [891, 522] on input "True" at bounding box center [896, 515] width 15 height 12
radio input "true"
click at [1047, 640] on label "False" at bounding box center [1110, 616] width 137 height 45
click at [1052, 625] on input "False" at bounding box center [1060, 617] width 15 height 12
radio input "true"
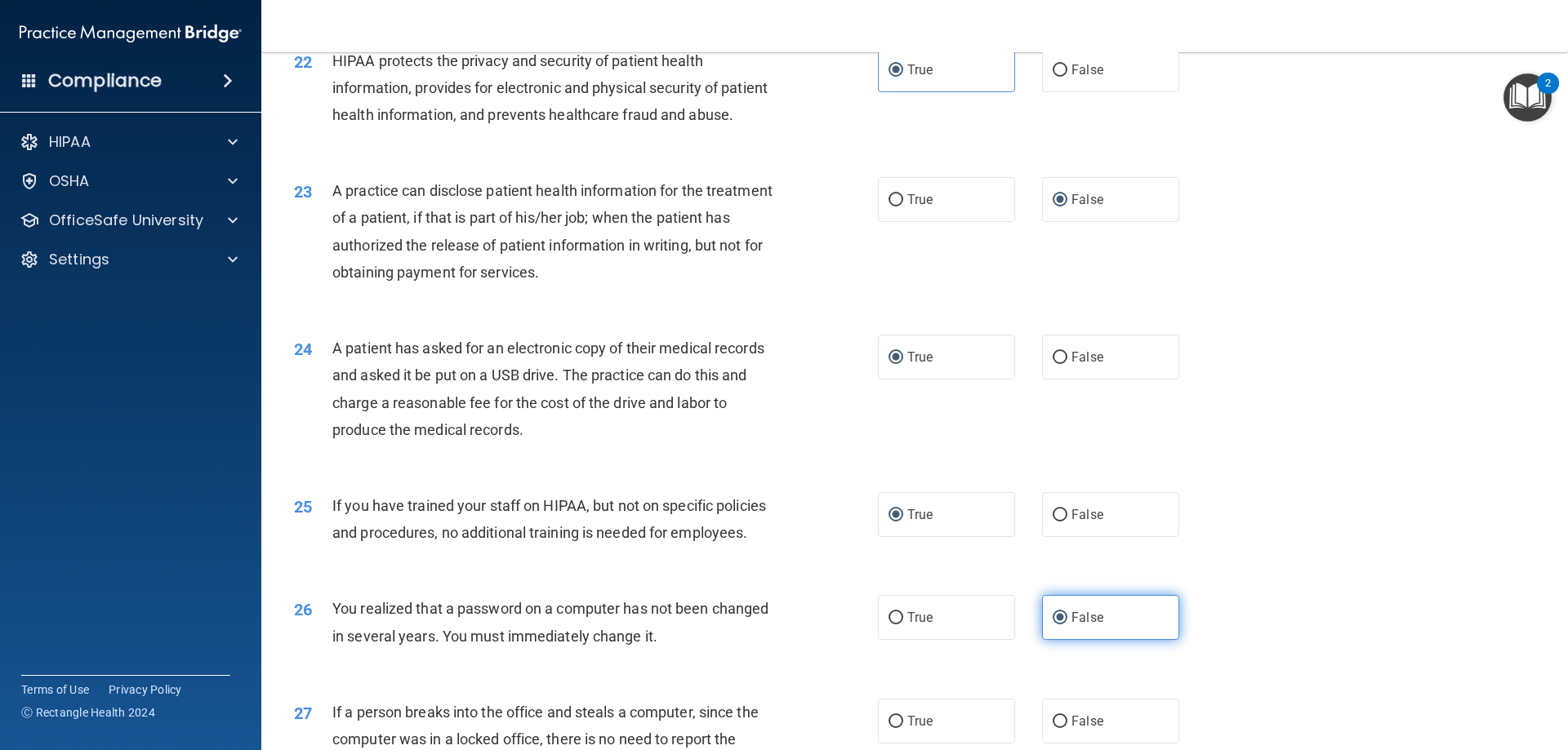
click at [1050, 640] on label "False" at bounding box center [1110, 616] width 137 height 45
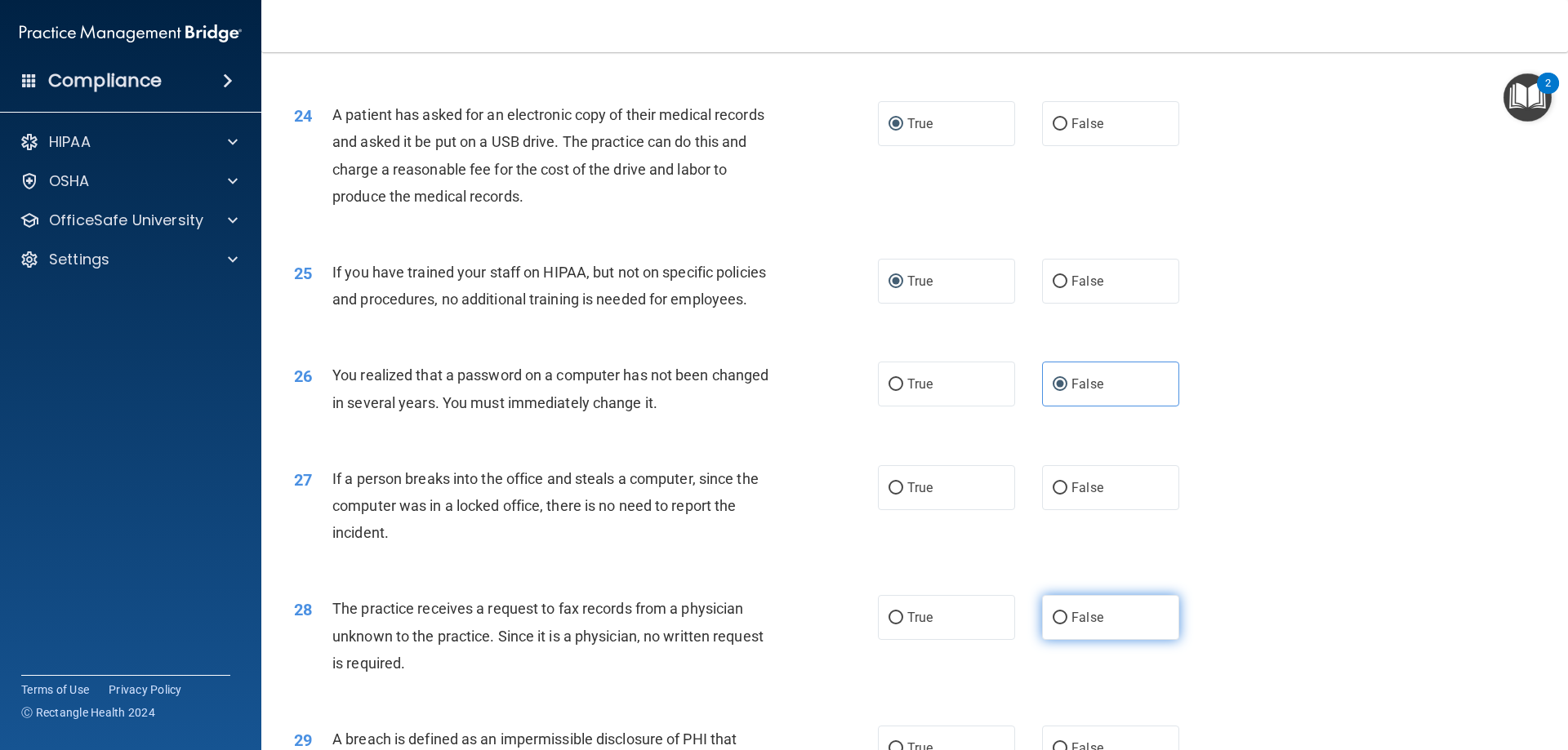
scroll to position [2856, 0]
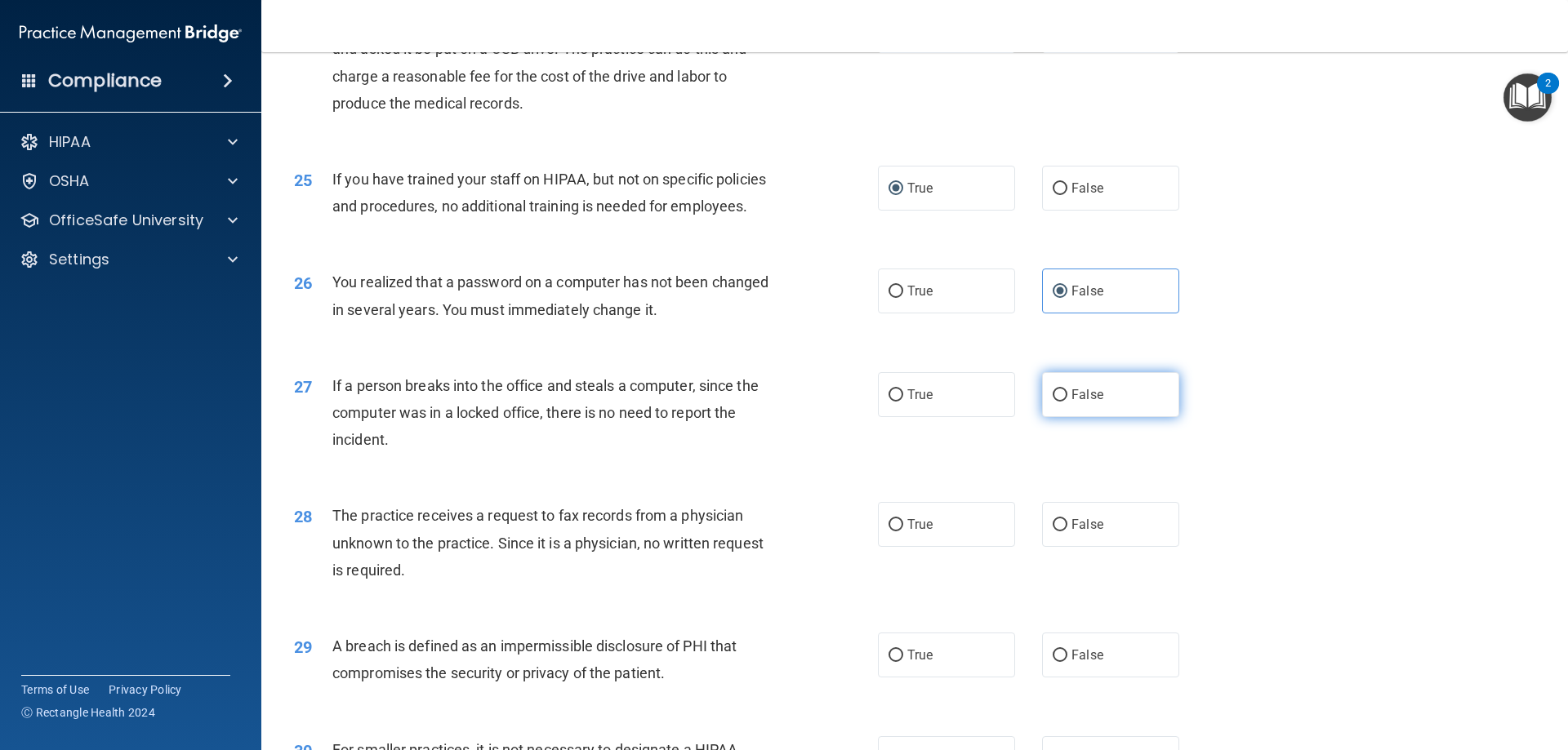
click at [1055, 402] on input "False" at bounding box center [1060, 395] width 15 height 12
radio input "true"
click at [895, 546] on label "True" at bounding box center [946, 524] width 137 height 45
click at [895, 531] on input "True" at bounding box center [896, 525] width 15 height 12
radio input "true"
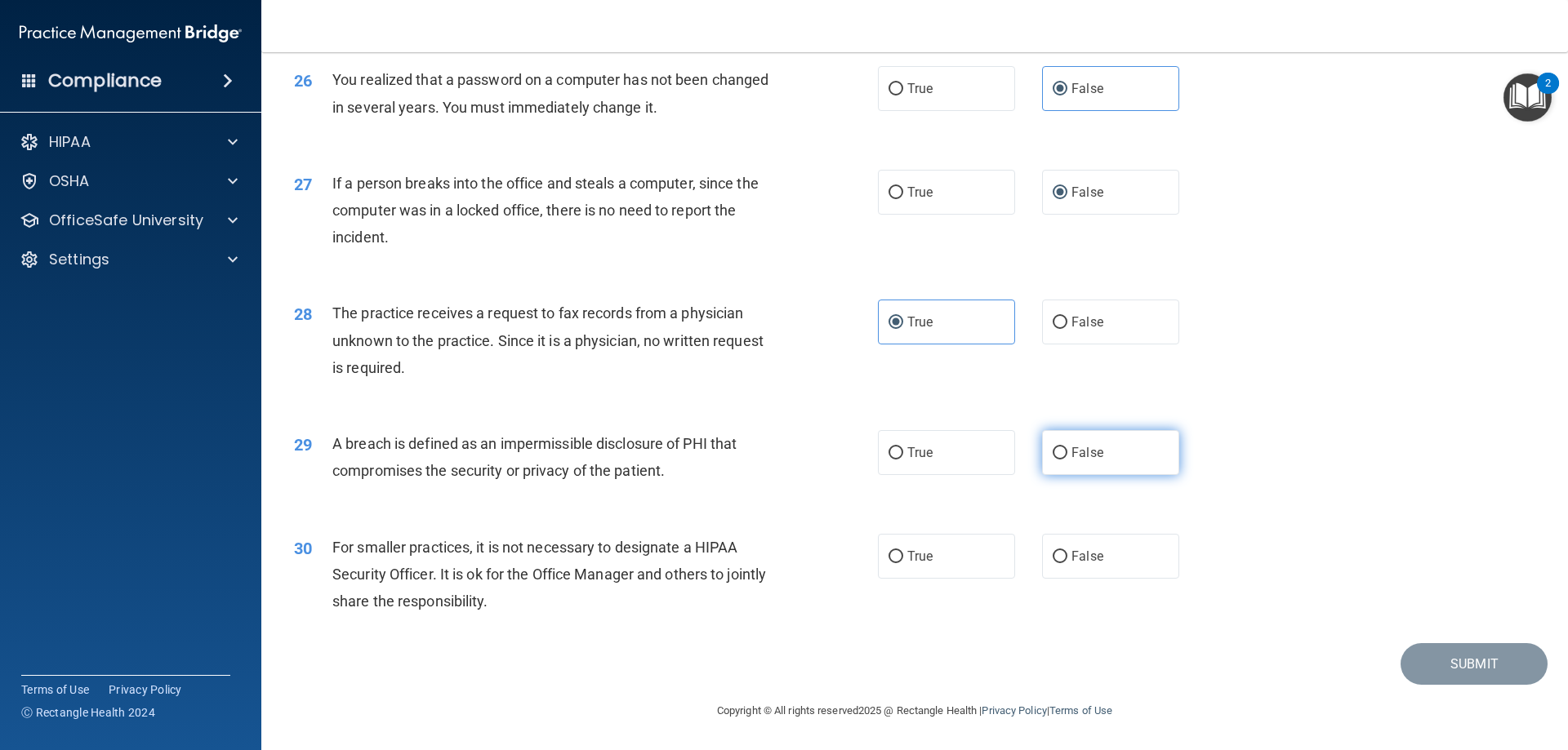
scroll to position [3101, 0]
click at [889, 459] on input "True" at bounding box center [896, 453] width 15 height 12
radio input "true"
click at [891, 563] on input "True" at bounding box center [896, 556] width 15 height 12
radio input "true"
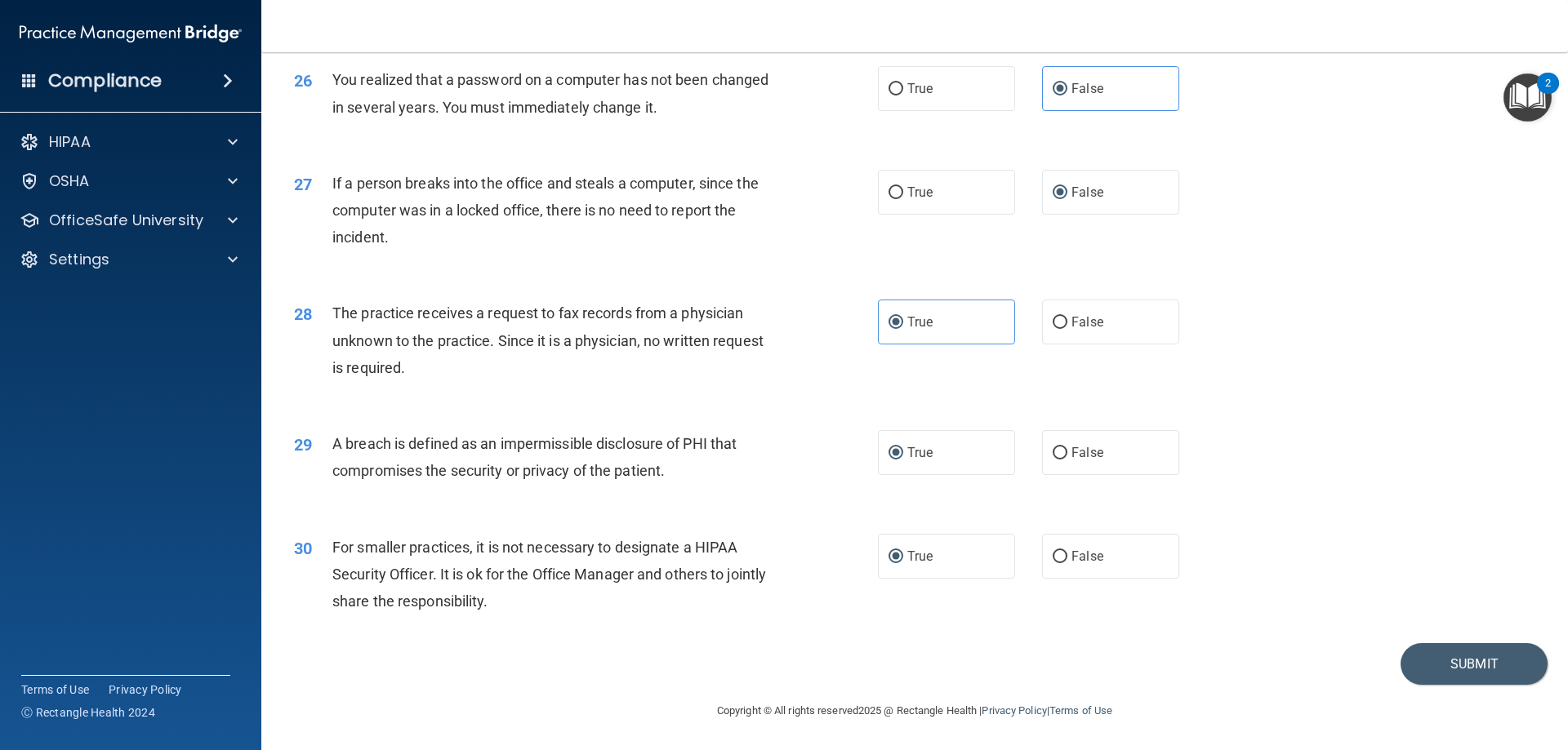
scroll to position [3113, 0]
click at [1442, 651] on button "Submit" at bounding box center [1473, 664] width 147 height 42
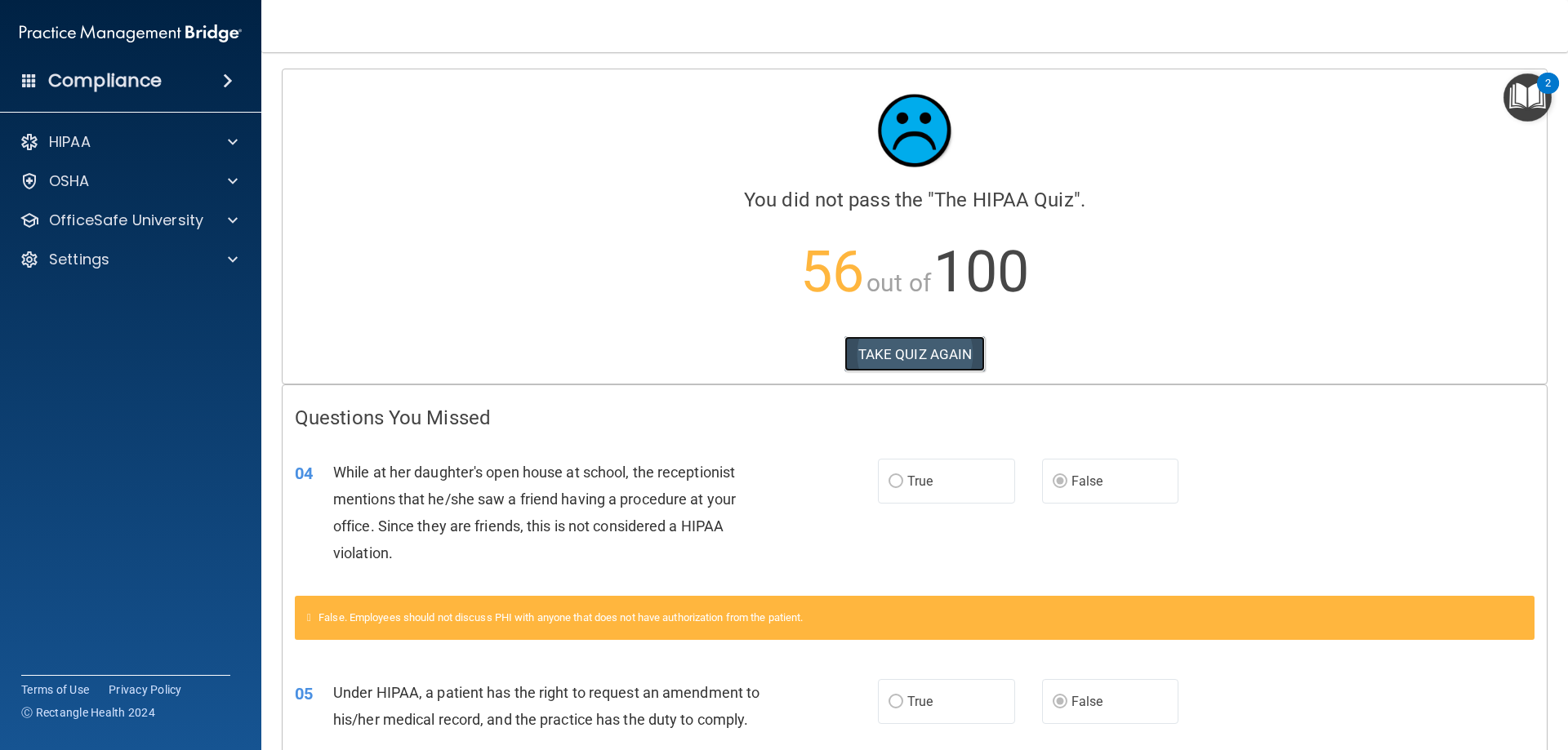
click at [930, 345] on button "TAKE QUIZ AGAIN" at bounding box center [914, 354] width 141 height 35
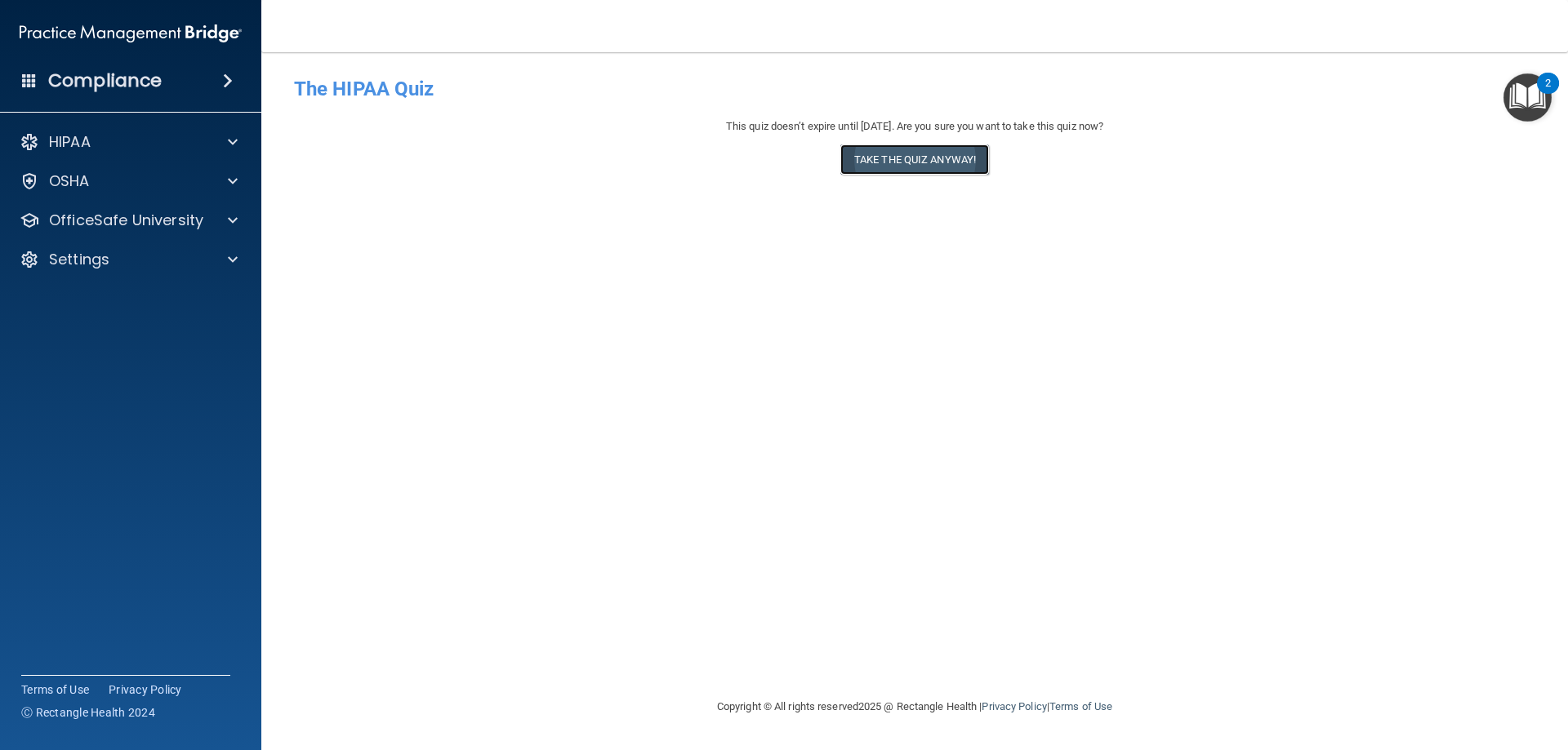
click at [921, 160] on button "Take the quiz anyway!" at bounding box center [914, 159] width 148 height 30
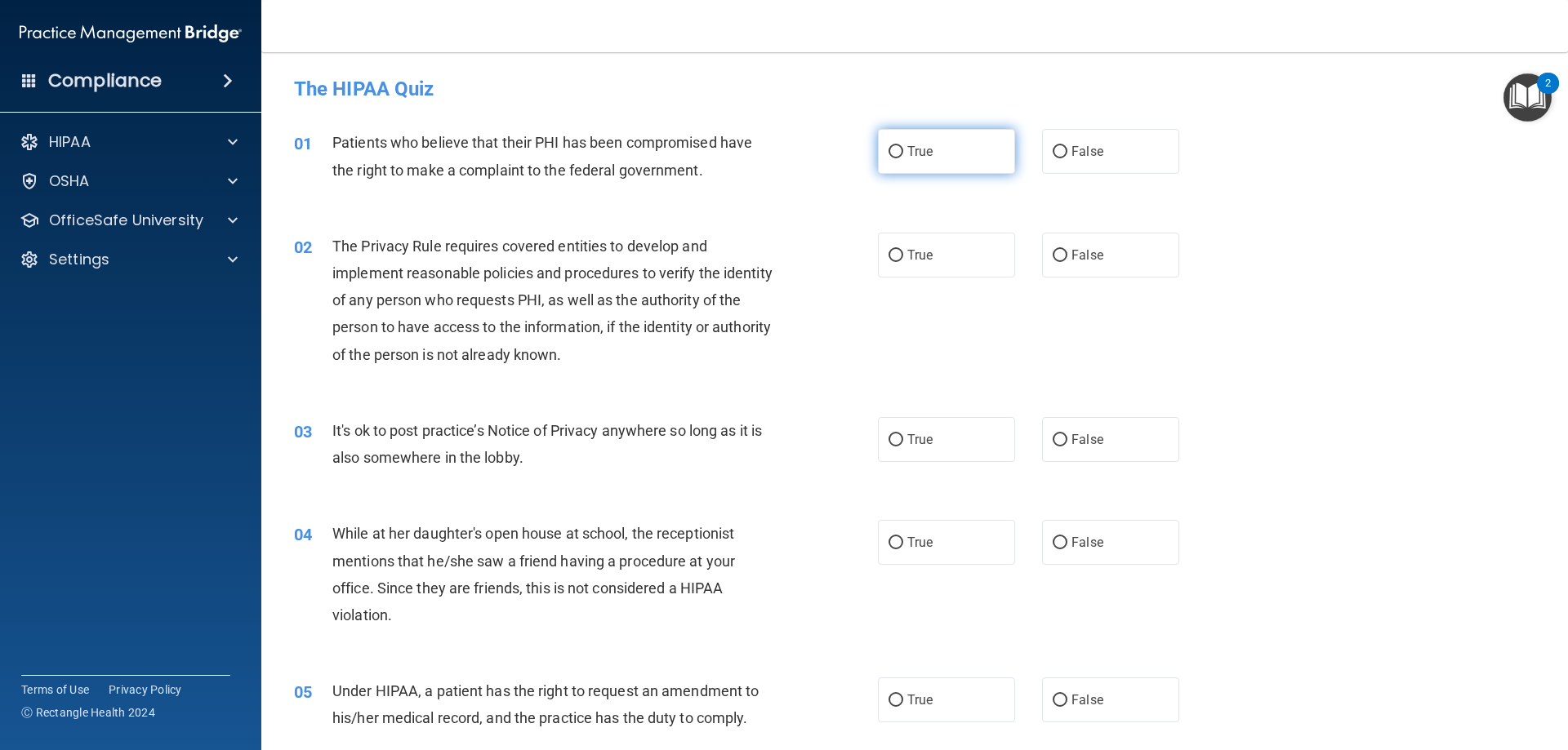
click at [909, 155] on span "True" at bounding box center [920, 151] width 25 height 15
click at [903, 155] on input "True" at bounding box center [896, 152] width 15 height 12
radio input "true"
click at [881, 269] on label "True" at bounding box center [946, 255] width 137 height 45
click at [889, 262] on input "True" at bounding box center [896, 255] width 15 height 12
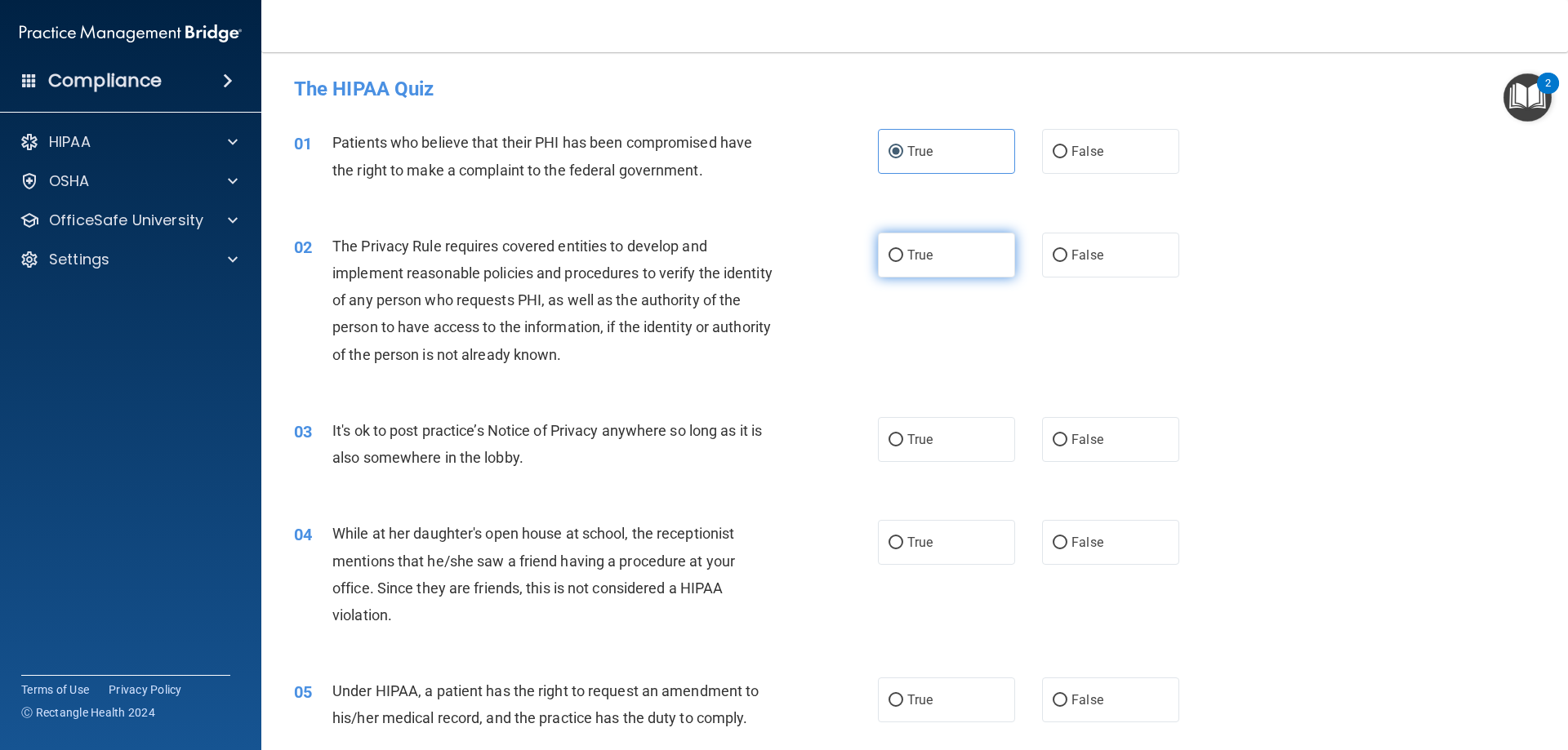
radio input "true"
click at [1052, 443] on input "False" at bounding box center [1060, 440] width 15 height 12
radio input "true"
click at [1071, 539] on span "False" at bounding box center [1087, 542] width 32 height 15
click at [1066, 539] on input "False" at bounding box center [1060, 543] width 15 height 12
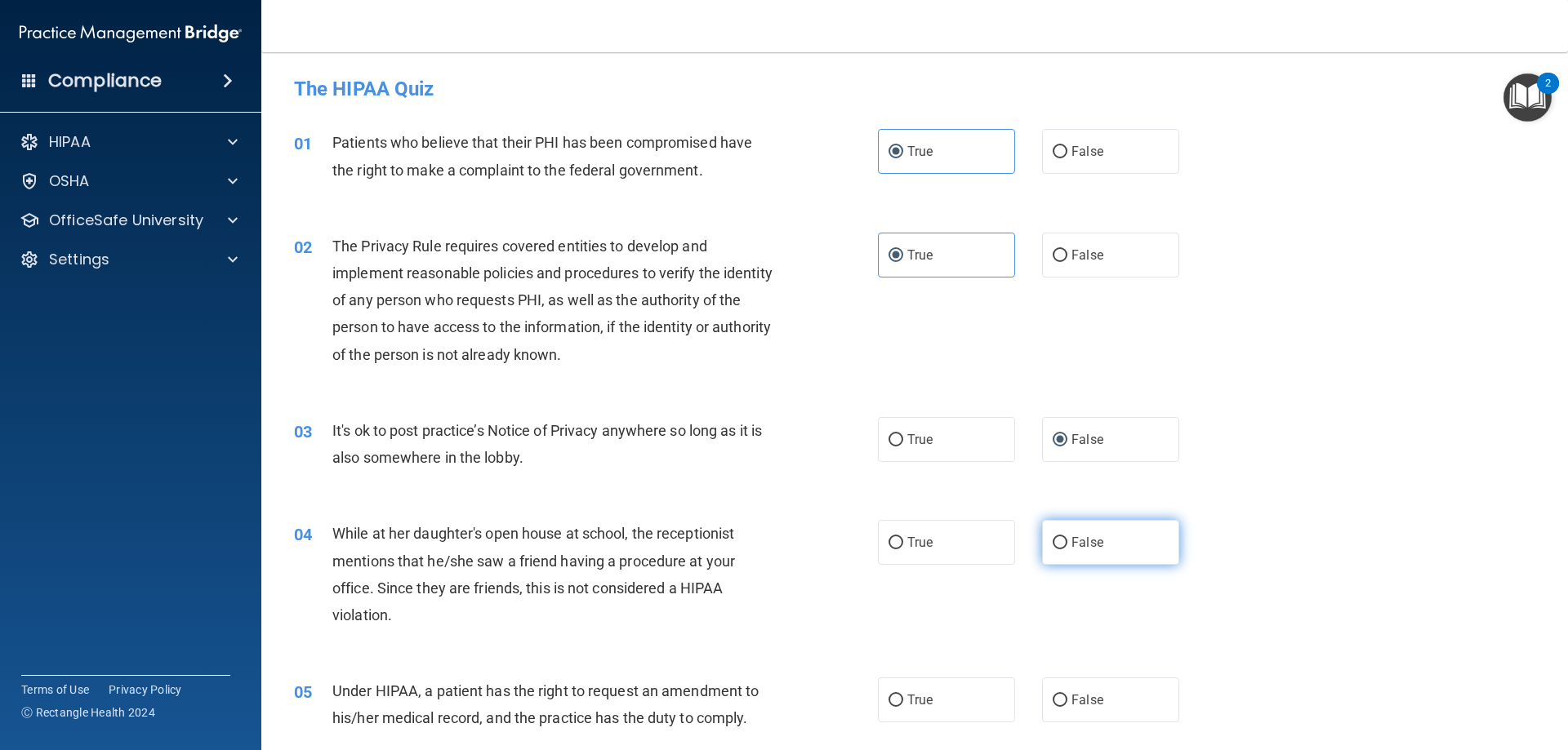
radio input "true"
click at [1054, 695] on input "False" at bounding box center [1060, 700] width 15 height 12
radio input "true"
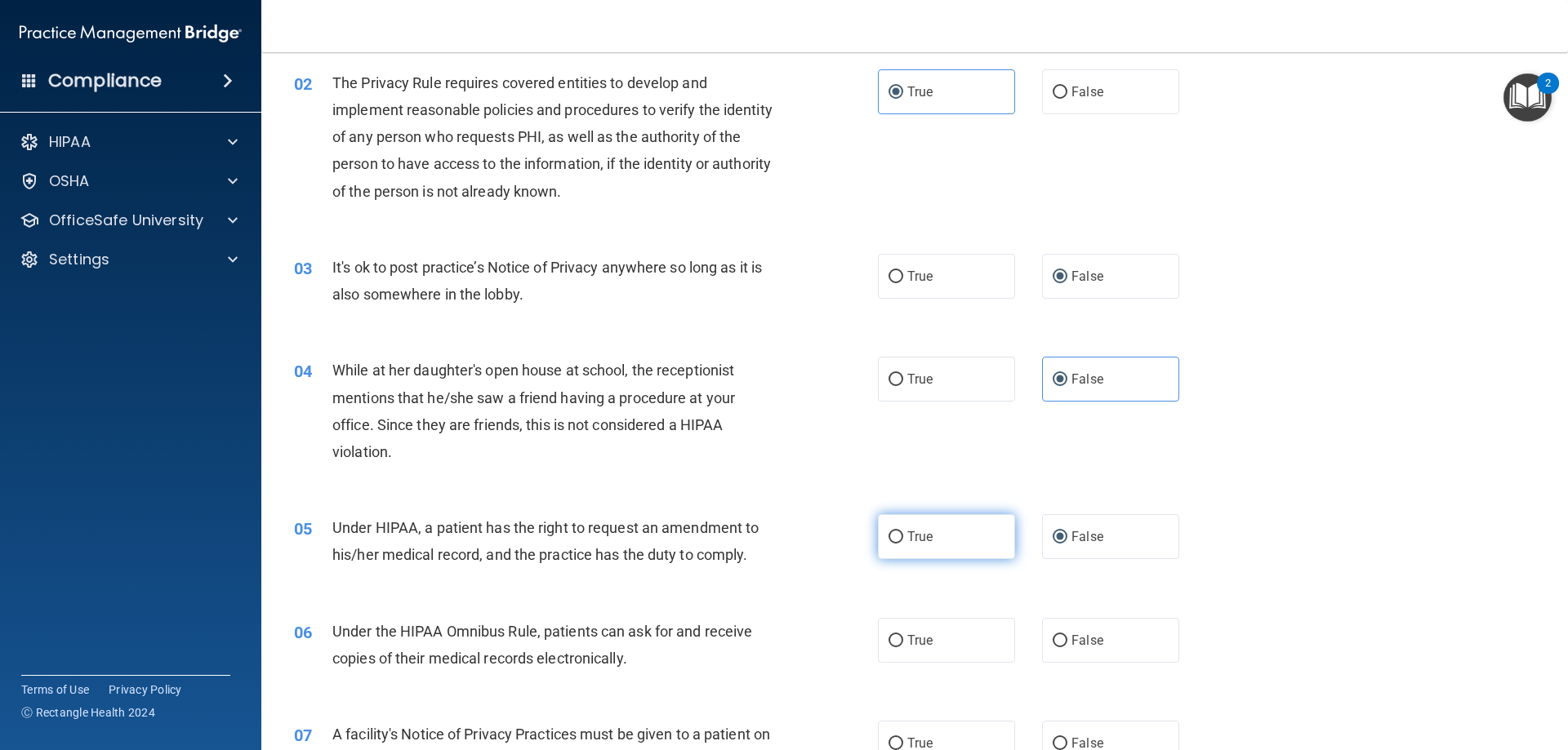
click at [890, 532] on input "True" at bounding box center [896, 536] width 15 height 12
radio input "true"
click at [1053, 539] on input "False" at bounding box center [1060, 536] width 15 height 12
radio input "true"
radio input "false"
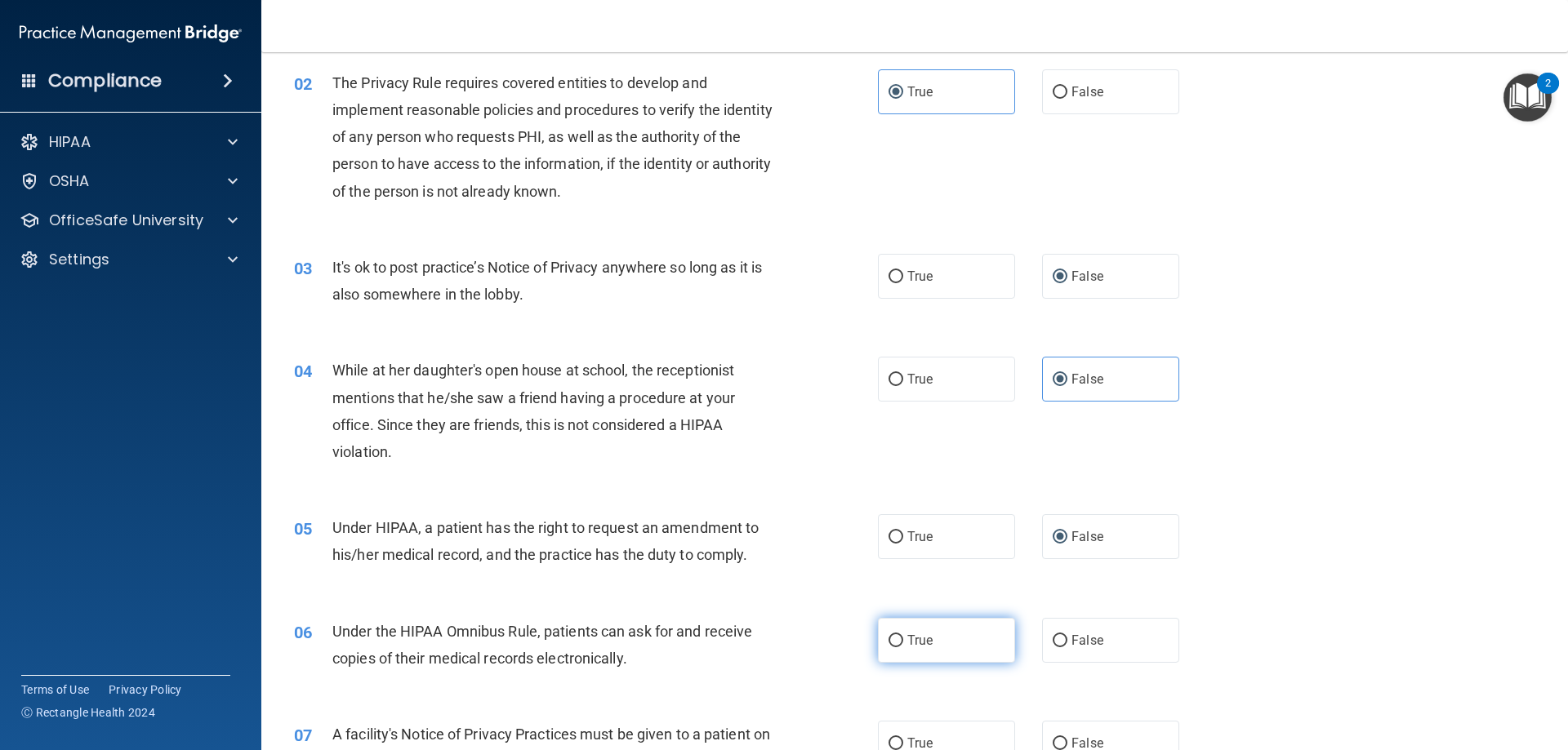
click at [890, 645] on input "True" at bounding box center [896, 640] width 15 height 12
radio input "true"
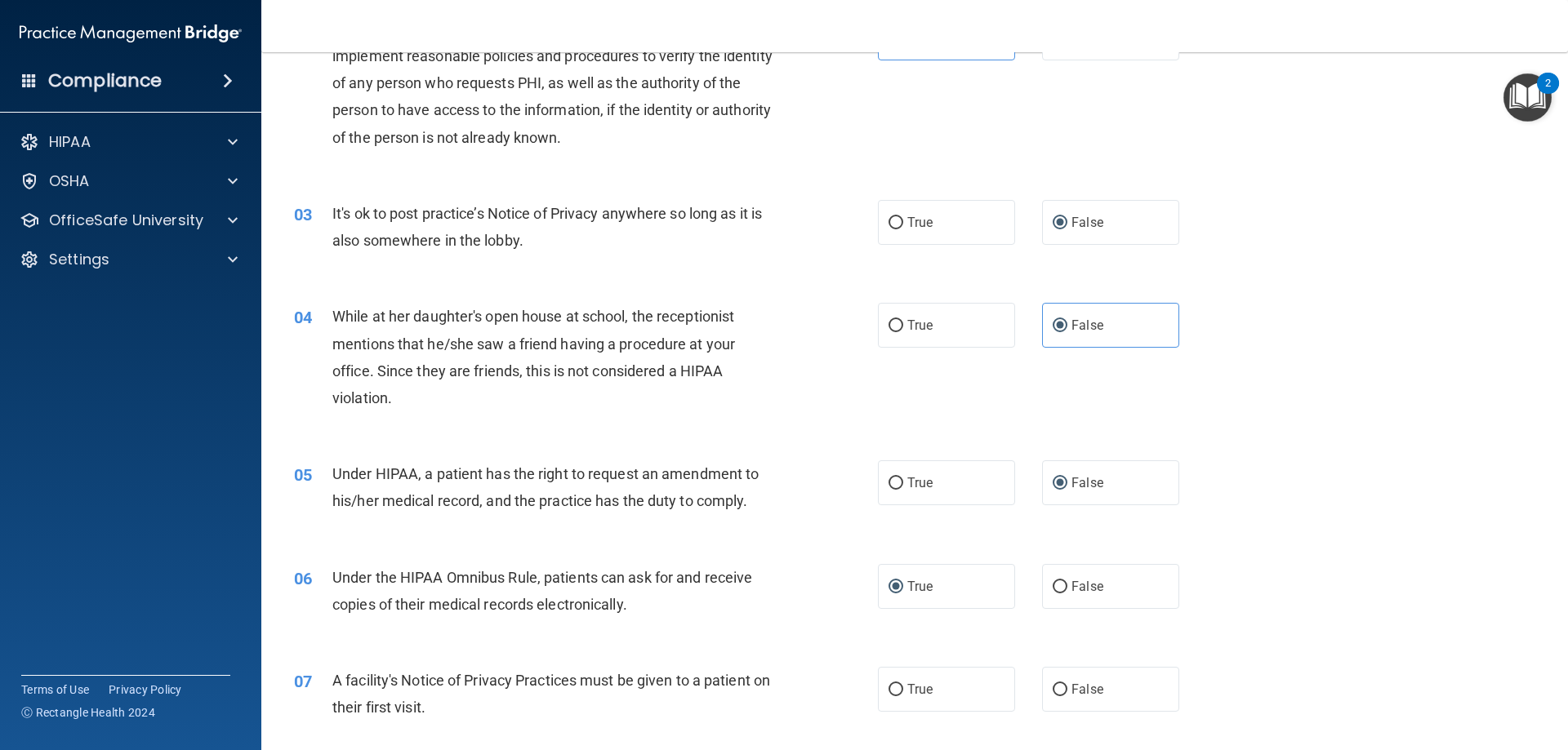
scroll to position [245, 0]
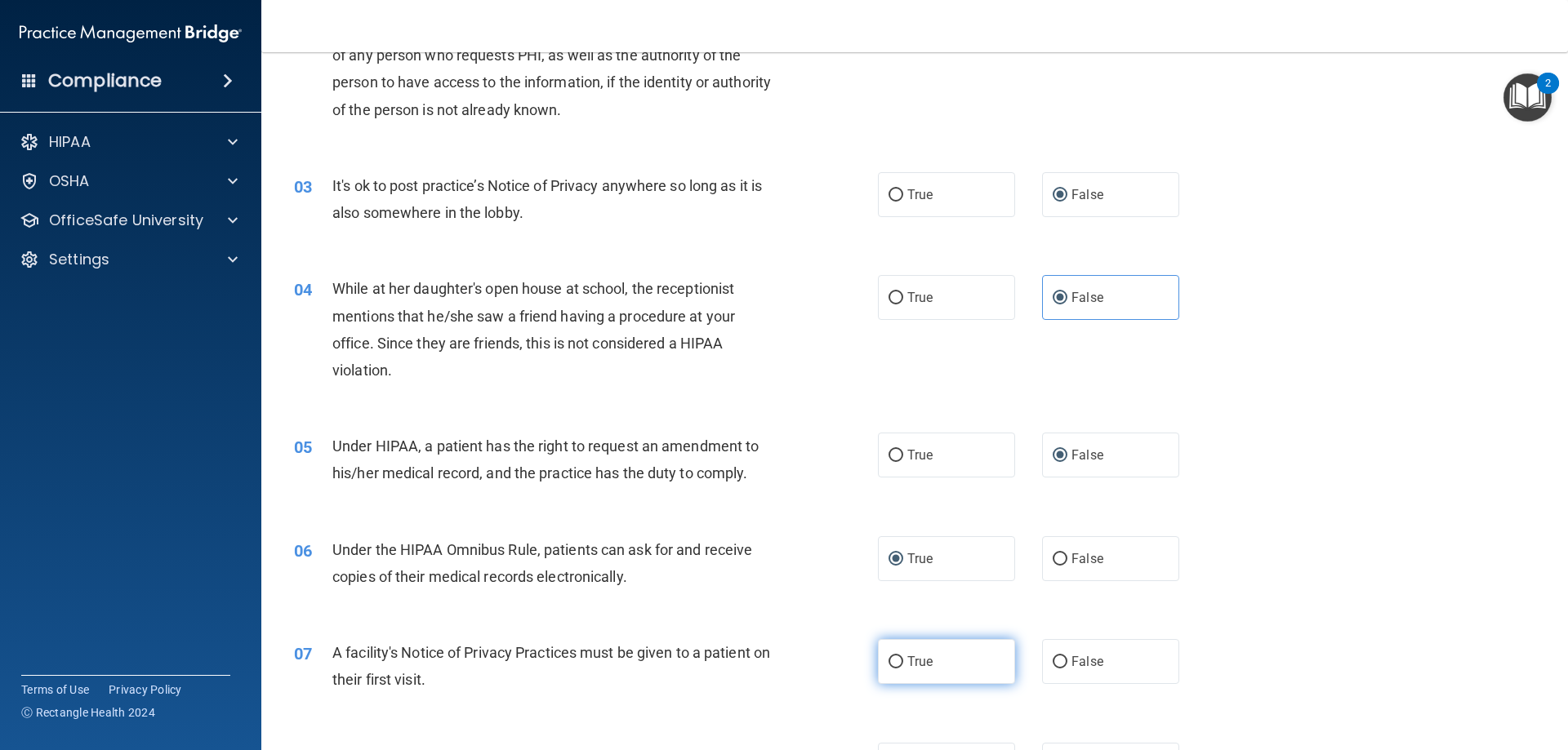
click at [889, 665] on input "True" at bounding box center [896, 662] width 15 height 12
radio input "true"
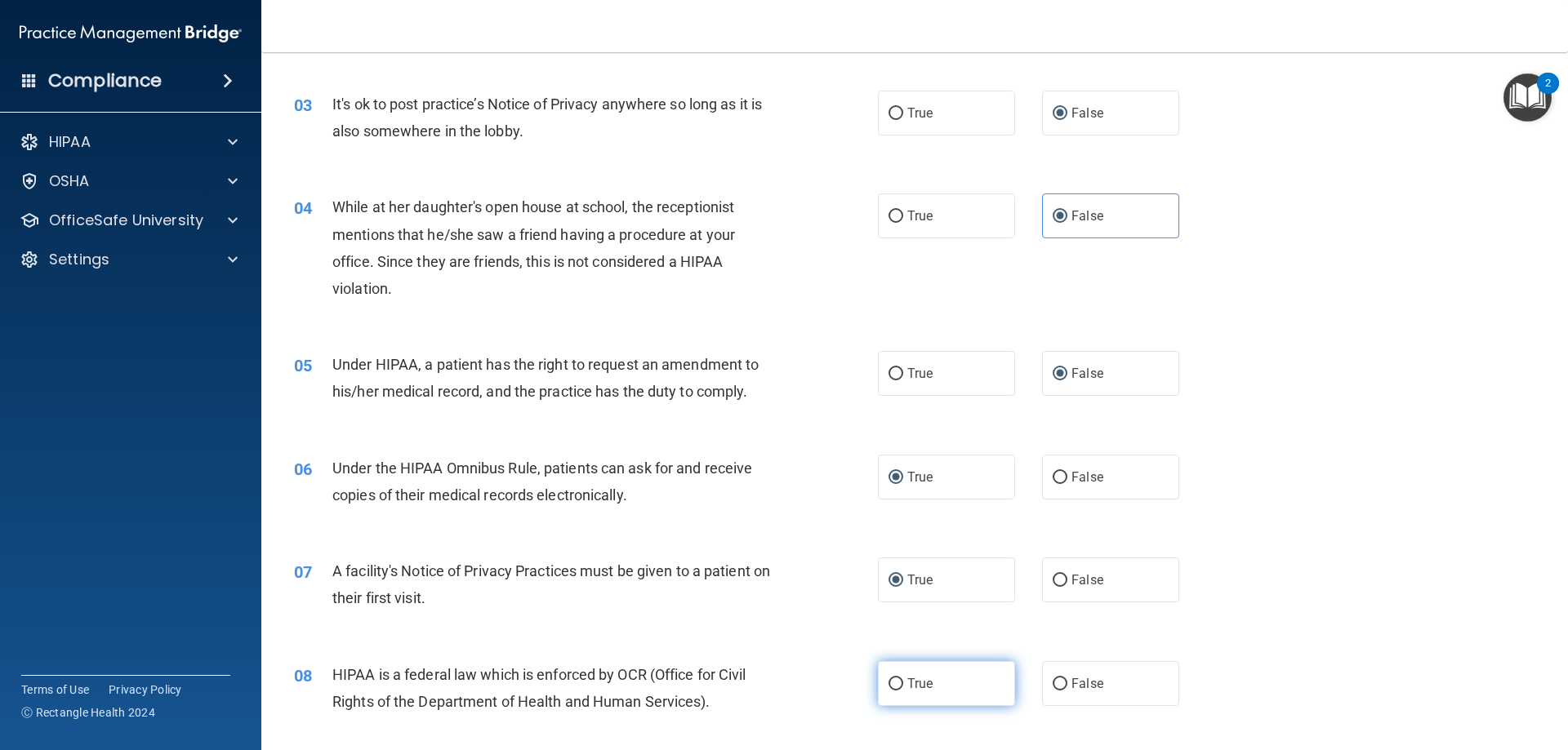
click at [892, 688] on input "True" at bounding box center [896, 684] width 15 height 12
radio input "true"
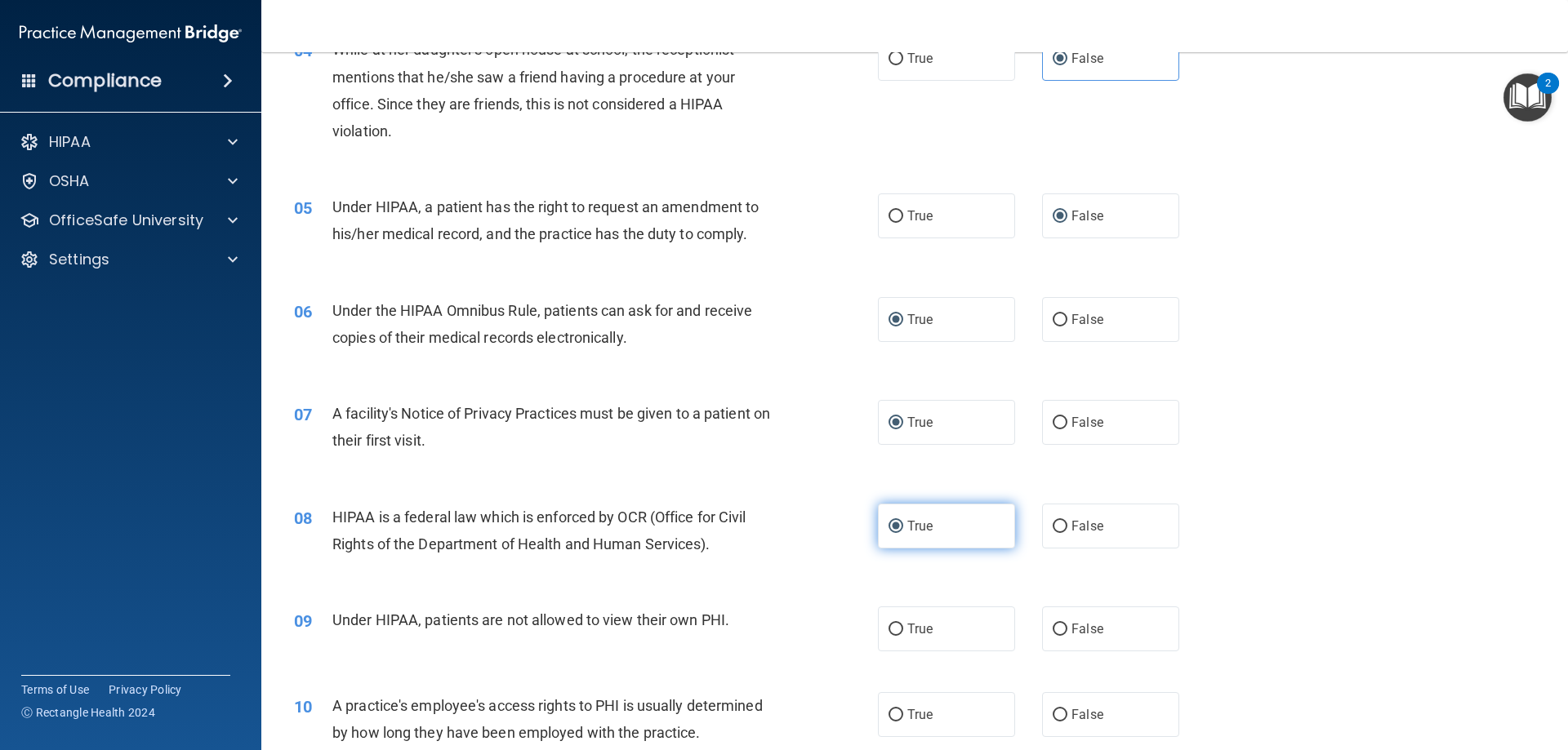
scroll to position [490, 0]
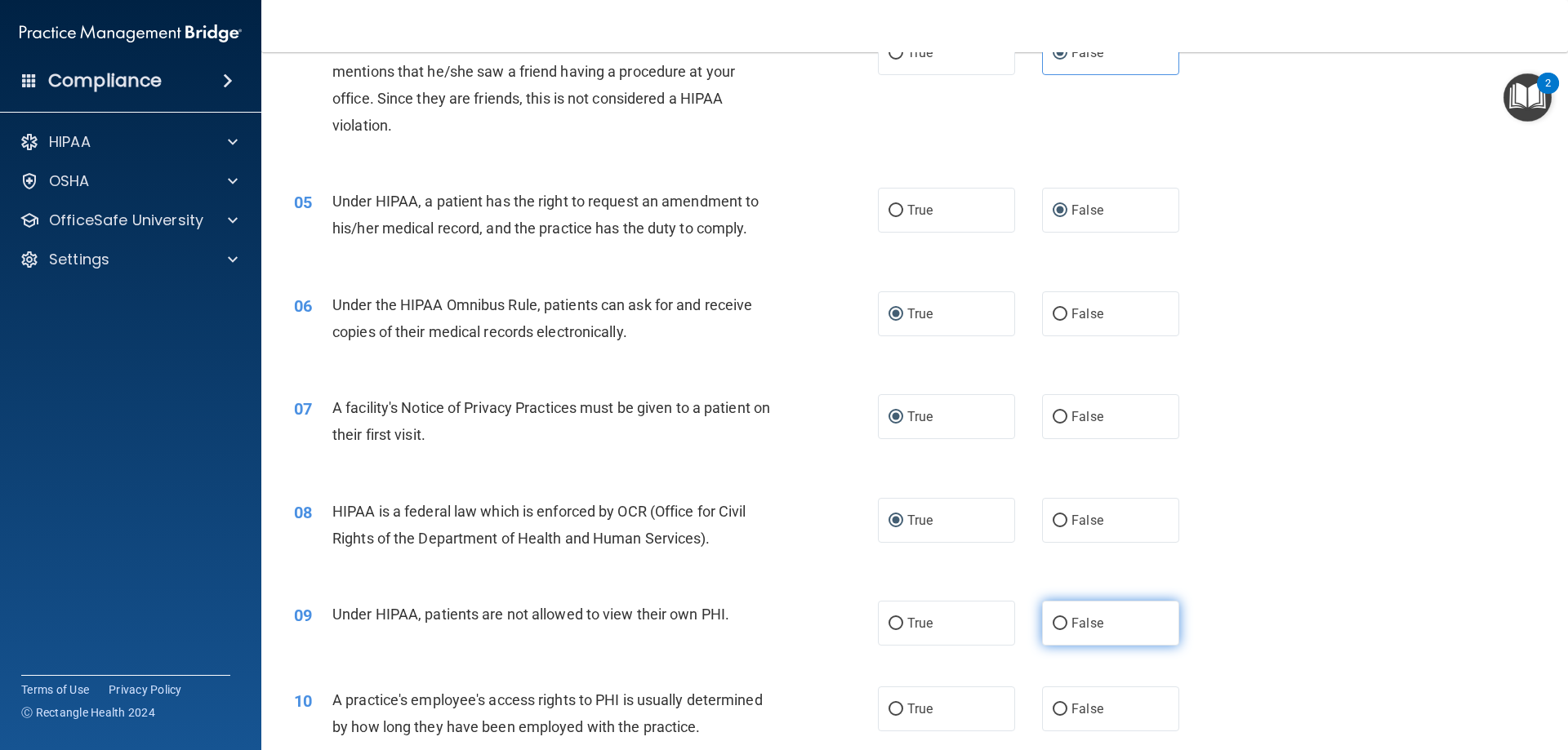
click at [1054, 622] on input "False" at bounding box center [1060, 624] width 15 height 12
radio input "true"
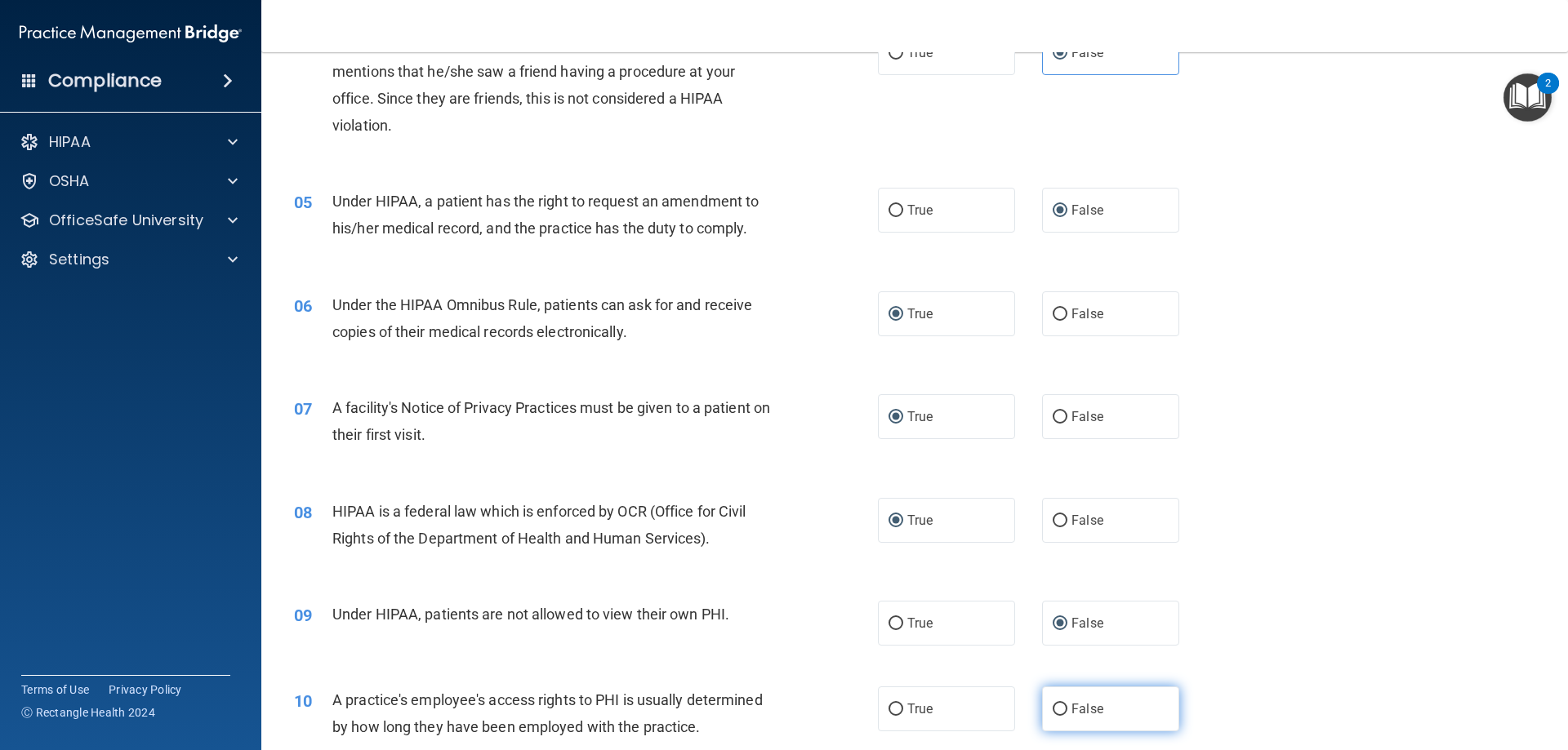
click at [1052, 711] on input "False" at bounding box center [1060, 709] width 15 height 12
radio input "true"
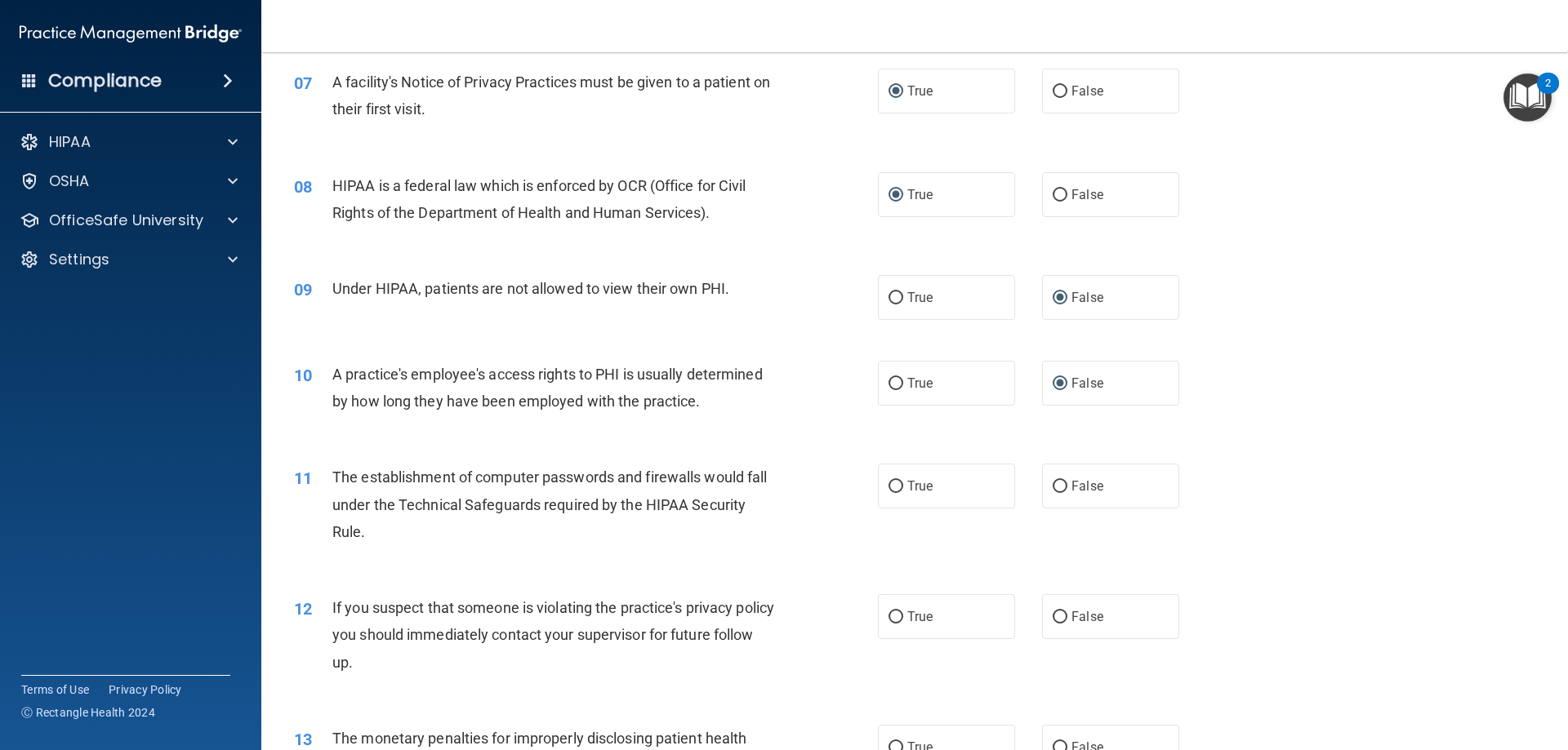
scroll to position [816, 0]
click at [896, 487] on input "True" at bounding box center [896, 485] width 15 height 12
radio input "true"
click at [909, 614] on span "True" at bounding box center [920, 615] width 25 height 15
click at [903, 614] on input "True" at bounding box center [896, 615] width 15 height 12
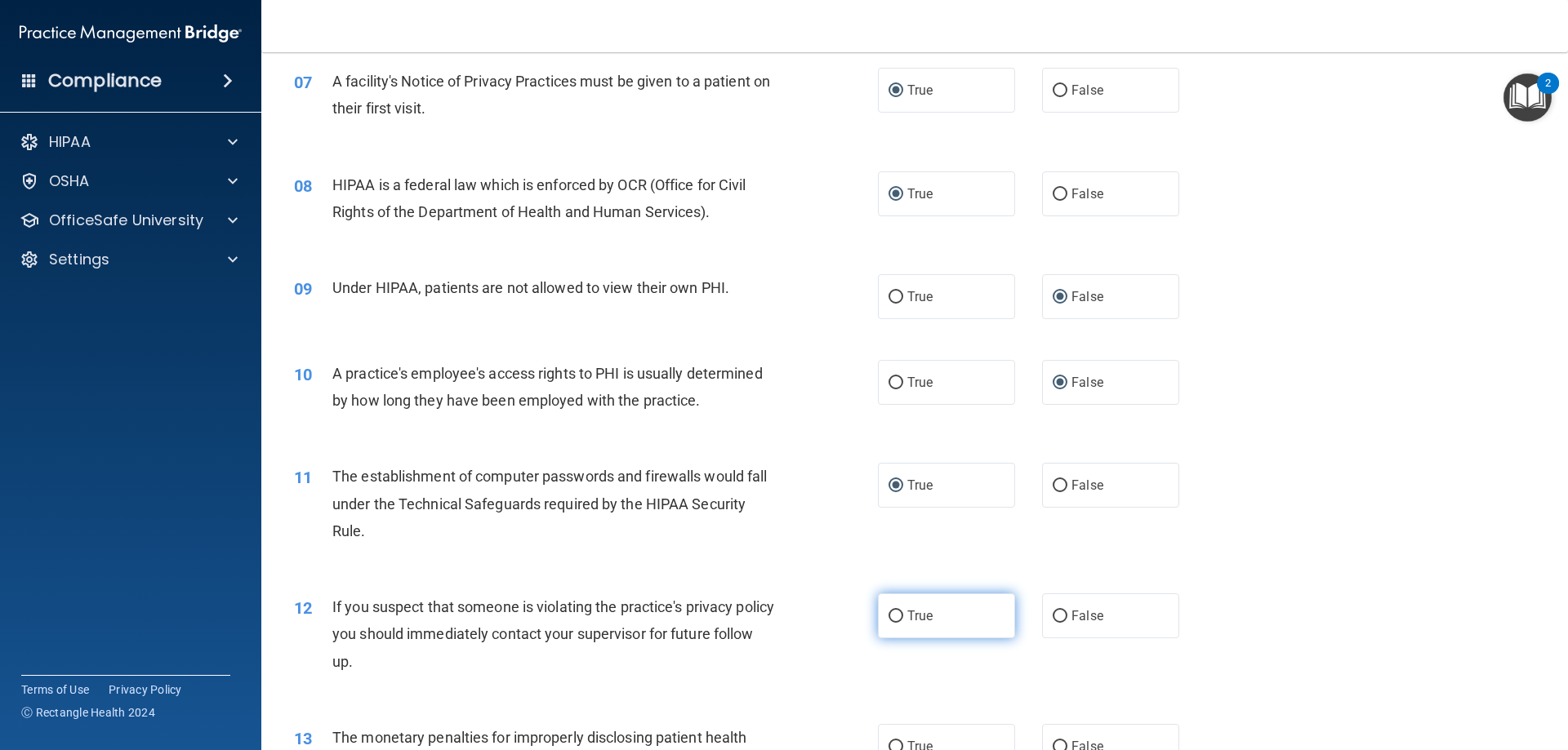
radio input "true"
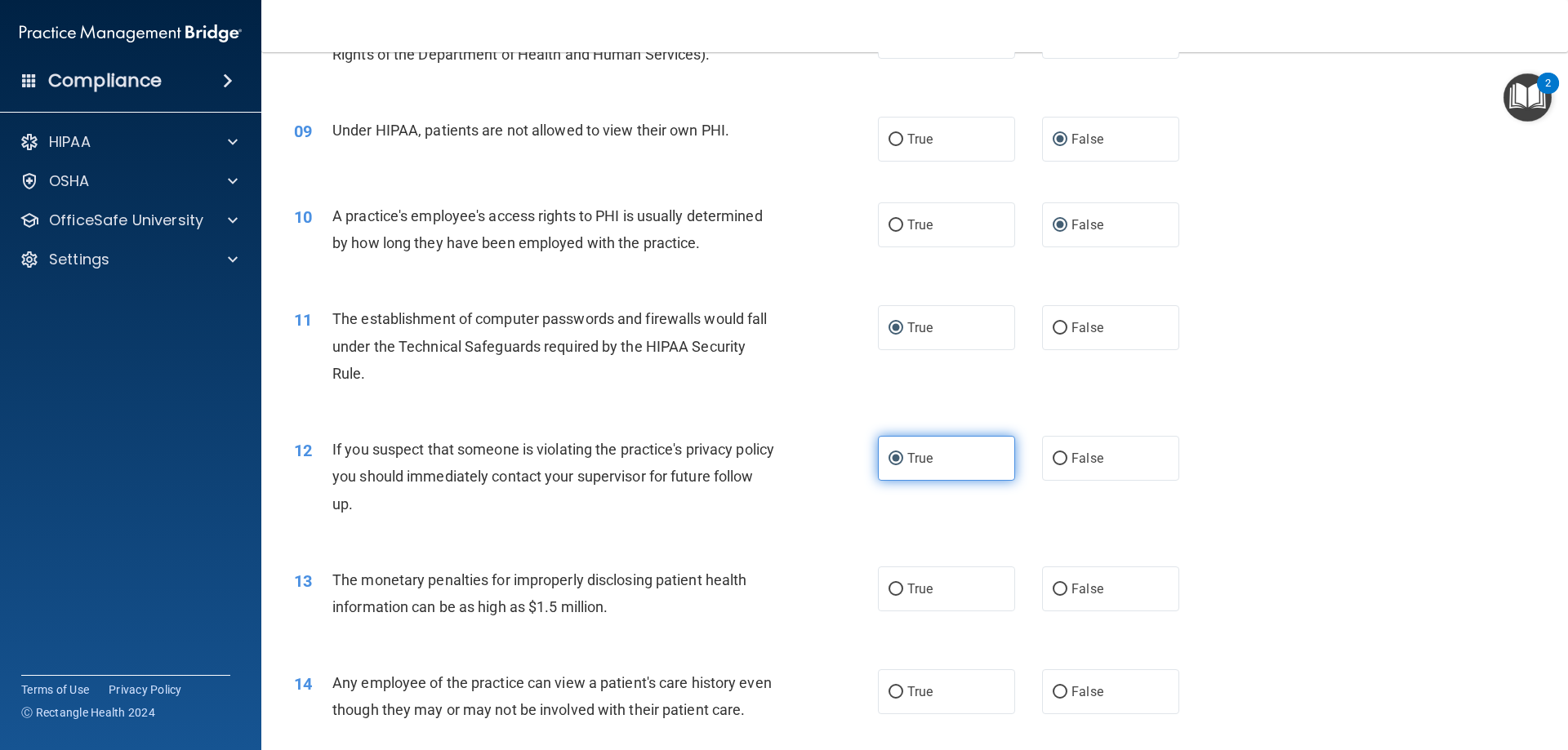
scroll to position [979, 0]
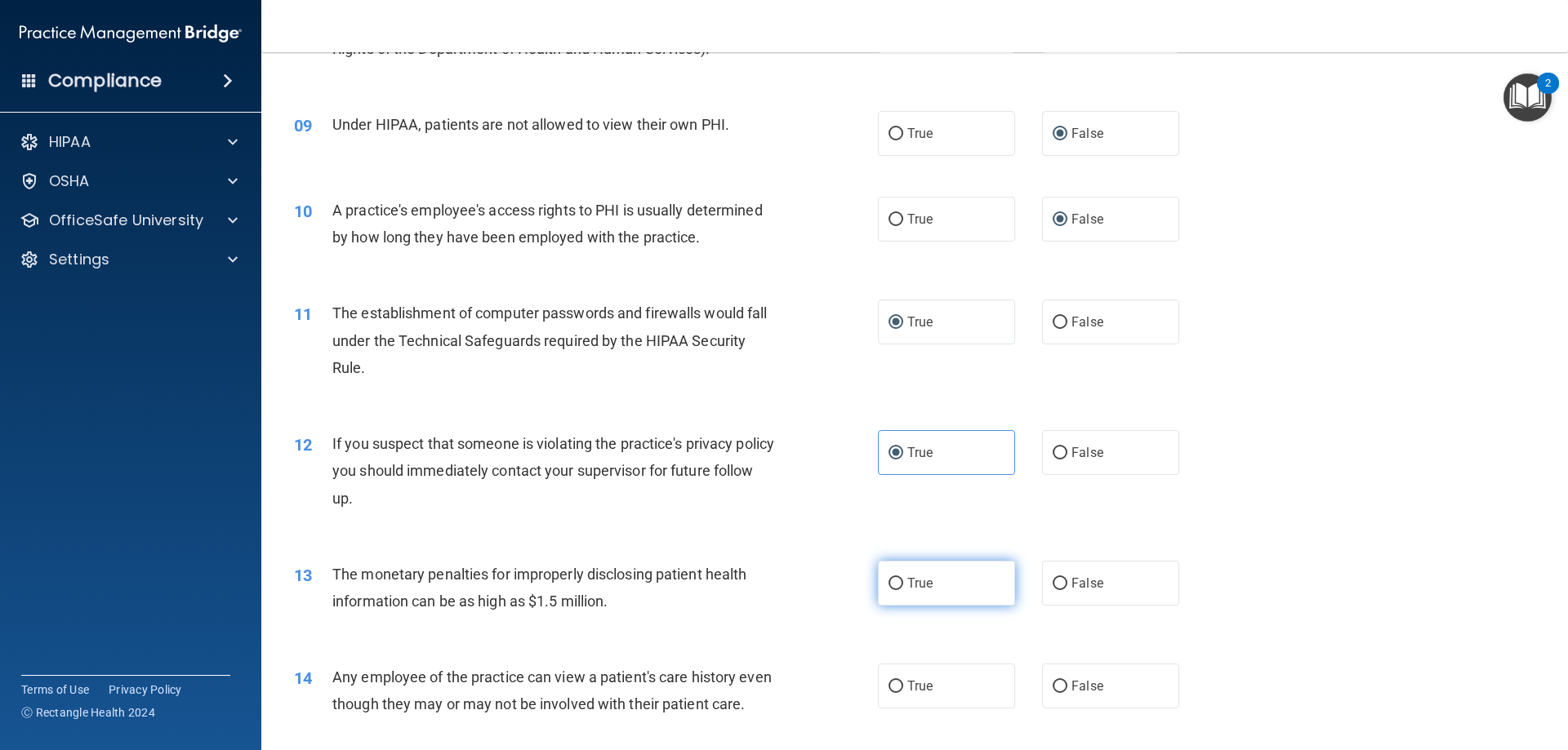
click at [895, 588] on input "True" at bounding box center [896, 584] width 15 height 12
radio input "true"
click at [1076, 678] on span "False" at bounding box center [1087, 685] width 32 height 15
click at [1067, 681] on input "False" at bounding box center [1060, 686] width 15 height 12
radio input "true"
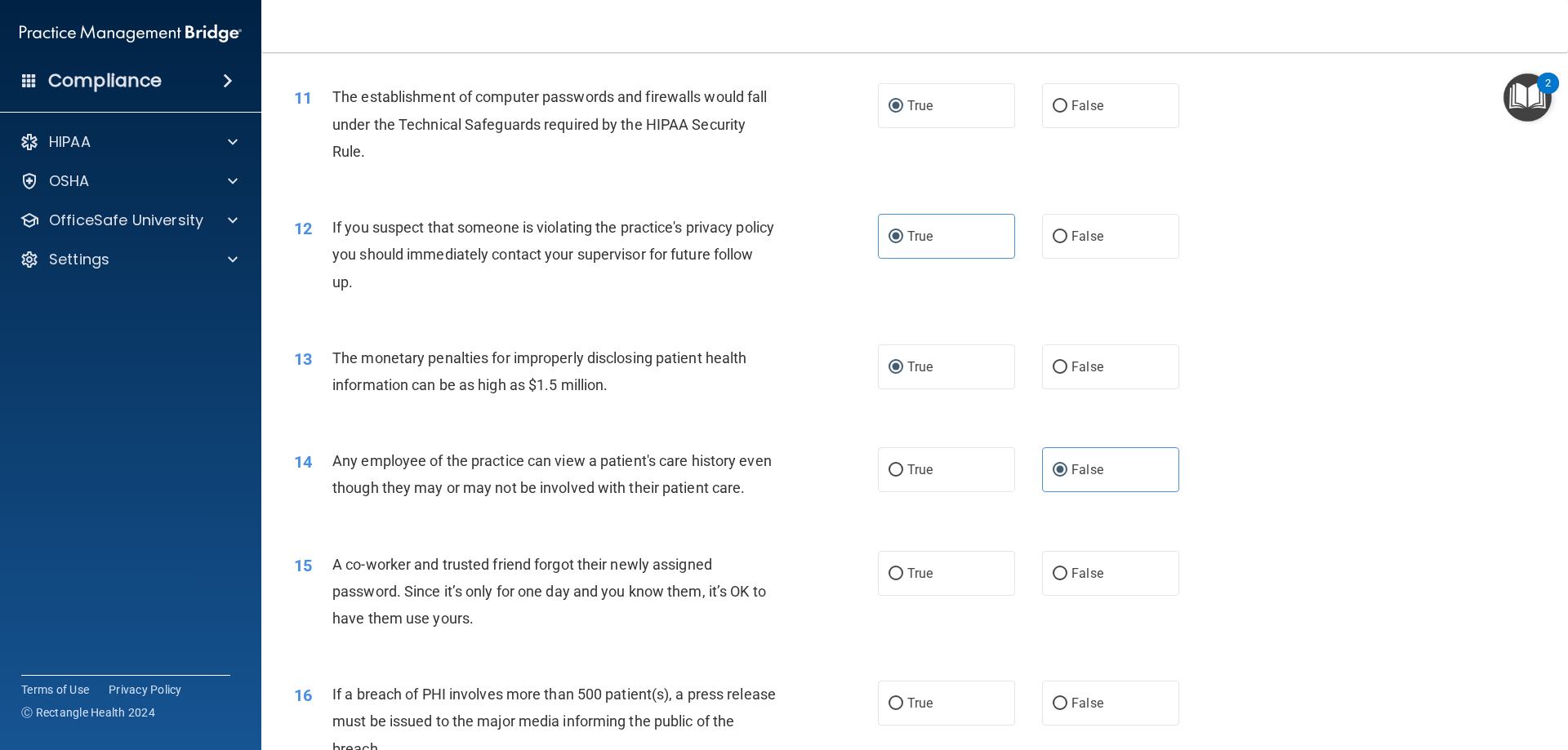
scroll to position [1225, 0]
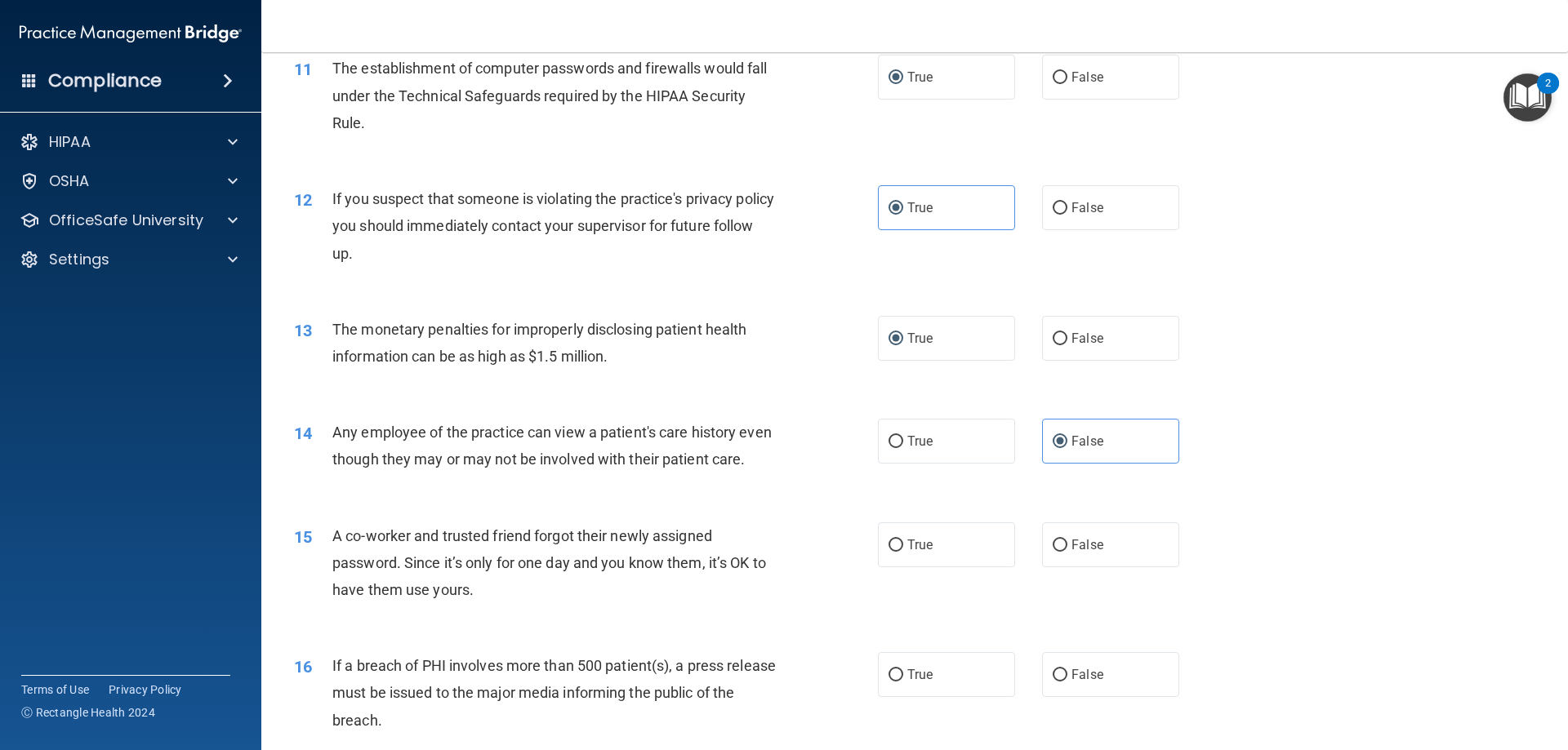
drag, startPoint x: 1053, startPoint y: 571, endPoint x: 1032, endPoint y: 591, distance: 29.0
click at [1054, 552] on input "False" at bounding box center [1060, 545] width 15 height 12
radio input "true"
click at [907, 682] on span "True" at bounding box center [920, 674] width 25 height 15
click at [902, 682] on input "True" at bounding box center [896, 675] width 15 height 12
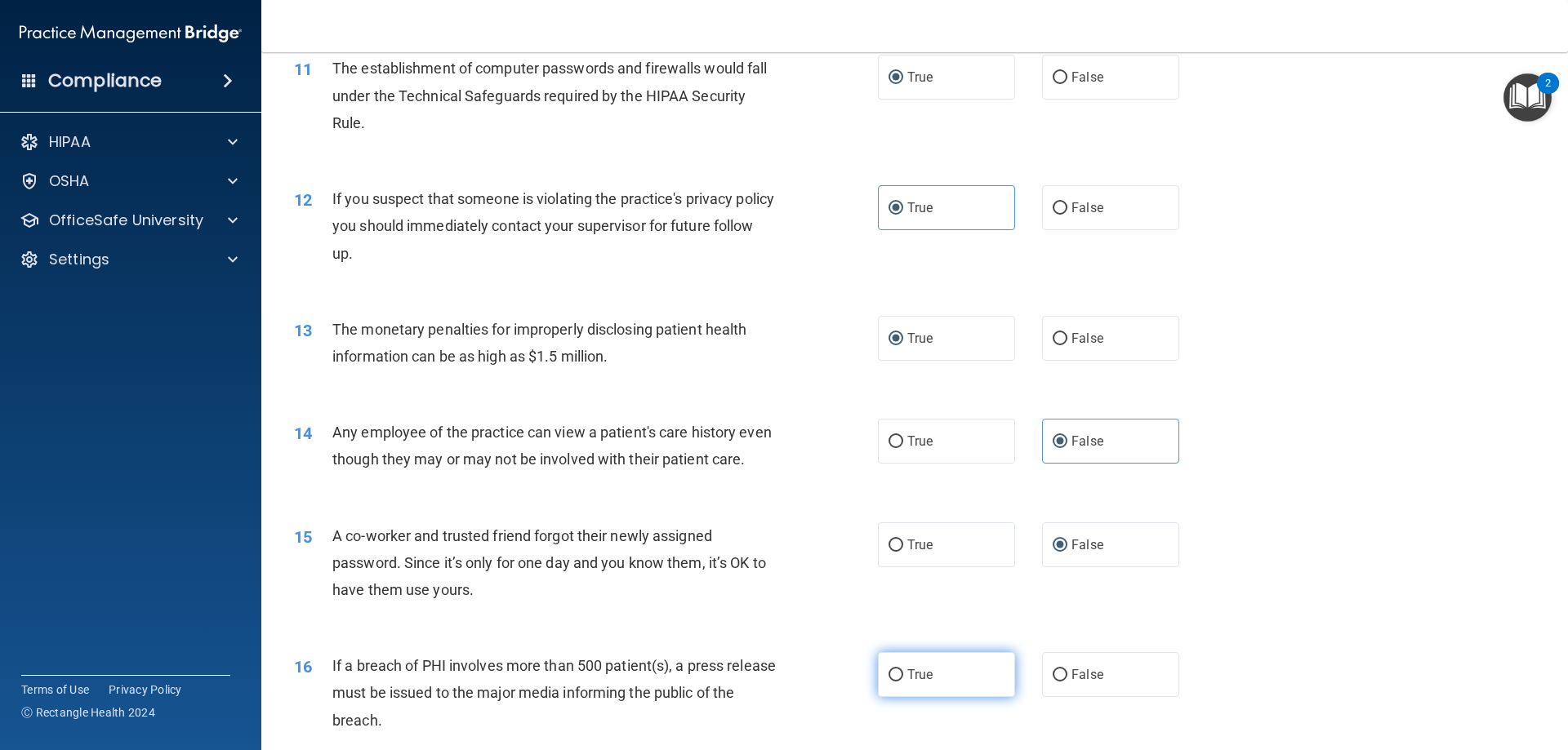
radio input "true"
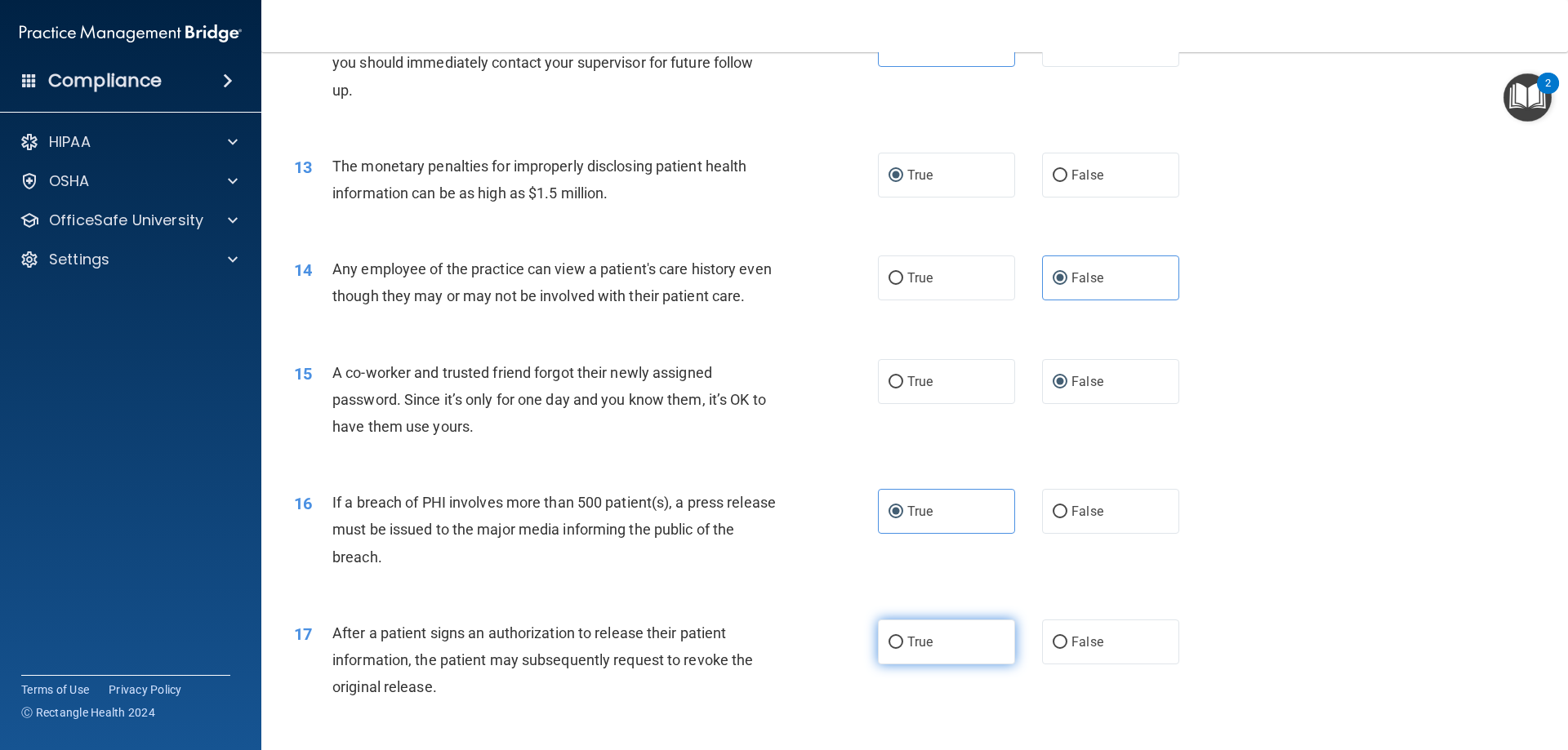
click at [891, 649] on input "True" at bounding box center [896, 642] width 15 height 12
radio input "true"
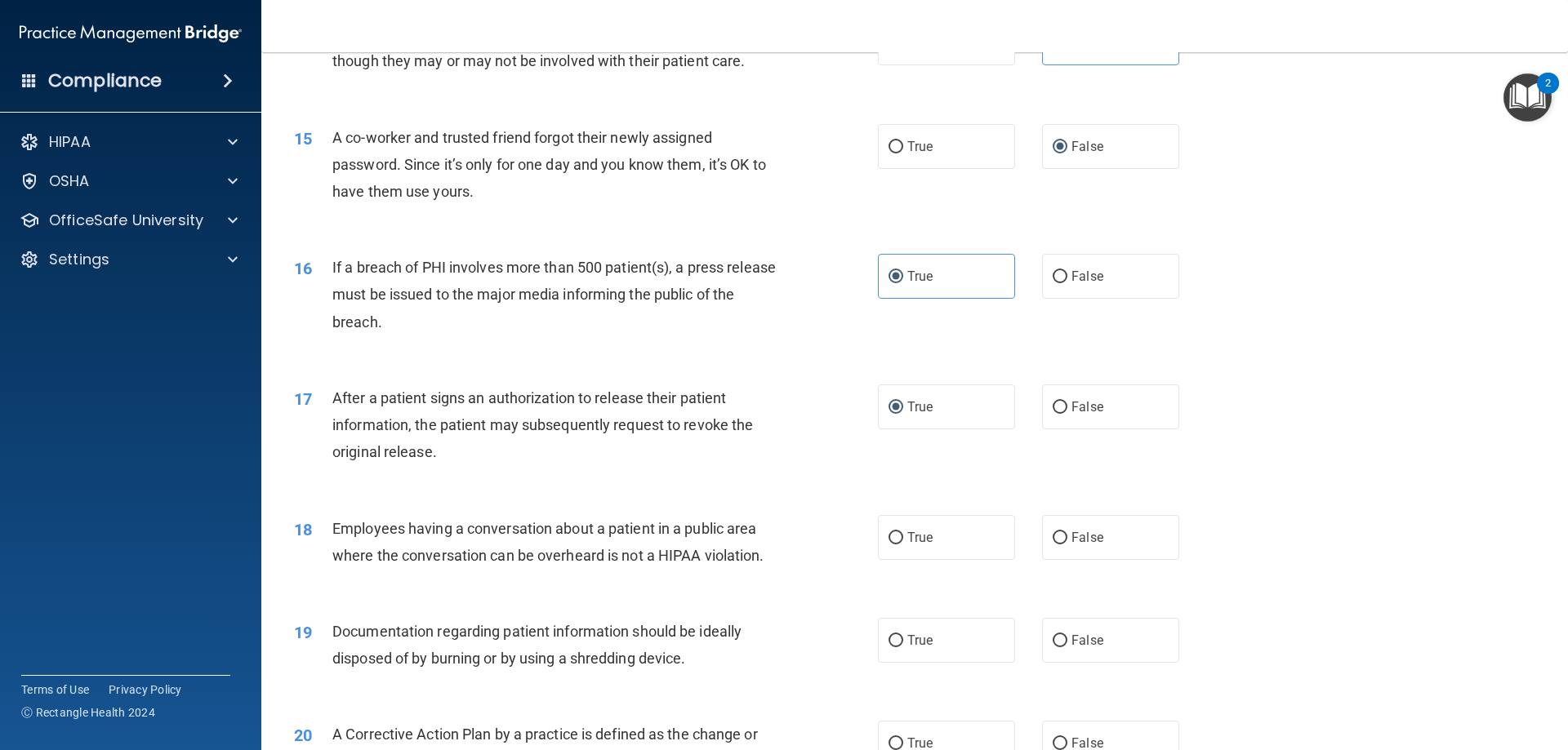
scroll to position [1632, 0]
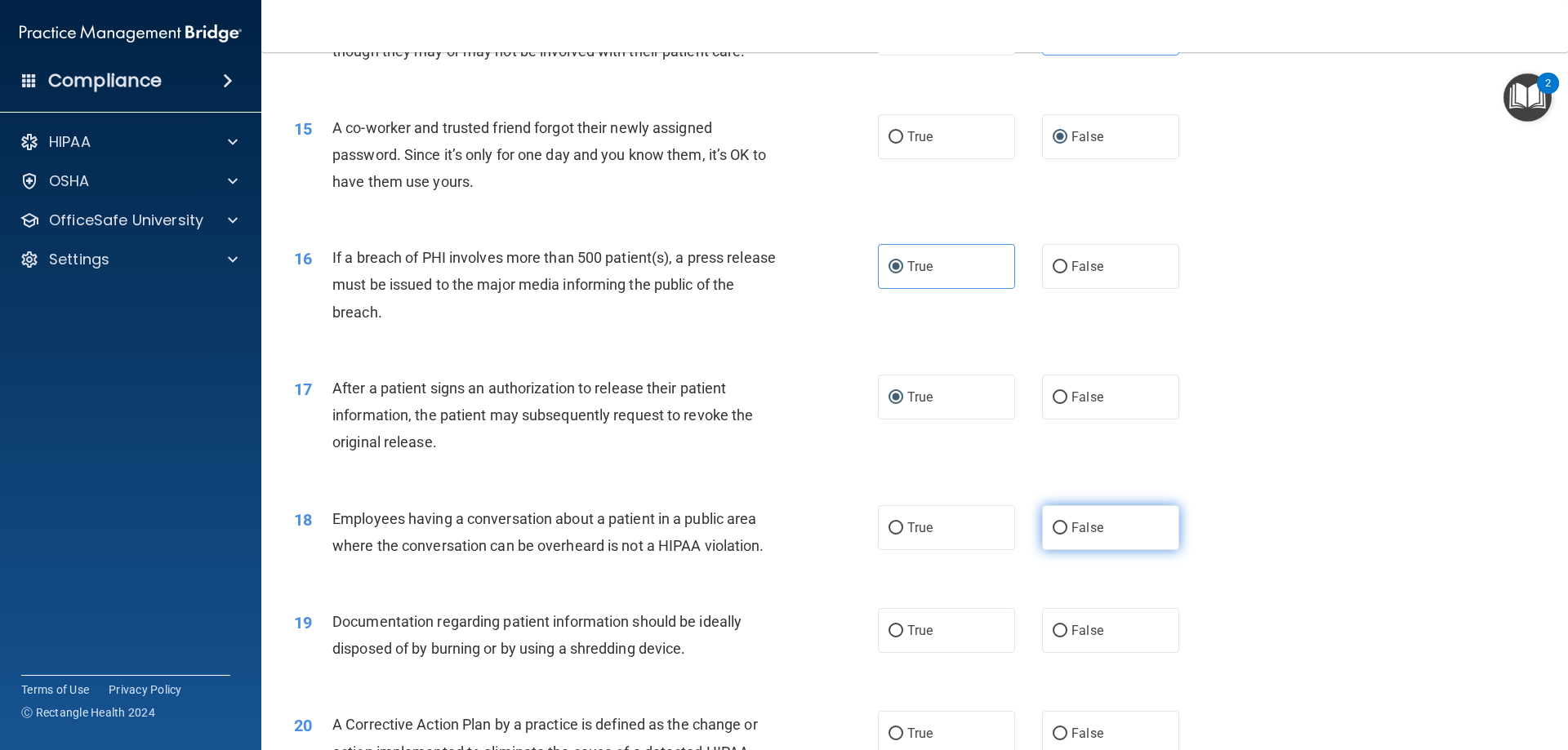
click at [1059, 535] on input "False" at bounding box center [1060, 528] width 15 height 12
radio input "true"
click at [1052, 637] on input "False" at bounding box center [1060, 631] width 15 height 12
radio input "true"
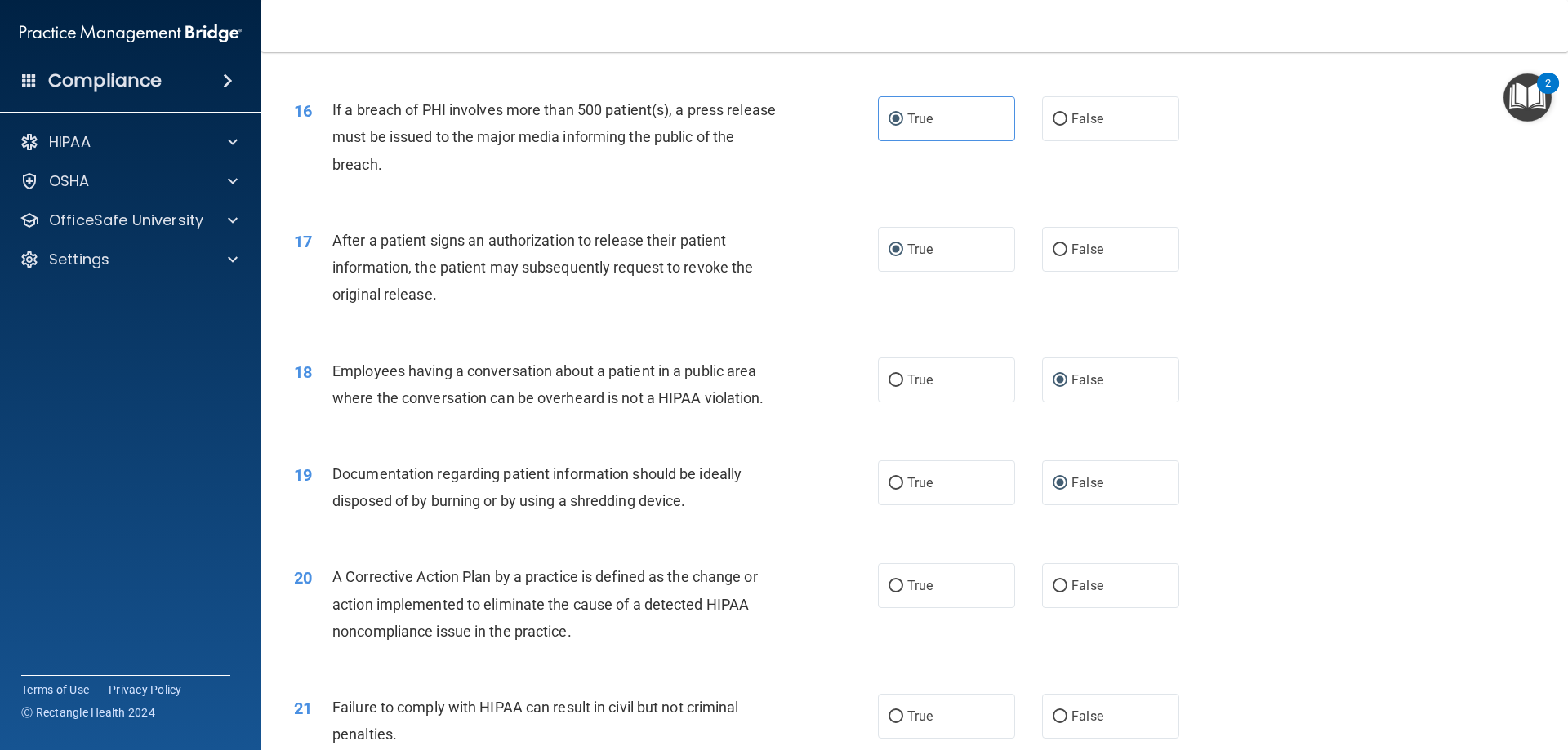
scroll to position [1795, 0]
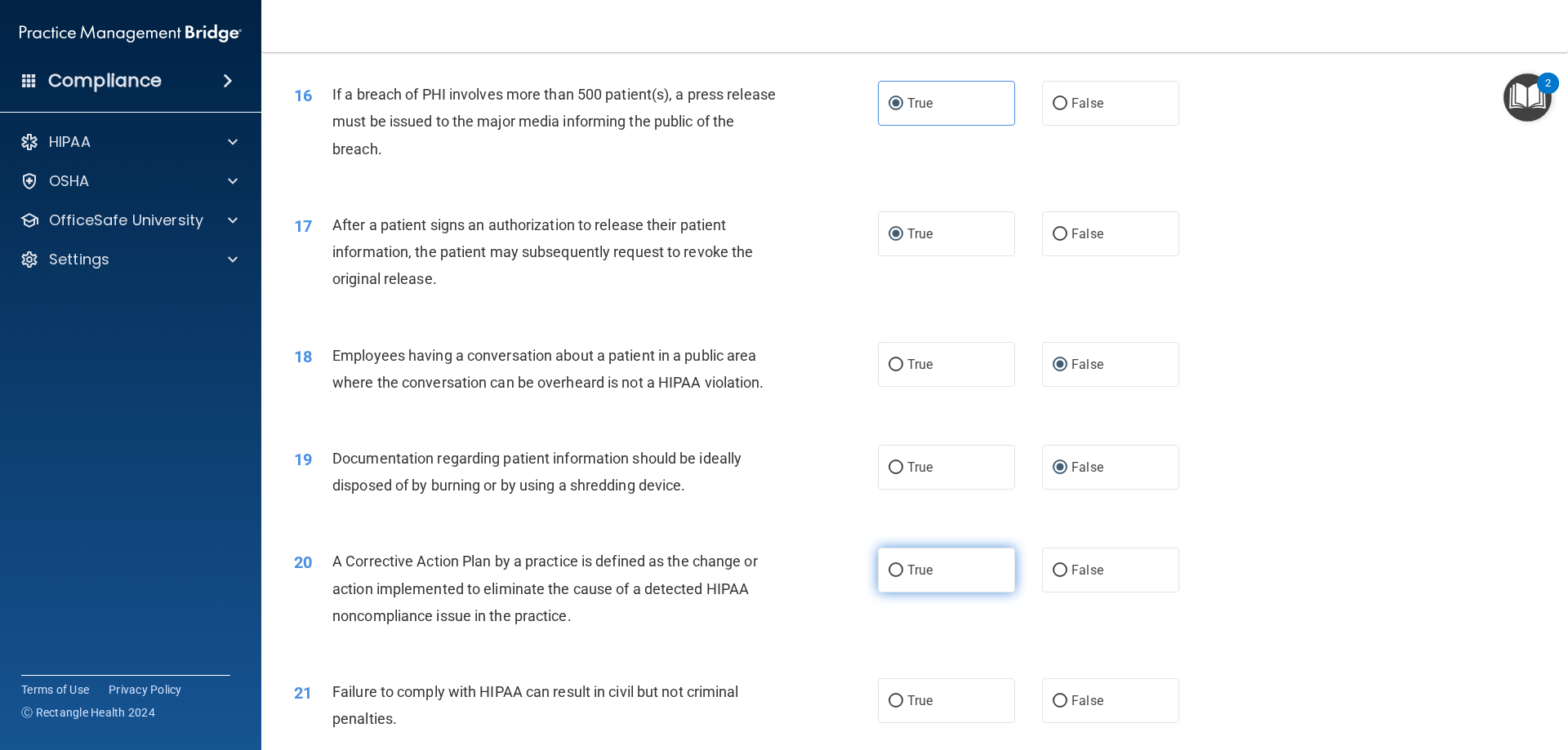
drag, startPoint x: 906, startPoint y: 589, endPoint x: 897, endPoint y: 591, distance: 9.2
click at [900, 590] on label "True" at bounding box center [946, 569] width 137 height 45
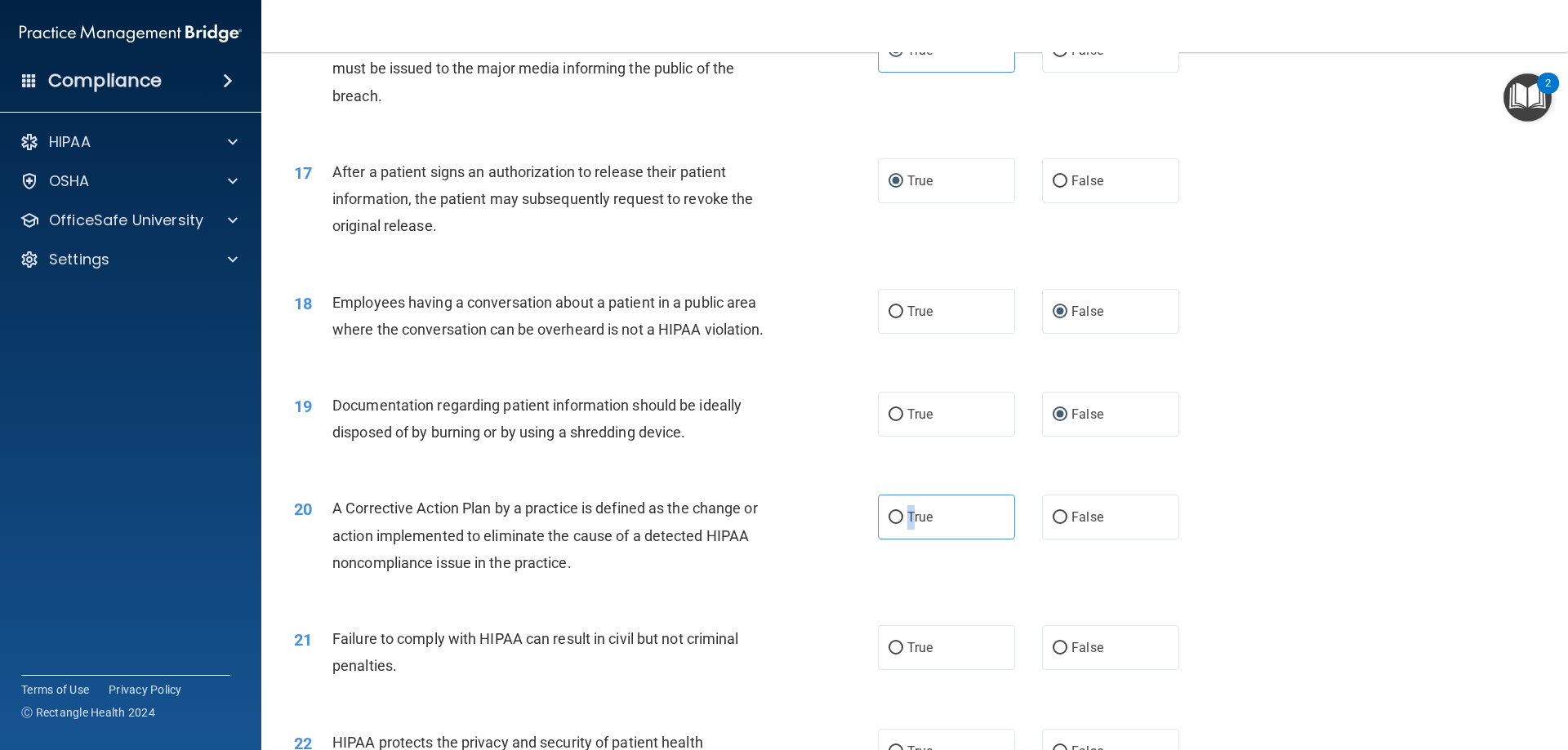
scroll to position [1877, 0]
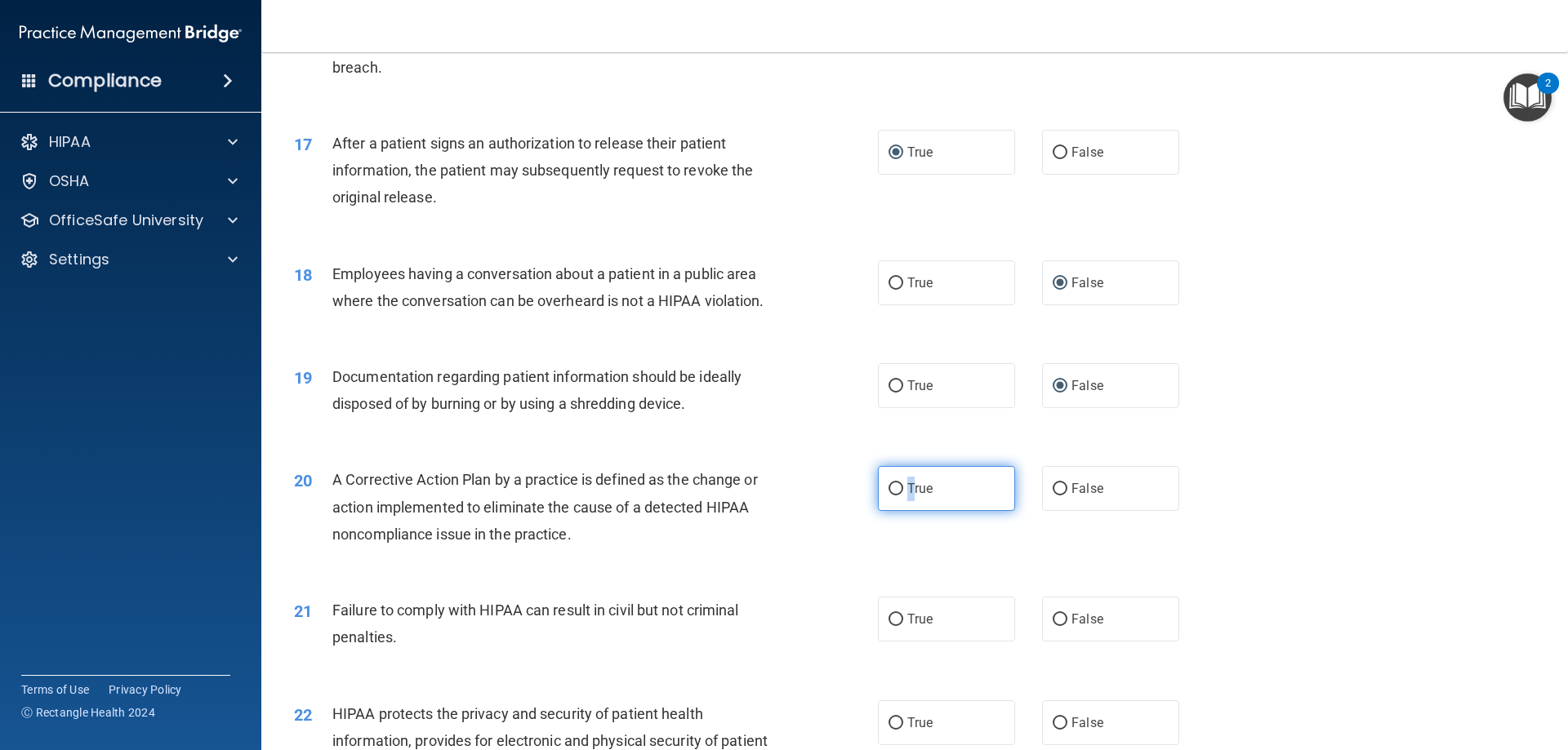
click at [891, 495] on input "True" at bounding box center [896, 488] width 15 height 12
radio input "true"
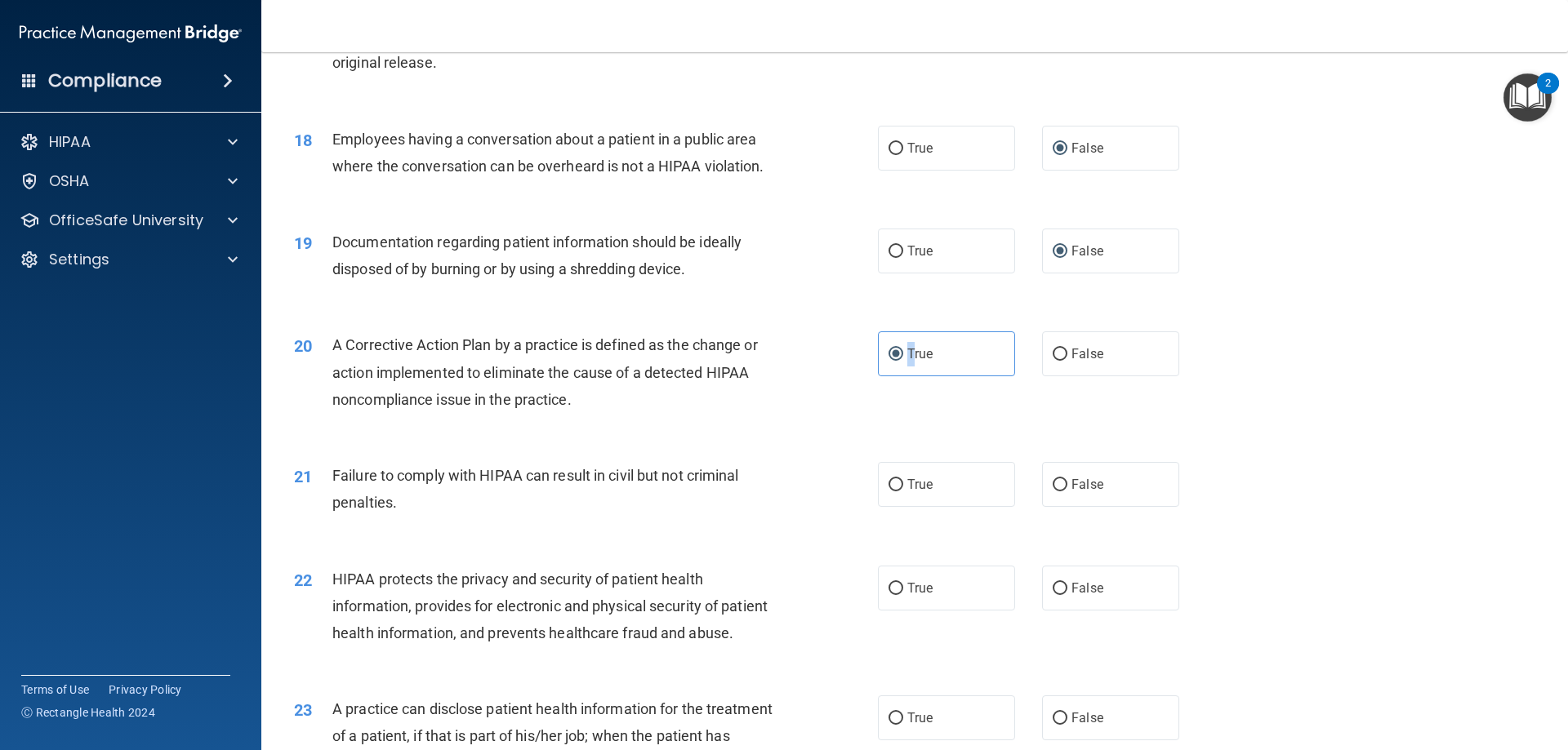
scroll to position [2040, 0]
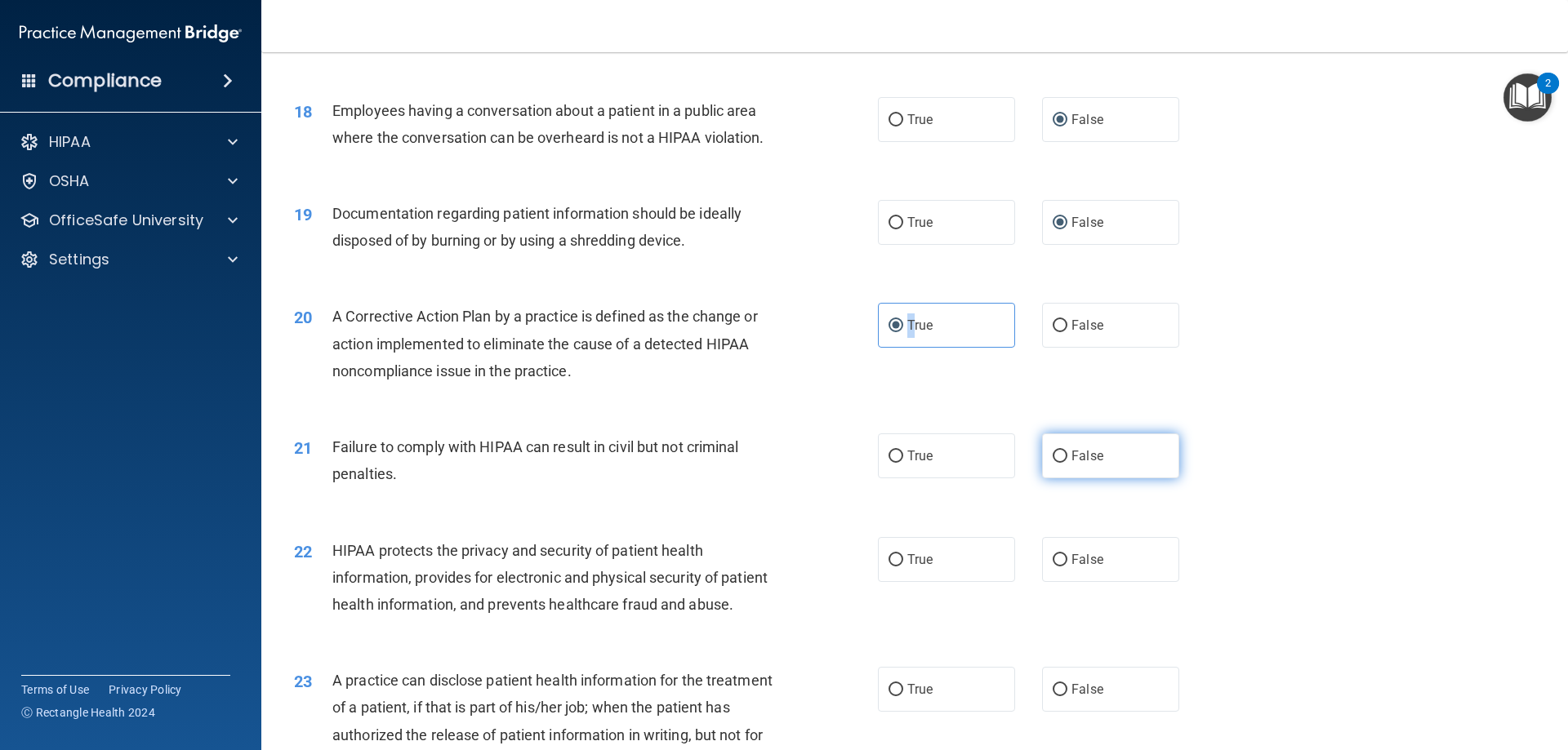
click at [1052, 463] on input "False" at bounding box center [1060, 456] width 15 height 12
radio input "true"
click at [1052, 566] on input "False" at bounding box center [1060, 560] width 15 height 12
radio input "true"
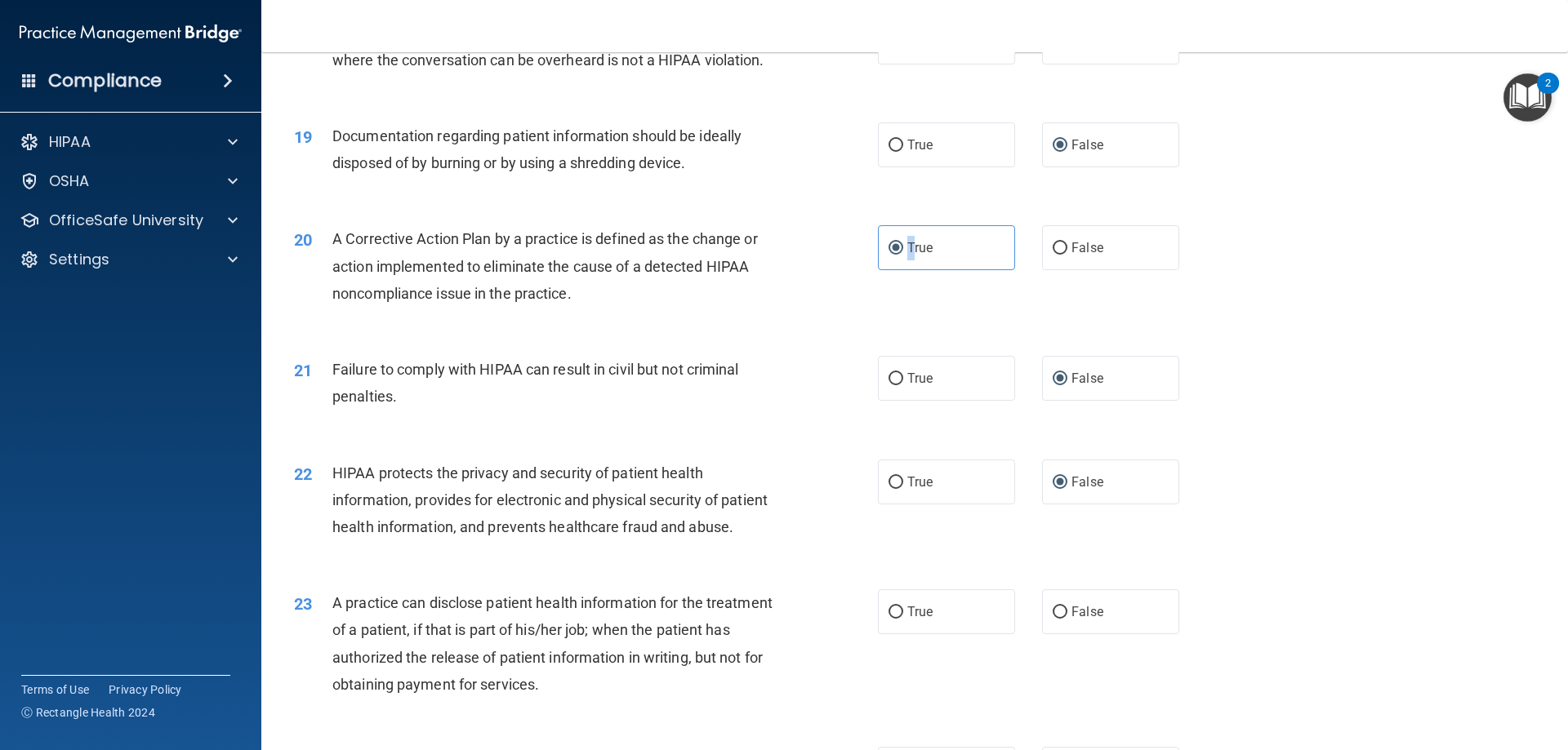
scroll to position [2122, 0]
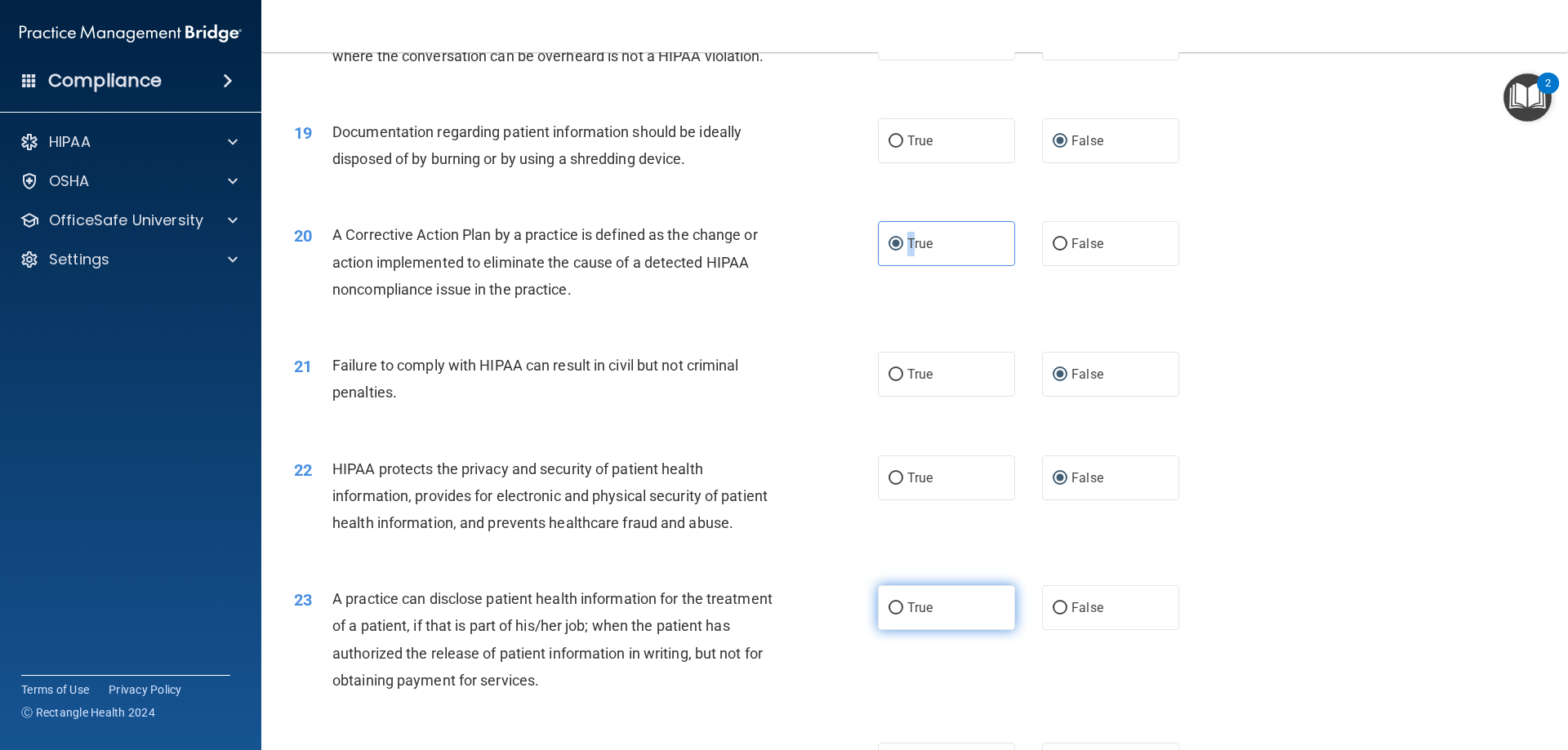
click at [891, 615] on input "True" at bounding box center [896, 607] width 15 height 12
radio input "true"
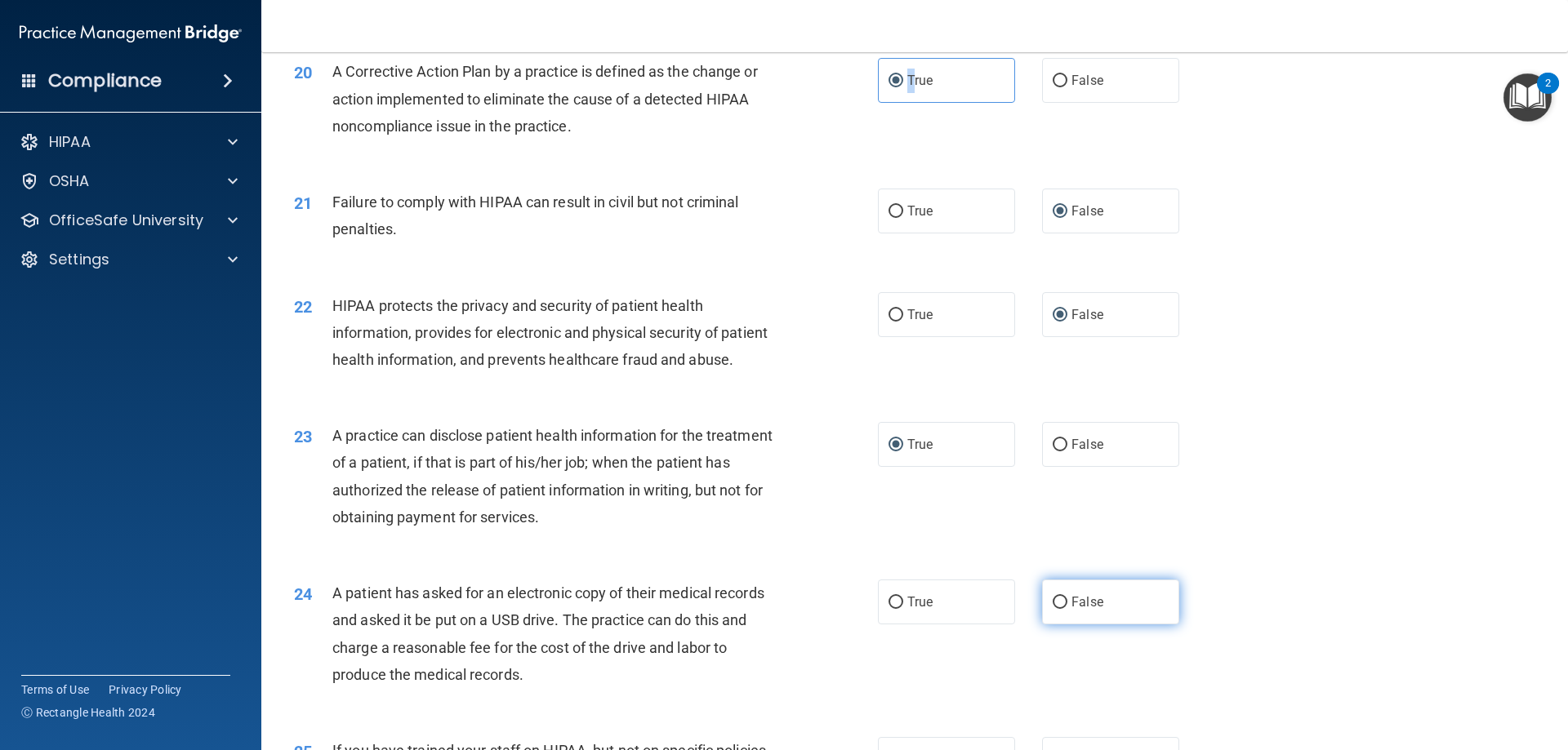
click at [1052, 609] on input "False" at bounding box center [1060, 602] width 15 height 12
radio input "true"
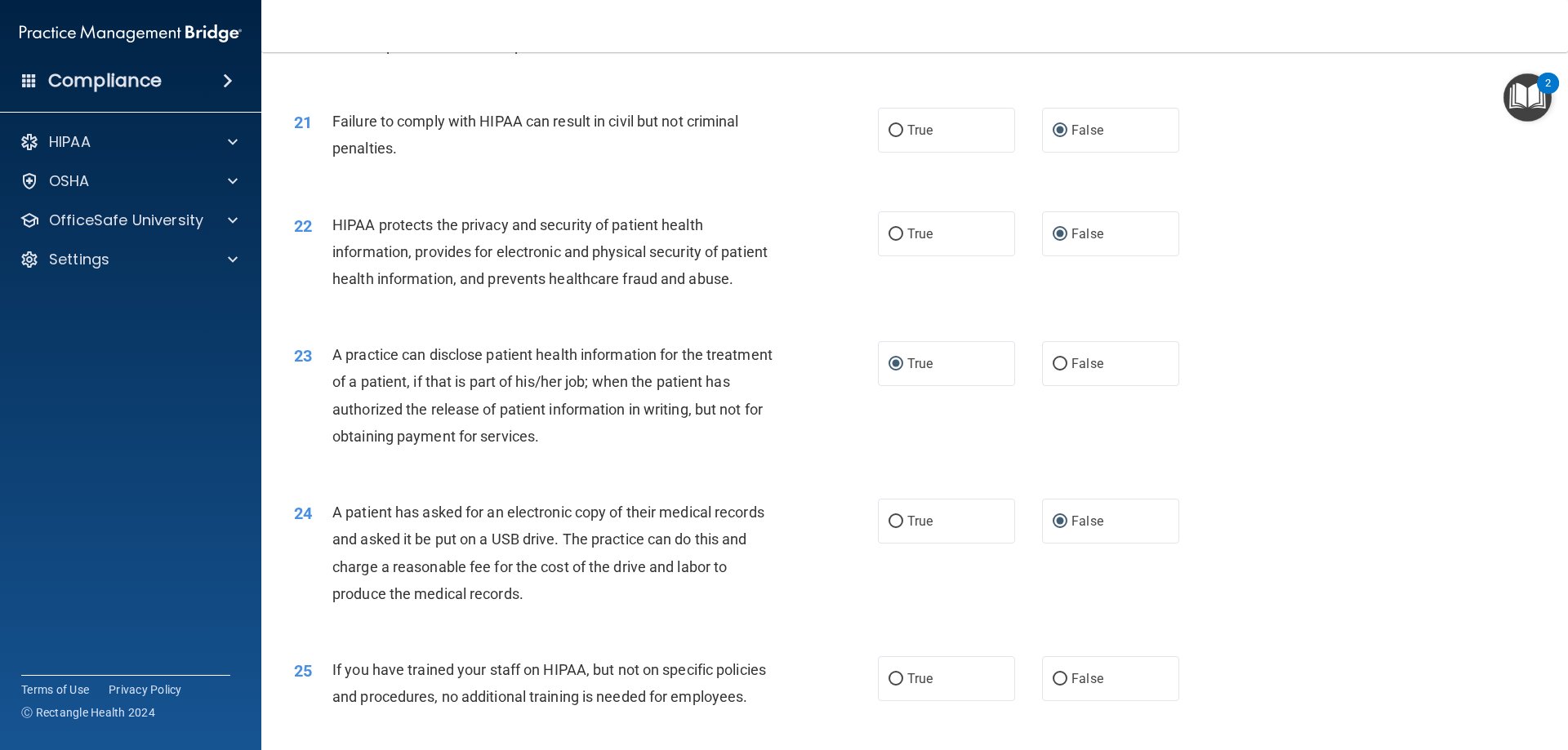
scroll to position [2448, 0]
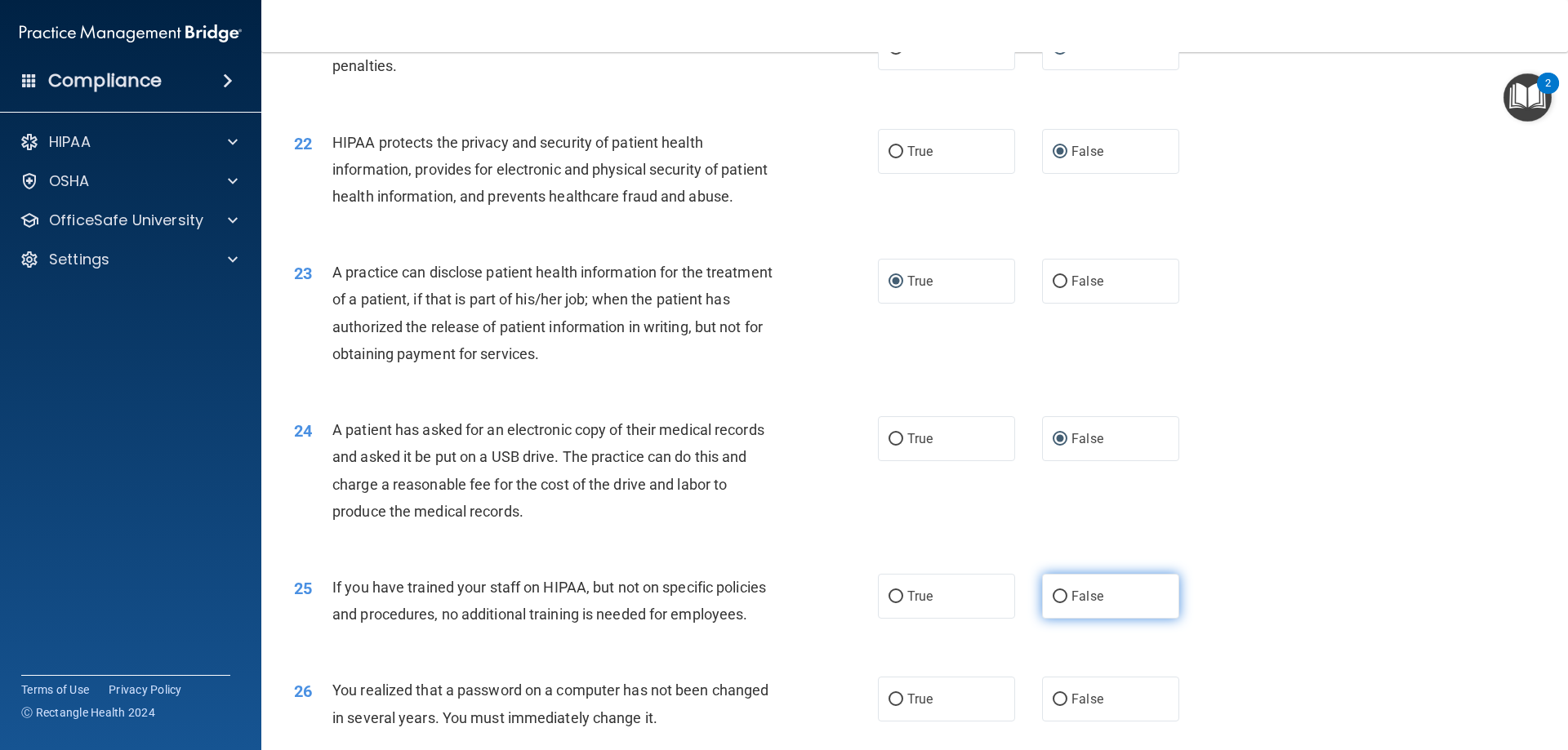
click at [1091, 604] on span "False" at bounding box center [1087, 595] width 32 height 15
click at [1067, 603] on input "False" at bounding box center [1060, 596] width 15 height 12
radio input "true"
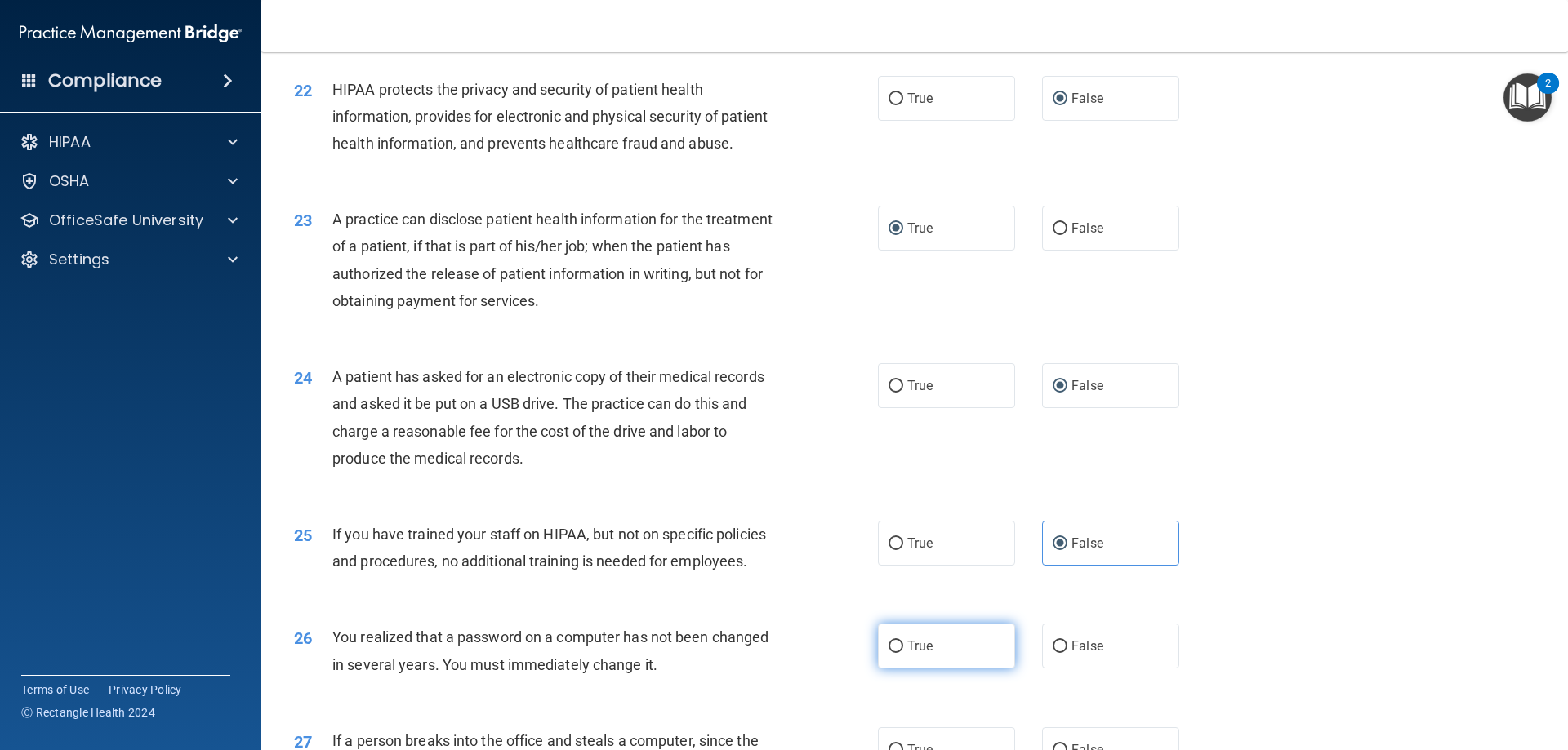
scroll to position [2530, 0]
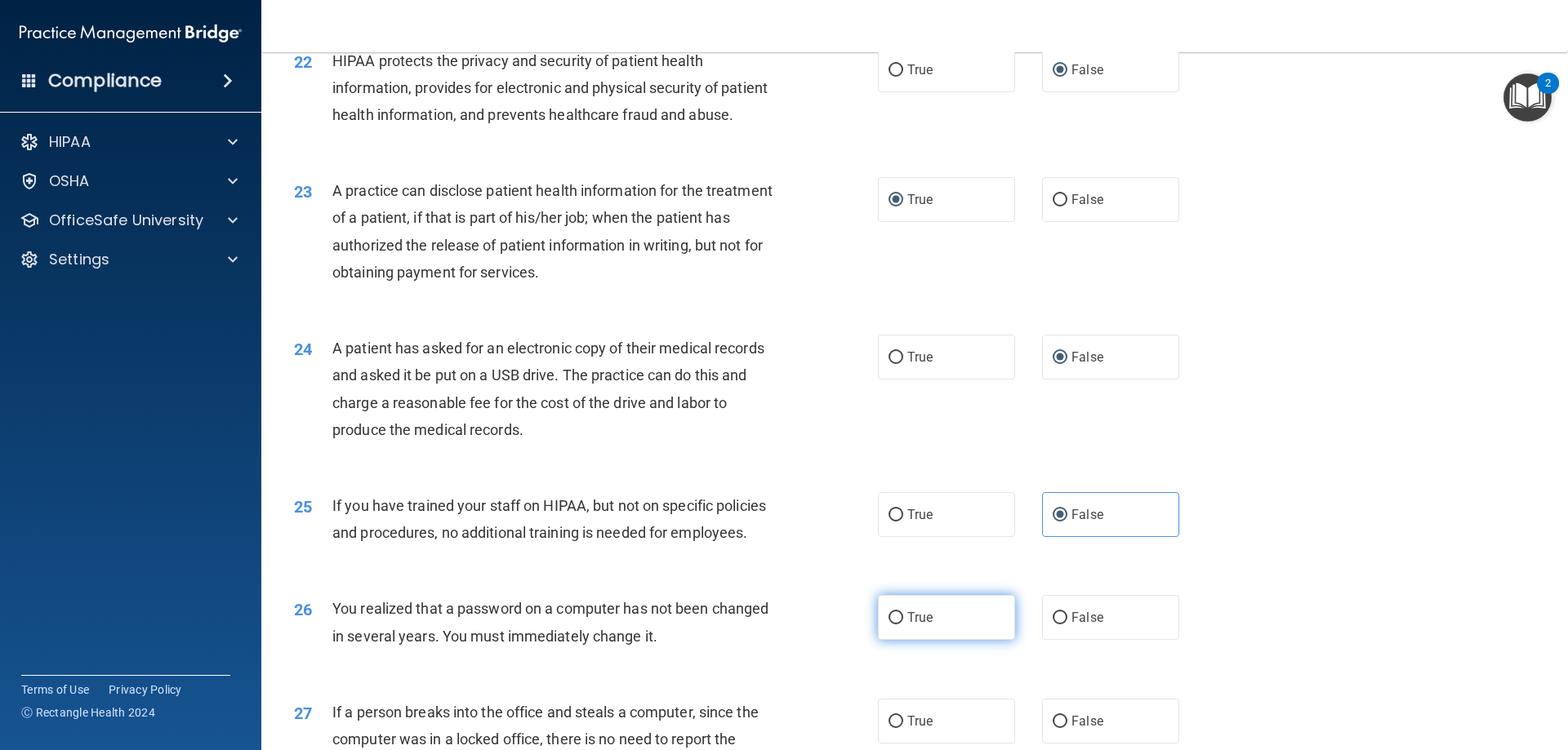
click at [900, 640] on label "True" at bounding box center [946, 616] width 137 height 45
click at [900, 625] on input "True" at bounding box center [896, 617] width 15 height 12
radio input "true"
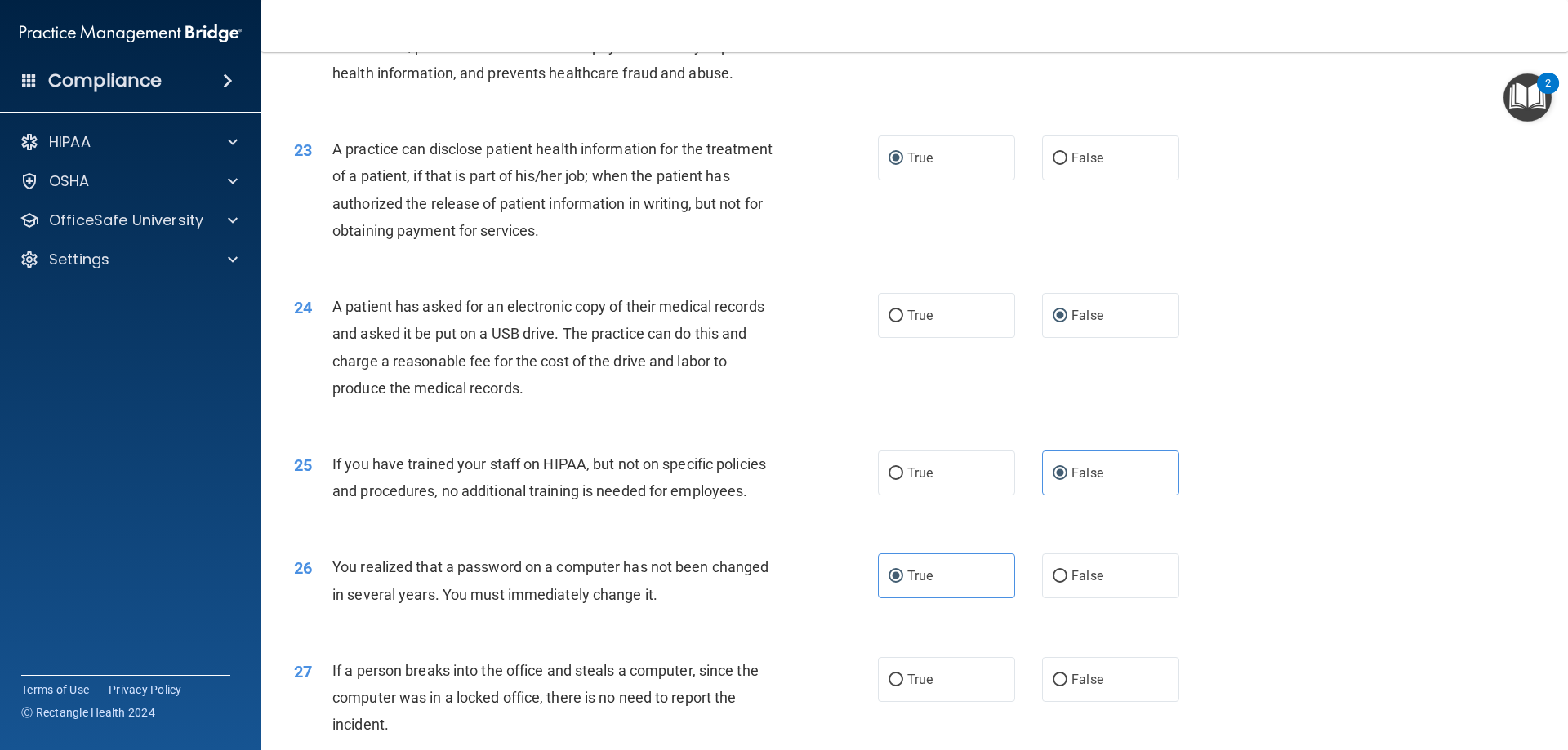
scroll to position [2612, 0]
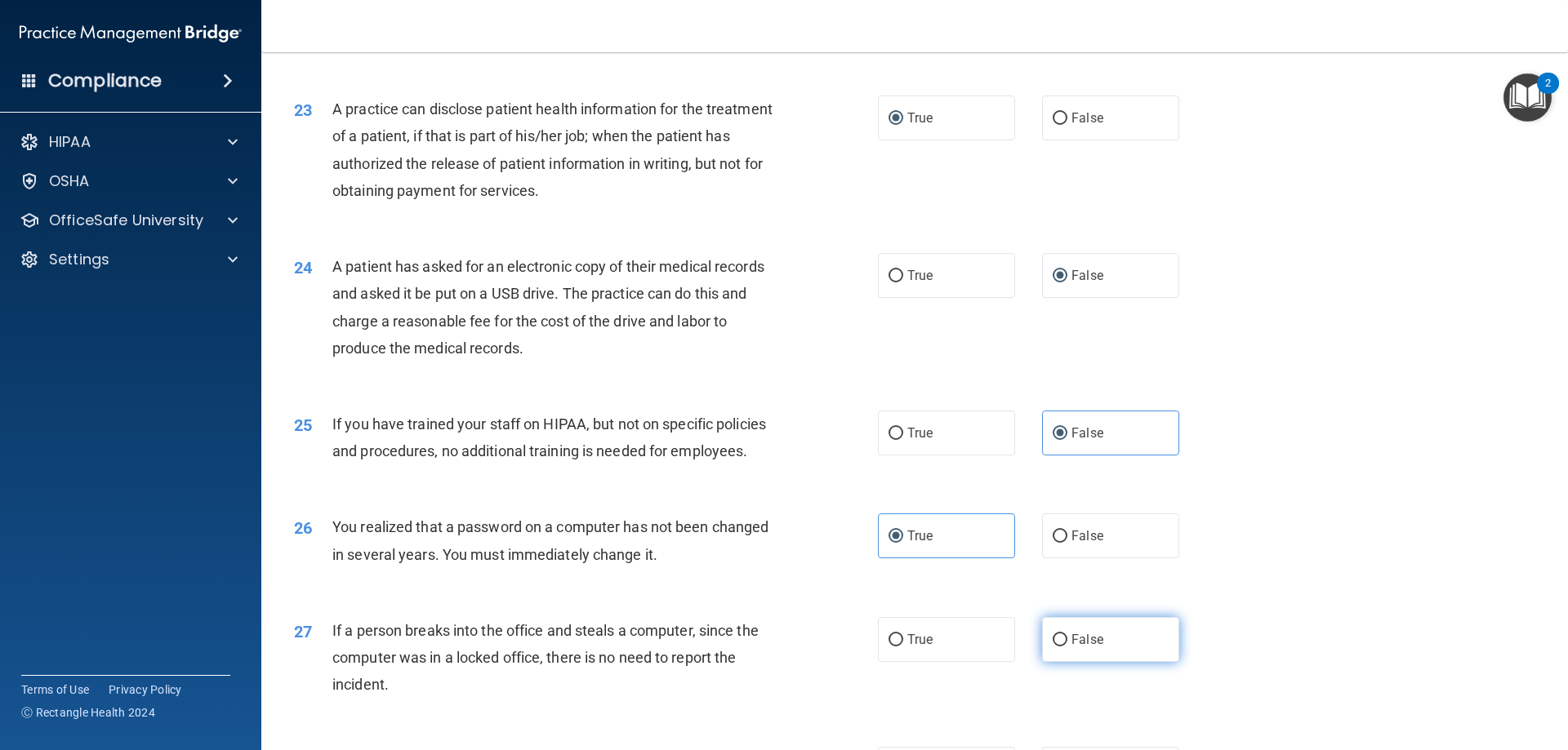
click at [1060, 662] on label "False" at bounding box center [1110, 639] width 137 height 45
click at [1060, 646] on input "False" at bounding box center [1060, 639] width 15 height 12
radio input "true"
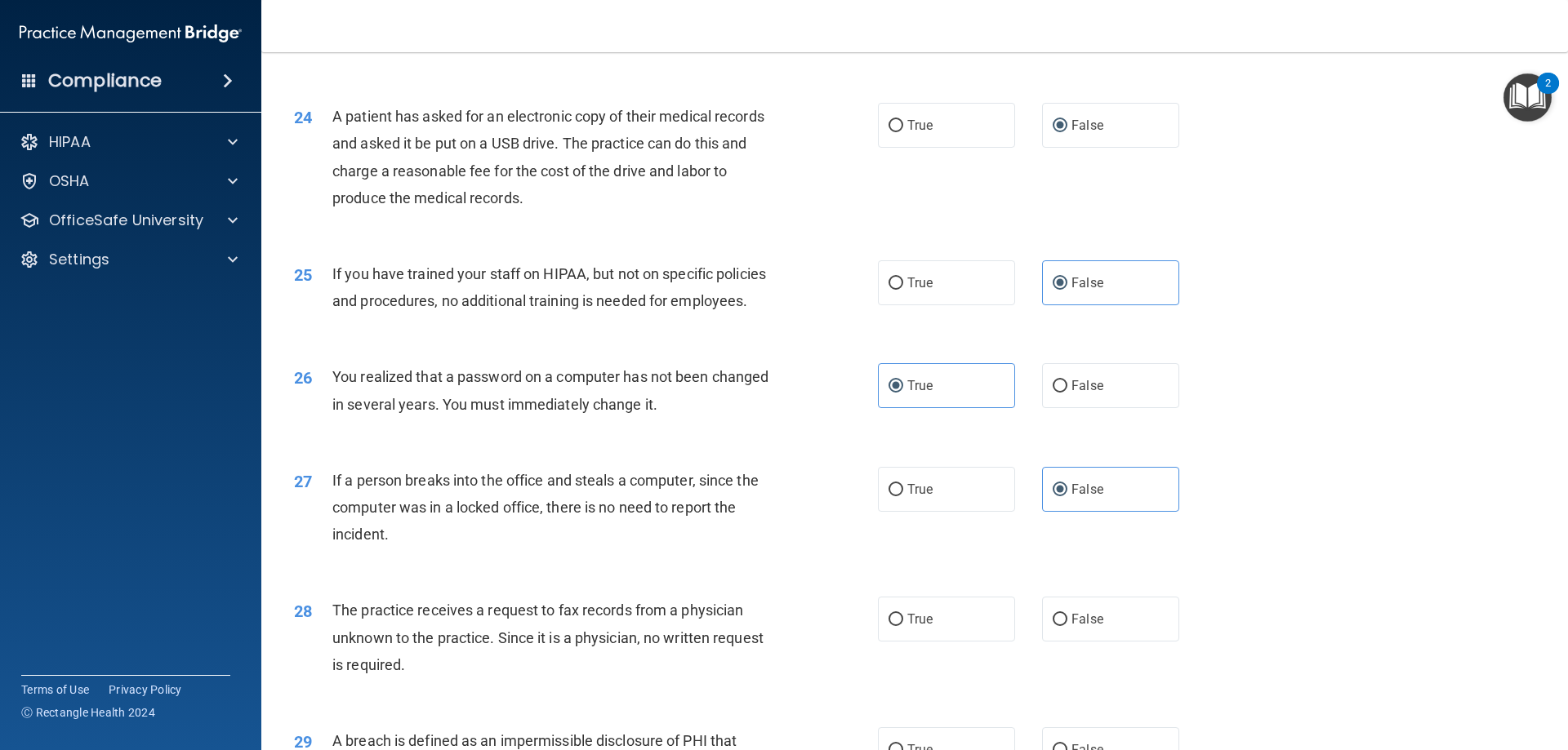
scroll to position [2856, 0]
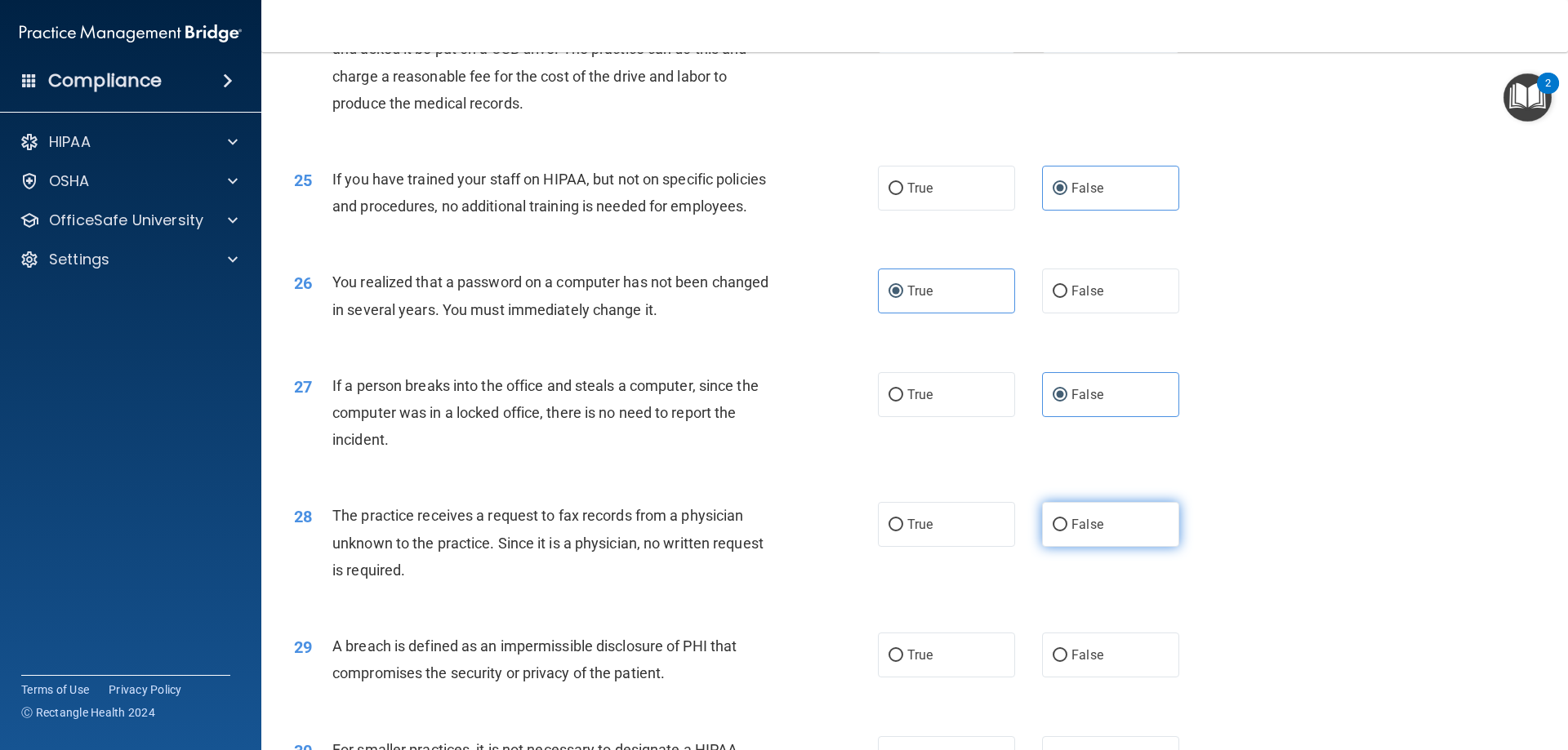
click at [1059, 531] on input "False" at bounding box center [1060, 525] width 15 height 12
radio input "true"
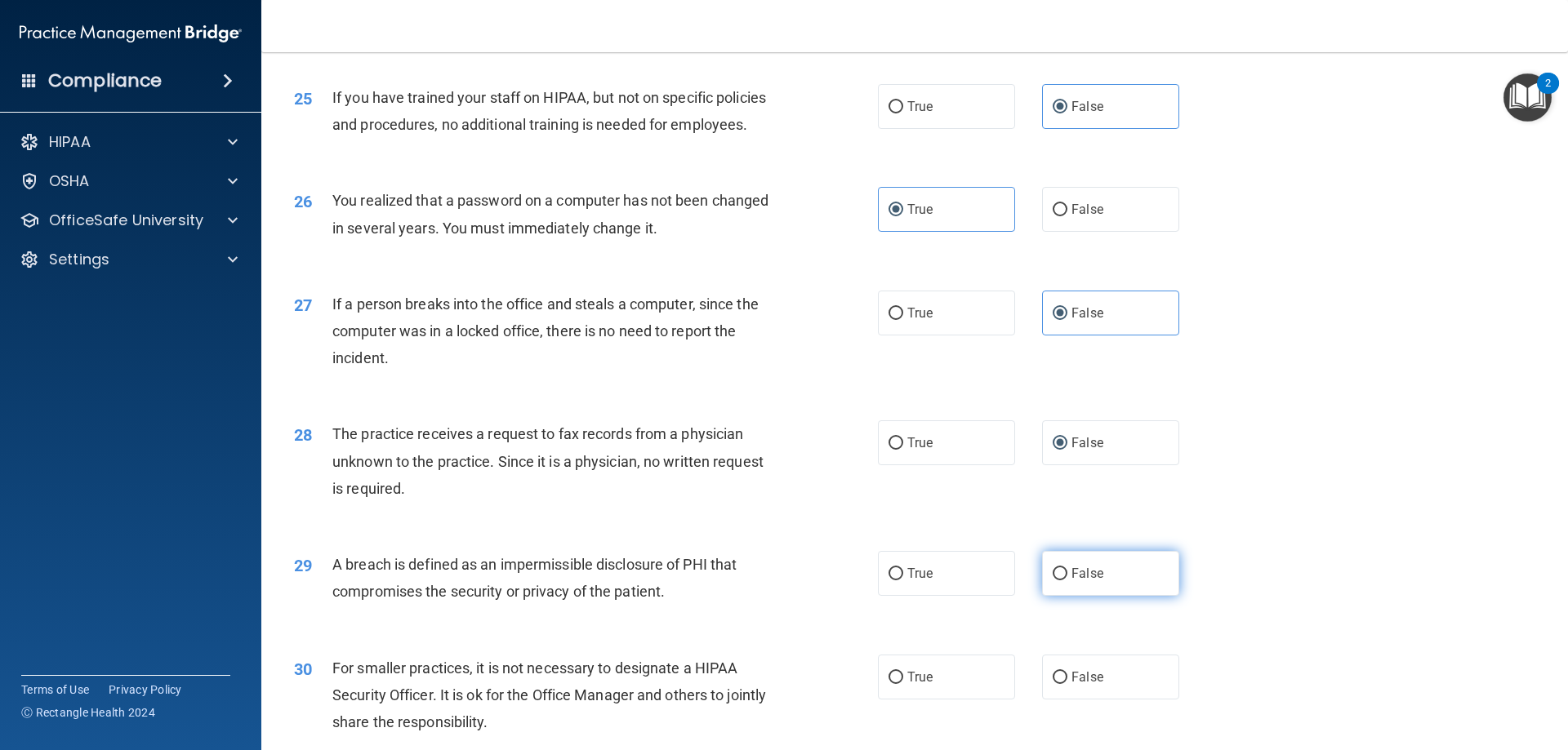
click at [1056, 580] on input "False" at bounding box center [1060, 574] width 15 height 12
radio input "true"
click at [897, 580] on input "True" at bounding box center [896, 574] width 15 height 12
radio input "true"
radio input "false"
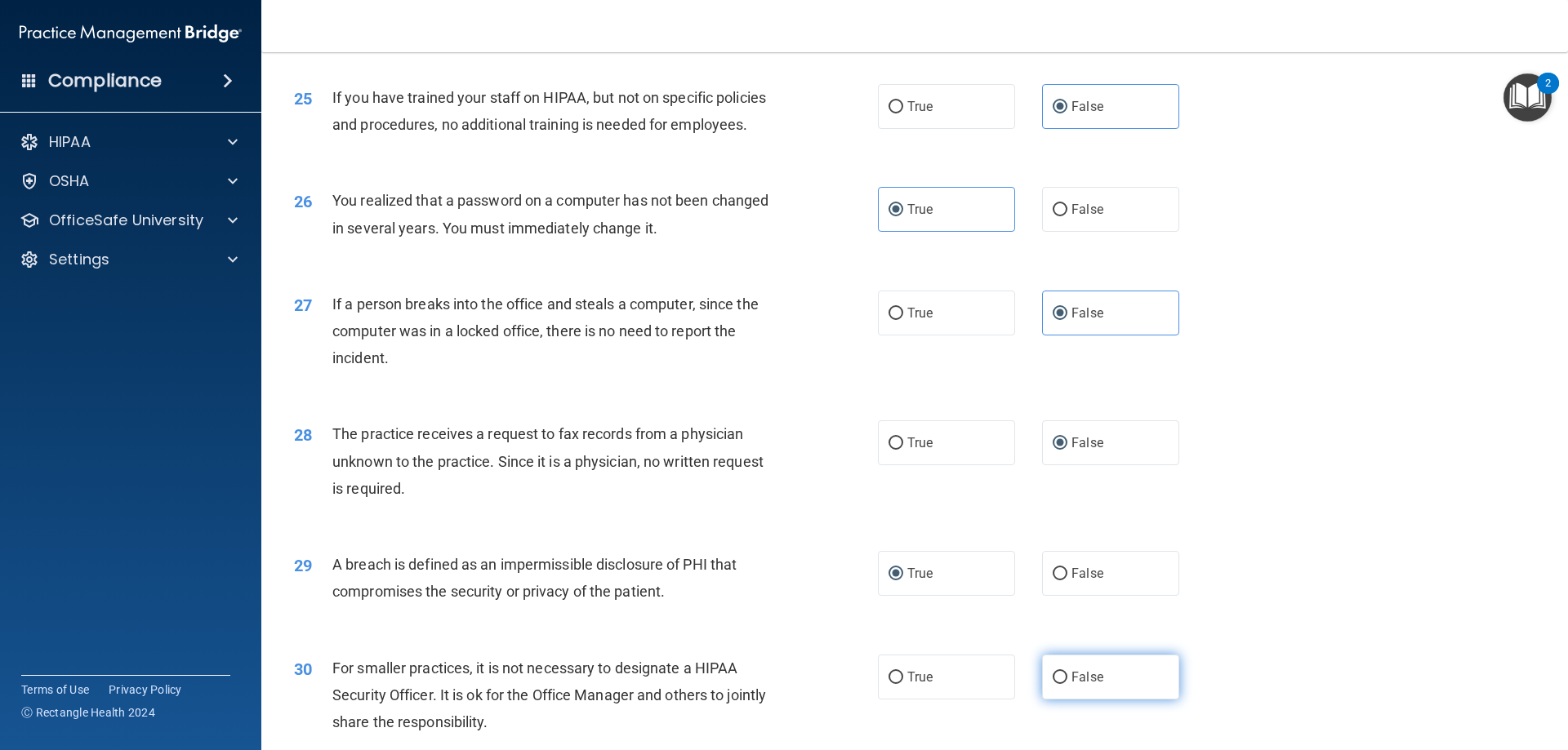
click at [1061, 699] on label "False" at bounding box center [1110, 676] width 137 height 45
click at [1061, 684] on input "False" at bounding box center [1060, 677] width 15 height 12
radio input "true"
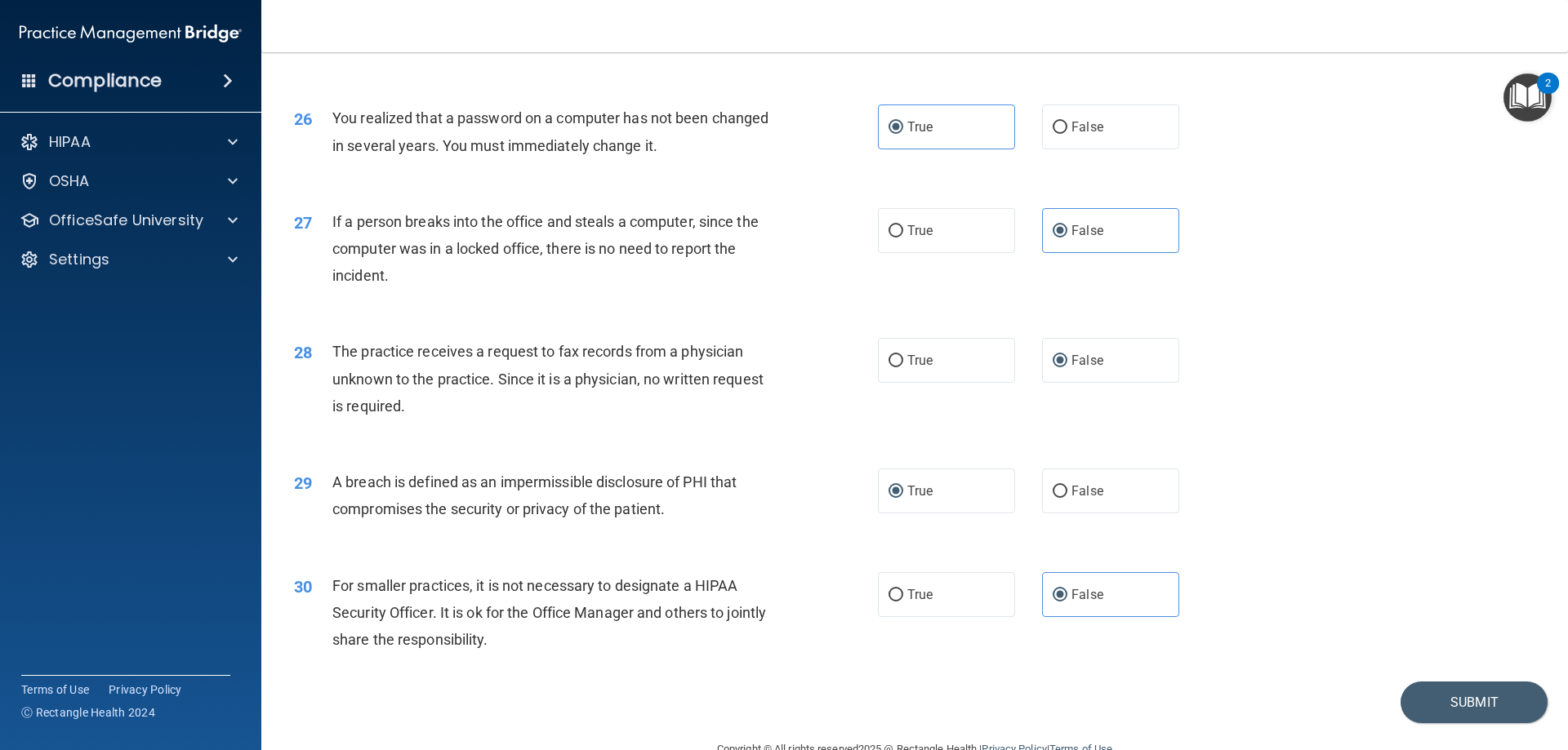
scroll to position [3113, 0]
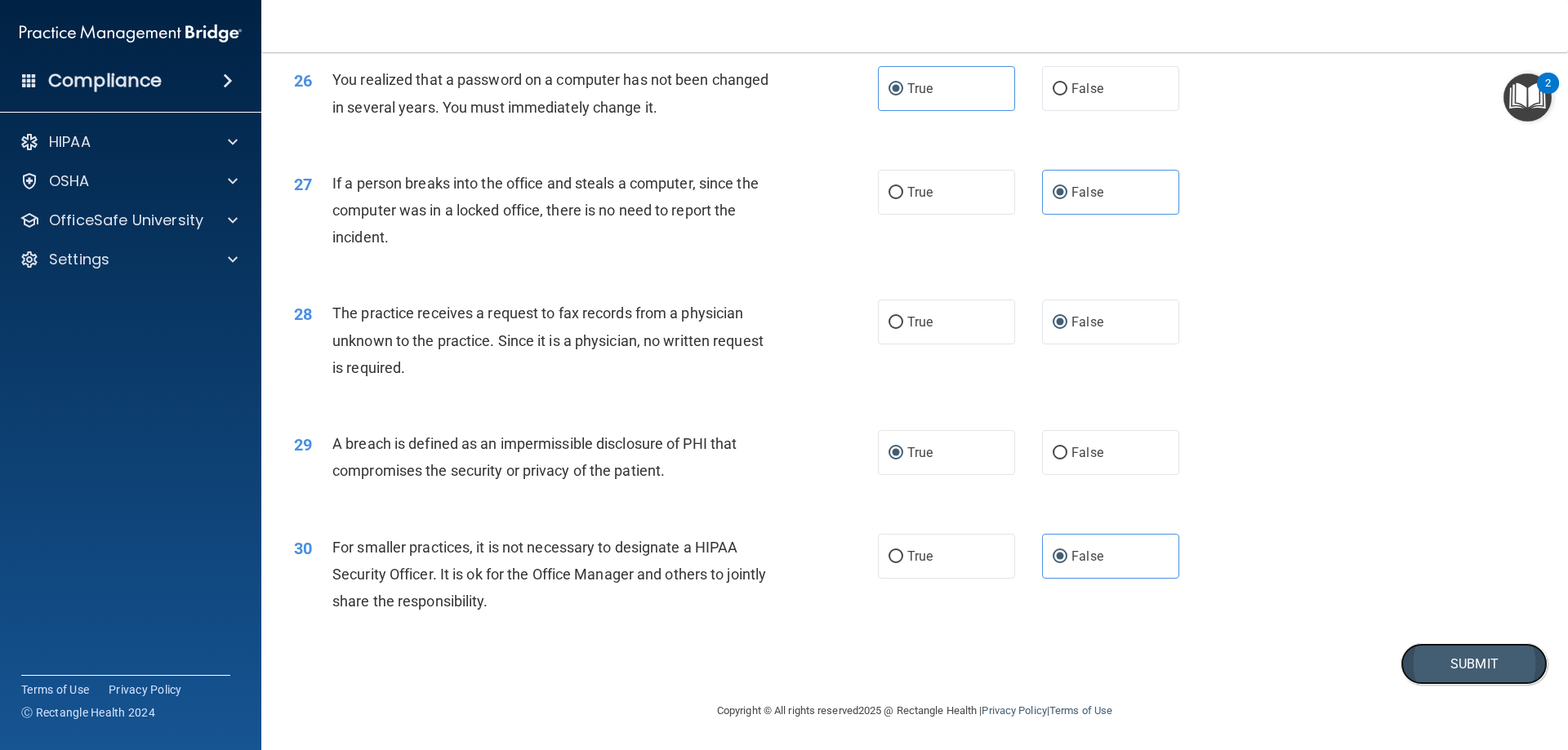
click at [1497, 672] on button "Submit" at bounding box center [1473, 664] width 147 height 42
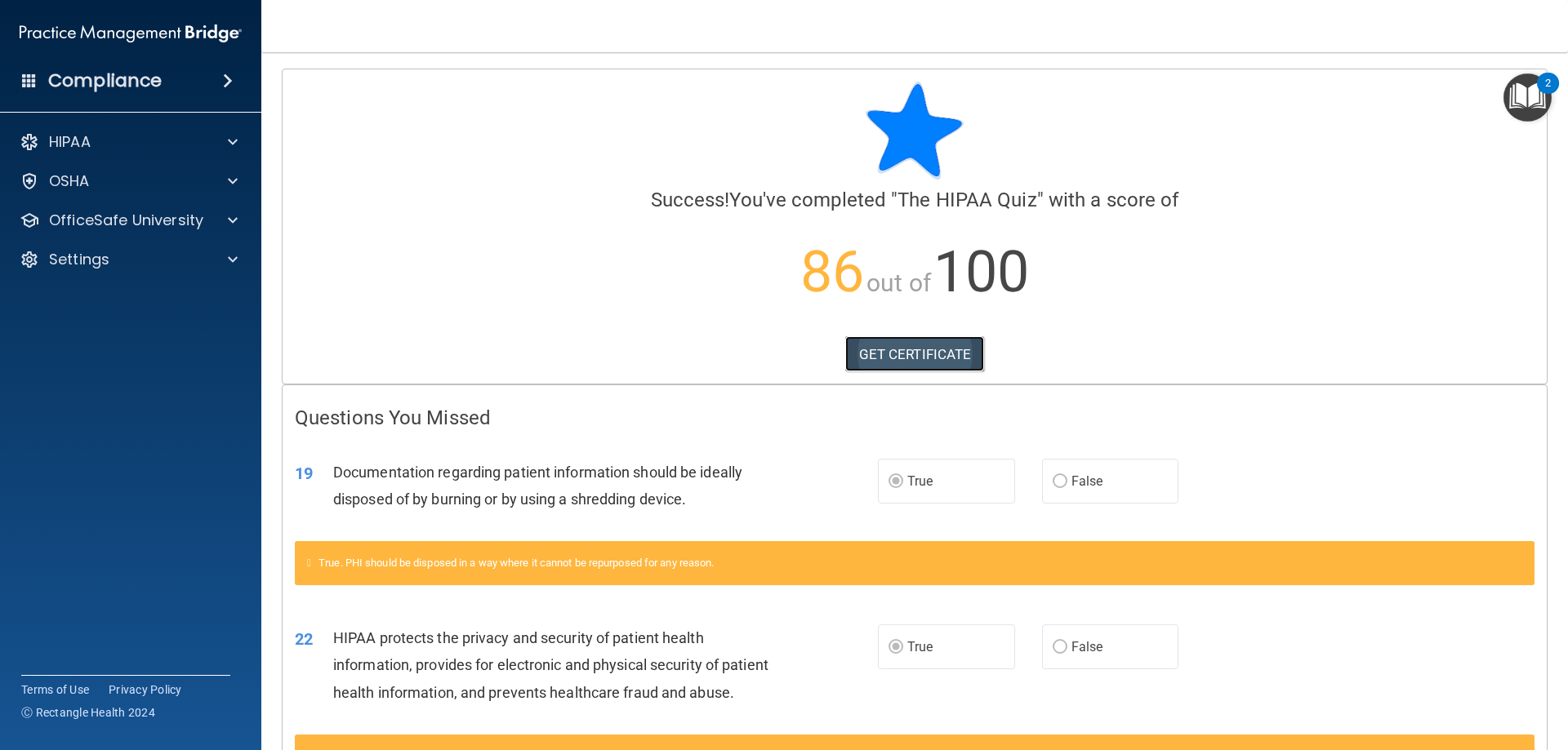
click at [883, 356] on link "GET CERTIFICATE" at bounding box center [915, 354] width 140 height 35
click at [138, 207] on div "OfficeSafe University" at bounding box center [131, 220] width 262 height 33
click at [224, 219] on div at bounding box center [230, 221] width 41 height 20
click at [144, 261] on p "HIPAA Training" at bounding box center [78, 259] width 135 height 16
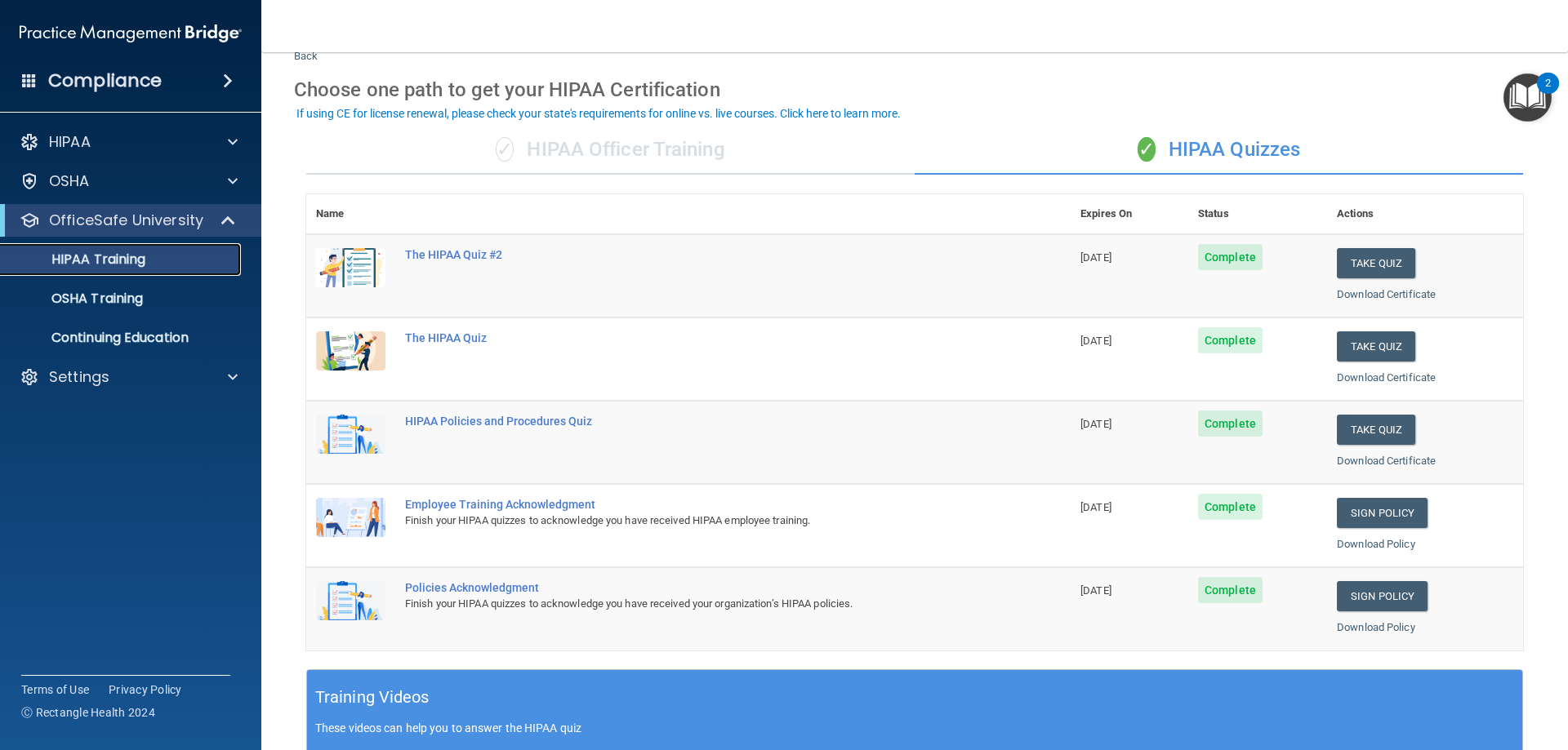
scroll to position [82, 0]
